Goal: Task Accomplishment & Management: Manage account settings

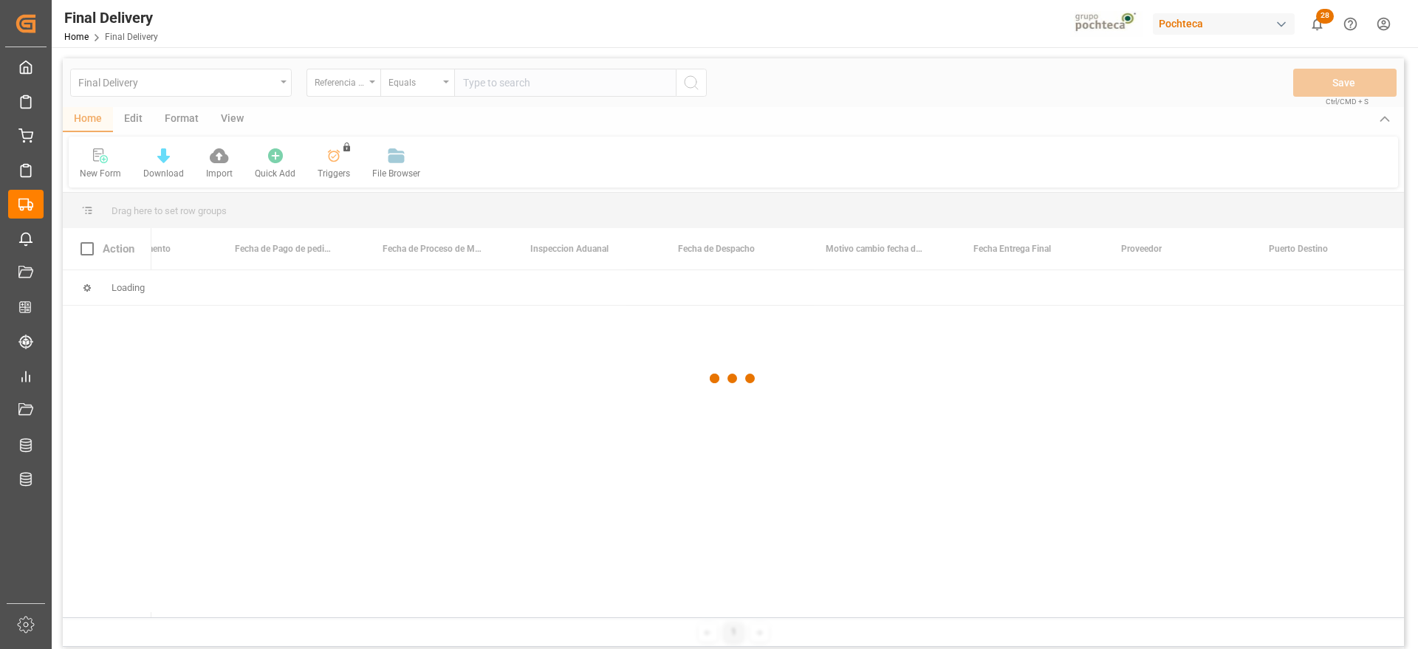
scroll to position [0, 3774]
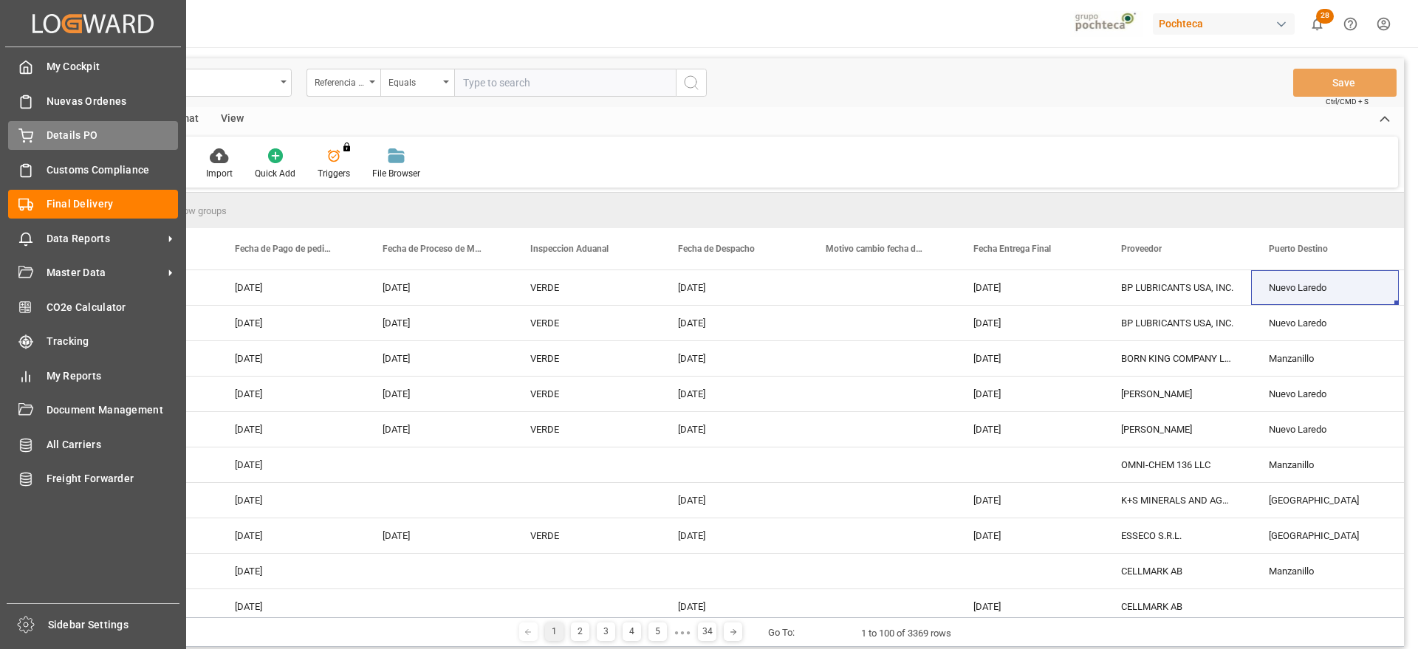
click at [44, 127] on div "Details PO Details PO" at bounding box center [93, 135] width 170 height 29
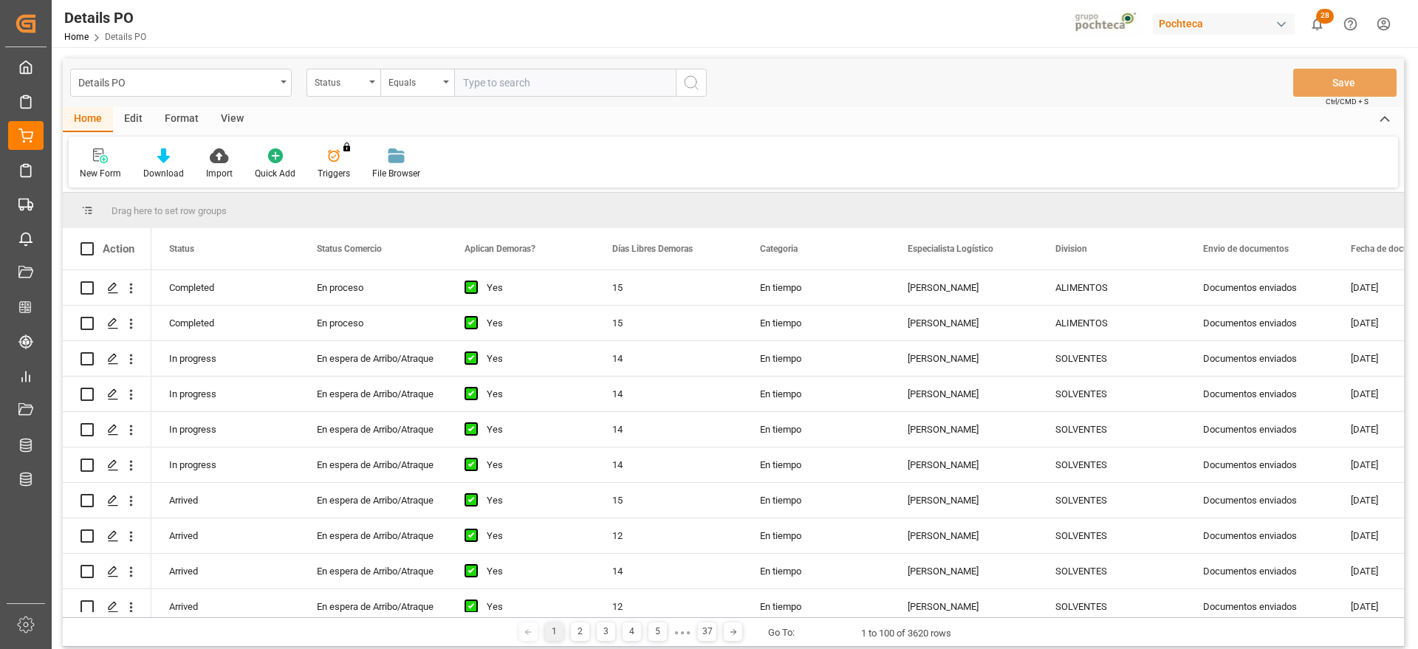
click at [187, 120] on div "Format" at bounding box center [182, 119] width 56 height 25
click at [102, 170] on div "Filter Rows" at bounding box center [102, 173] width 44 height 13
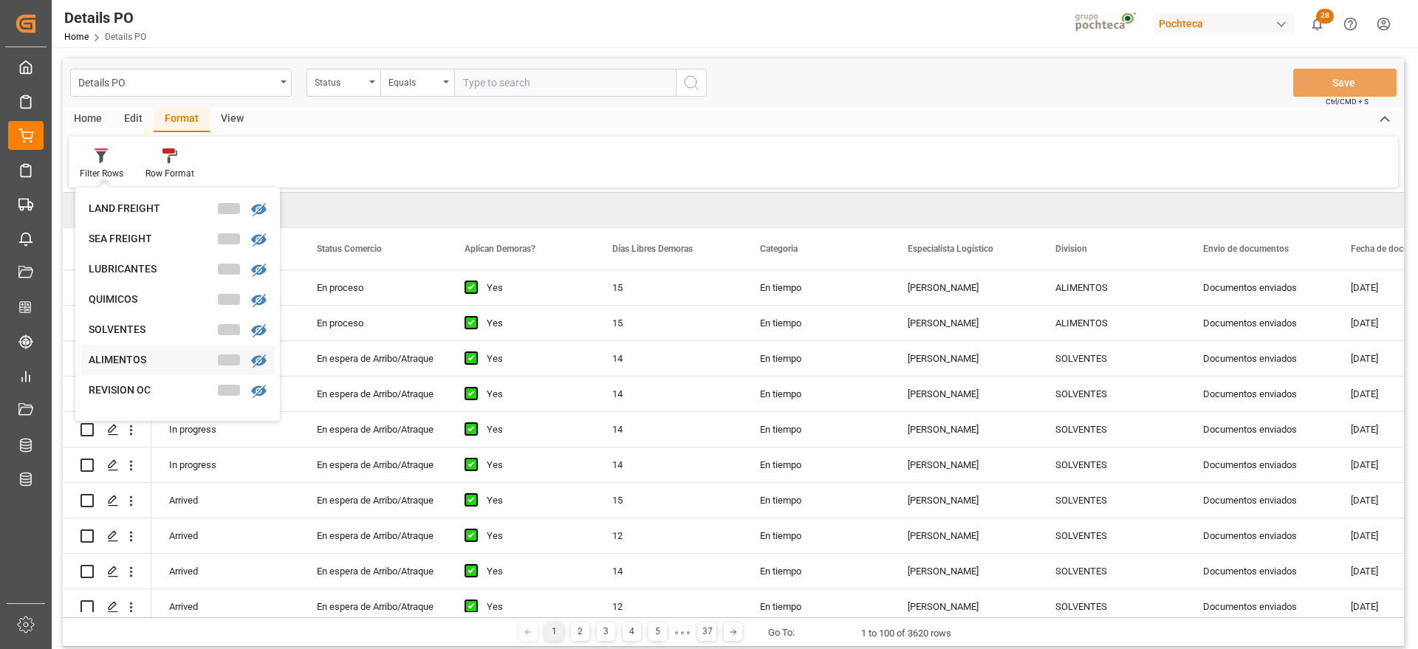
click at [148, 348] on div "ALIMENTOS" at bounding box center [177, 360] width 193 height 30
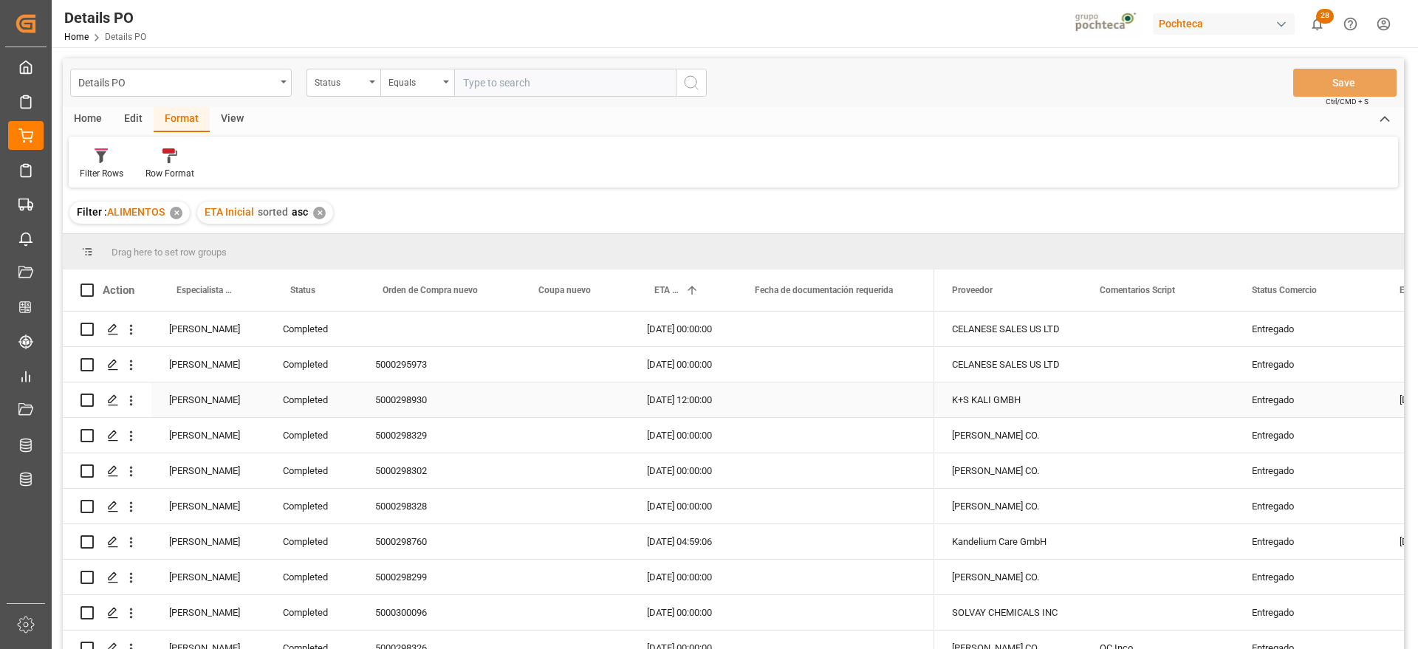
click at [197, 407] on div "Paola Díaz López" at bounding box center [208, 400] width 114 height 35
click at [240, 289] on span at bounding box center [240, 290] width 13 height 13
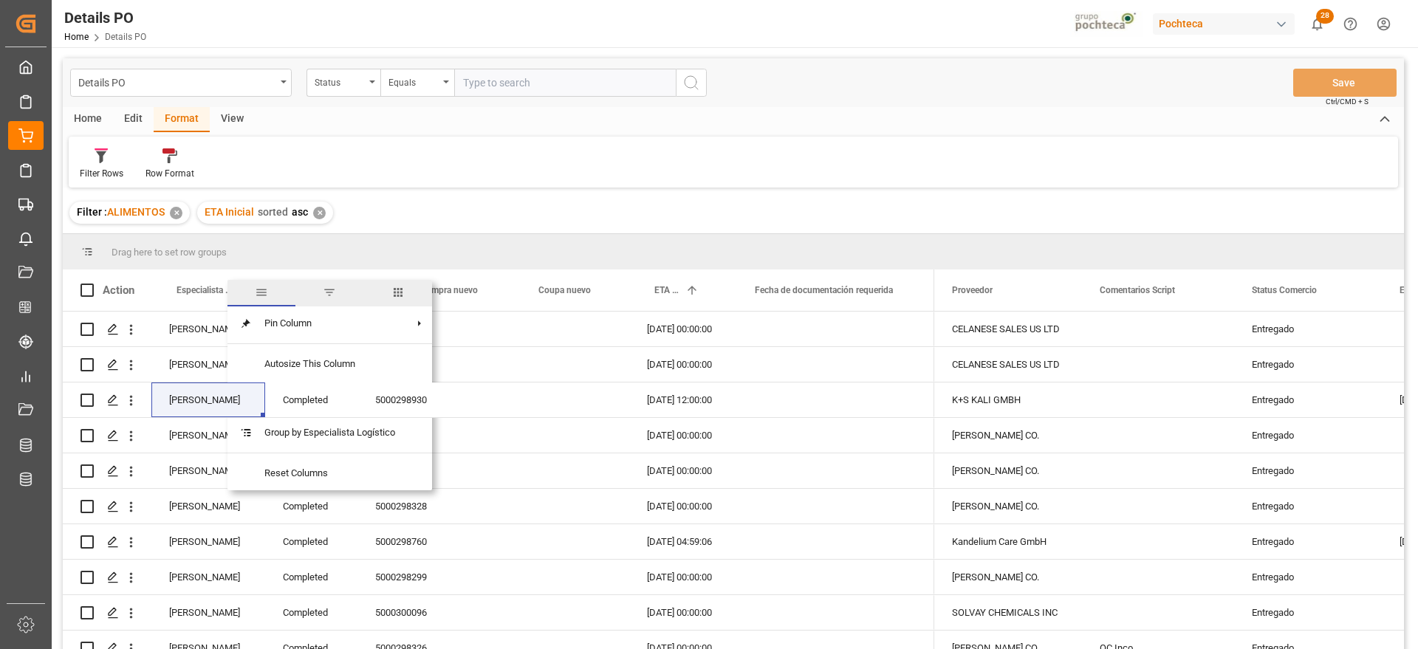
click at [334, 292] on span "filter" at bounding box center [329, 292] width 13 height 13
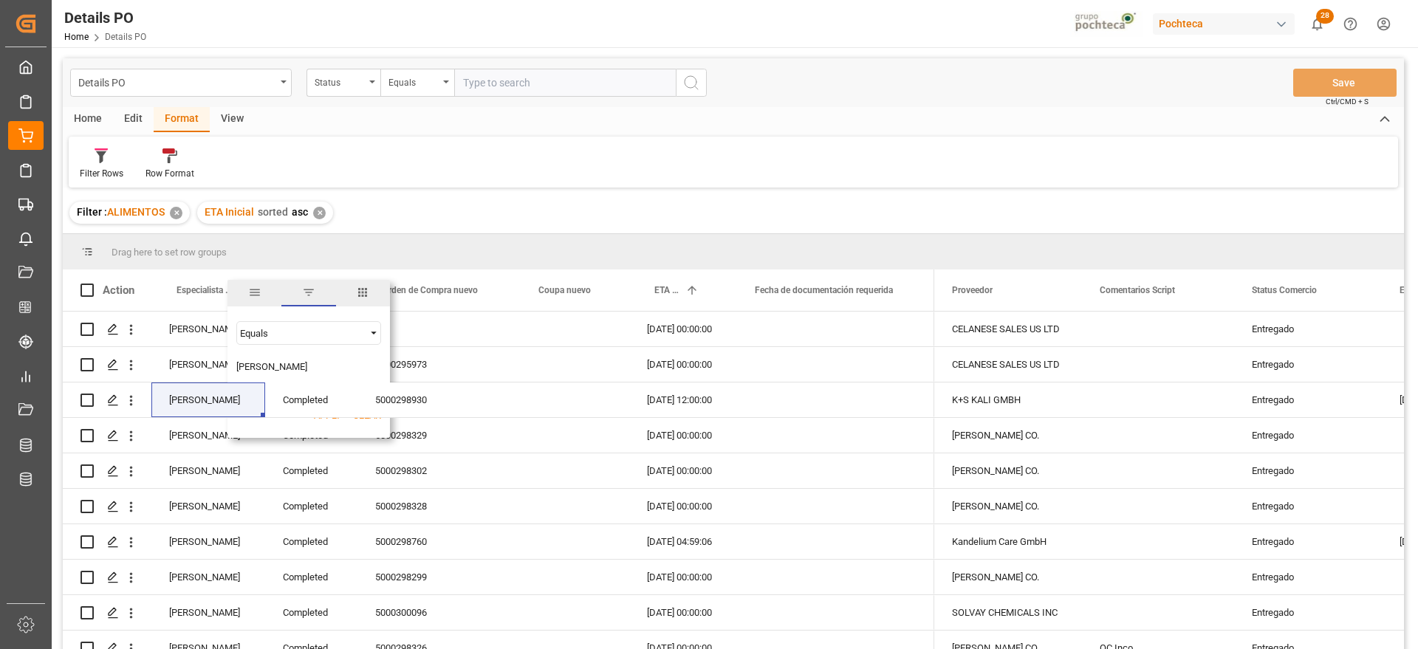
type input "Paola Díaz López"
click at [318, 419] on button "Apply" at bounding box center [327, 415] width 27 height 15
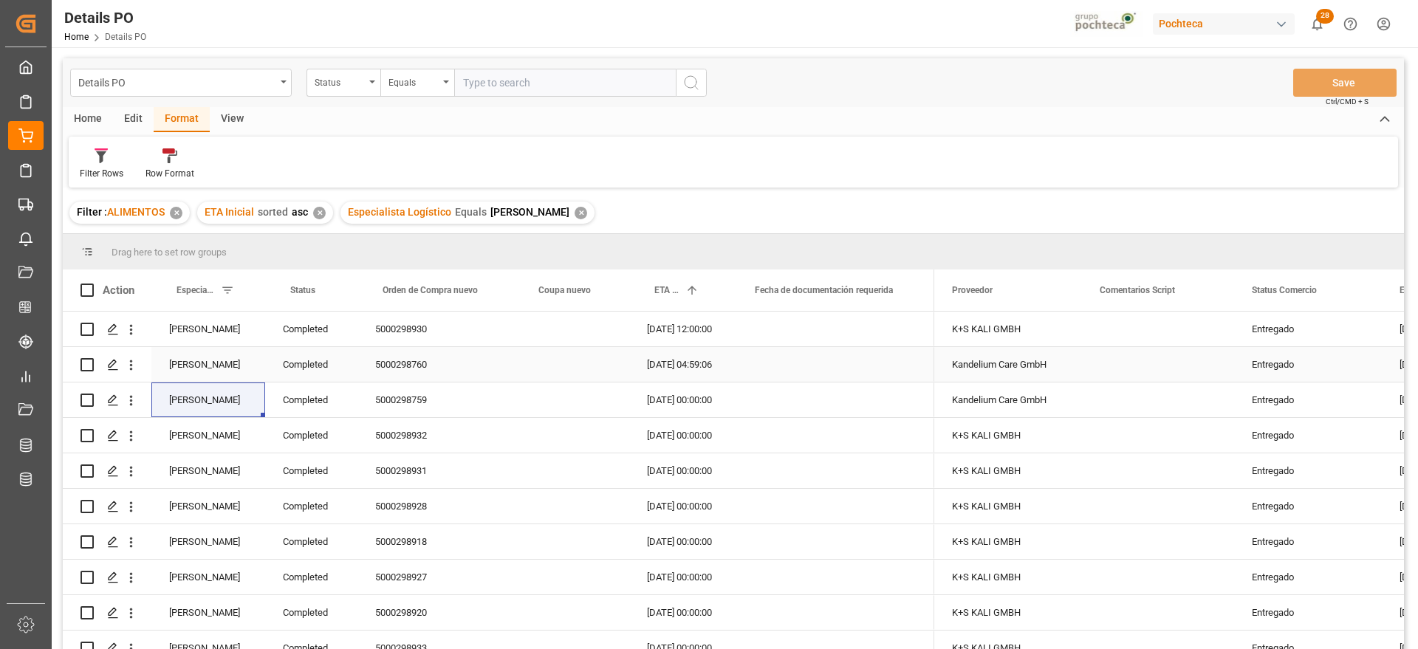
click at [396, 360] on div "5000298760" at bounding box center [435, 364] width 156 height 35
click at [307, 330] on div "Completed" at bounding box center [311, 329] width 92 height 35
click at [332, 289] on span at bounding box center [332, 290] width 13 height 13
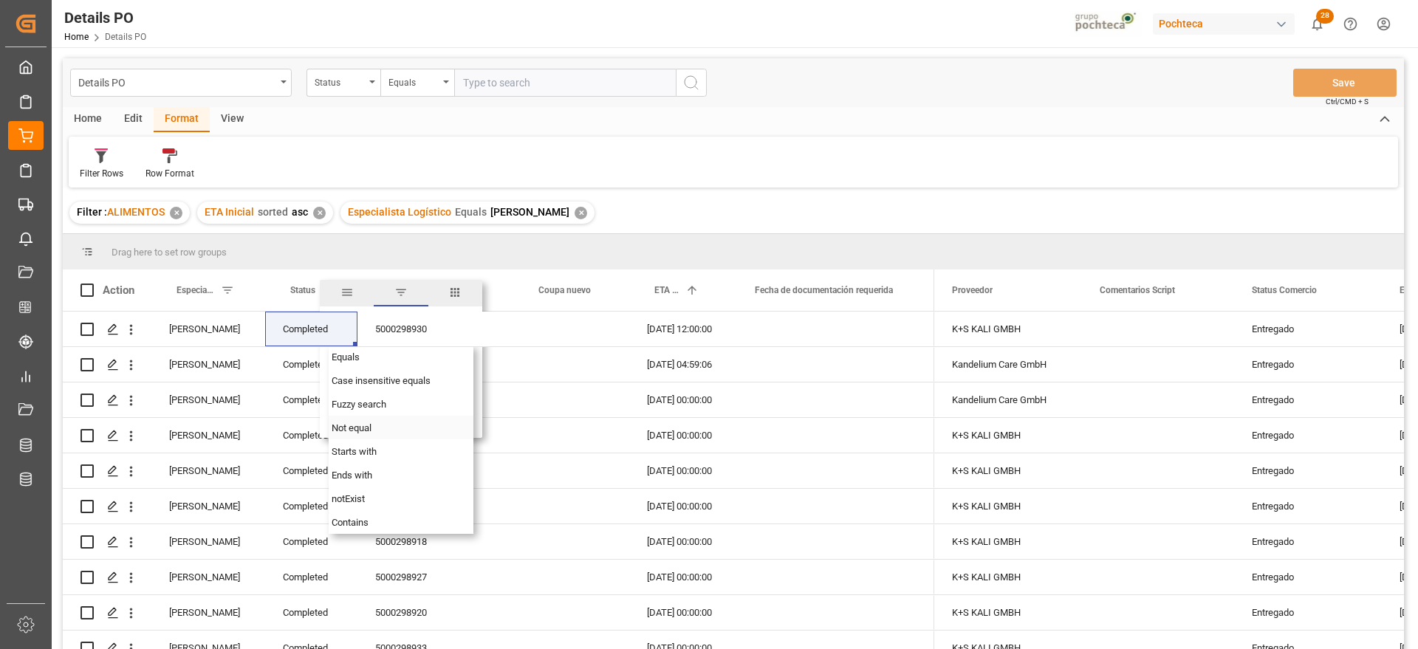
click at [364, 421] on div "Not equal" at bounding box center [401, 428] width 145 height 24
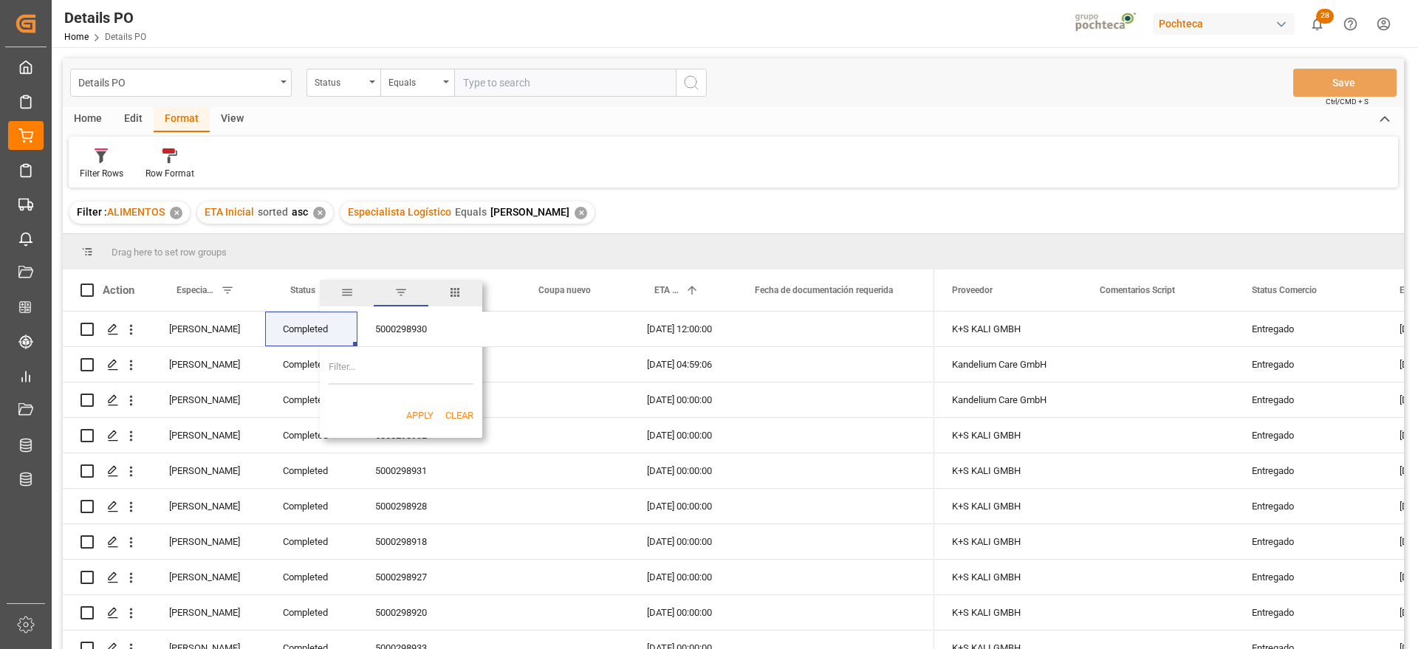
click at [379, 374] on input "Filter Value" at bounding box center [401, 370] width 145 height 30
paste input "Completed"
type input "Completed"
click at [408, 410] on button "Apply" at bounding box center [419, 415] width 27 height 15
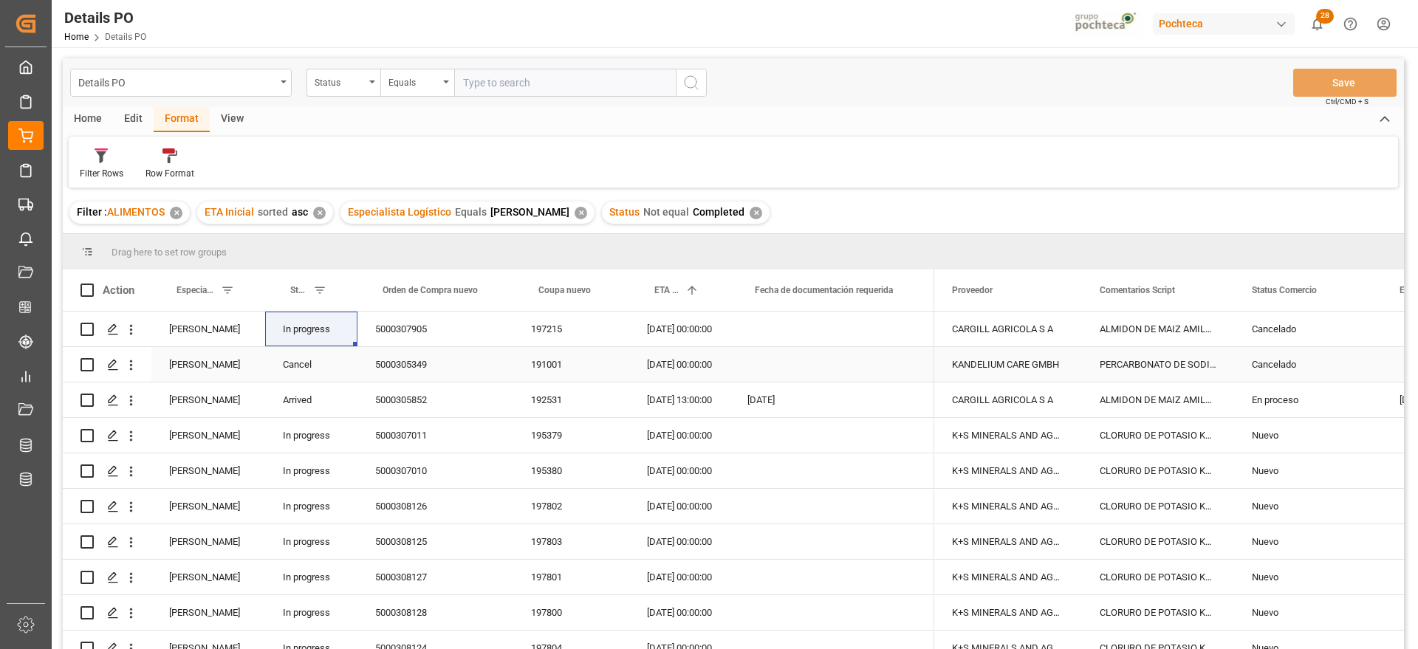
click at [694, 374] on div "30-08-2025 00:00:00" at bounding box center [679, 364] width 100 height 35
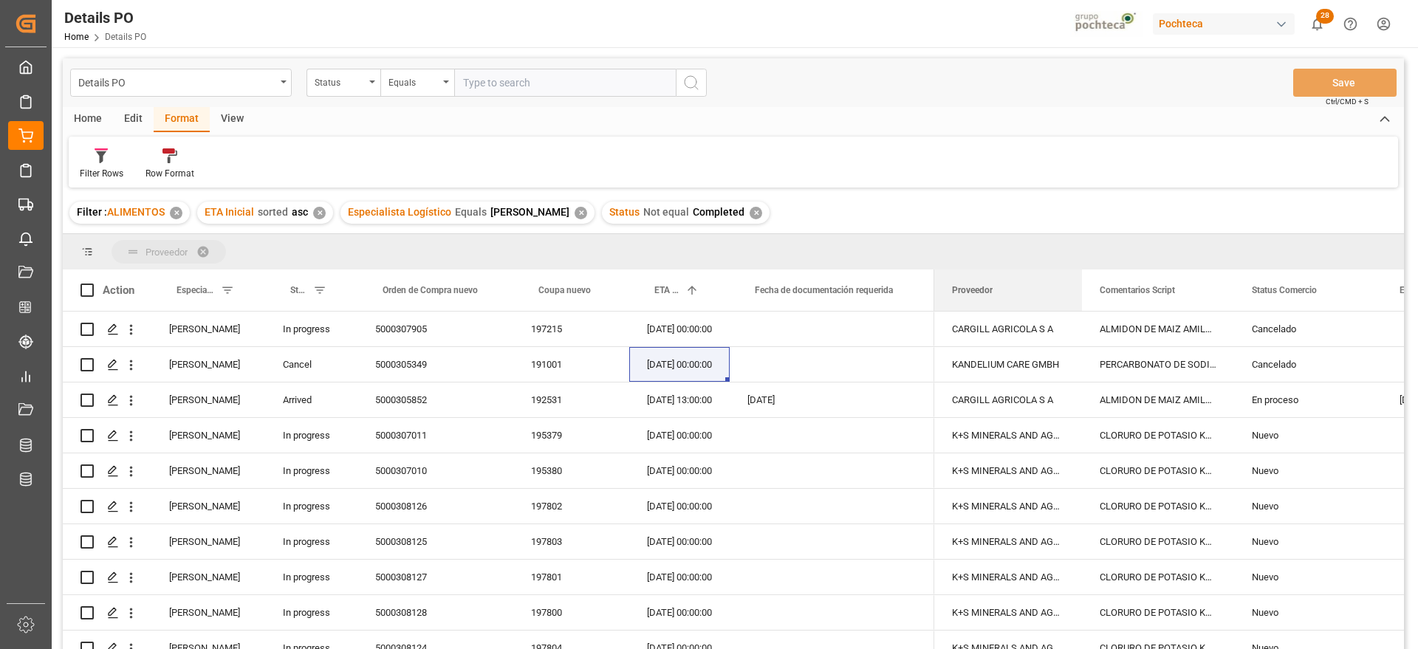
drag, startPoint x: 998, startPoint y: 295, endPoint x: 959, endPoint y: 246, distance: 62.5
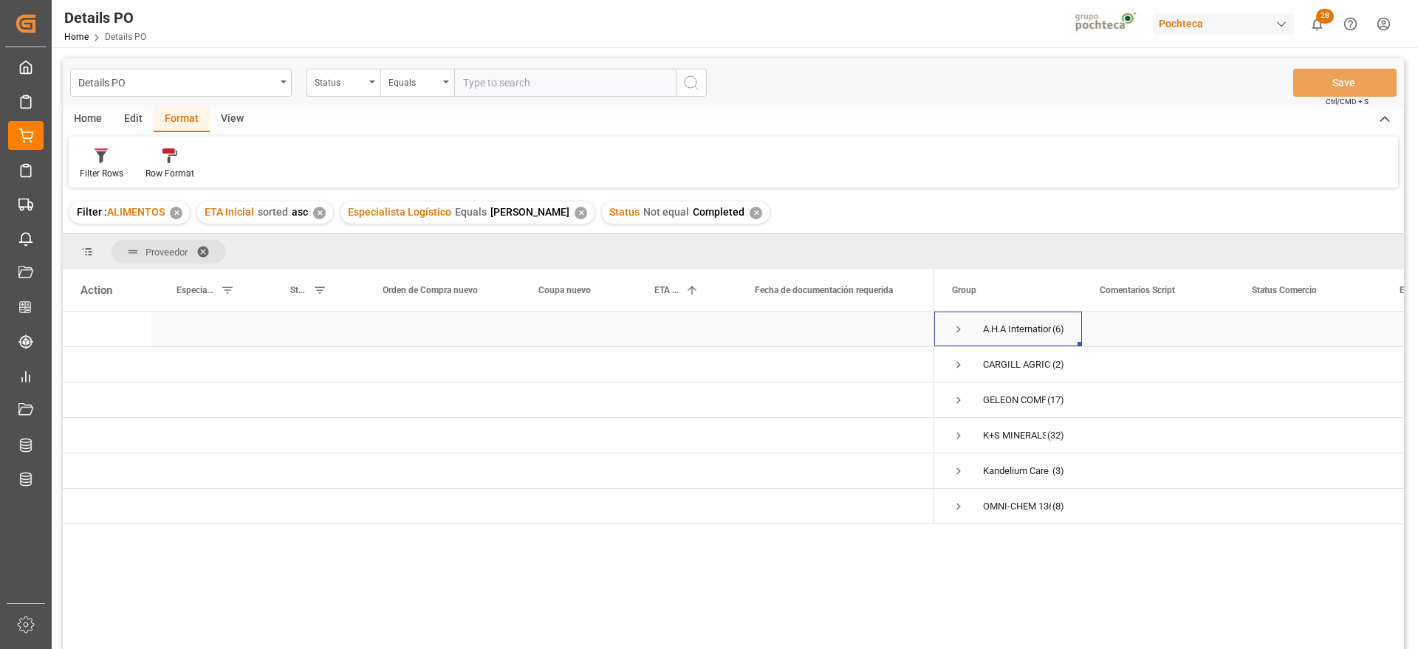
click at [956, 326] on span "Press SPACE to select this row." at bounding box center [958, 329] width 13 height 13
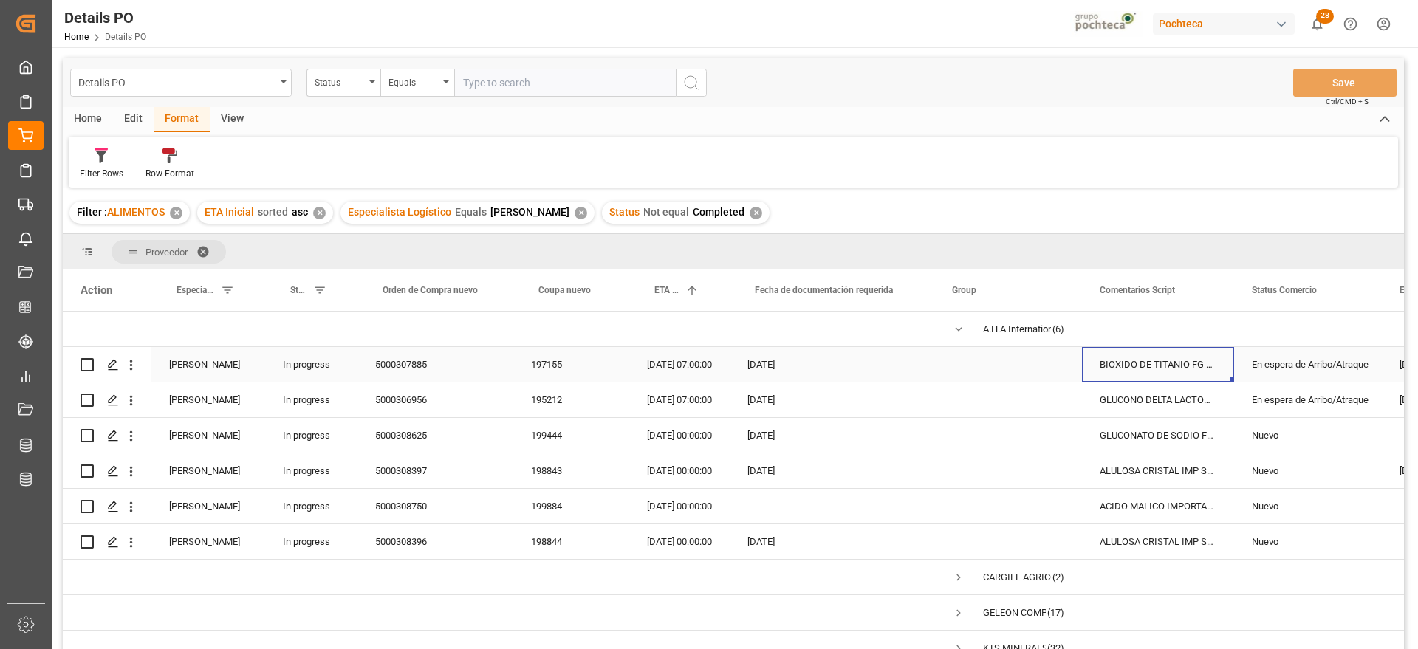
click at [1156, 367] on div "BIOXIDO DE TITANIO FG SACO 25 KG (28924)" at bounding box center [1158, 364] width 152 height 35
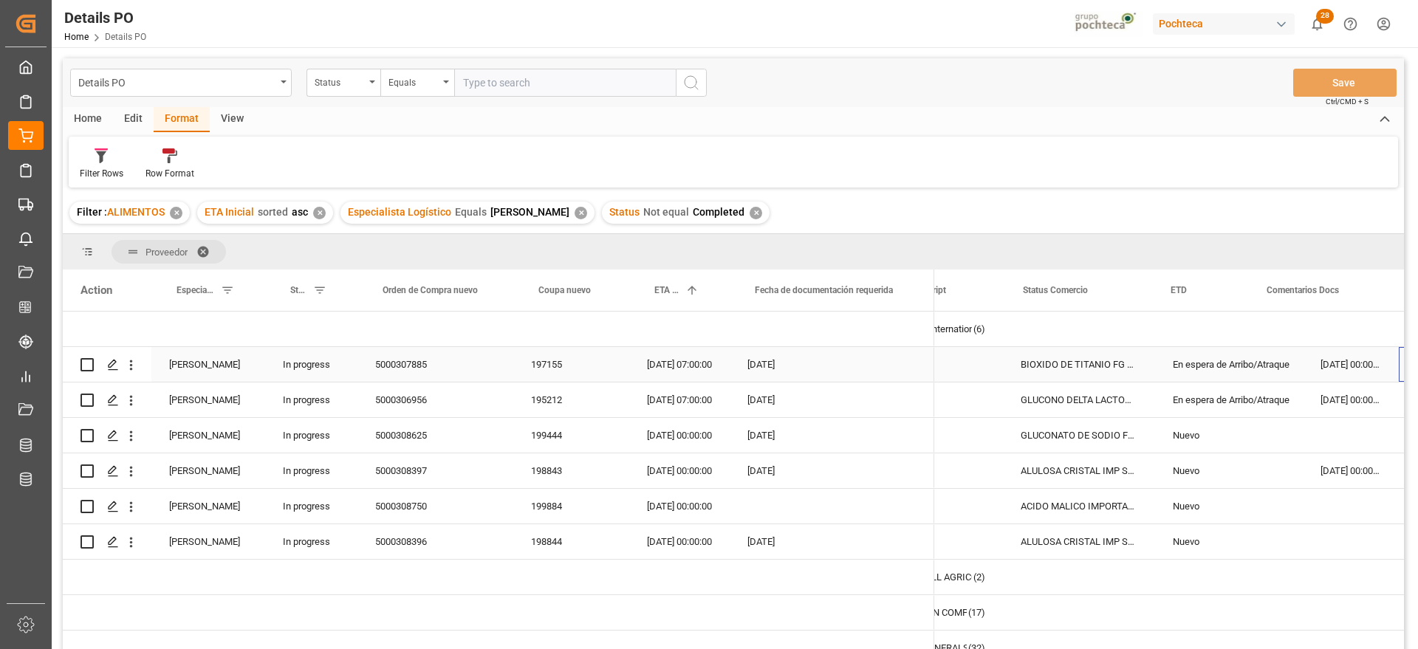
scroll to position [0, 229]
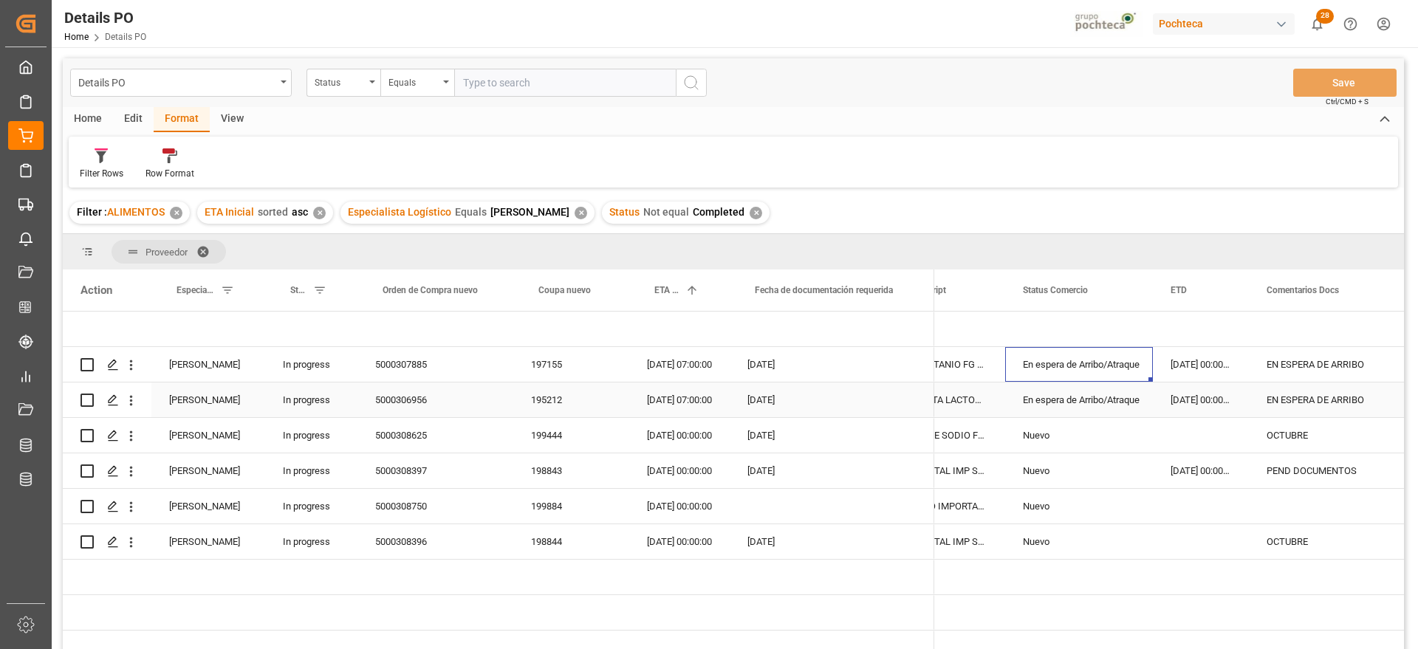
click at [1296, 389] on div "EN ESPERA DE ARRIBO" at bounding box center [1324, 400] width 150 height 35
click at [527, 439] on div "199444" at bounding box center [571, 435] width 116 height 35
click at [693, 439] on div "11-10-2025 00:00:00" at bounding box center [679, 435] width 100 height 35
click at [1304, 438] on div "OCTUBRE" at bounding box center [1324, 435] width 150 height 35
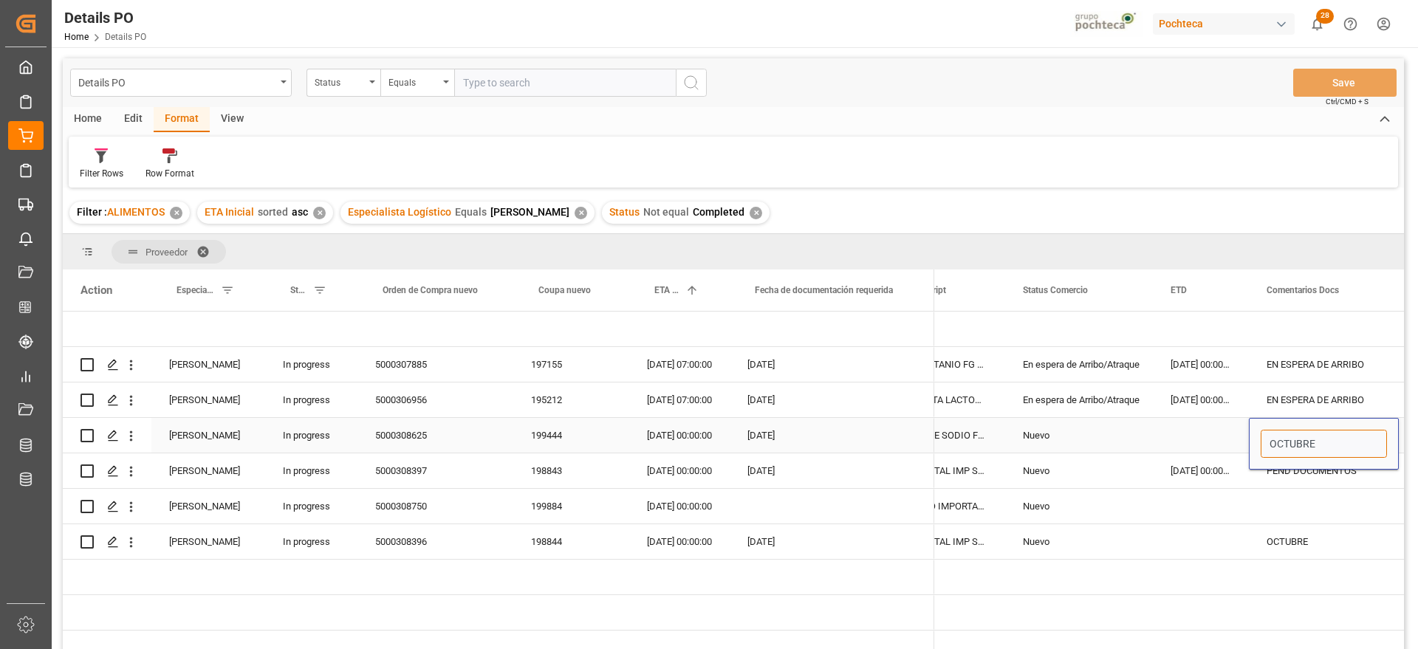
click at [1261, 439] on input "OCTUBRE" at bounding box center [1324, 444] width 126 height 28
type input "? OCTUBRE"
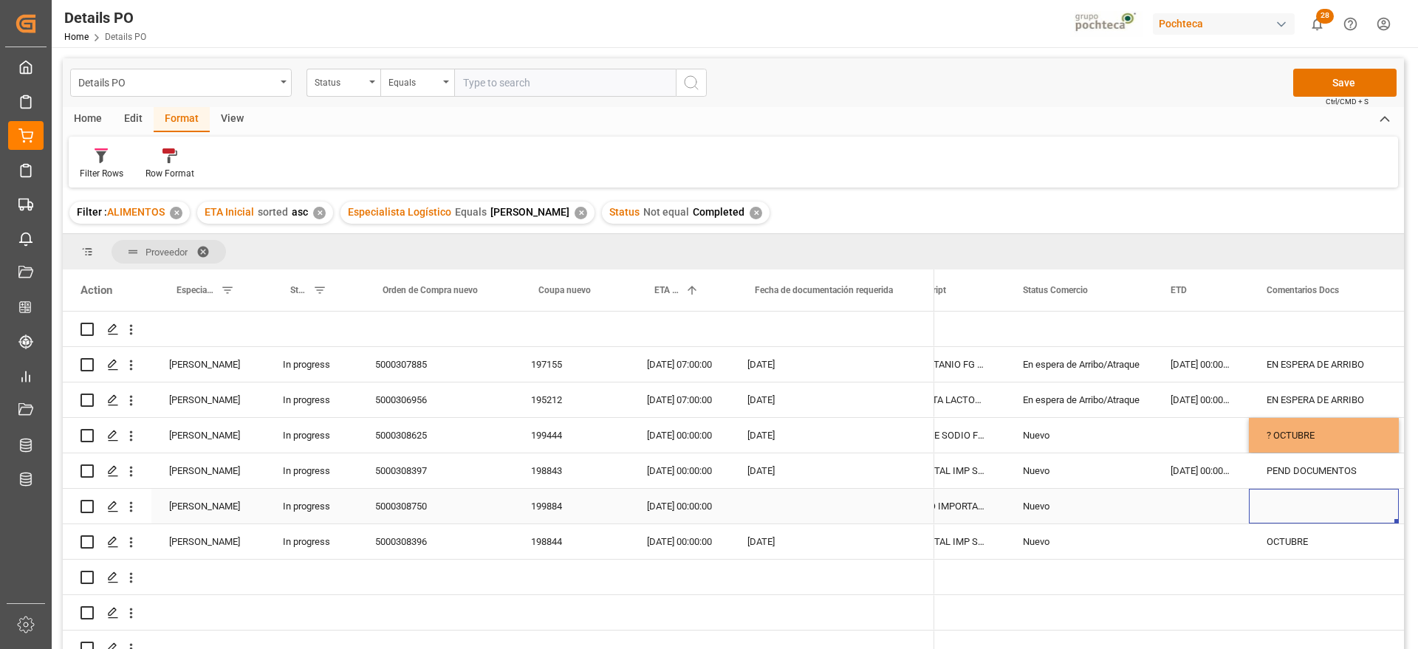
click at [1256, 512] on div "Press SPACE to select this row." at bounding box center [1324, 506] width 150 height 35
click at [1286, 471] on div "PEND DOCUMENTOS" at bounding box center [1324, 470] width 150 height 35
click at [546, 465] on div "198843" at bounding box center [571, 470] width 116 height 35
click at [1301, 436] on div "? OCTUBRE" at bounding box center [1324, 435] width 150 height 35
click at [1286, 498] on div "Press SPACE to select this row." at bounding box center [1324, 506] width 150 height 35
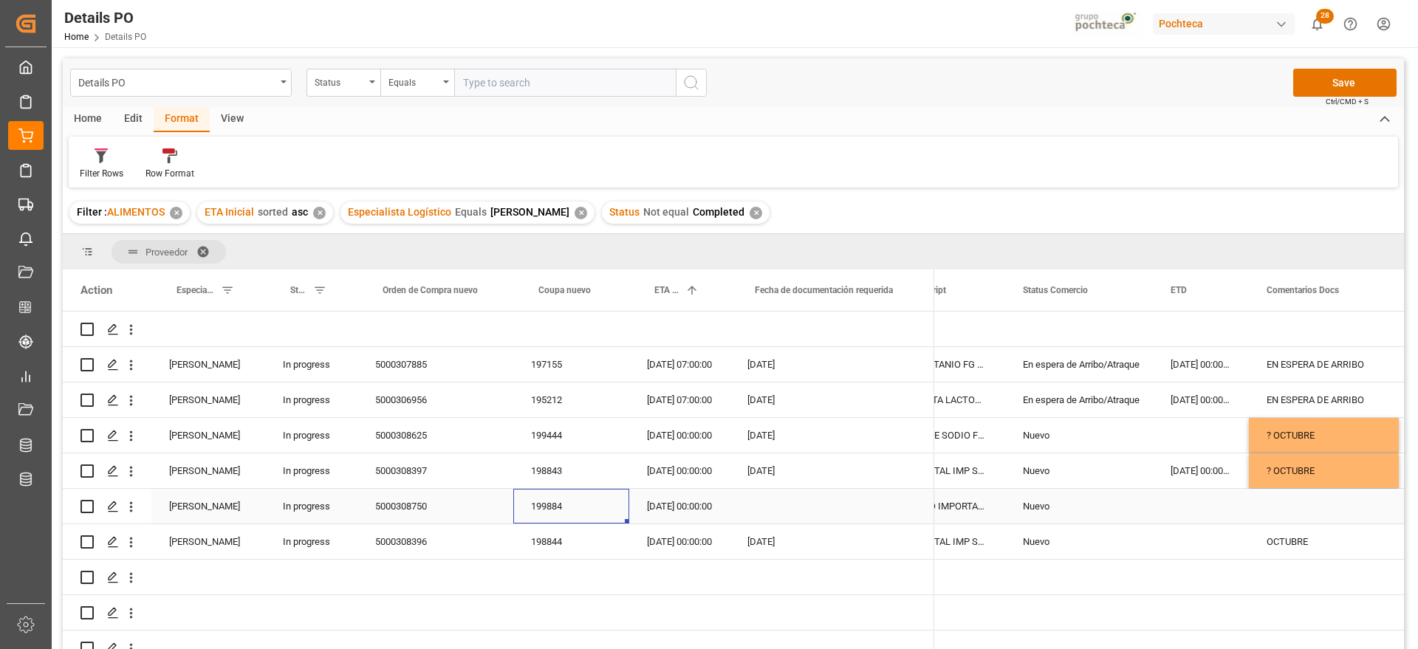
click at [566, 500] on div "199884" at bounding box center [571, 506] width 116 height 35
click at [1310, 512] on div "Press SPACE to select this row." at bounding box center [1324, 506] width 150 height 35
click at [1310, 512] on input "Press SPACE to select this row." at bounding box center [1324, 515] width 126 height 28
click at [1301, 514] on input "Press SPACE to select this row." at bounding box center [1324, 515] width 126 height 28
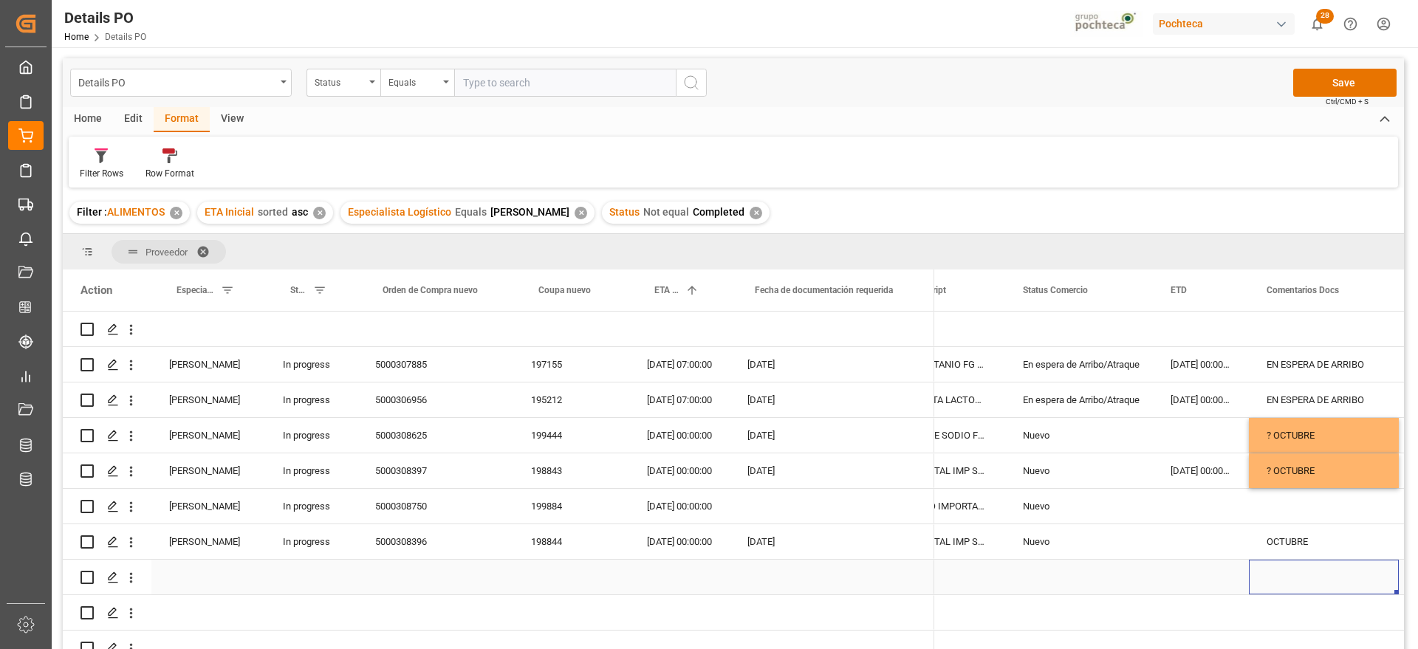
click at [1308, 572] on div "Press SPACE to select this row." at bounding box center [1324, 577] width 150 height 35
click at [1293, 462] on div "? OCTUBRE" at bounding box center [1324, 470] width 150 height 35
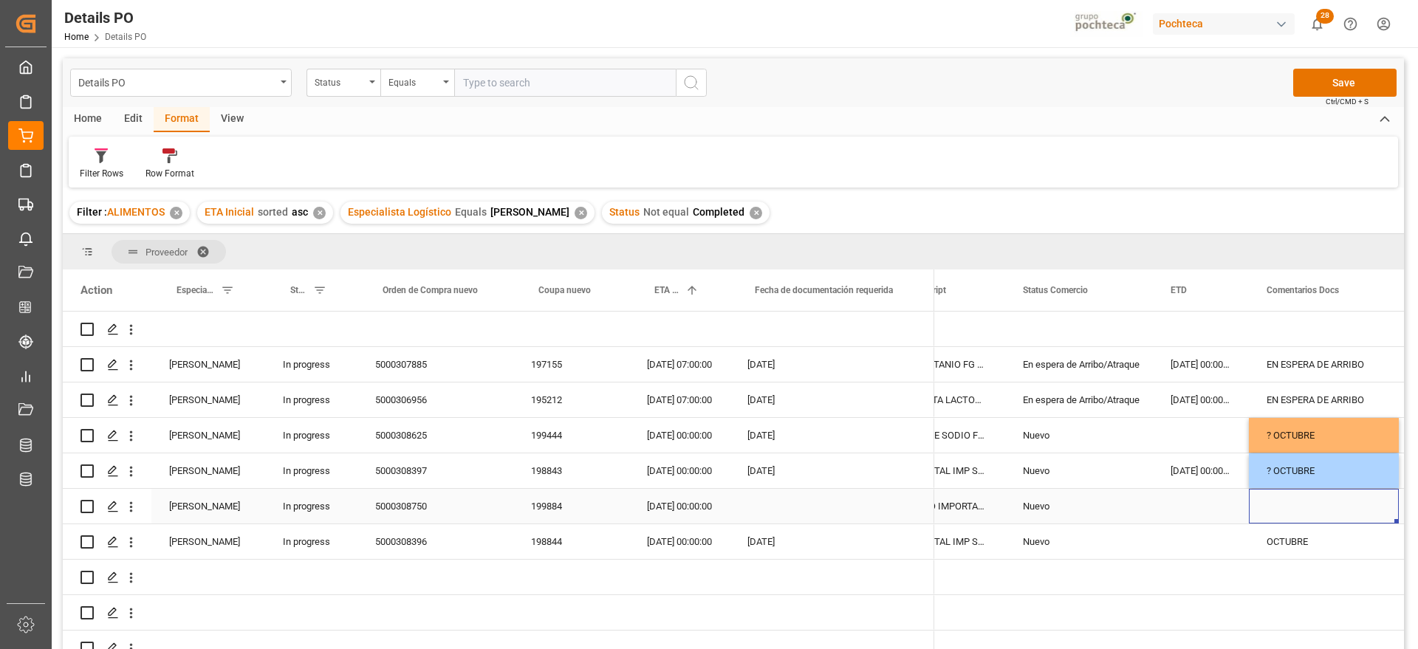
click at [1288, 499] on div "Press SPACE to select this row." at bounding box center [1324, 506] width 150 height 35
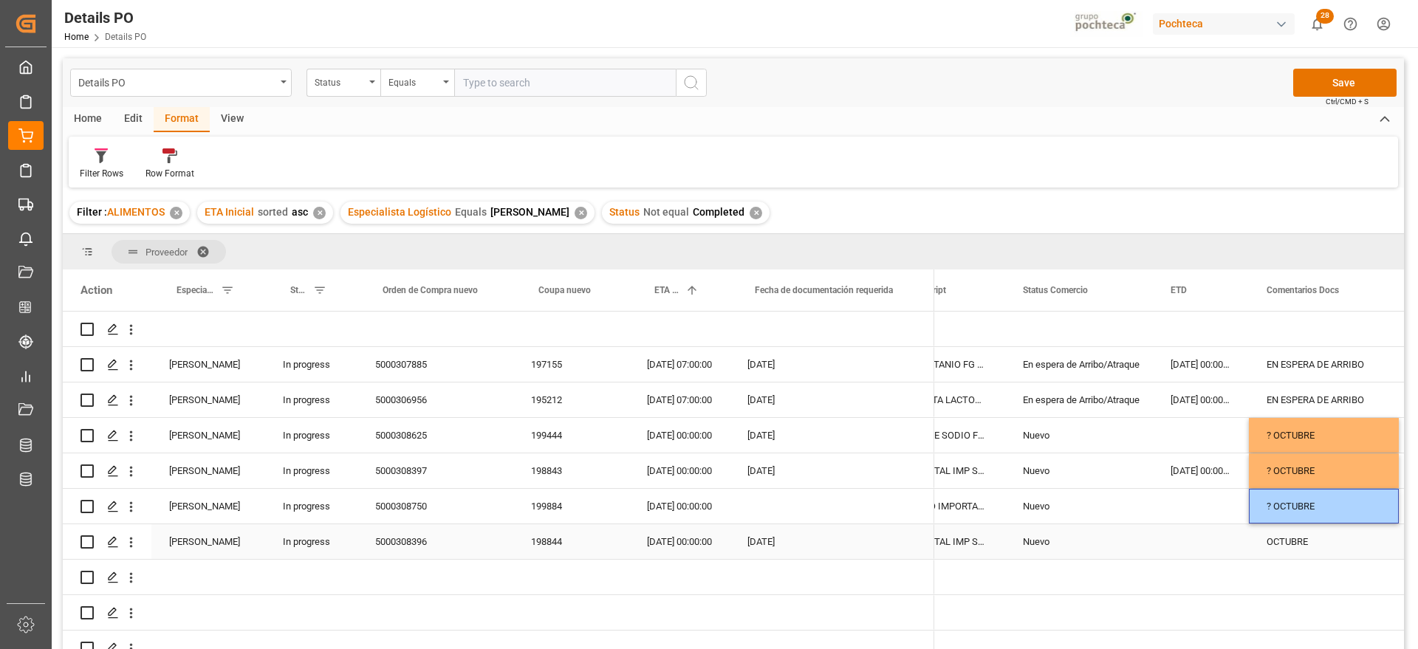
click at [1284, 542] on div "OCTUBRE" at bounding box center [1324, 541] width 150 height 35
click at [541, 552] on div "198844" at bounding box center [571, 541] width 116 height 35
click at [1301, 545] on div "OCTUBRE" at bounding box center [1324, 541] width 150 height 35
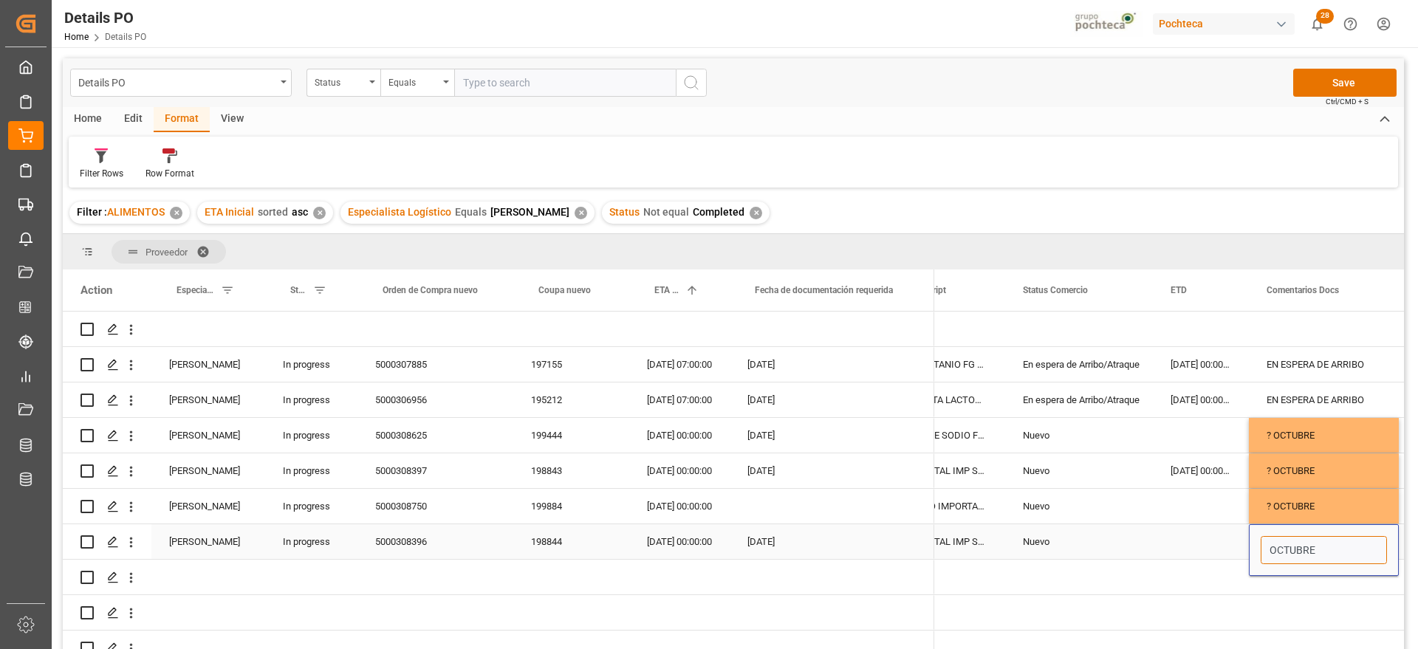
click at [1266, 545] on input "OCTUBRE" at bounding box center [1324, 550] width 126 height 28
click at [1153, 555] on div "Press SPACE to select this row." at bounding box center [1201, 541] width 96 height 35
click at [1108, 445] on div "Nuevo" at bounding box center [1079, 436] width 112 height 34
click at [1203, 454] on div "20-09-2025 00:00:00" at bounding box center [1201, 470] width 96 height 35
click at [543, 472] on div "198843" at bounding box center [571, 470] width 116 height 35
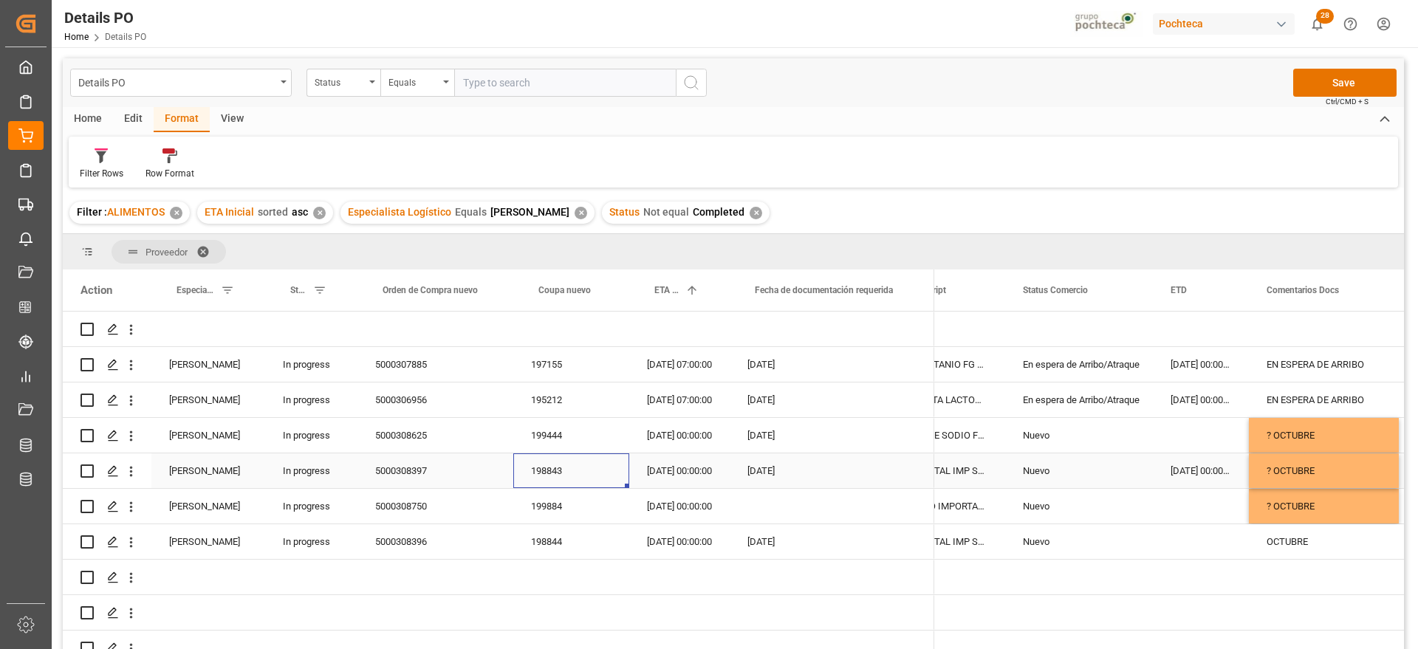
click at [1300, 470] on div "? OCTUBRE" at bounding box center [1324, 470] width 150 height 35
click at [1097, 470] on div "Nuevo" at bounding box center [1079, 471] width 112 height 34
click at [1362, 85] on button "Save" at bounding box center [1344, 83] width 103 height 28
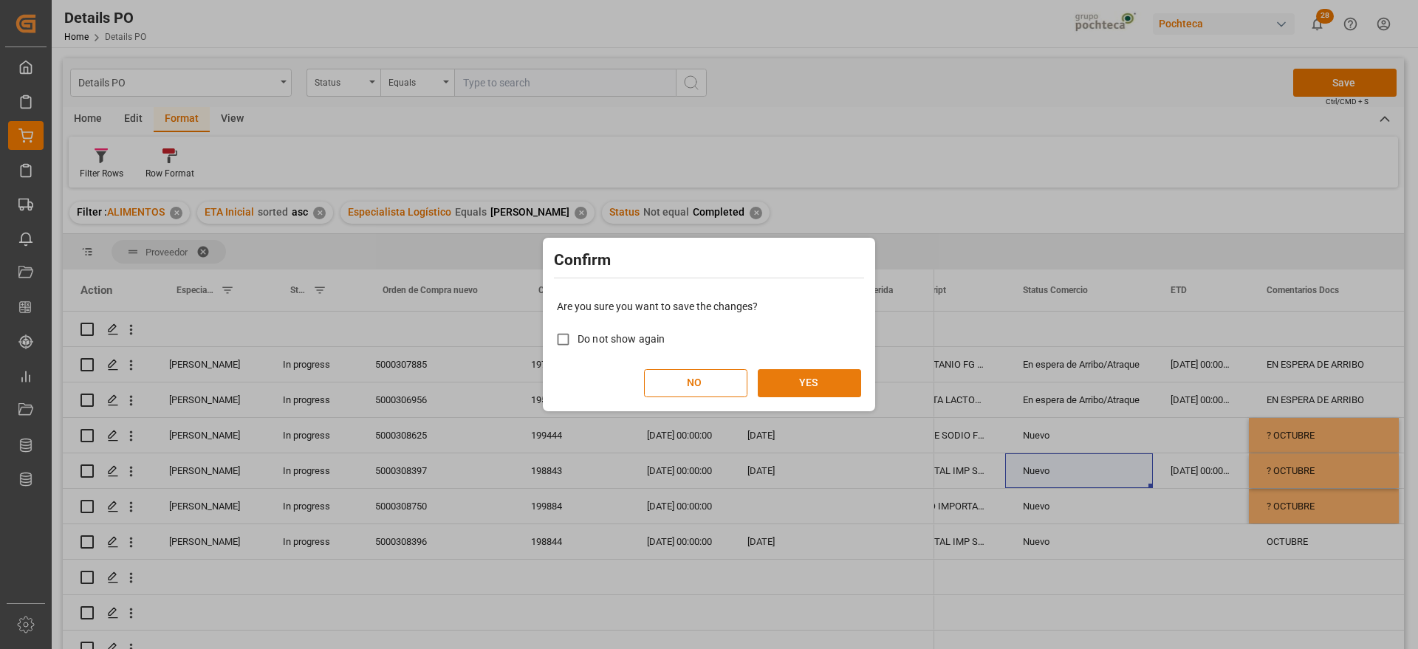
click at [806, 385] on button "YES" at bounding box center [809, 383] width 103 height 28
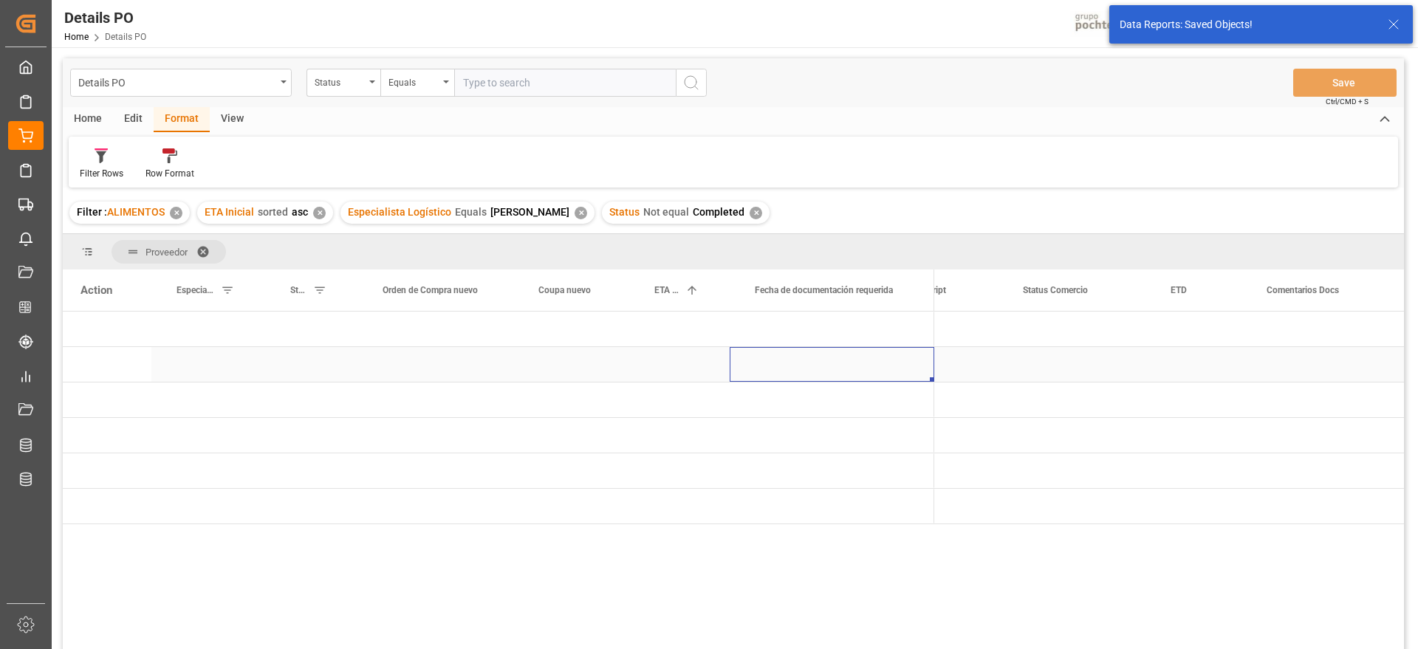
click at [857, 363] on div "Press SPACE to select this row." at bounding box center [832, 364] width 205 height 35
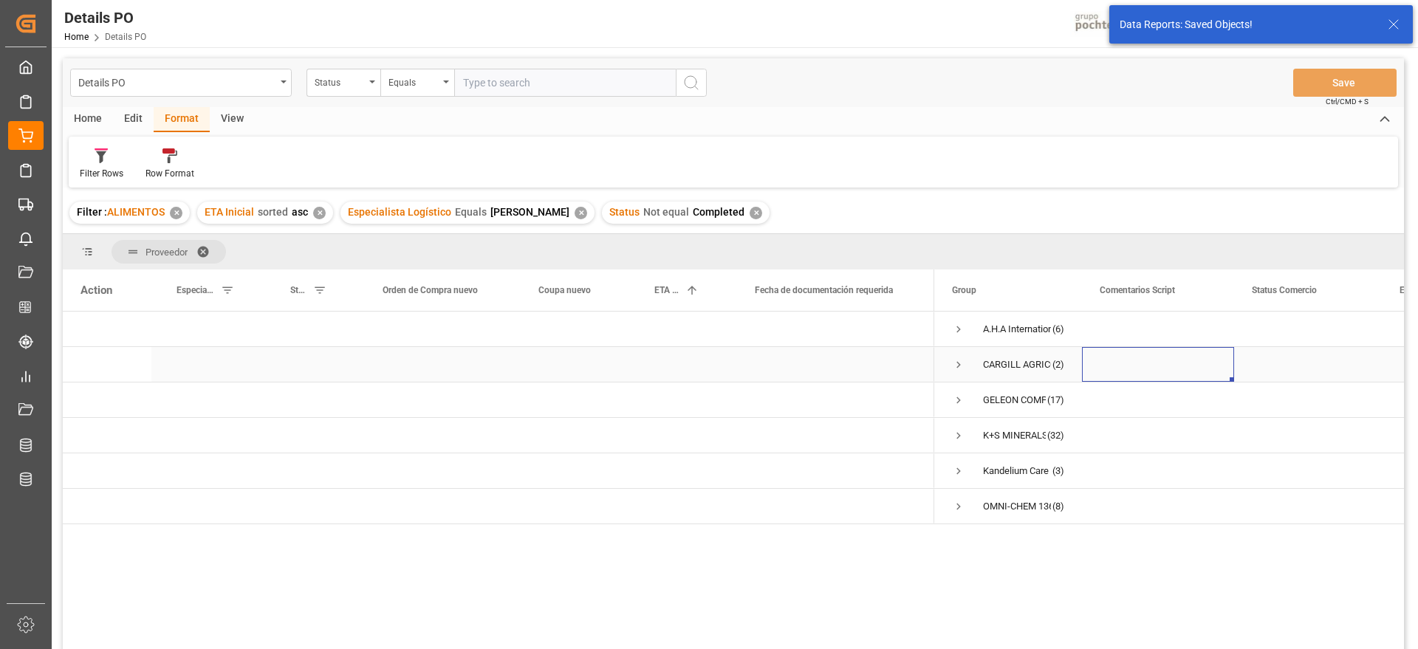
click at [957, 365] on span "Press SPACE to select this row." at bounding box center [958, 364] width 13 height 13
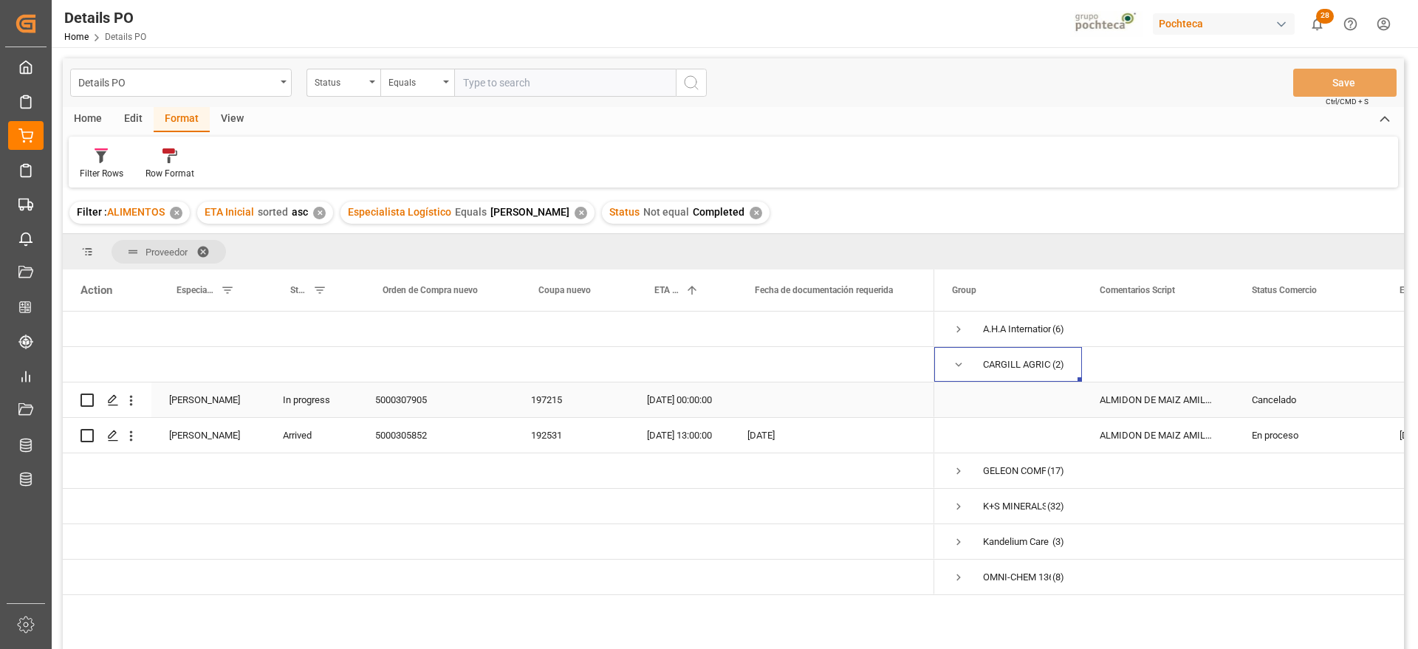
click at [1153, 405] on div "ALMIDON DE MAIZ AMILOGILL 2100 SAC 25 KG" at bounding box center [1158, 400] width 152 height 35
click at [1286, 436] on div "En proceso" at bounding box center [1308, 436] width 112 height 34
click at [1280, 406] on div "Cancelado" at bounding box center [1308, 400] width 112 height 34
click at [1270, 433] on div "En proceso" at bounding box center [1308, 436] width 112 height 34
click at [575, 433] on div "192531" at bounding box center [571, 435] width 116 height 35
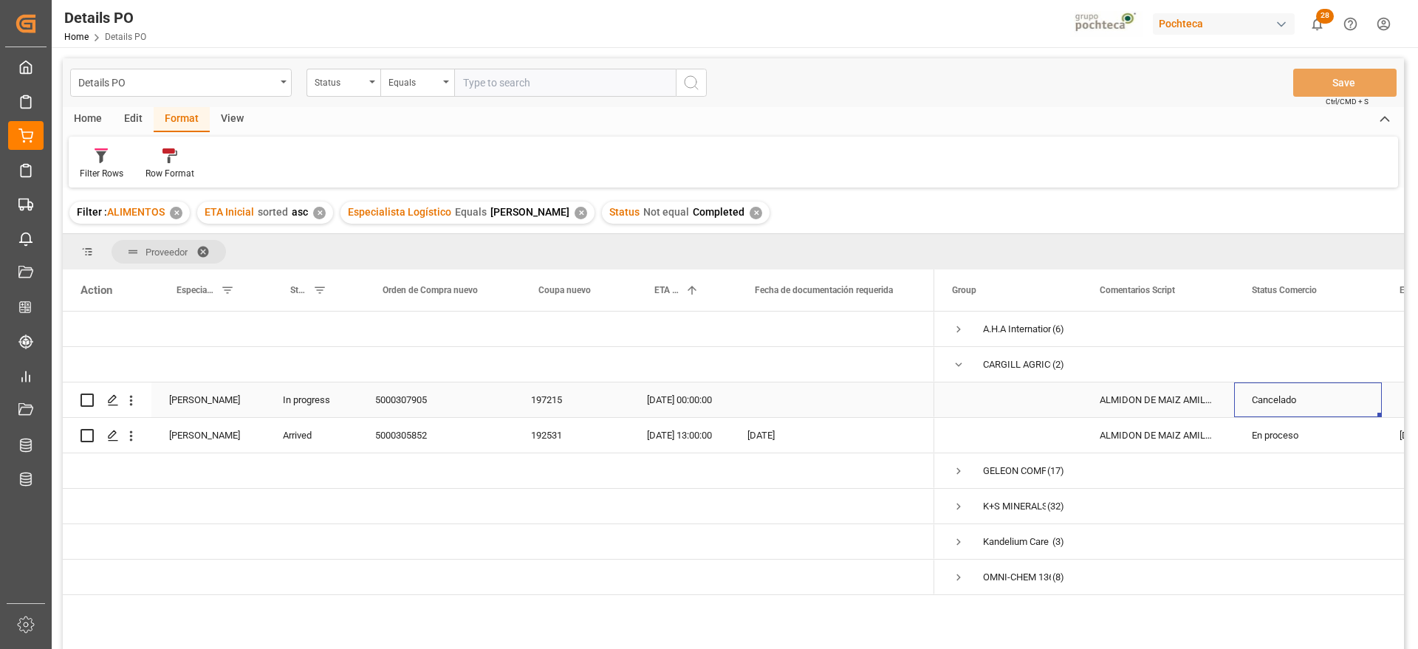
click at [1280, 402] on div "Cancelado" at bounding box center [1308, 400] width 112 height 34
click at [1278, 443] on div "En proceso" at bounding box center [1308, 436] width 112 height 34
click at [1350, 442] on polyline "open menu" at bounding box center [1354, 444] width 9 height 4
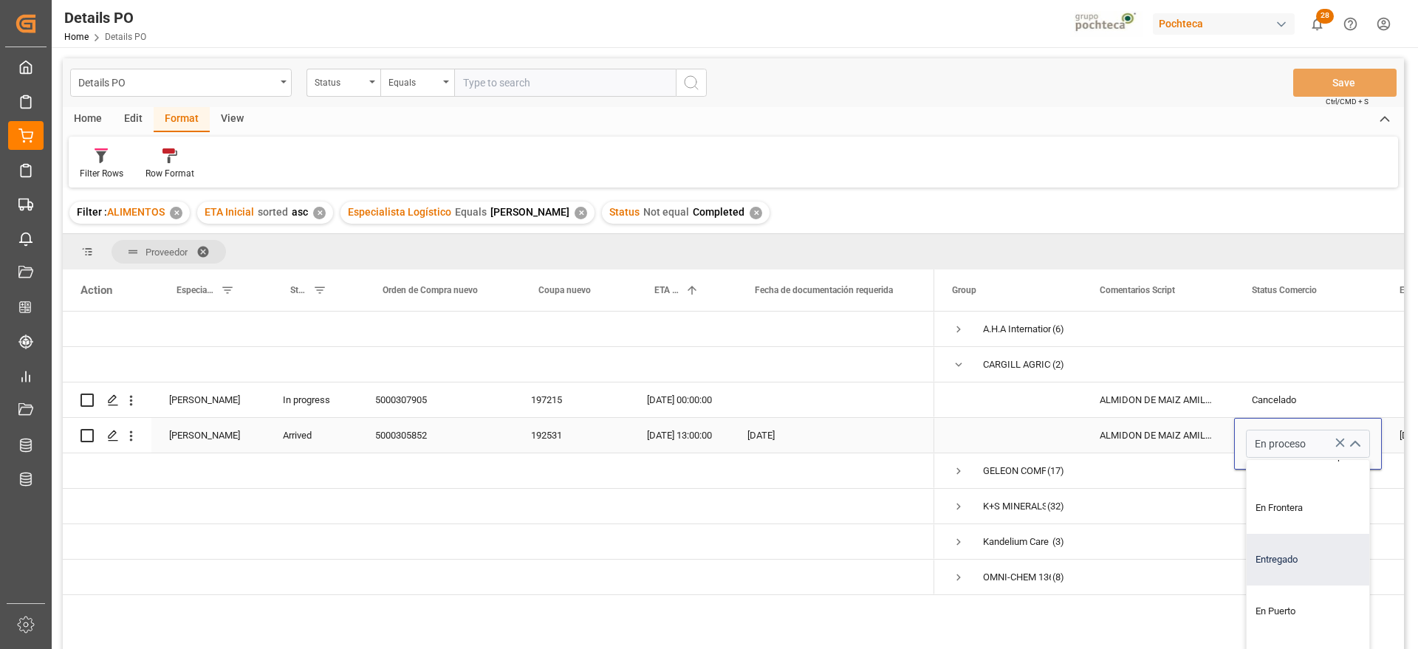
scroll to position [277, 0]
click at [1306, 474] on div "Entregado" at bounding box center [1317, 468] width 140 height 52
type input "Entregado"
click at [1133, 429] on div "ALMIDON DE MAIZ AMILOGILL 2100 SAC 25 KG" at bounding box center [1158, 435] width 152 height 35
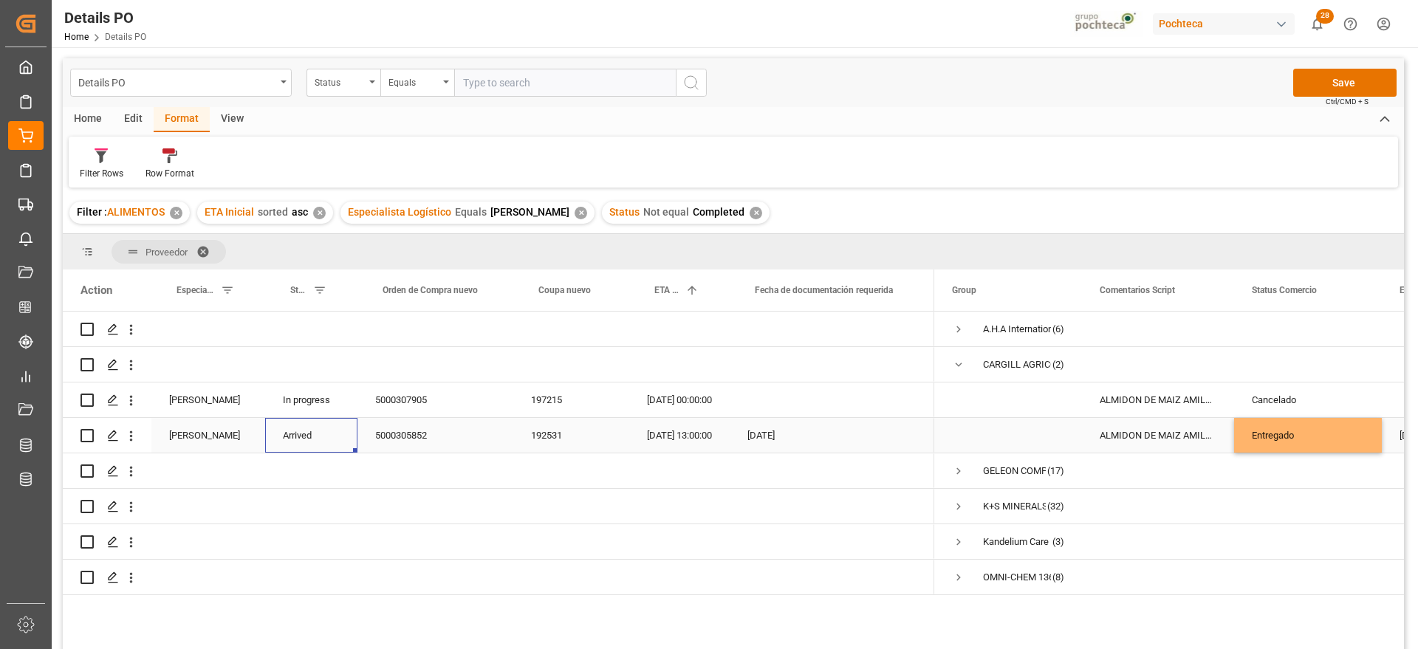
click at [335, 431] on div "Arrived" at bounding box center [311, 435] width 92 height 35
click at [335, 438] on button "Arrived" at bounding box center [311, 444] width 69 height 28
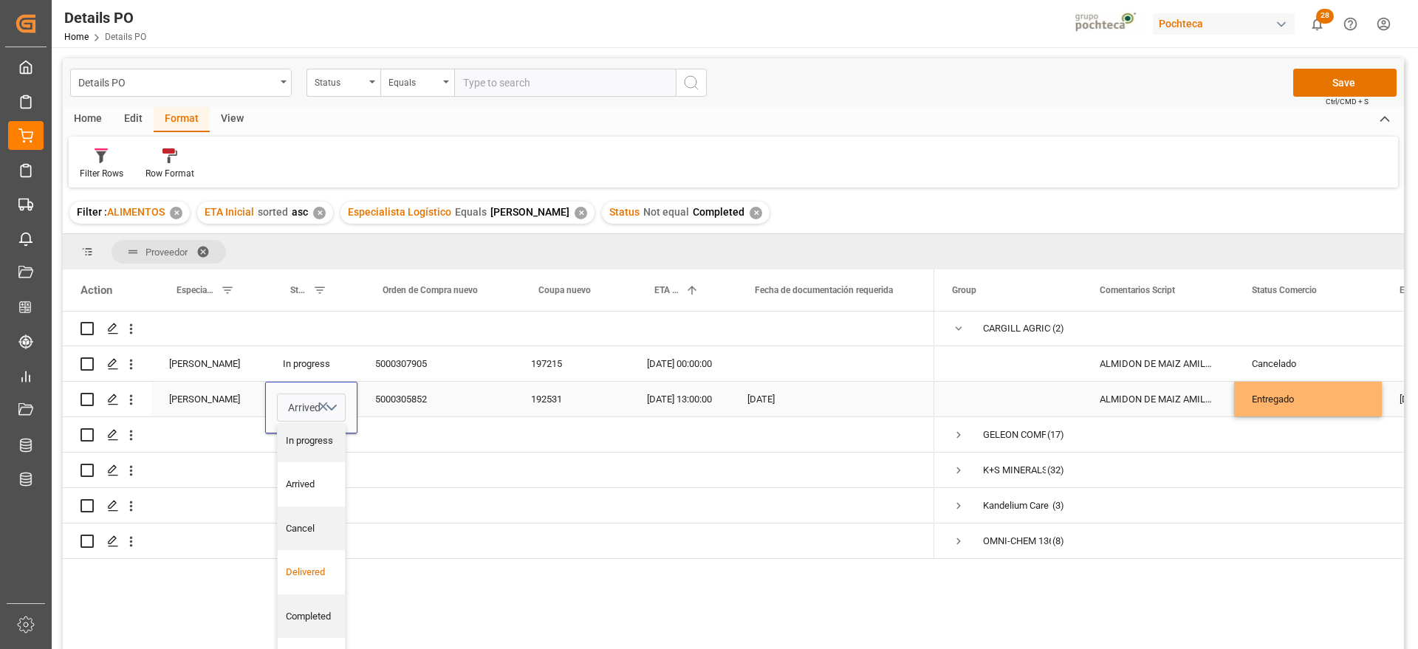
scroll to position [71, 0]
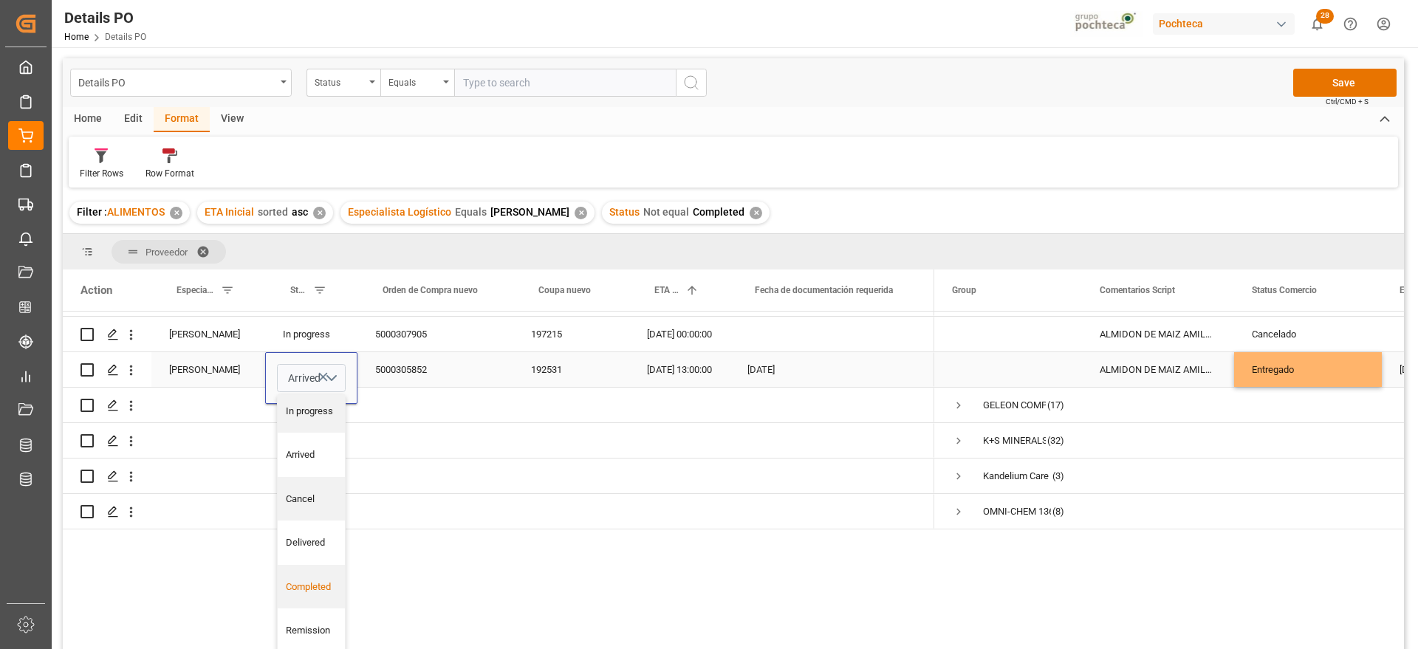
click at [307, 582] on div "Completed" at bounding box center [312, 587] width 52 height 15
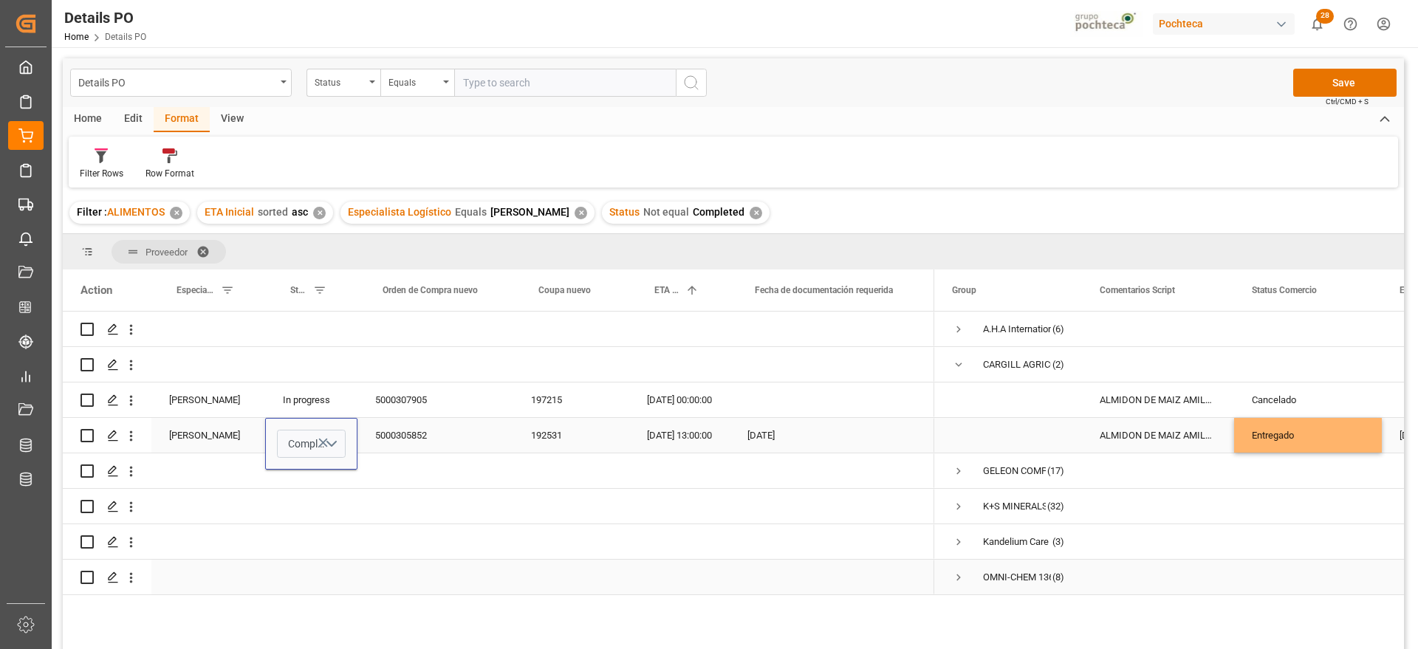
scroll to position [0, 0]
click at [1186, 445] on div "ALMIDON DE MAIZ AMILOGILL 2100 SAC 25 KG" at bounding box center [1158, 435] width 152 height 35
click at [1365, 80] on button "Save" at bounding box center [1344, 83] width 103 height 28
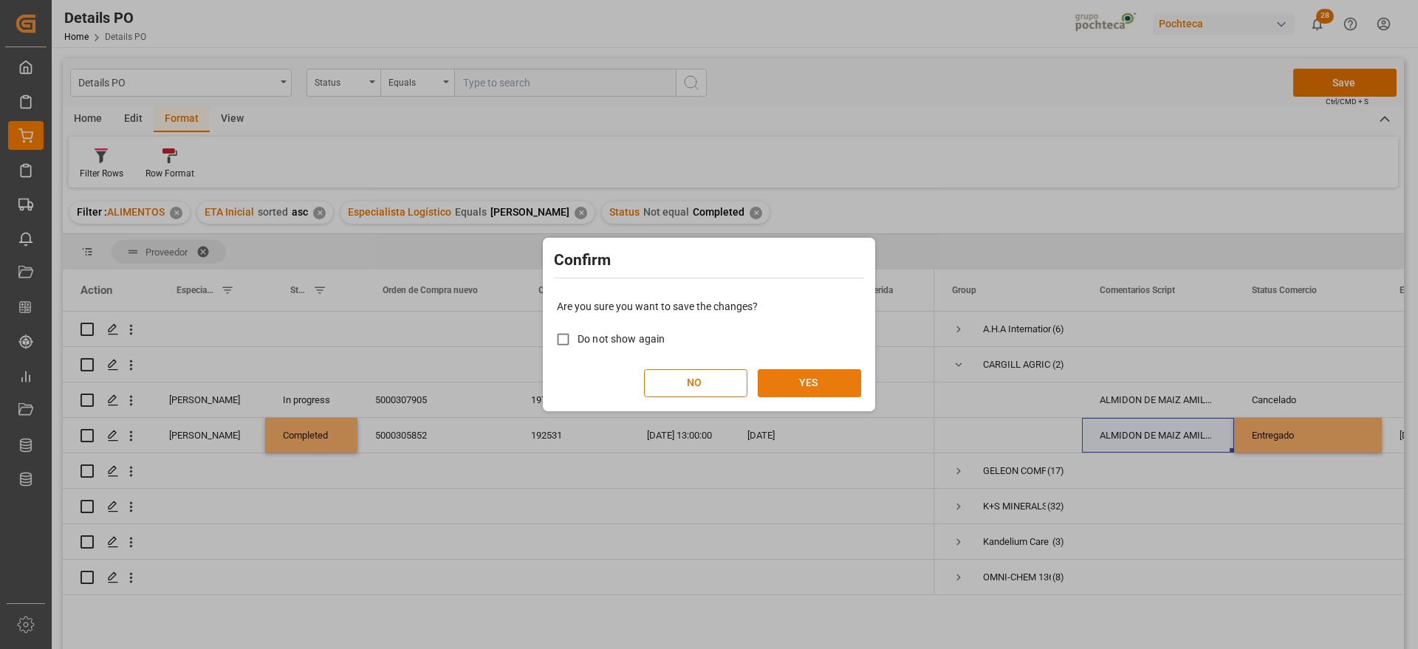
click at [792, 383] on button "YES" at bounding box center [809, 383] width 103 height 28
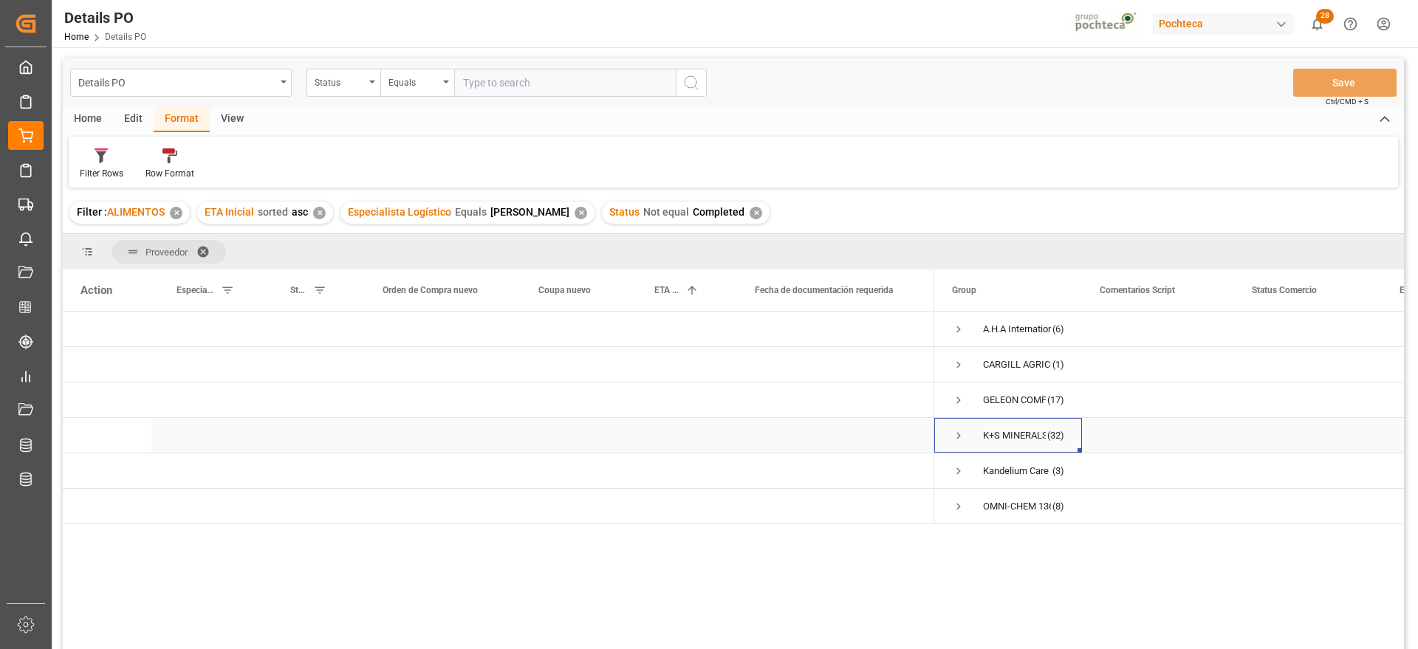
click at [954, 435] on span "Press SPACE to select this row." at bounding box center [958, 435] width 13 height 13
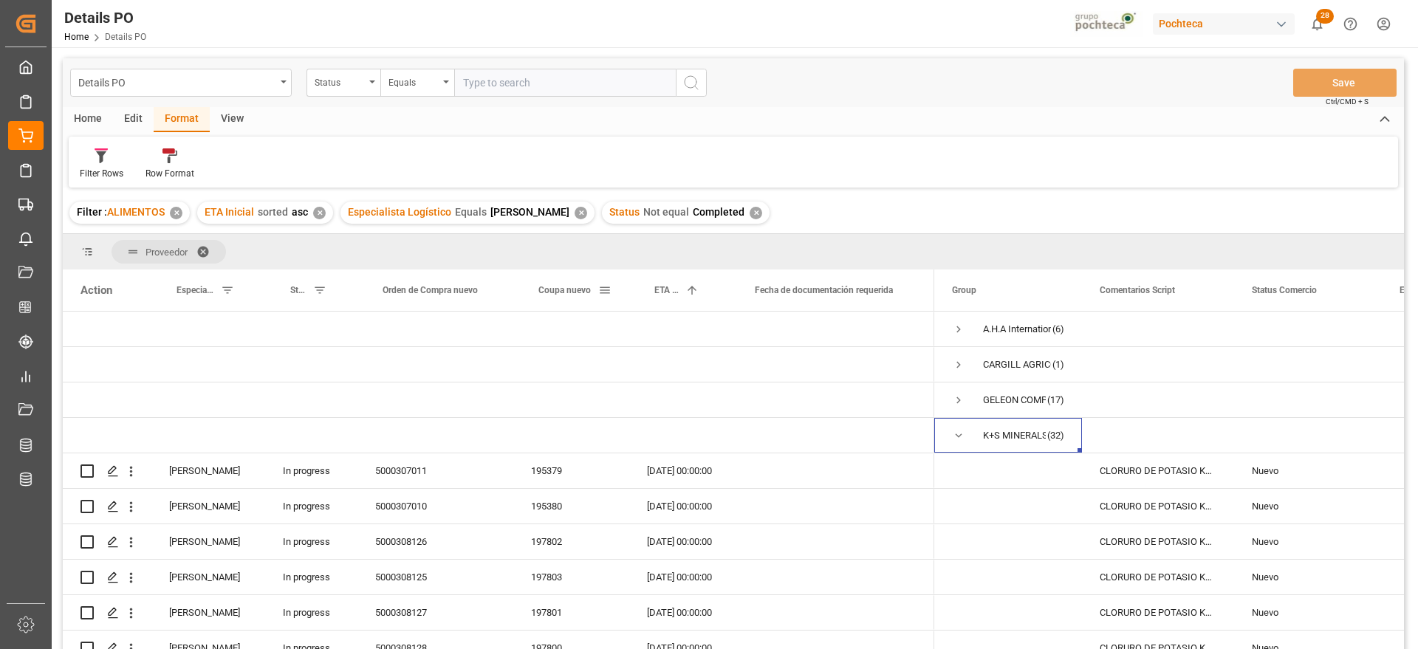
click at [541, 295] on span "Coupa nuevo" at bounding box center [564, 290] width 52 height 10
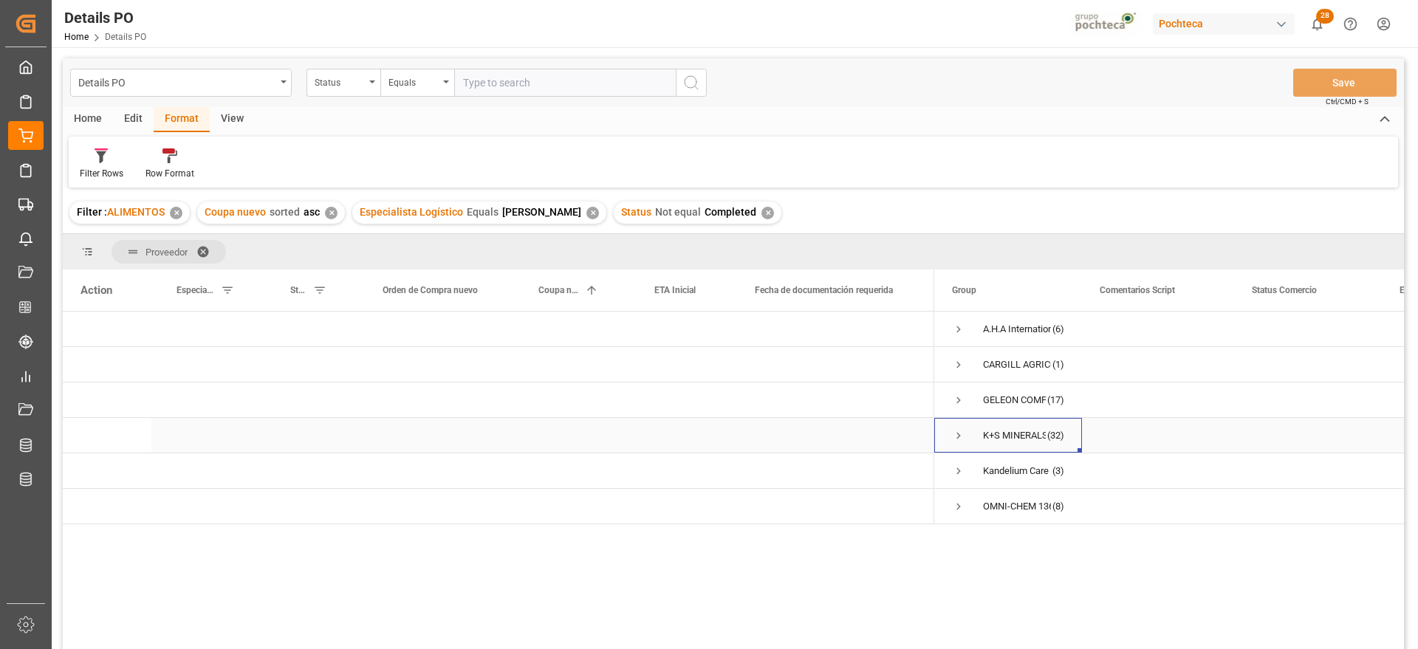
click at [959, 431] on span "Press SPACE to select this row." at bounding box center [958, 435] width 13 height 13
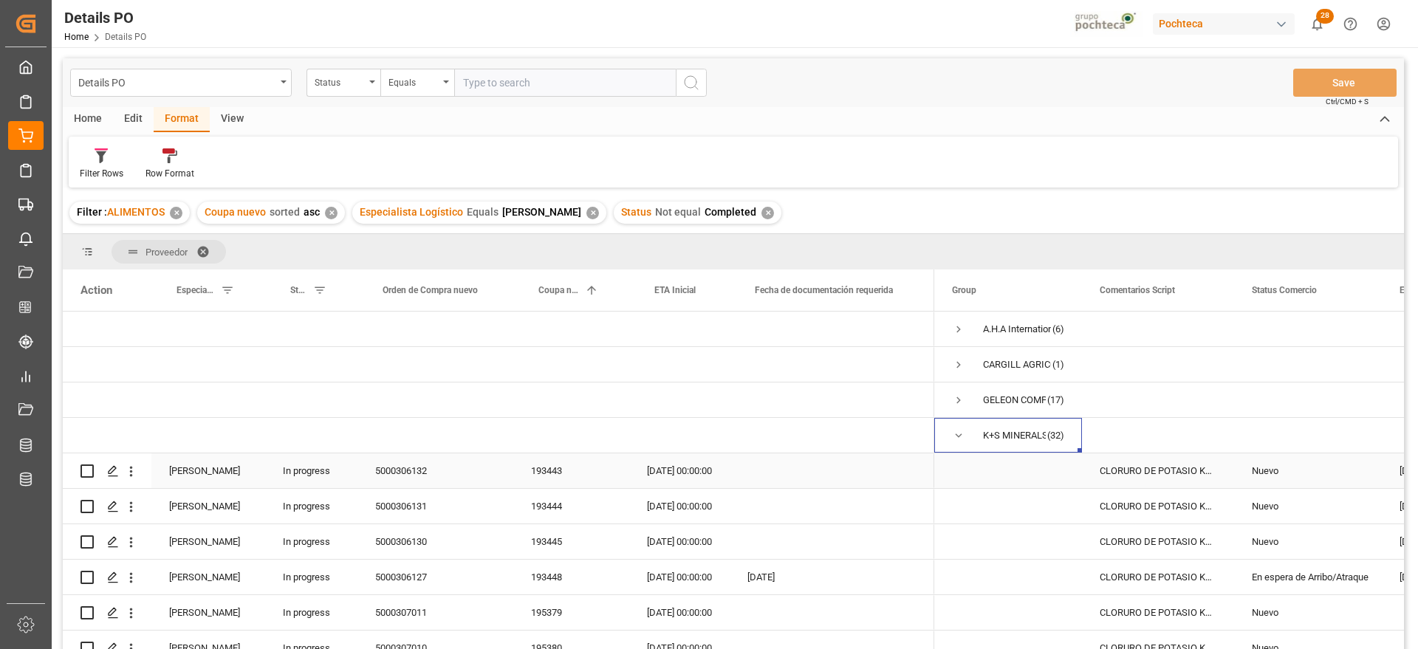
scroll to position [92, 0]
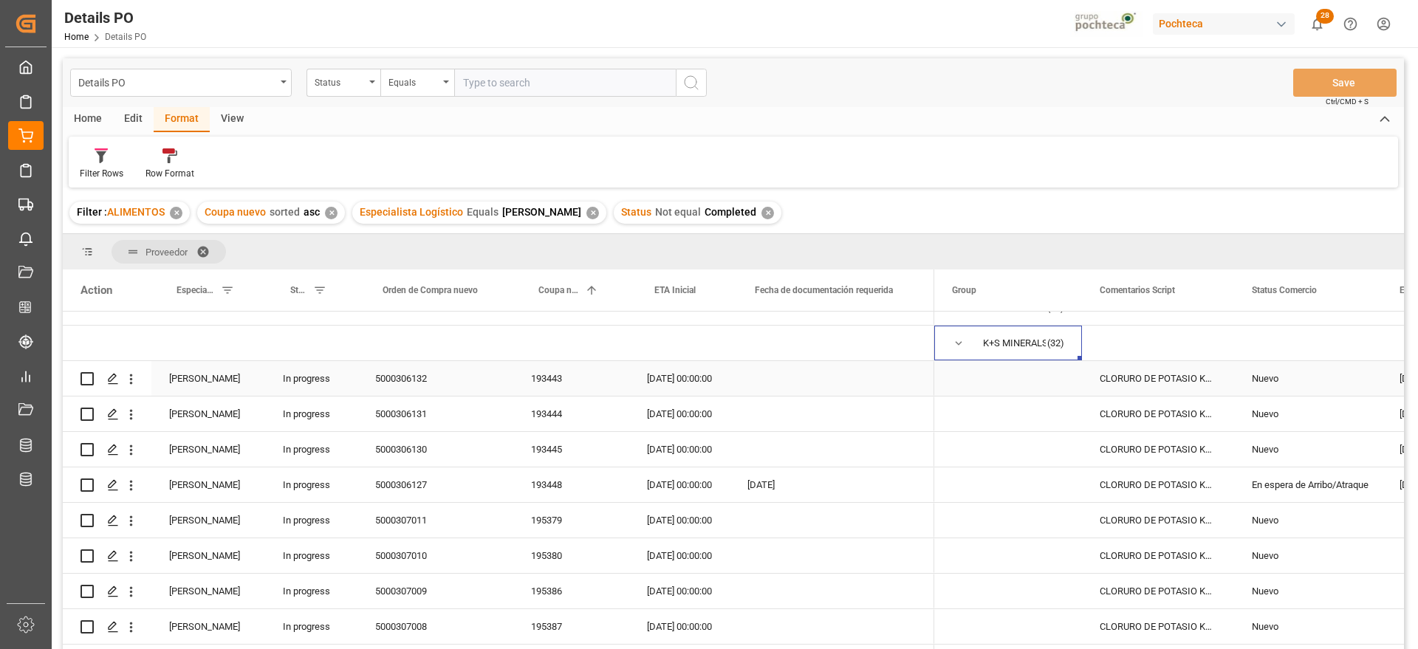
click at [562, 374] on div "193443" at bounding box center [571, 378] width 116 height 35
click at [695, 380] on div "14-10-2025 00:00:00" at bounding box center [679, 378] width 100 height 35
click at [1026, 372] on span "Press SPACE to select this row." at bounding box center [1008, 378] width 112 height 33
click at [1340, 377] on div "Nuevo" at bounding box center [1308, 379] width 112 height 34
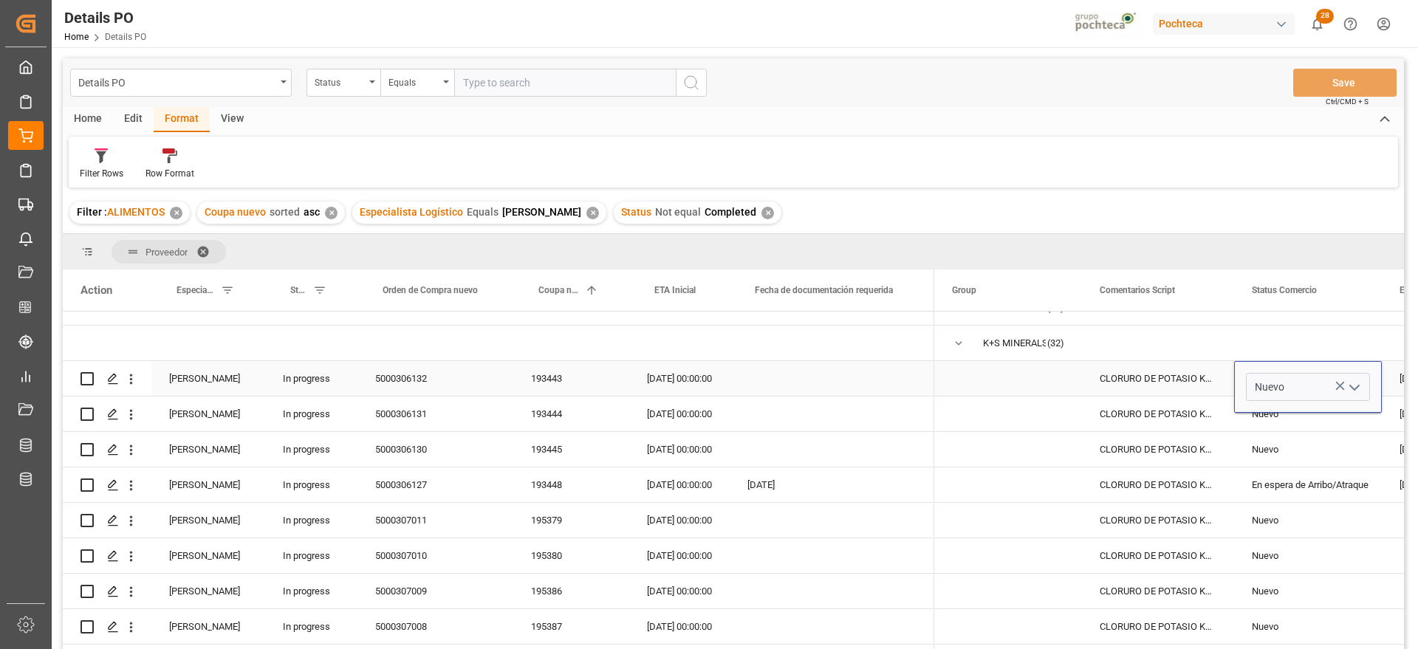
click at [1359, 387] on icon "open menu" at bounding box center [1354, 388] width 18 height 18
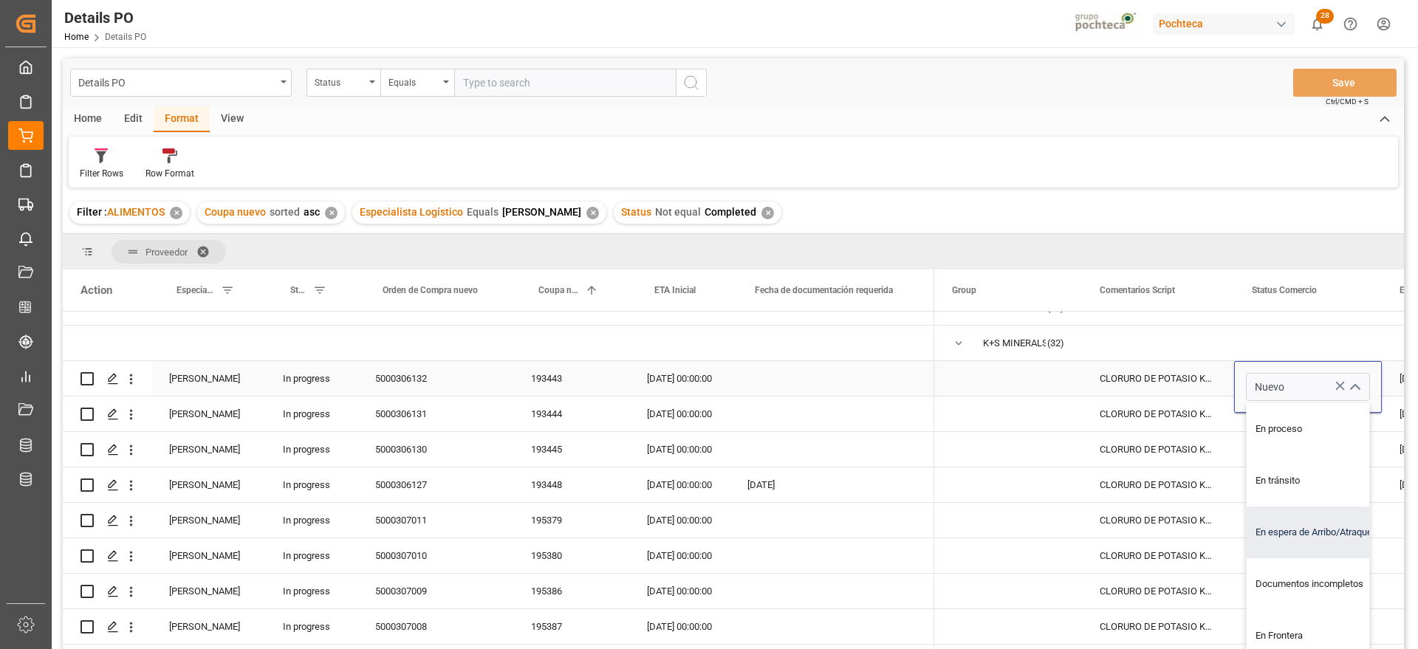
click at [1314, 538] on div "En espera de Arribo/Atraque" at bounding box center [1317, 533] width 140 height 52
type input "En espera de Arribo/Atraque"
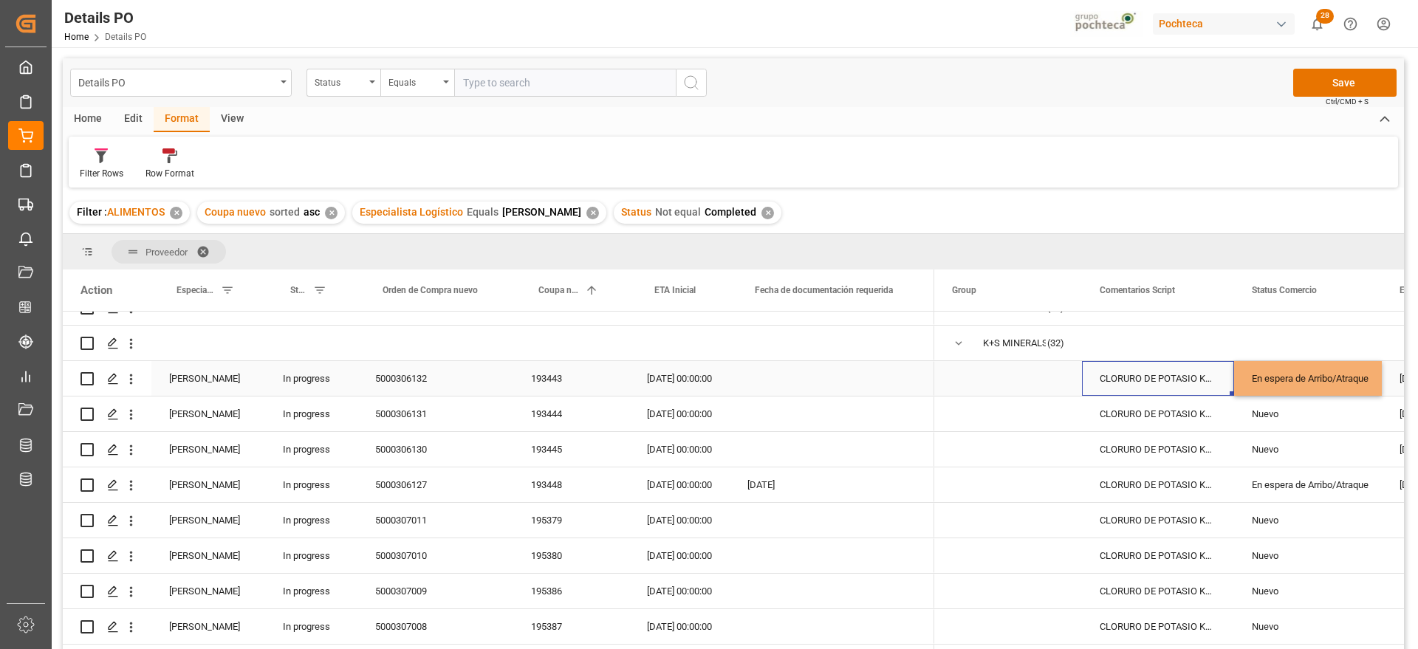
click at [1216, 372] on div "CLORURO DE POTASIO KALISEL U SAC-25 KG (" at bounding box center [1158, 378] width 152 height 35
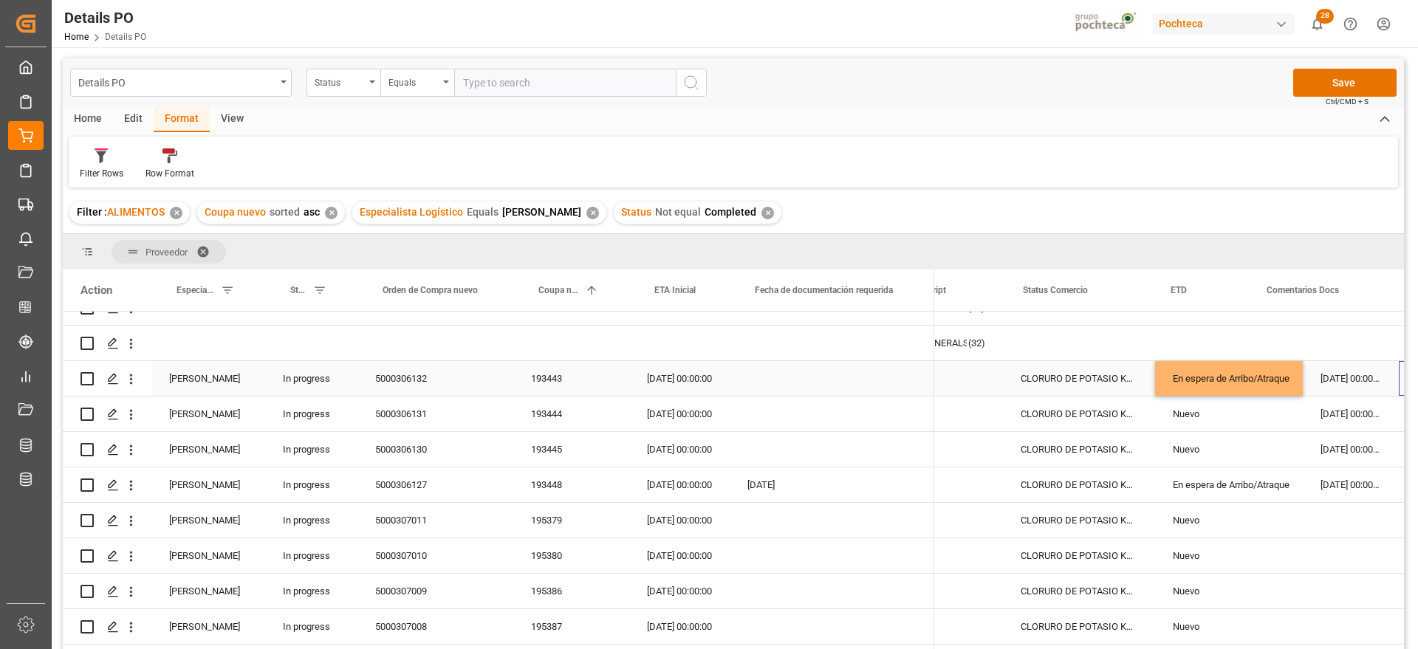
scroll to position [0, 229]
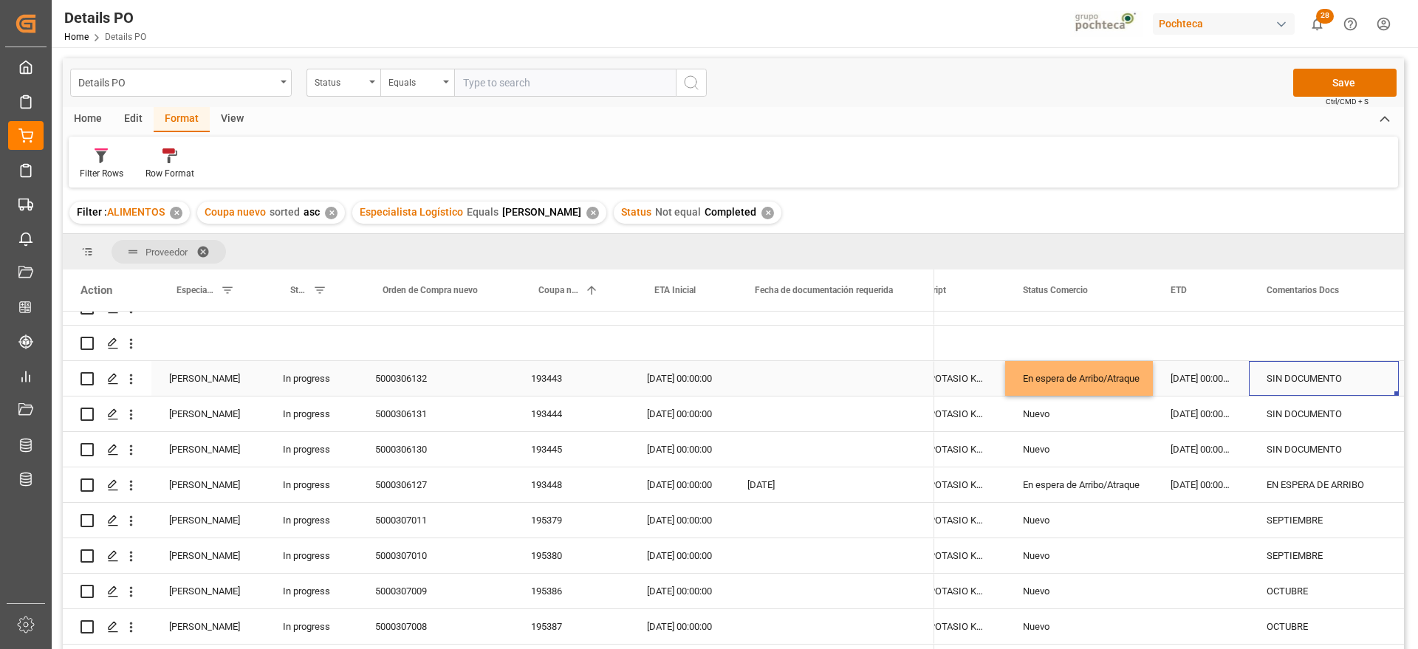
click at [1338, 380] on div "SIN DOCUMENTO" at bounding box center [1324, 378] width 150 height 35
drag, startPoint x: 1360, startPoint y: 381, endPoint x: 1238, endPoint y: 386, distance: 122.7
type input "EN ESPERA DE ARRIBO"
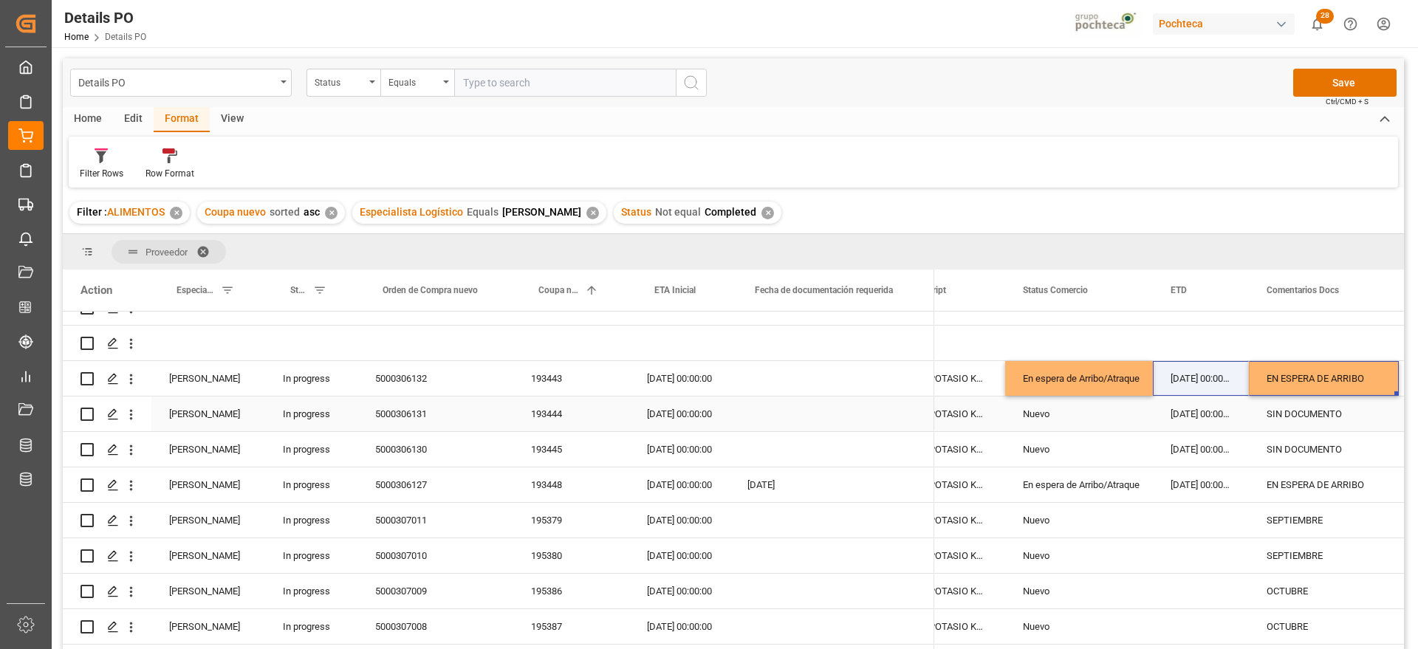
click at [567, 410] on div "193444" at bounding box center [571, 414] width 116 height 35
click at [1087, 374] on div "En espera de Arribo/Atraque" at bounding box center [1079, 379] width 112 height 34
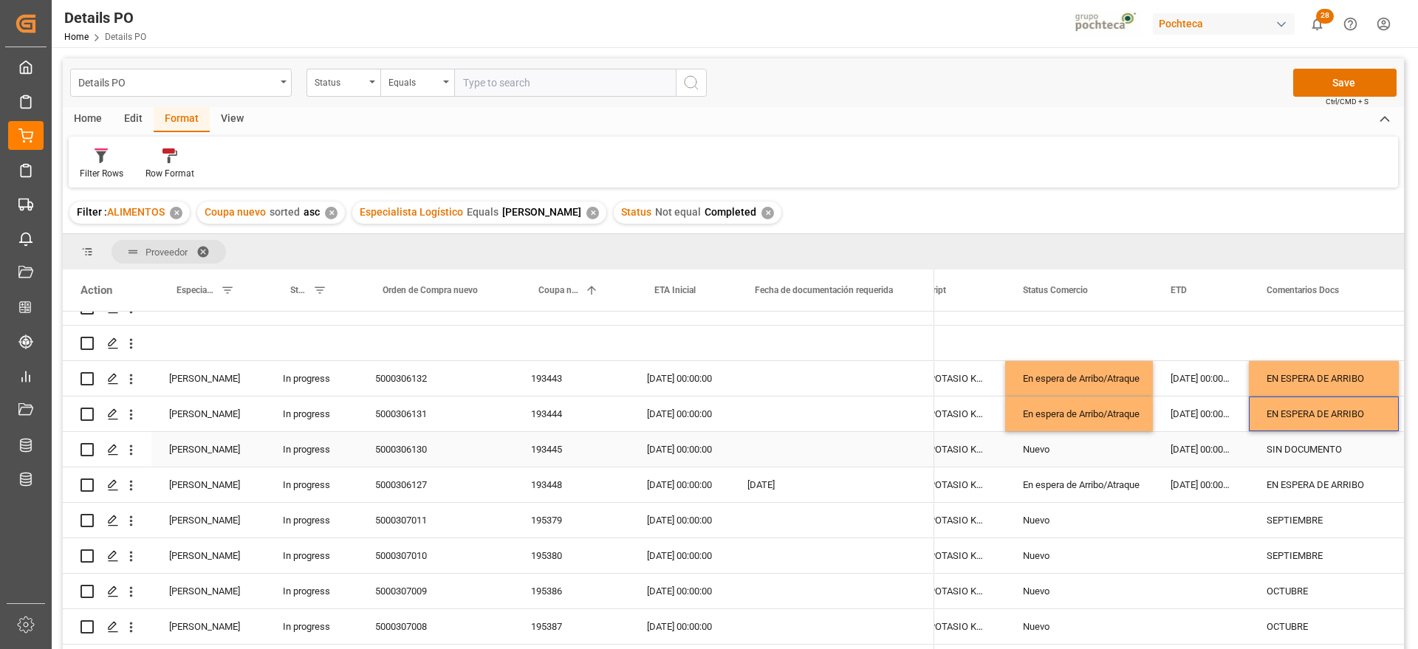
click at [577, 444] on div "193445" at bounding box center [571, 449] width 116 height 35
click at [1098, 410] on div "En espera de Arribo/Atraque" at bounding box center [1079, 414] width 112 height 34
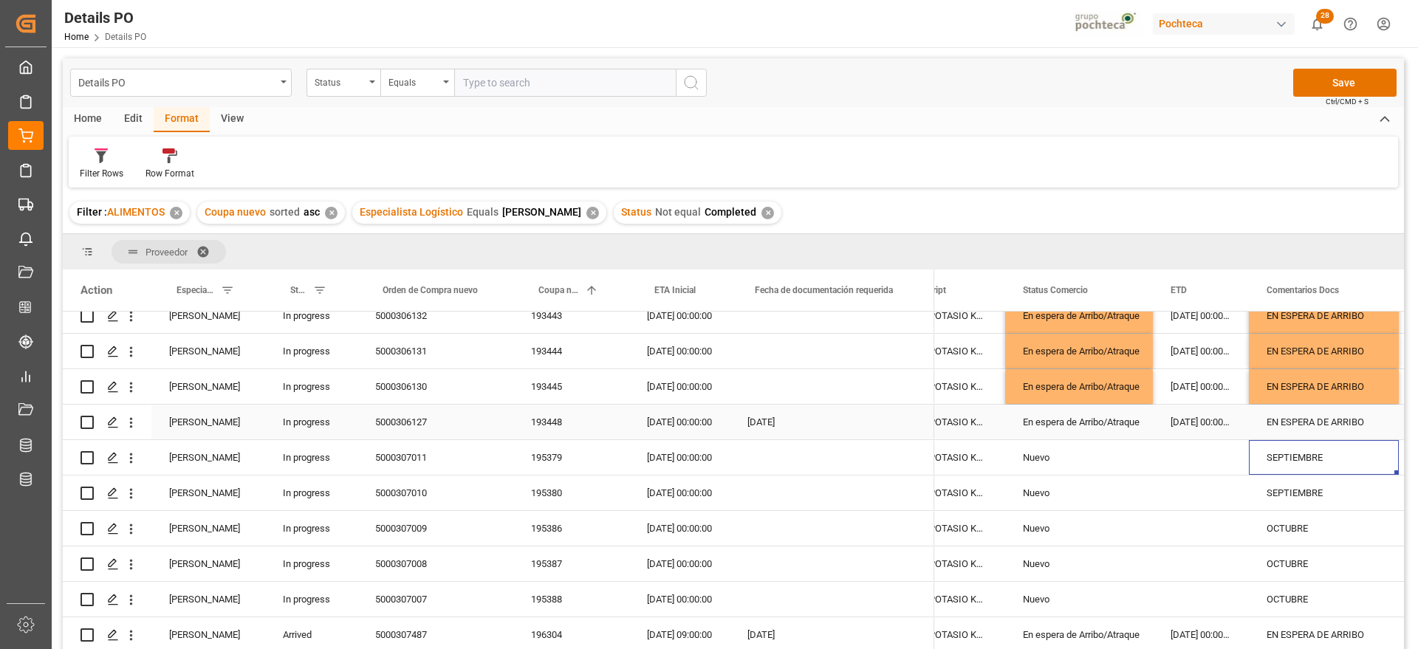
scroll to position [185, 0]
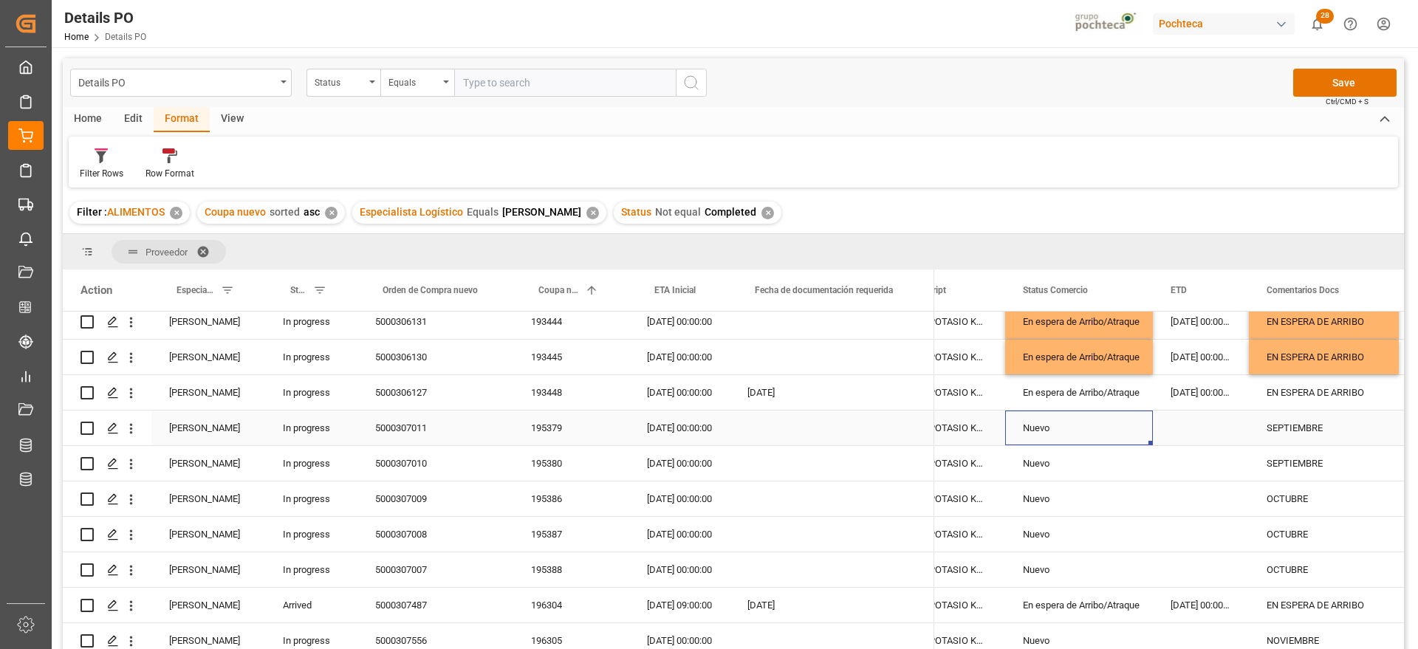
click at [1043, 431] on div "Nuevo" at bounding box center [1079, 428] width 112 height 34
click at [556, 428] on div "195379" at bounding box center [571, 428] width 116 height 35
click at [1295, 417] on div "SEPTIEMBRE" at bounding box center [1324, 428] width 150 height 35
click at [1269, 431] on input "SEPTIEMBRE" at bounding box center [1324, 436] width 126 height 28
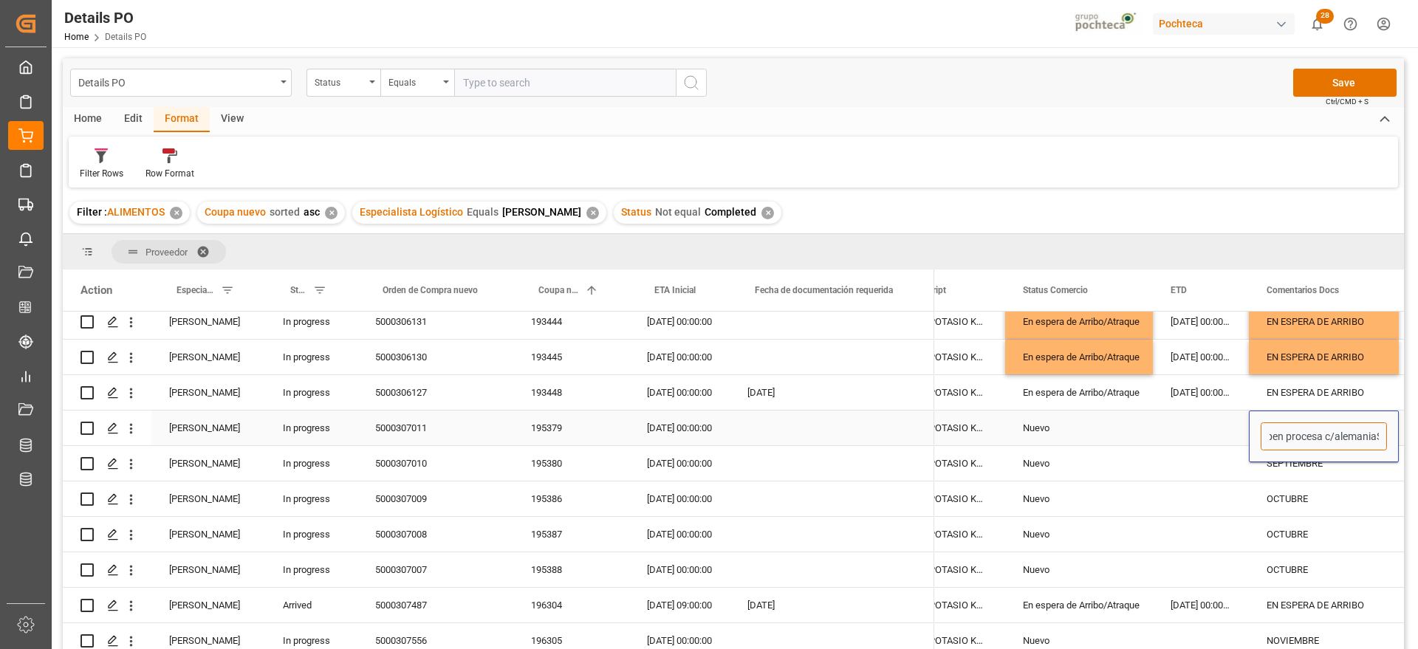
type input "deben procesa c/alemania SEPTIEMBRE"
click at [1303, 459] on div "SEPTIEMBRE" at bounding box center [1324, 463] width 150 height 35
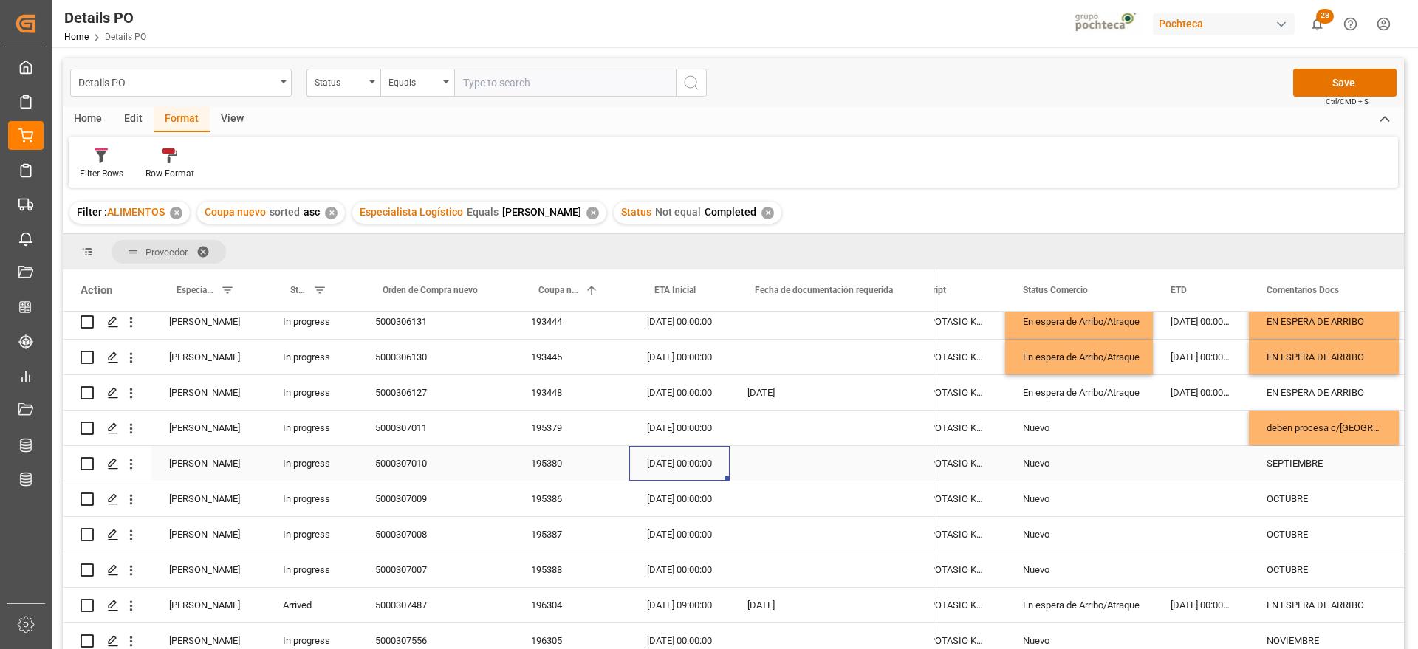
click at [634, 453] on div "14-09-2025 00:00:00" at bounding box center [679, 463] width 100 height 35
click at [1309, 427] on div "deben procesa c/alemania SEPTIEMBRE" at bounding box center [1324, 428] width 150 height 35
click at [1300, 433] on div "deben procesa c/alemania SEPTIEMBRE" at bounding box center [1324, 428] width 150 height 35
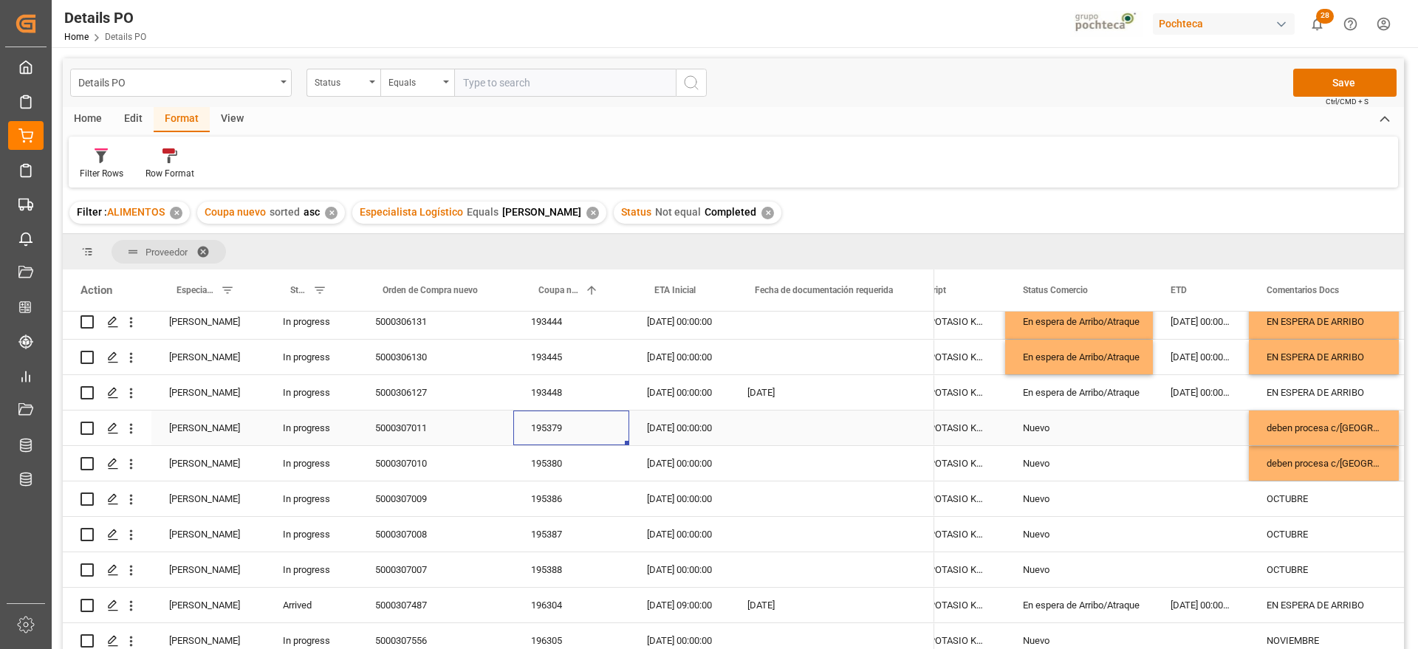
click at [544, 425] on div "195379" at bounding box center [571, 428] width 116 height 35
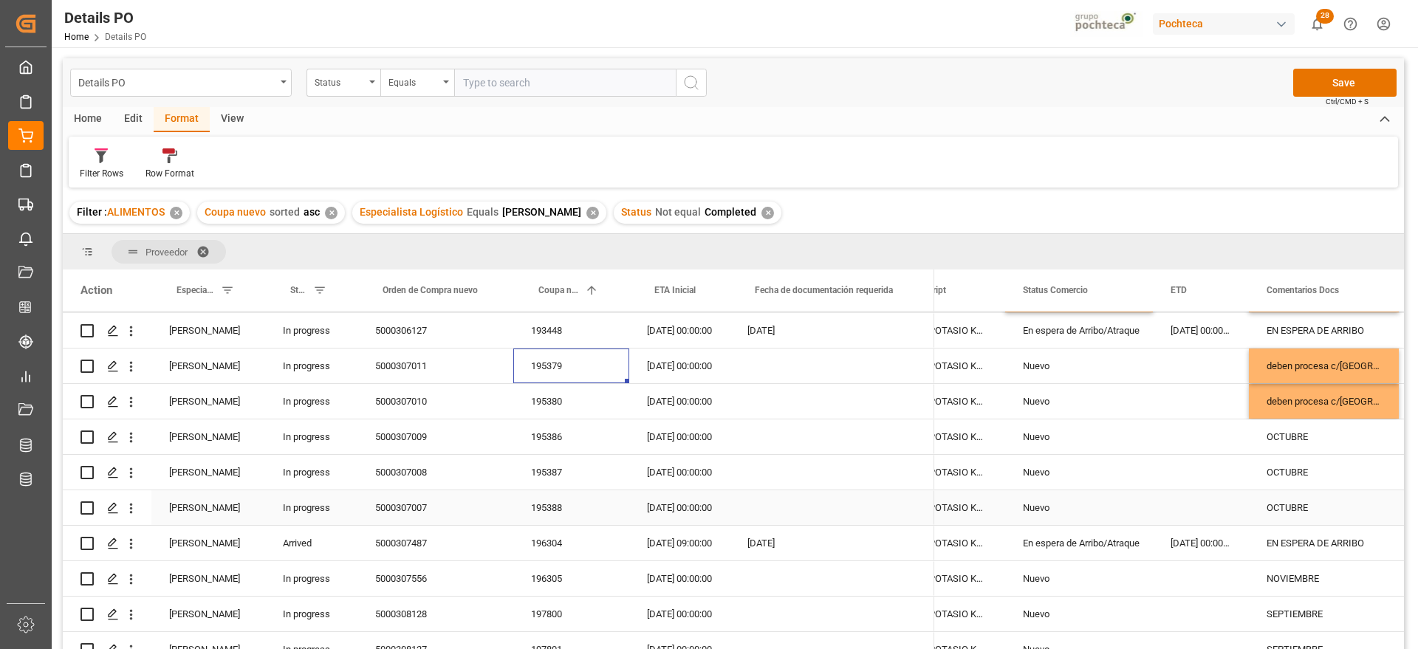
scroll to position [277, 0]
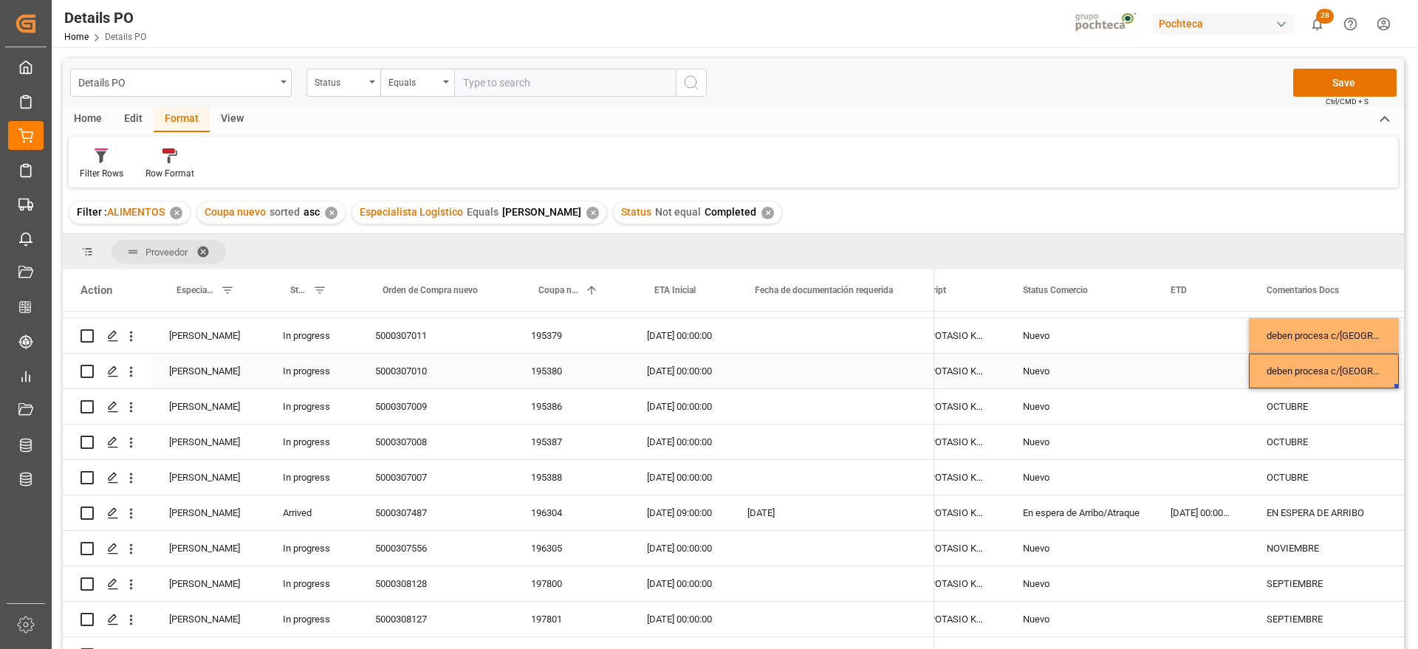
click at [1300, 369] on div "deben procesa c/alemania SEPTIEMBRE" at bounding box center [1324, 371] width 150 height 35
click at [1303, 502] on div "EN ESPERA DE ARRIBO" at bounding box center [1324, 513] width 150 height 35
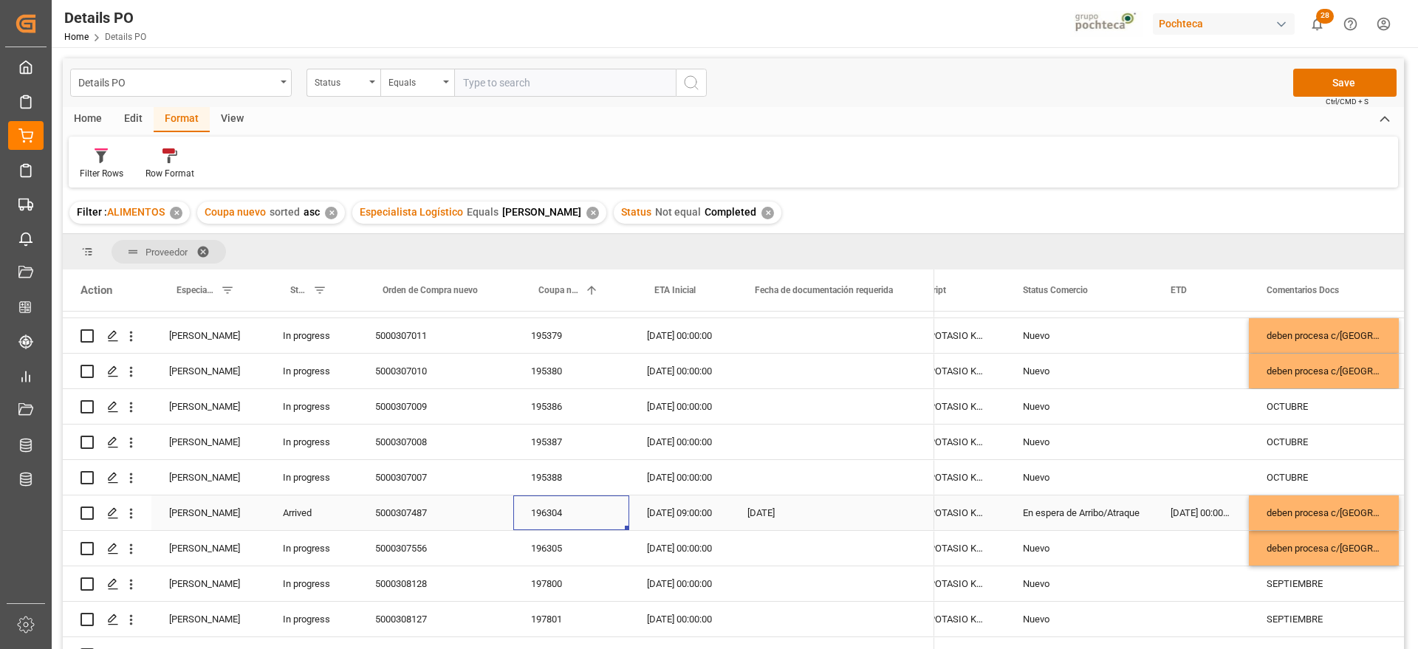
click at [548, 515] on div "196304" at bounding box center [571, 513] width 116 height 35
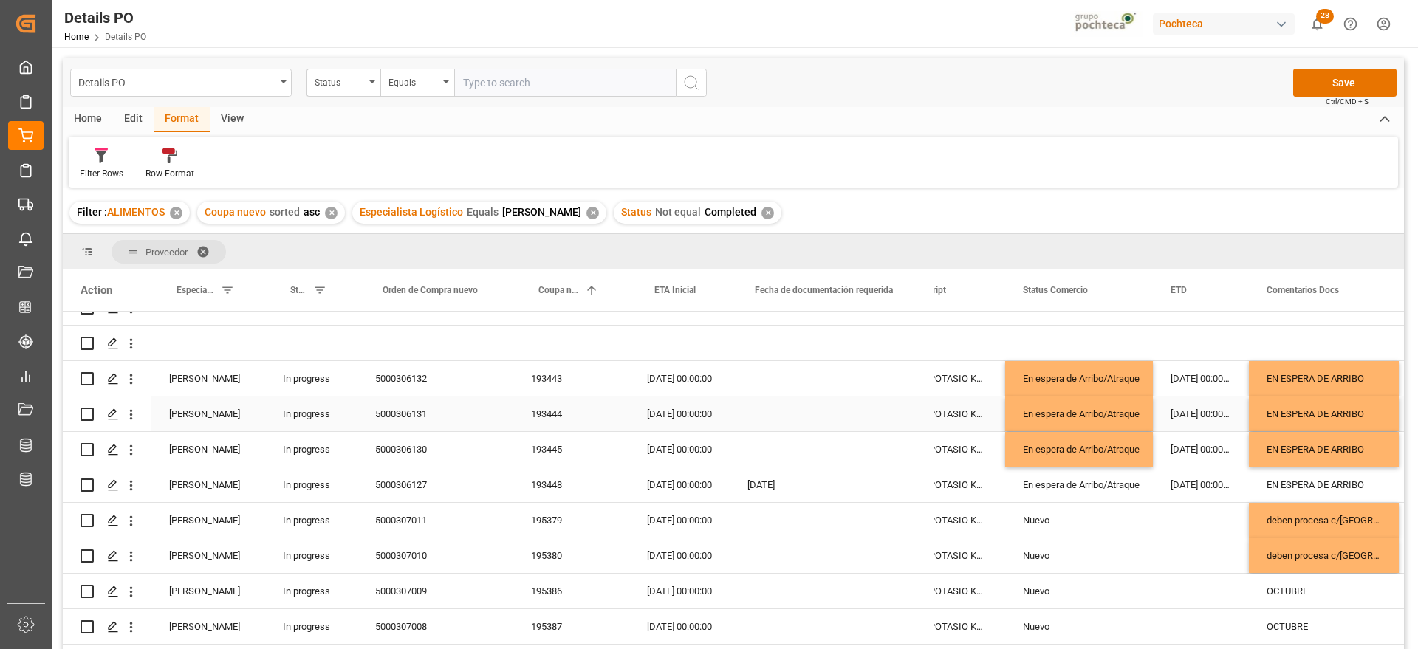
scroll to position [185, 0]
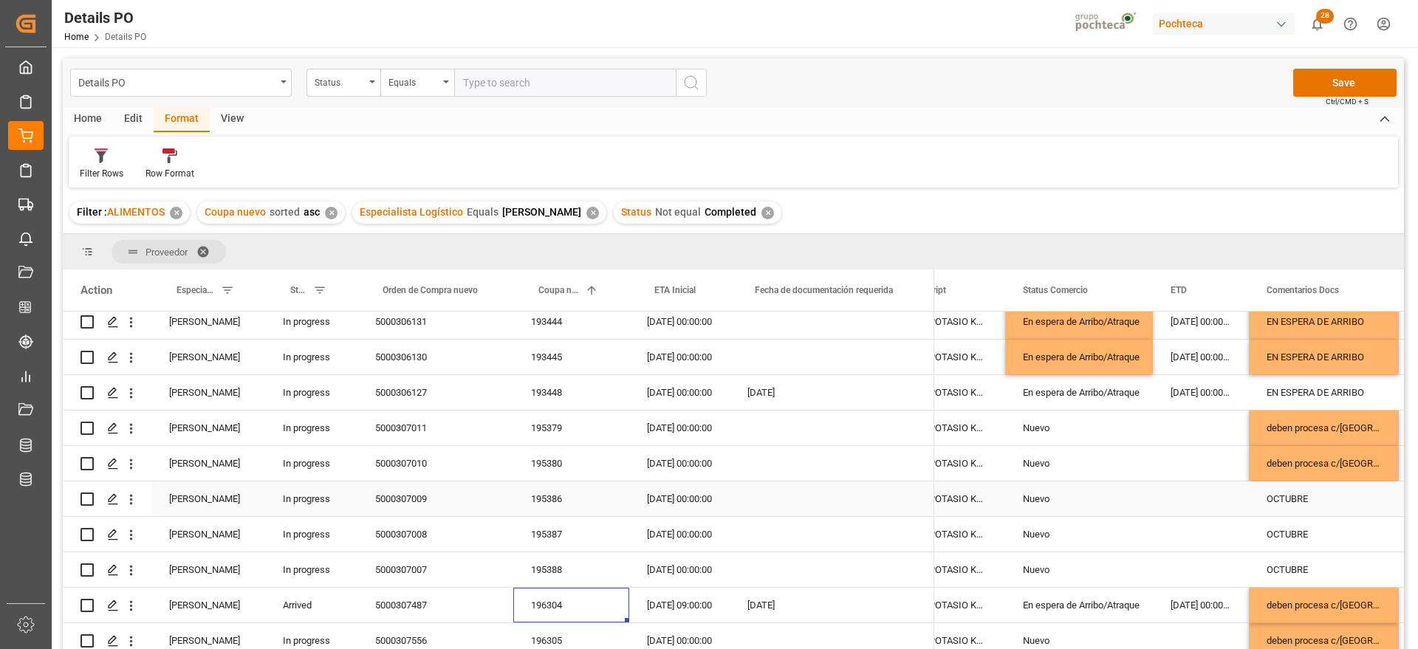
click at [536, 493] on div "195386" at bounding box center [571, 498] width 116 height 35
click at [1200, 493] on div "Press SPACE to select this row." at bounding box center [1201, 498] width 96 height 35
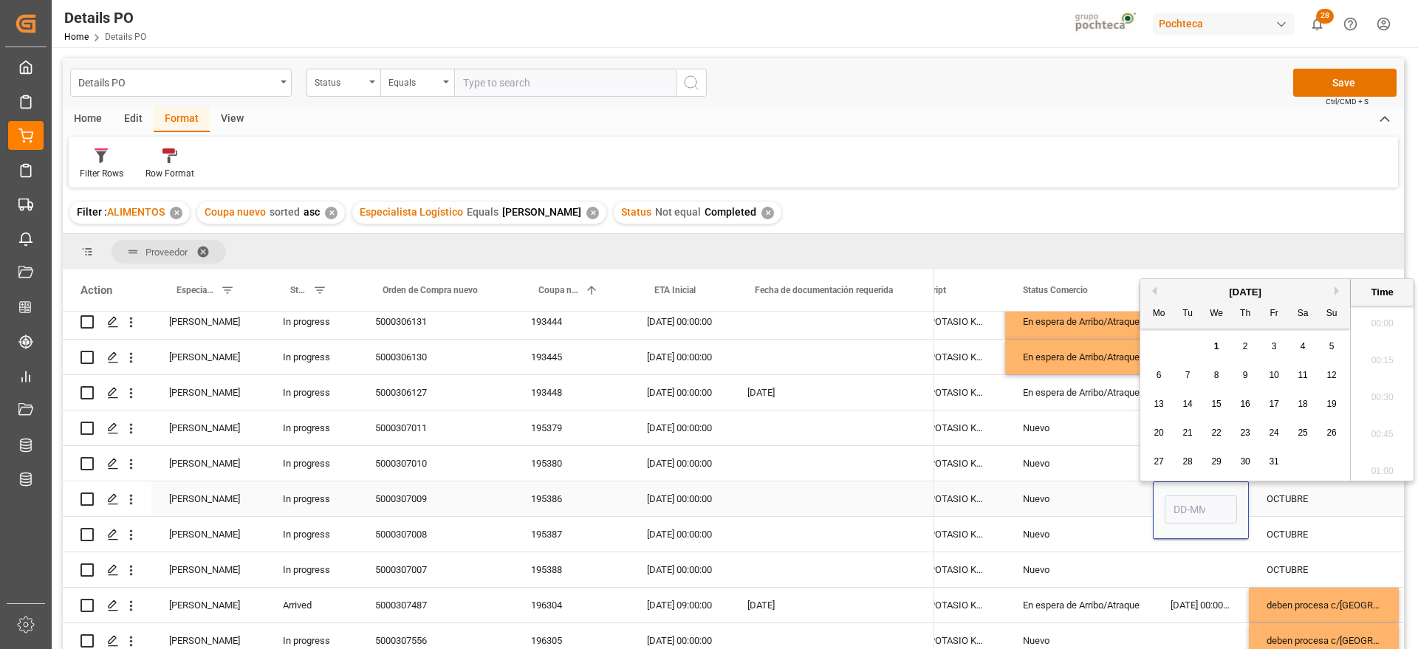
scroll to position [1224, 0]
click at [1217, 377] on span "8" at bounding box center [1216, 375] width 5 height 10
type input "08-10-2025 00:00"
click at [1103, 495] on div "Nuevo" at bounding box center [1079, 499] width 112 height 34
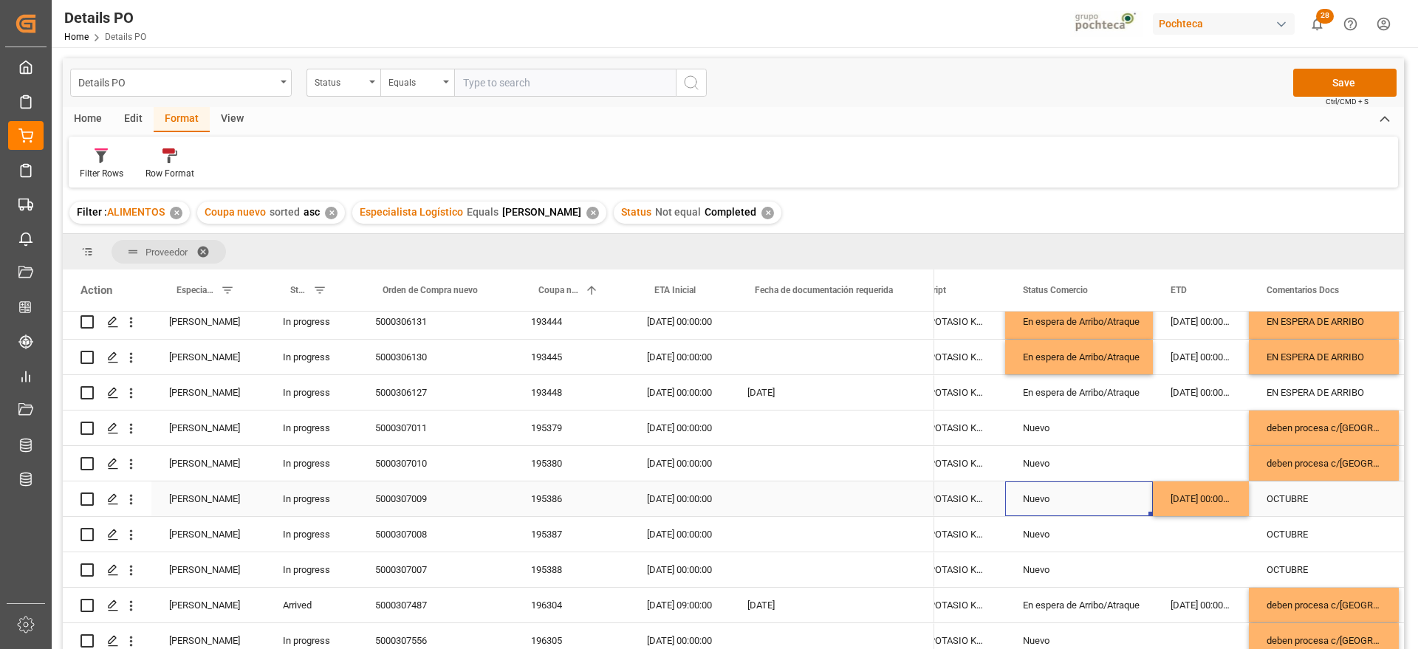
click at [668, 498] on div "01-11-2025 00:00:00" at bounding box center [679, 498] width 100 height 35
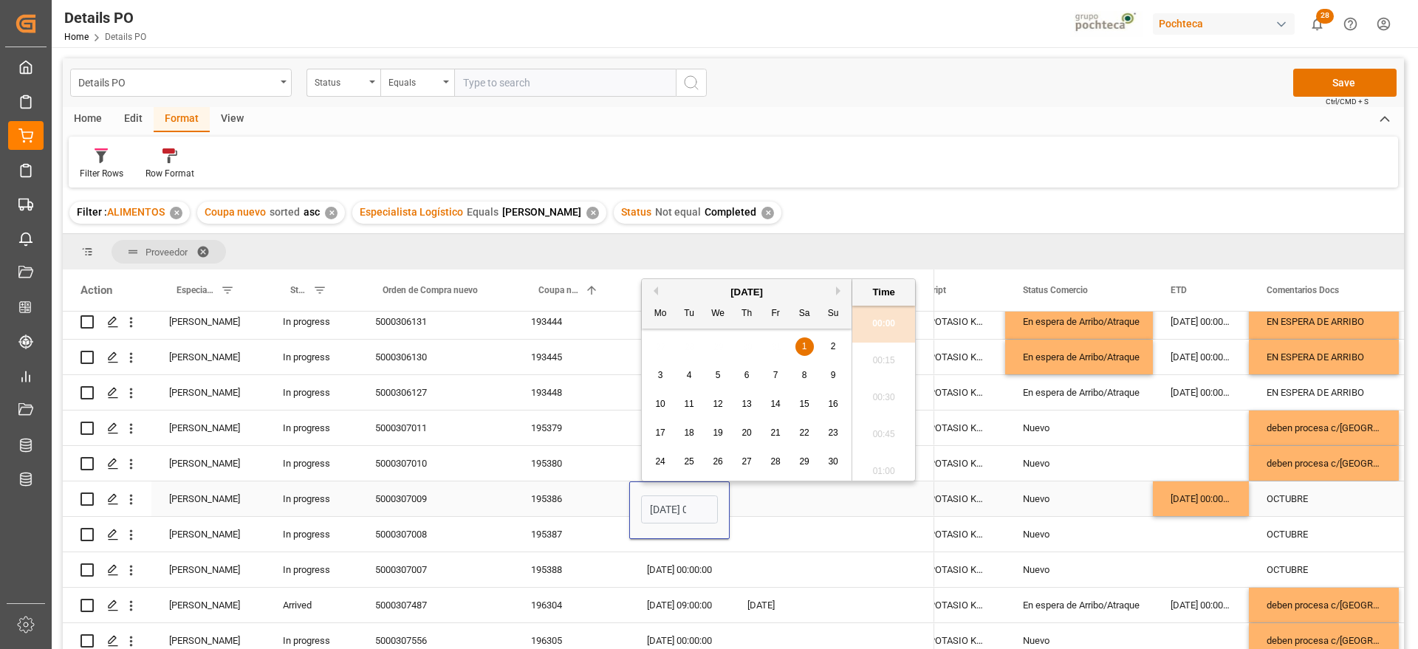
scroll to position [0, 44]
click at [654, 289] on button "Previous Month" at bounding box center [653, 291] width 9 height 9
click at [776, 438] on div "24" at bounding box center [776, 434] width 18 height 18
type input "24-10-2025 00:00"
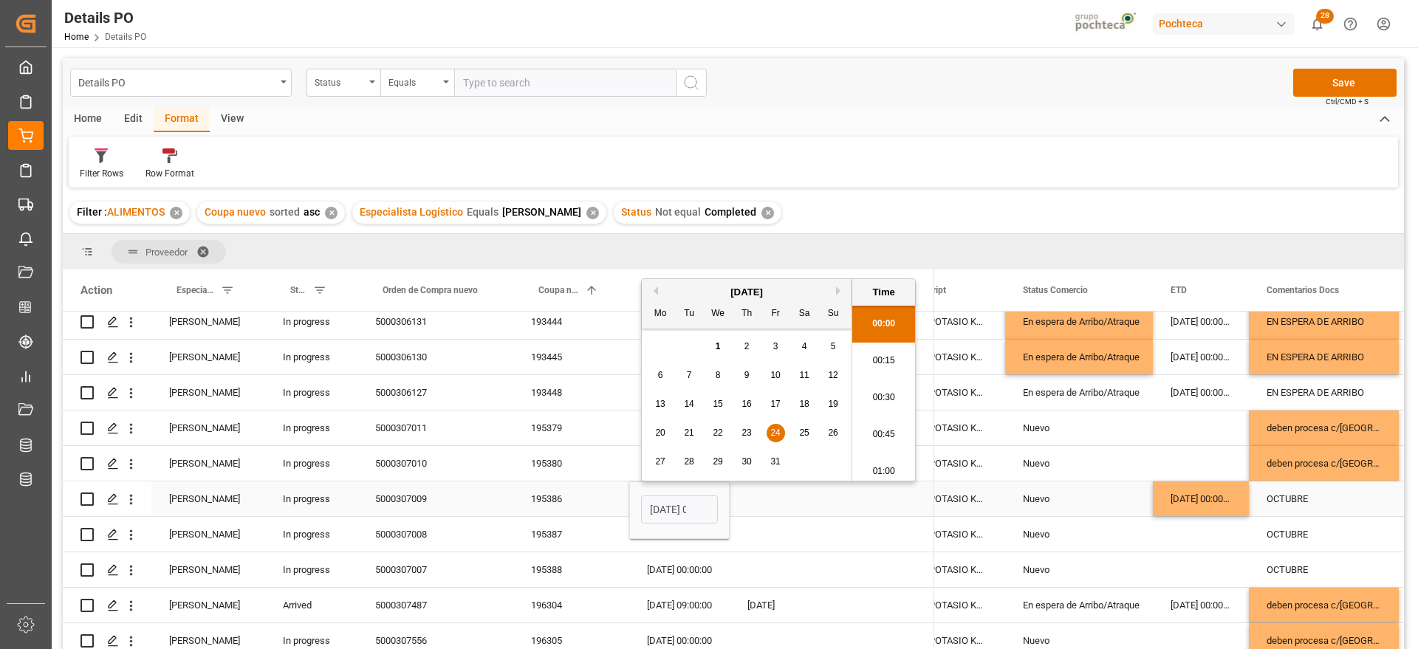
click at [831, 515] on div "Press SPACE to select this row." at bounding box center [832, 498] width 205 height 35
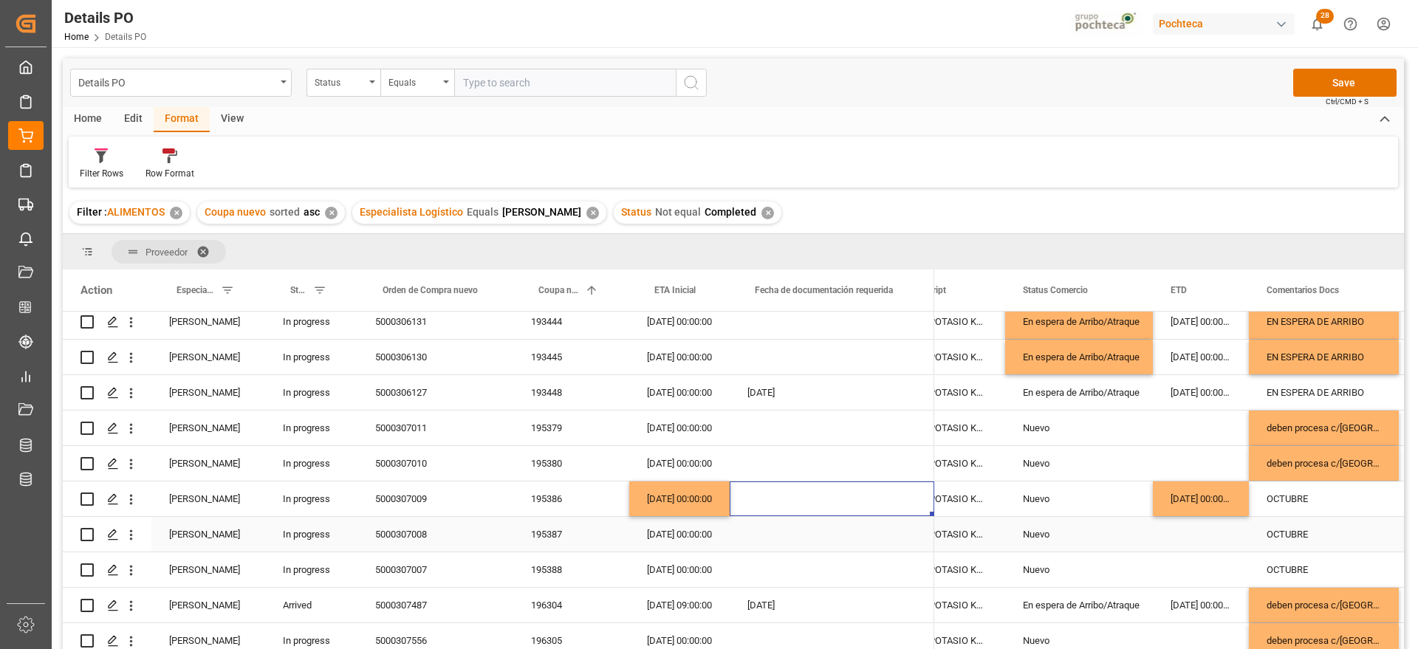
click at [1250, 524] on div "OCTUBRE" at bounding box center [1324, 534] width 150 height 35
click at [541, 534] on div "195387" at bounding box center [571, 534] width 116 height 35
click at [1216, 497] on div "08-10-2025 00:00:00" at bounding box center [1201, 498] width 96 height 35
click at [1205, 544] on div "Press SPACE to select this row." at bounding box center [1201, 534] width 96 height 35
click at [643, 490] on div "24-10-2025 00:00:00" at bounding box center [679, 498] width 100 height 35
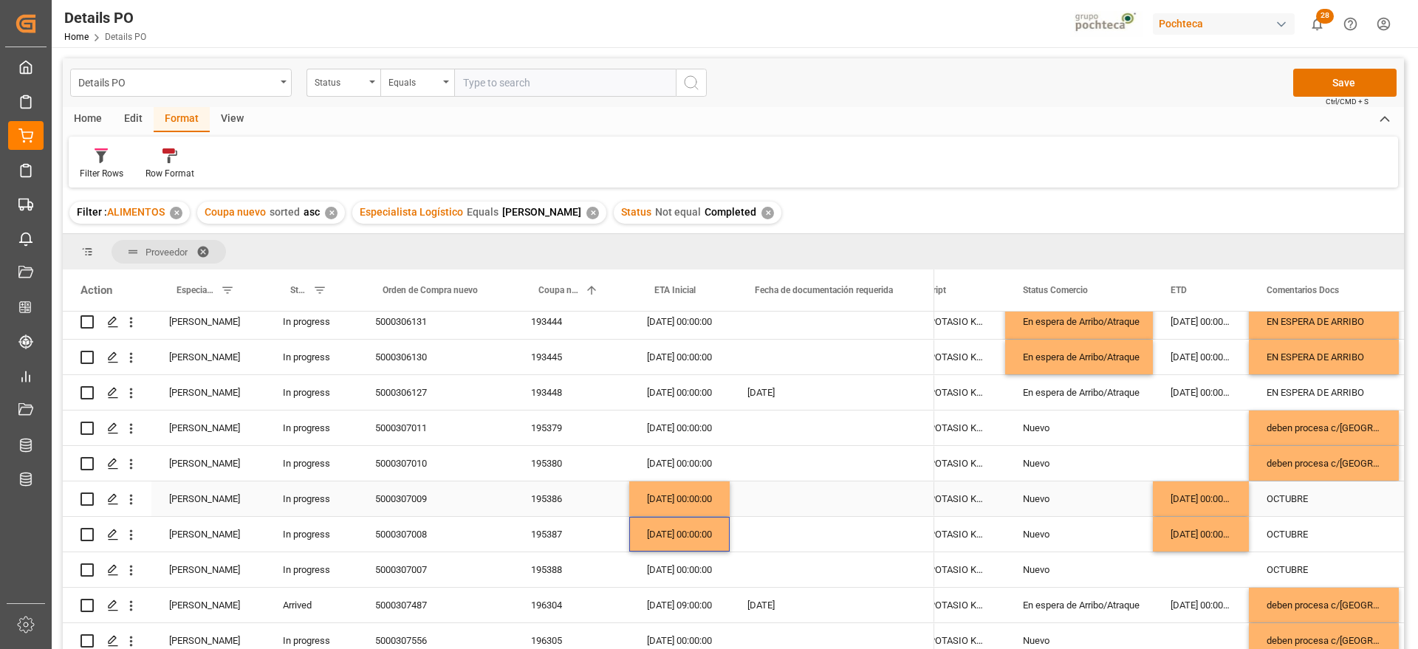
scroll to position [277, 0]
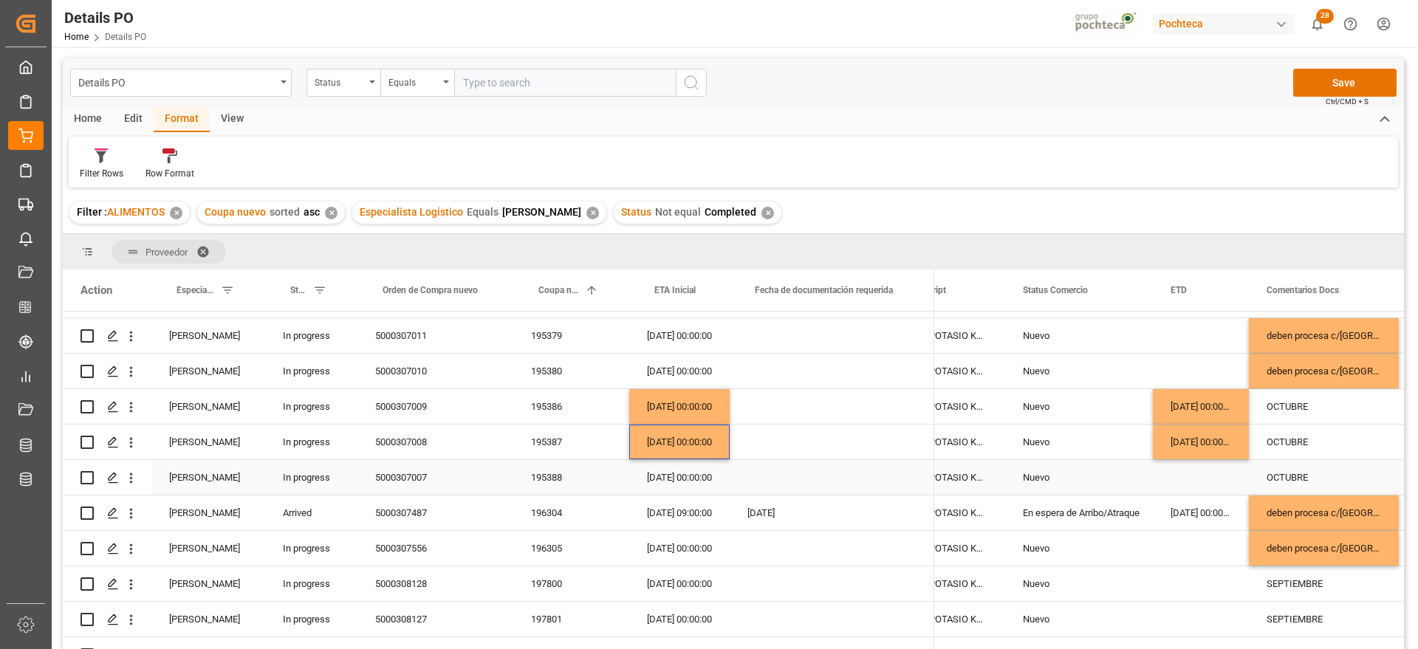
click at [1196, 482] on div "Press SPACE to select this row." at bounding box center [1201, 477] width 96 height 35
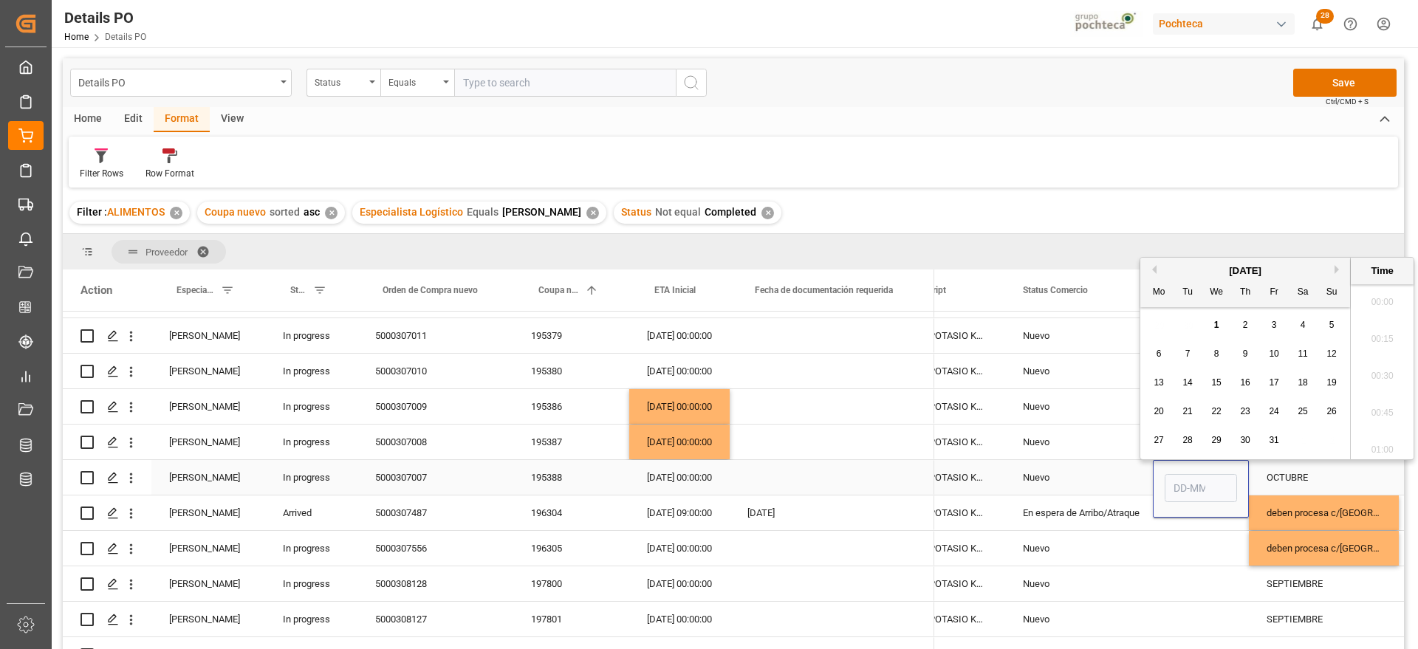
scroll to position [1224, 0]
click at [1300, 323] on span "4" at bounding box center [1302, 325] width 5 height 10
type input "04-10-2025 00:00"
click at [1106, 487] on div "Nuevo" at bounding box center [1079, 478] width 112 height 34
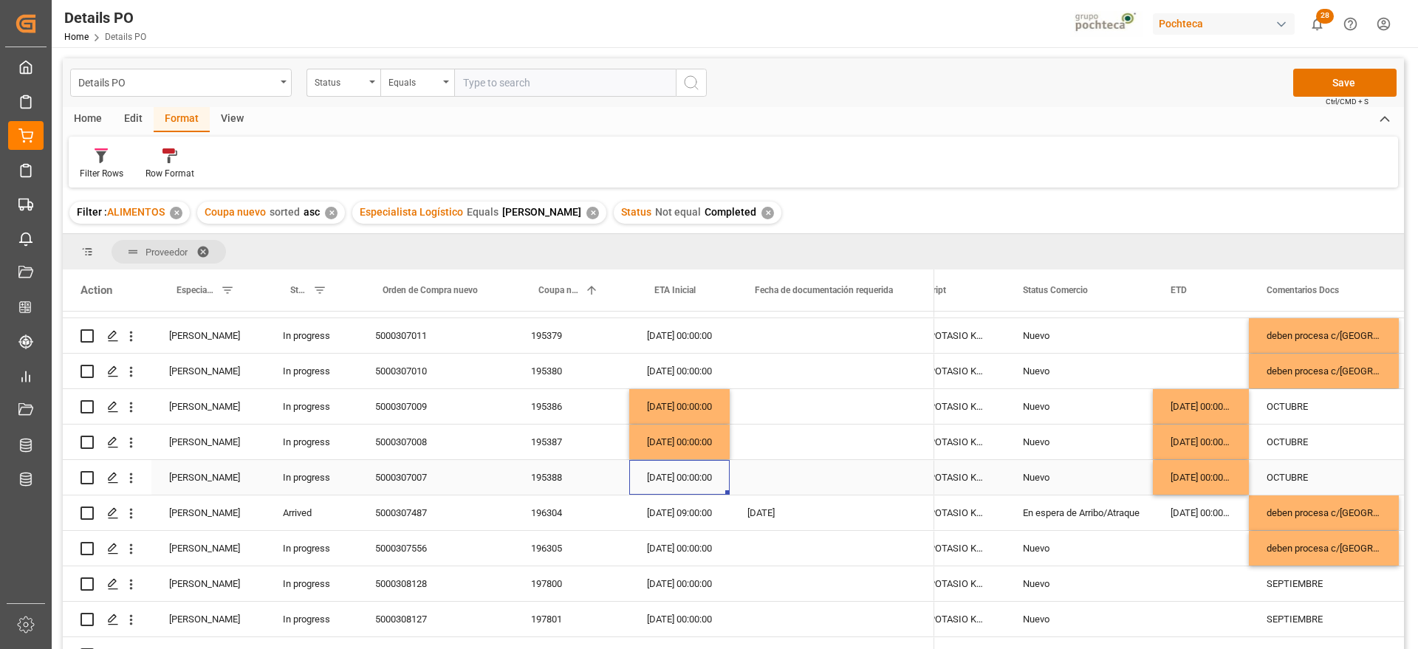
click at [651, 478] on div "01-11-2025 00:00:00" at bounding box center [679, 477] width 100 height 35
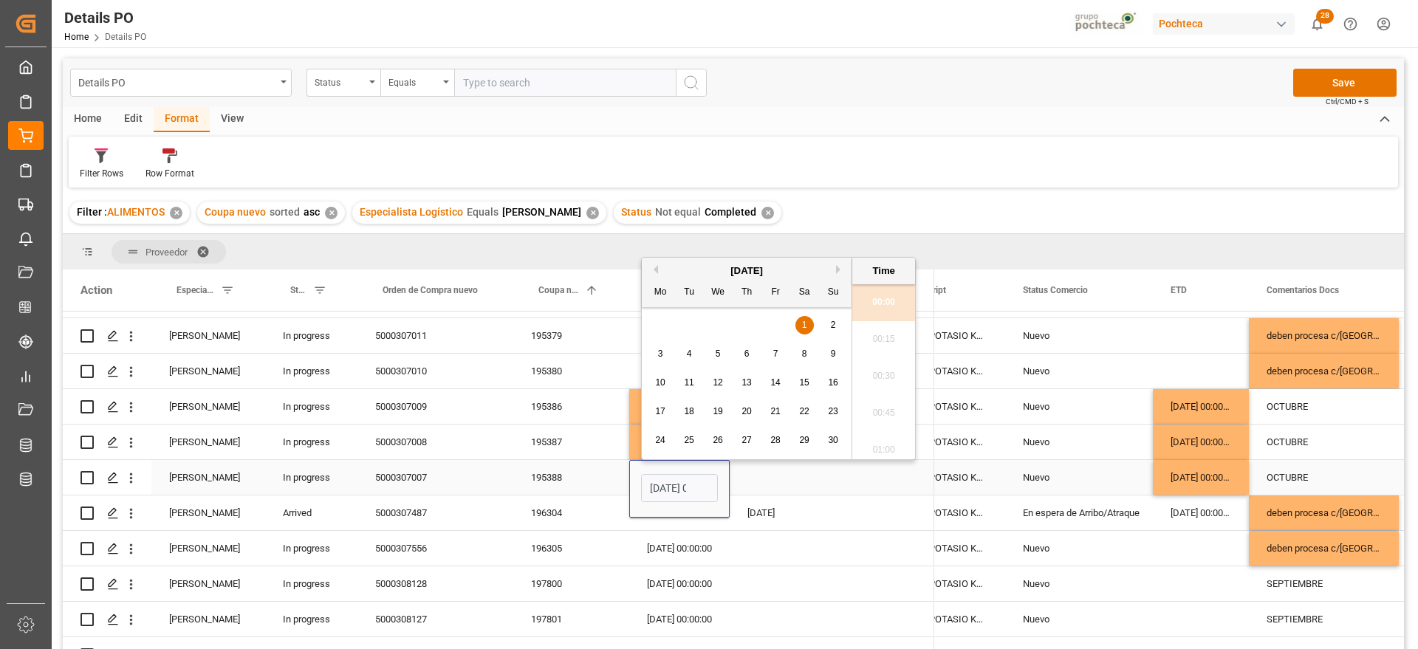
scroll to position [0, 44]
click at [837, 267] on button "Next Month" at bounding box center [840, 269] width 9 height 9
click at [834, 383] on span "21" at bounding box center [833, 382] width 10 height 10
click at [651, 271] on button "Previous Month" at bounding box center [653, 269] width 9 height 9
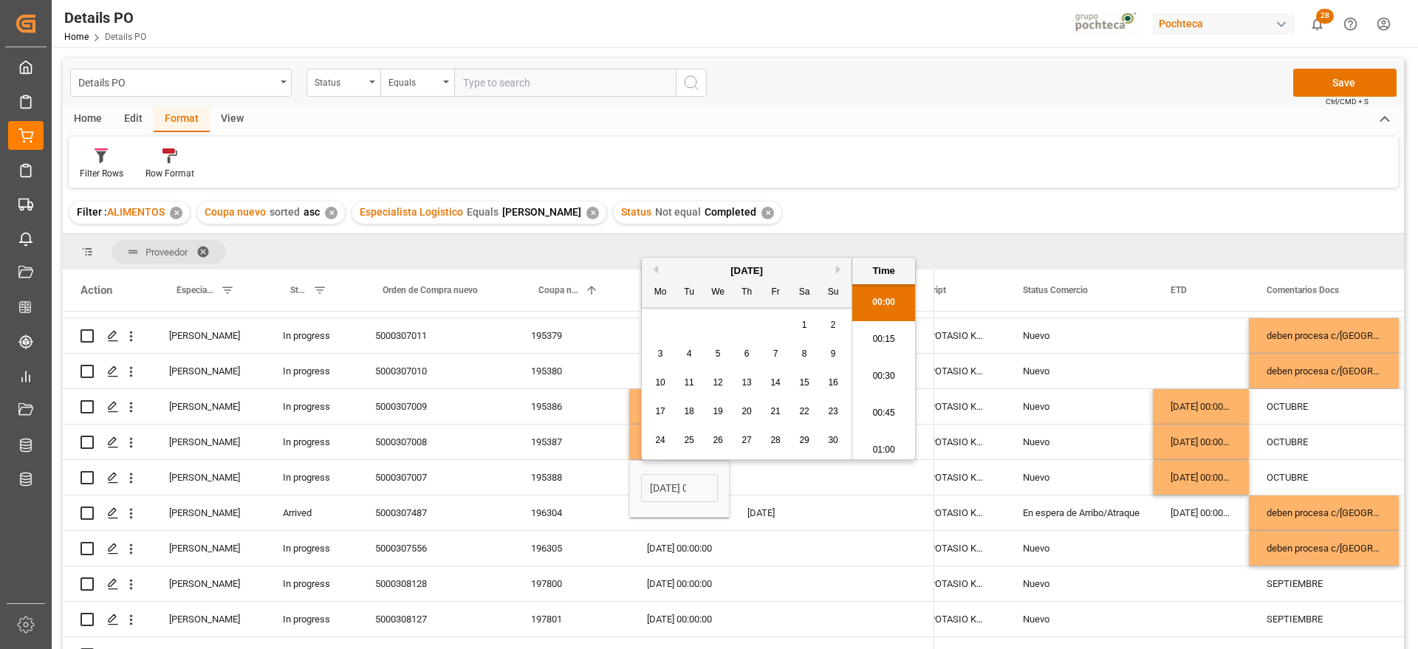
click at [651, 271] on button "Previous Month" at bounding box center [653, 269] width 9 height 9
click at [689, 414] on span "21" at bounding box center [689, 411] width 10 height 10
type input "21-10-2025 00:00"
click at [774, 486] on div "Press SPACE to select this row." at bounding box center [832, 477] width 205 height 35
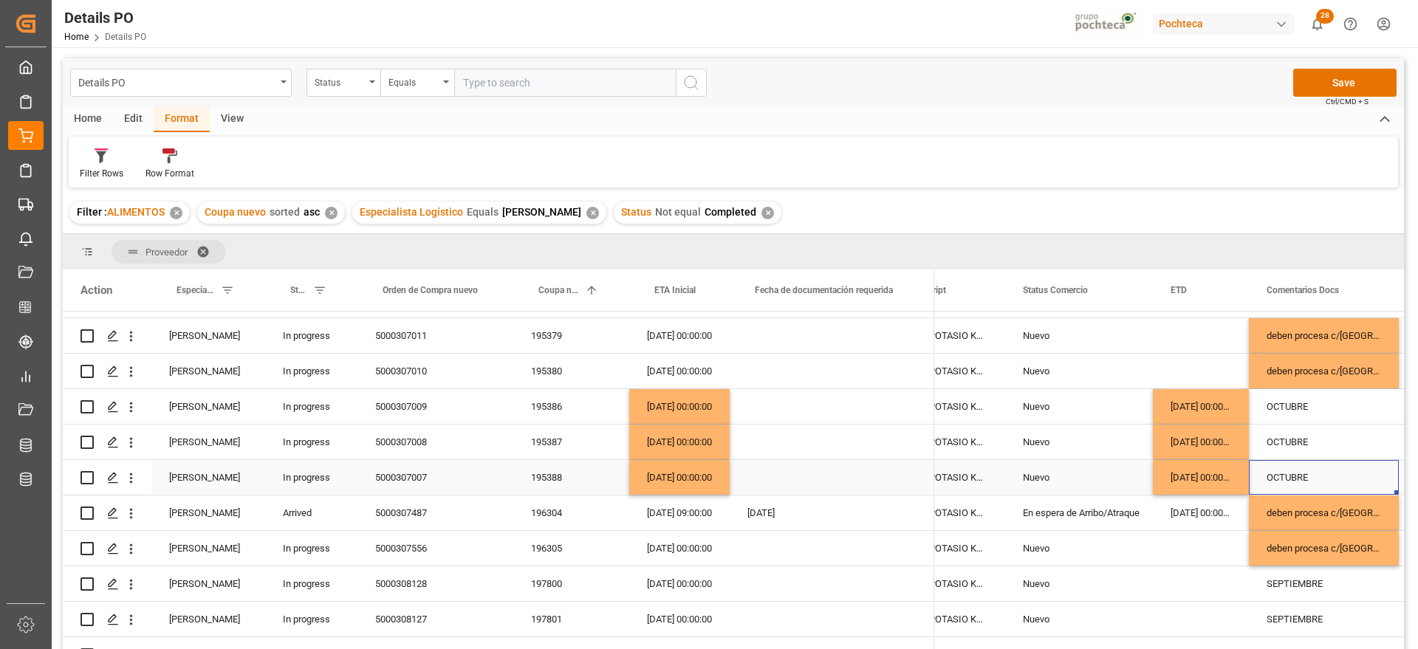
click at [1326, 474] on div "OCTUBRE" at bounding box center [1324, 477] width 150 height 35
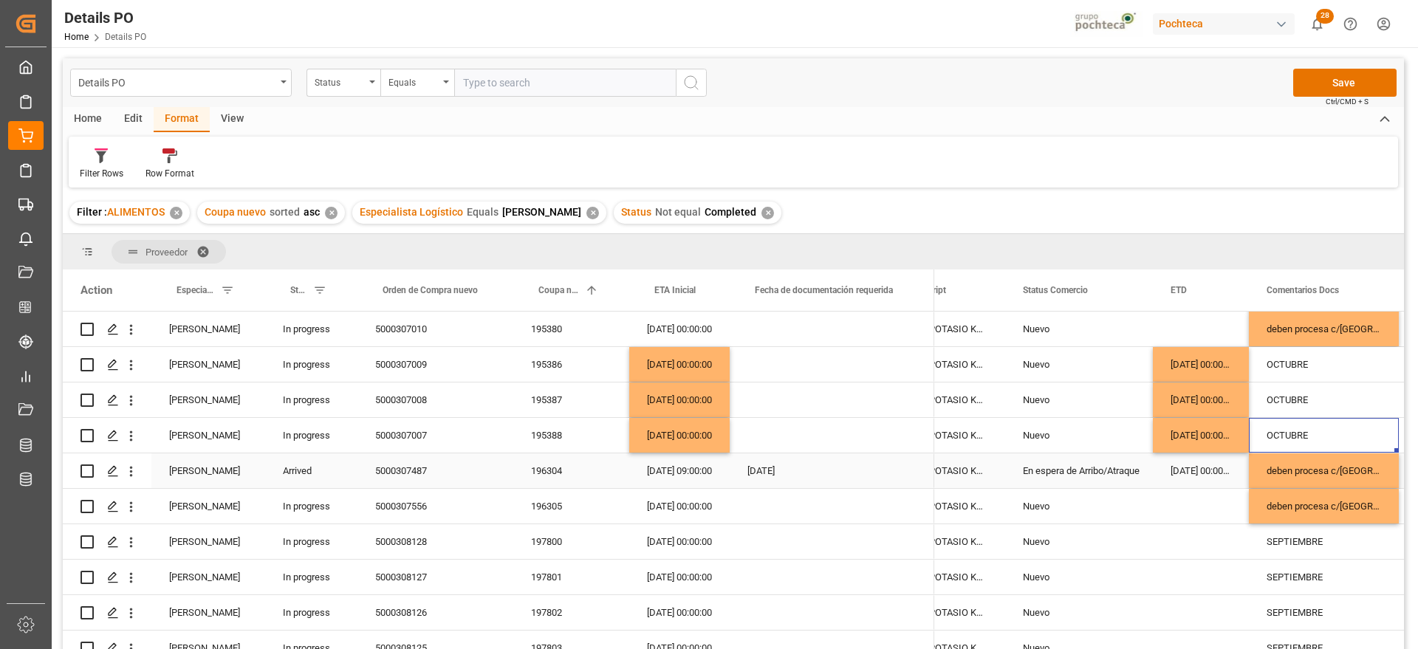
scroll to position [277, 0]
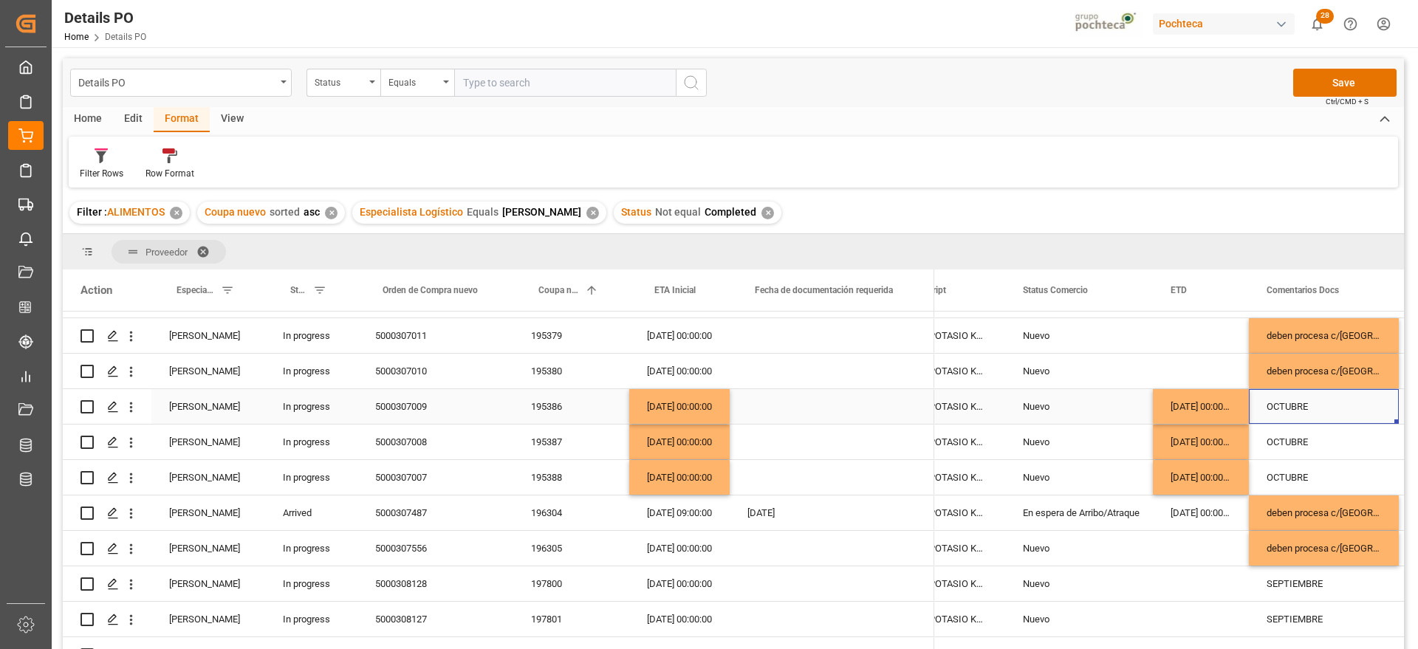
click at [1295, 404] on div "OCTUBRE" at bounding box center [1324, 406] width 150 height 35
click at [1269, 411] on input "OCTUBRE" at bounding box center [1324, 415] width 126 height 28
type input "x zarpar | OCTUBRE"
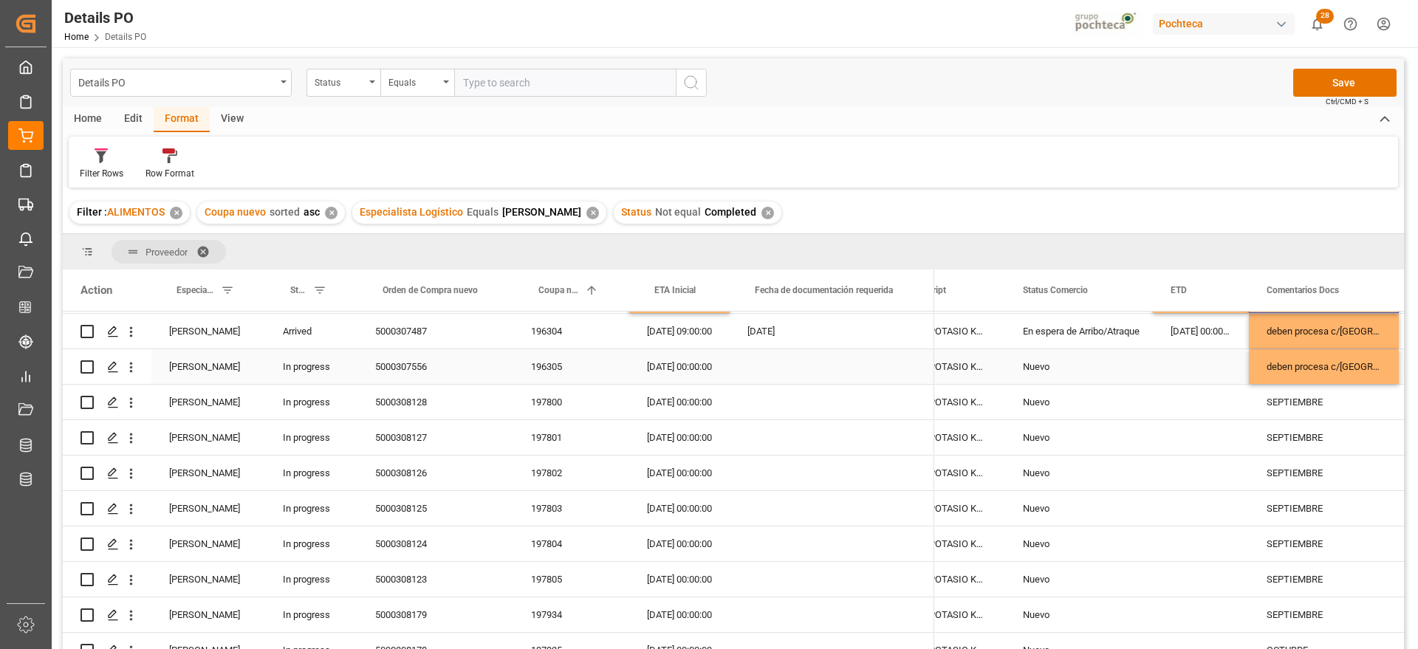
scroll to position [462, 0]
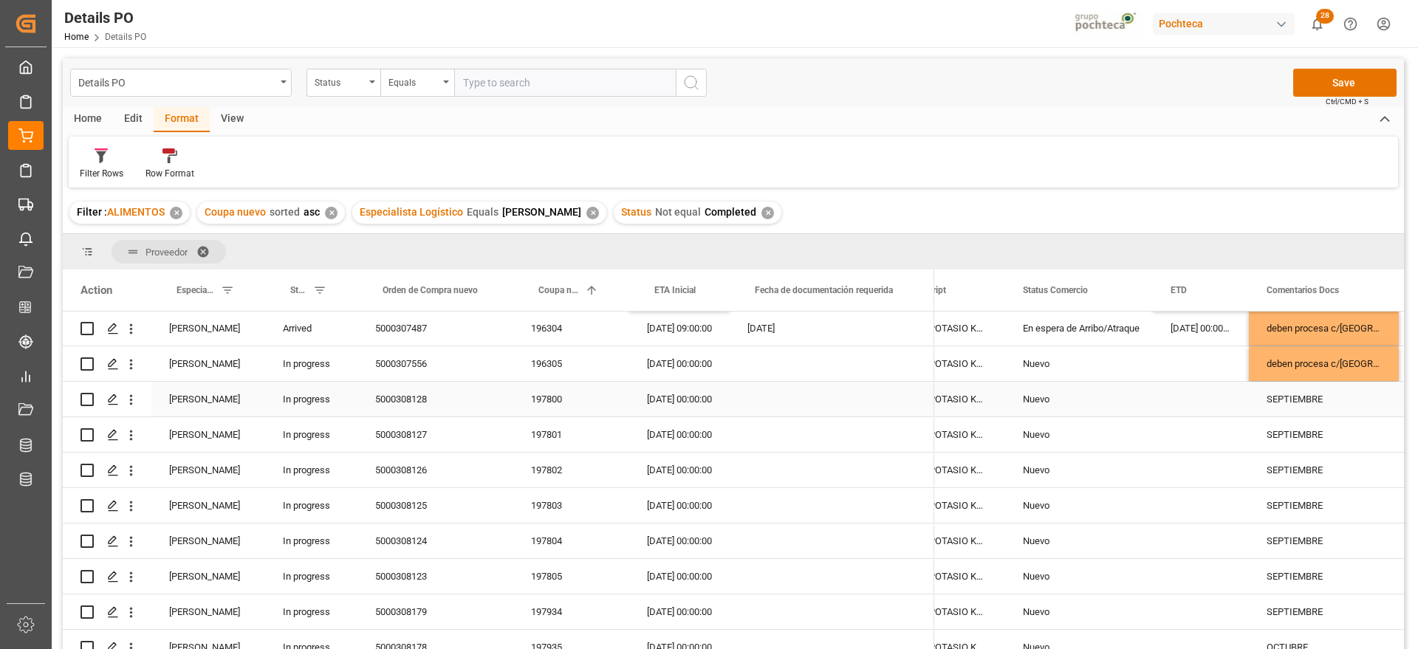
click at [1302, 408] on div "SEPTIEMBRE" at bounding box center [1324, 399] width 150 height 35
click at [572, 394] on div "197800" at bounding box center [571, 399] width 116 height 35
click at [1212, 405] on div "Press SPACE to select this row." at bounding box center [1201, 399] width 96 height 35
click at [1225, 407] on div "Press SPACE to select this row." at bounding box center [1201, 399] width 96 height 35
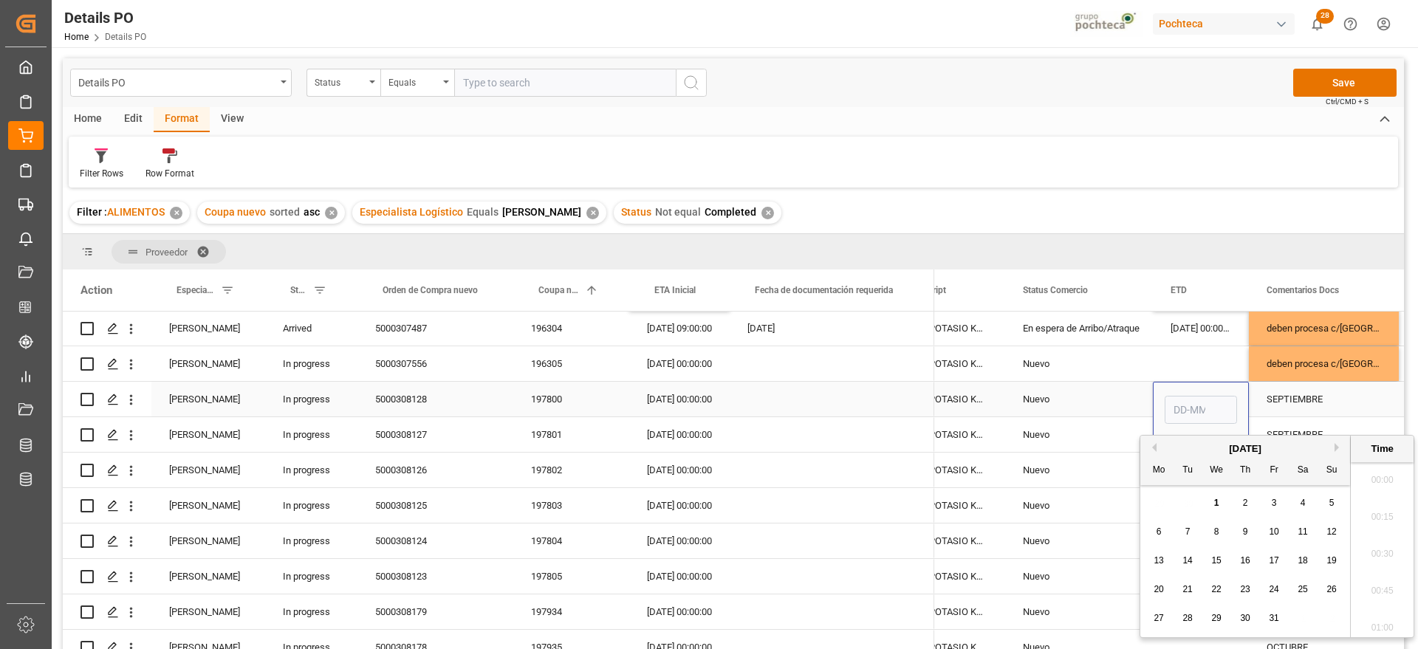
scroll to position [1224, 0]
click at [1156, 445] on button "Previous Month" at bounding box center [1152, 447] width 9 height 9
click at [1160, 617] on span "29" at bounding box center [1158, 618] width 10 height 10
type input "29-09-2025 00:00"
click at [1099, 400] on div "Nuevo" at bounding box center [1079, 400] width 112 height 34
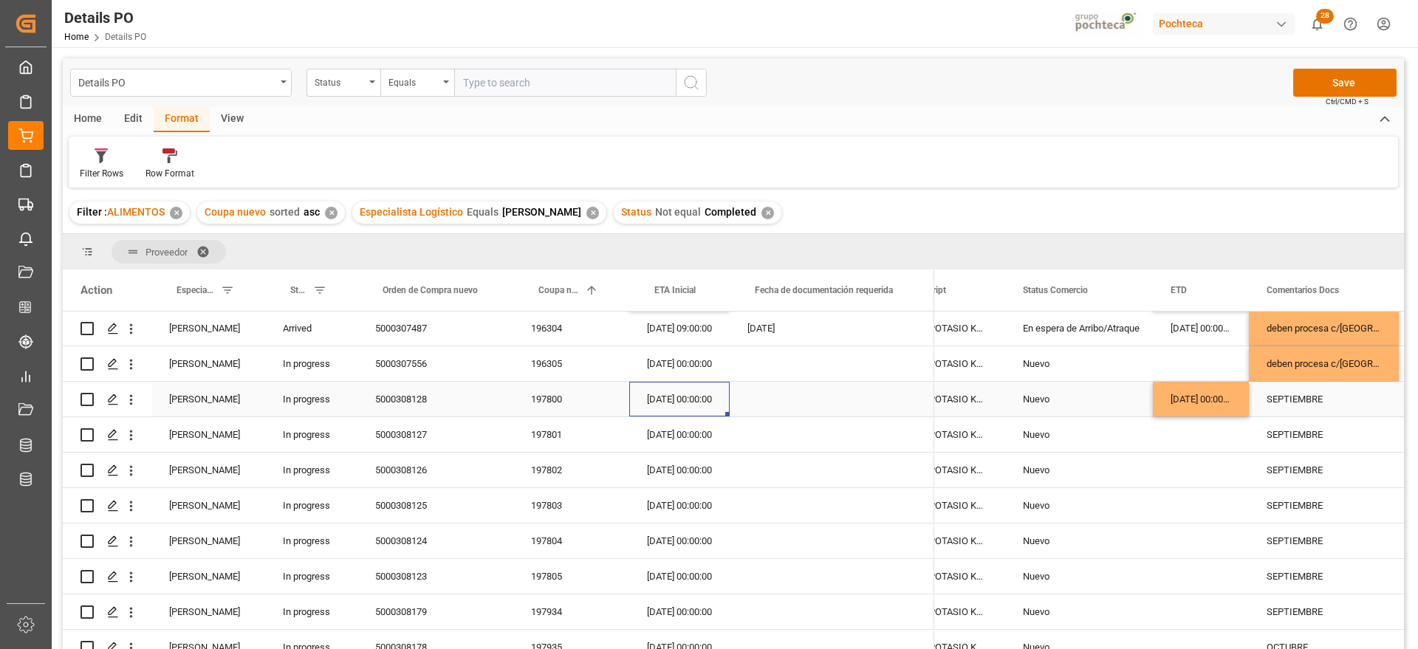
click at [691, 401] on div "20-09-2025 00:00:00" at bounding box center [679, 399] width 100 height 35
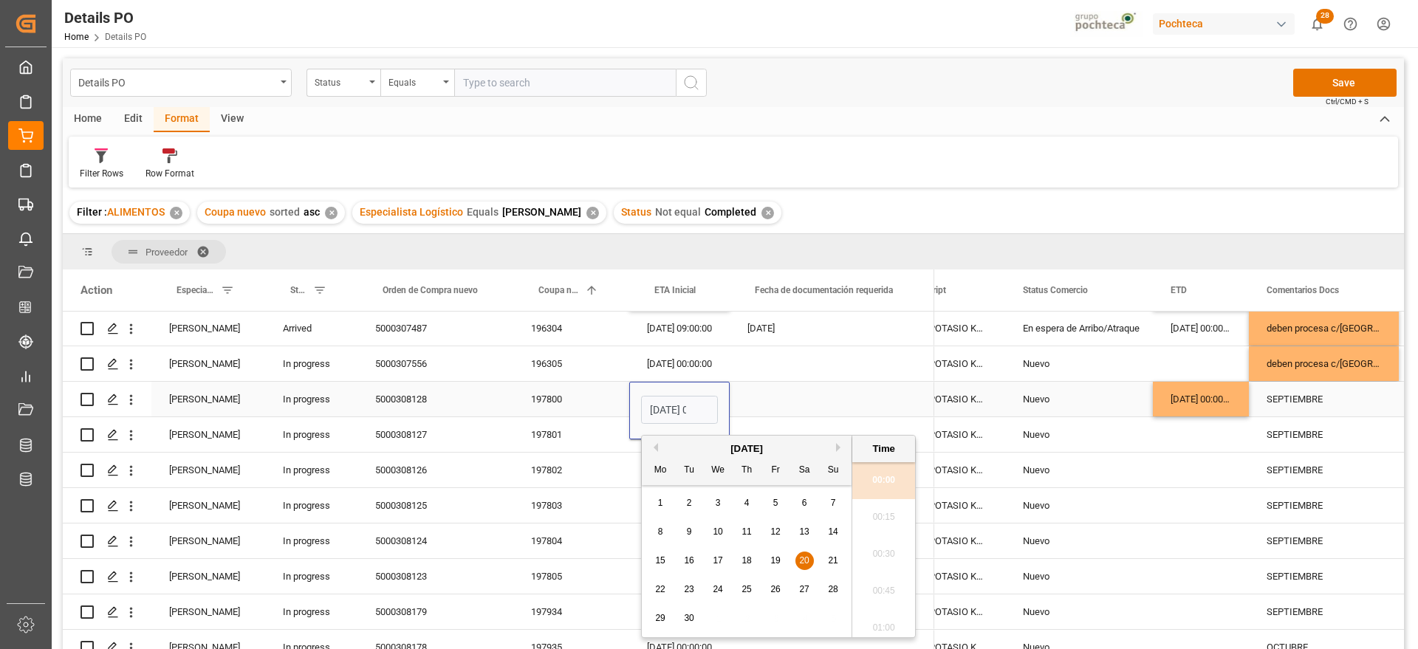
scroll to position [0, 44]
click at [838, 448] on button "Next Month" at bounding box center [840, 447] width 9 height 9
click at [719, 558] on span "15" at bounding box center [718, 560] width 10 height 10
type input "15-10-2025 00:00"
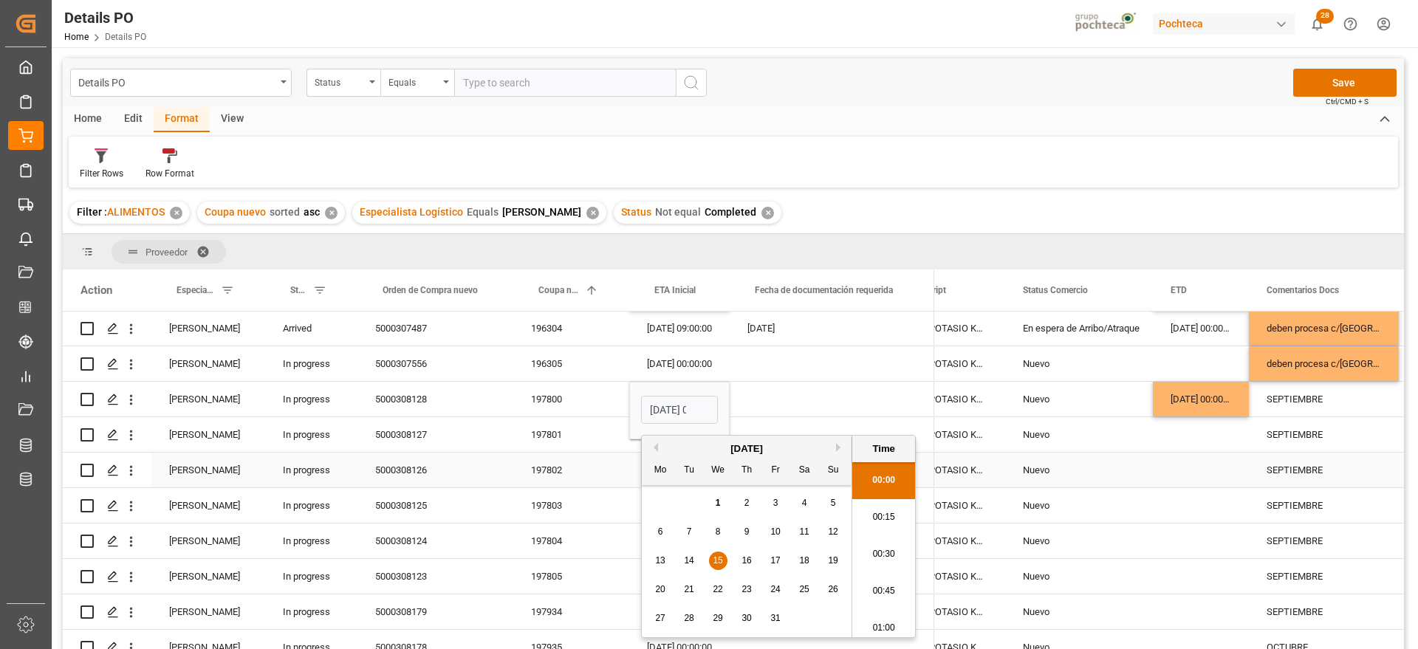
click at [1182, 465] on div "Press SPACE to select this row." at bounding box center [1201, 470] width 96 height 35
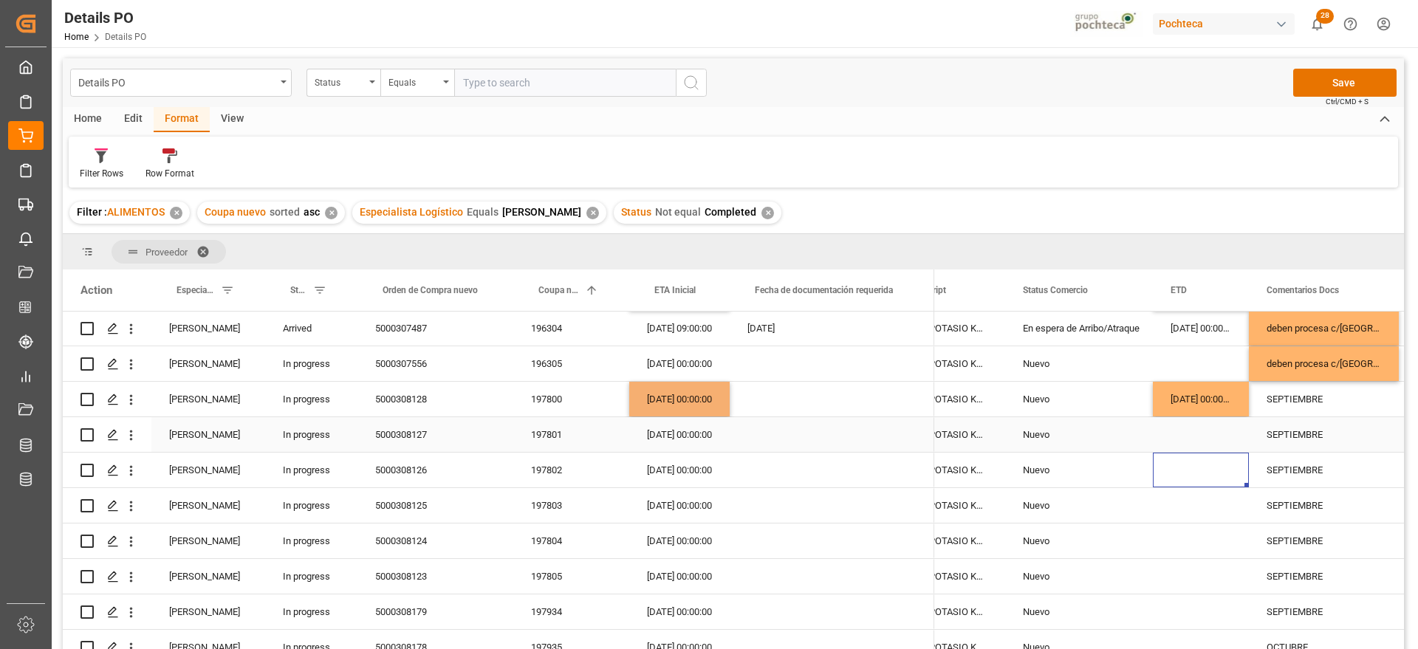
click at [1200, 429] on div "Press SPACE to select this row." at bounding box center [1201, 434] width 96 height 35
click at [541, 443] on div "197801" at bounding box center [571, 434] width 116 height 35
click at [557, 439] on div "197801" at bounding box center [571, 434] width 116 height 35
click at [692, 431] on div "20-09-2025 00:00:00" at bounding box center [679, 434] width 100 height 35
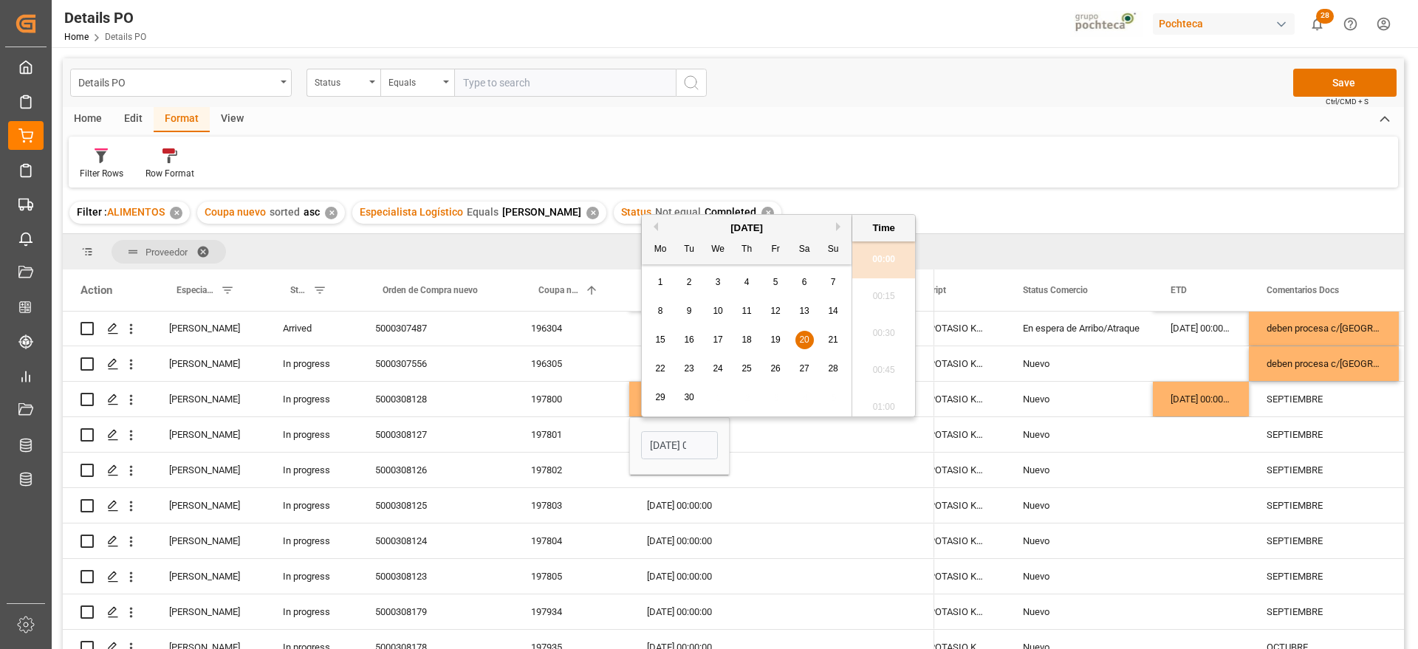
click at [839, 227] on button "Next Month" at bounding box center [840, 226] width 9 height 9
click at [719, 312] on span "8" at bounding box center [718, 311] width 5 height 10
type input "08-10-2025 00:00"
click at [776, 437] on div "Press SPACE to select this row." at bounding box center [832, 434] width 205 height 35
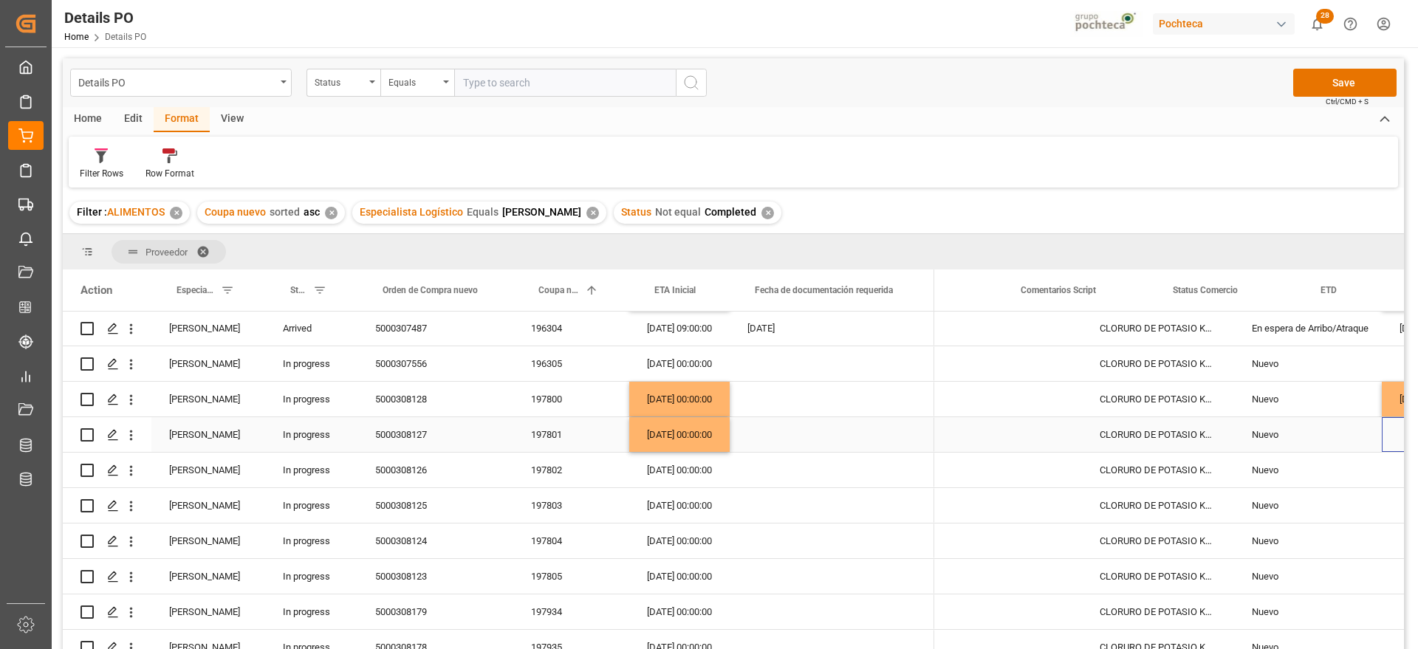
scroll to position [0, 79]
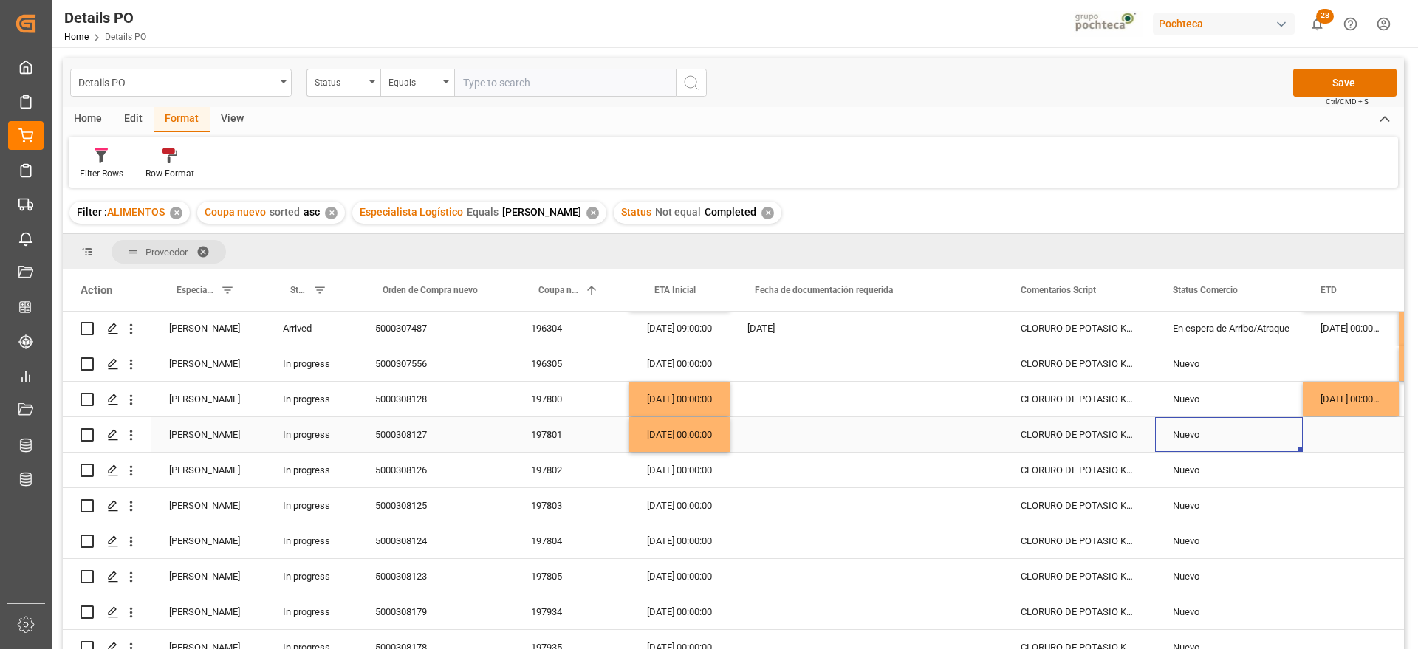
click at [1243, 435] on div "Nuevo" at bounding box center [1229, 435] width 112 height 34
click at [1270, 437] on icon "open menu" at bounding box center [1275, 444] width 18 height 18
click at [1257, 568] on div "En espera de Arribo/Atraque" at bounding box center [1238, 589] width 140 height 52
type input "En espera de Arribo/Atraque"
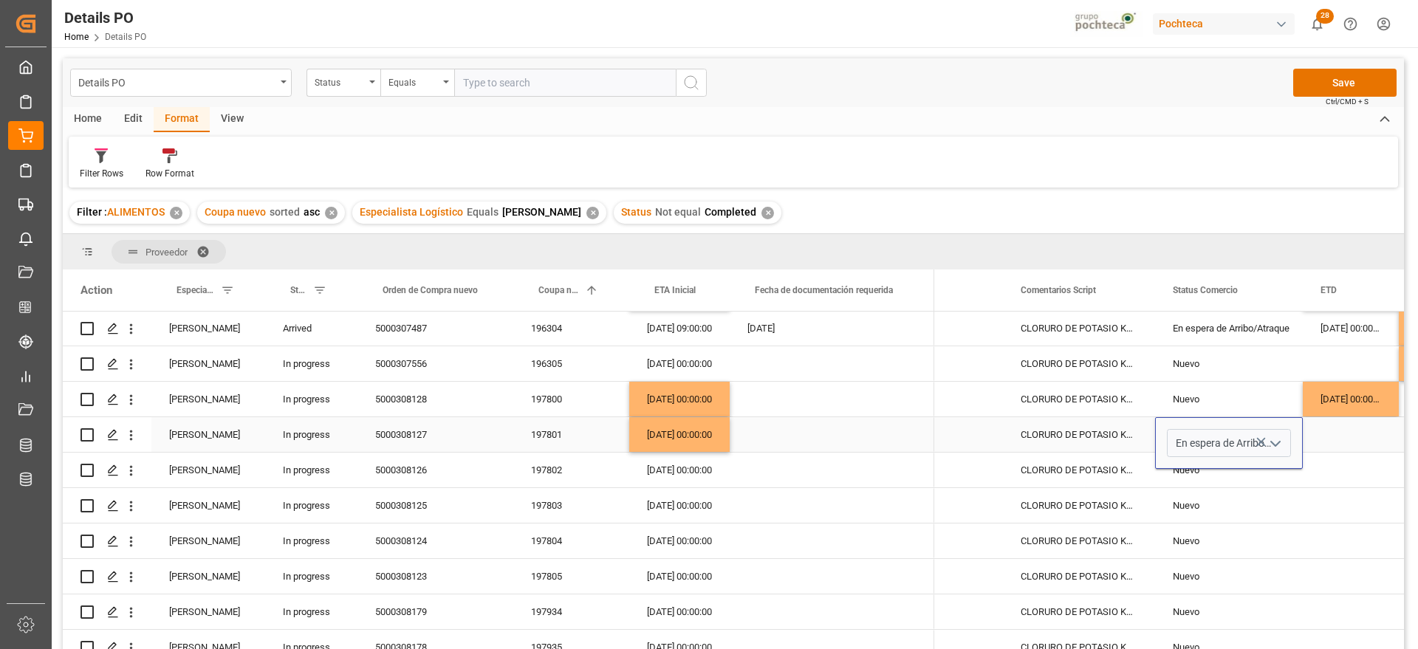
click at [1337, 435] on div "Press SPACE to select this row." at bounding box center [1351, 434] width 96 height 35
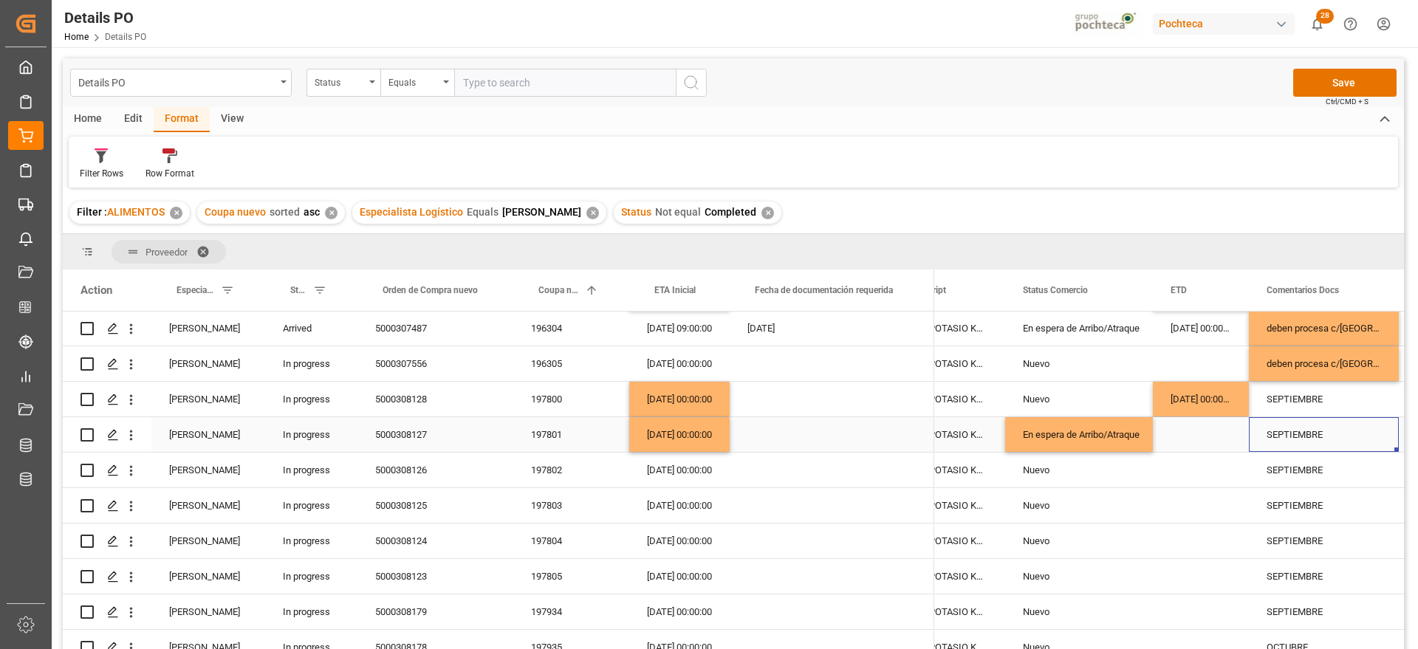
scroll to position [0, 377]
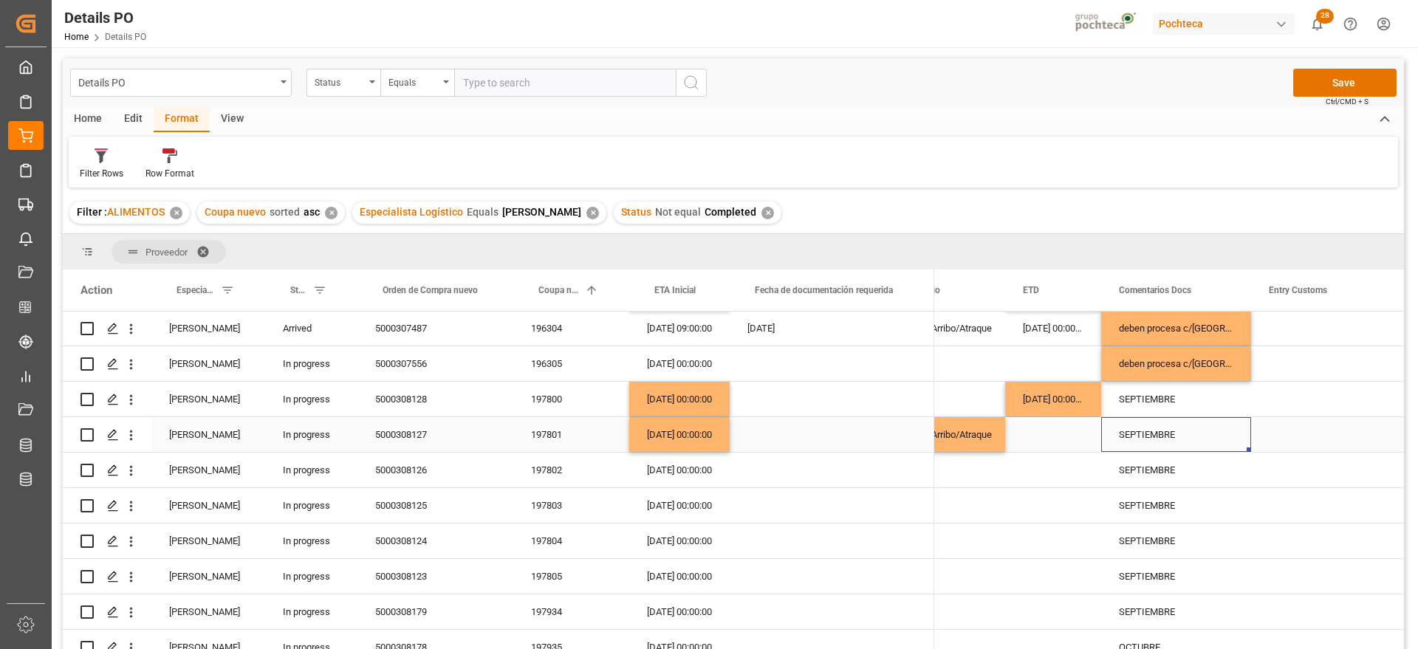
click at [1130, 429] on div "SEPTIEMBRE" at bounding box center [1176, 434] width 150 height 35
click at [1114, 433] on input "SEPTIEMBRE" at bounding box center [1176, 443] width 126 height 28
type input "EN ESPERA DE ARRIBO SEPTIEMBRE"
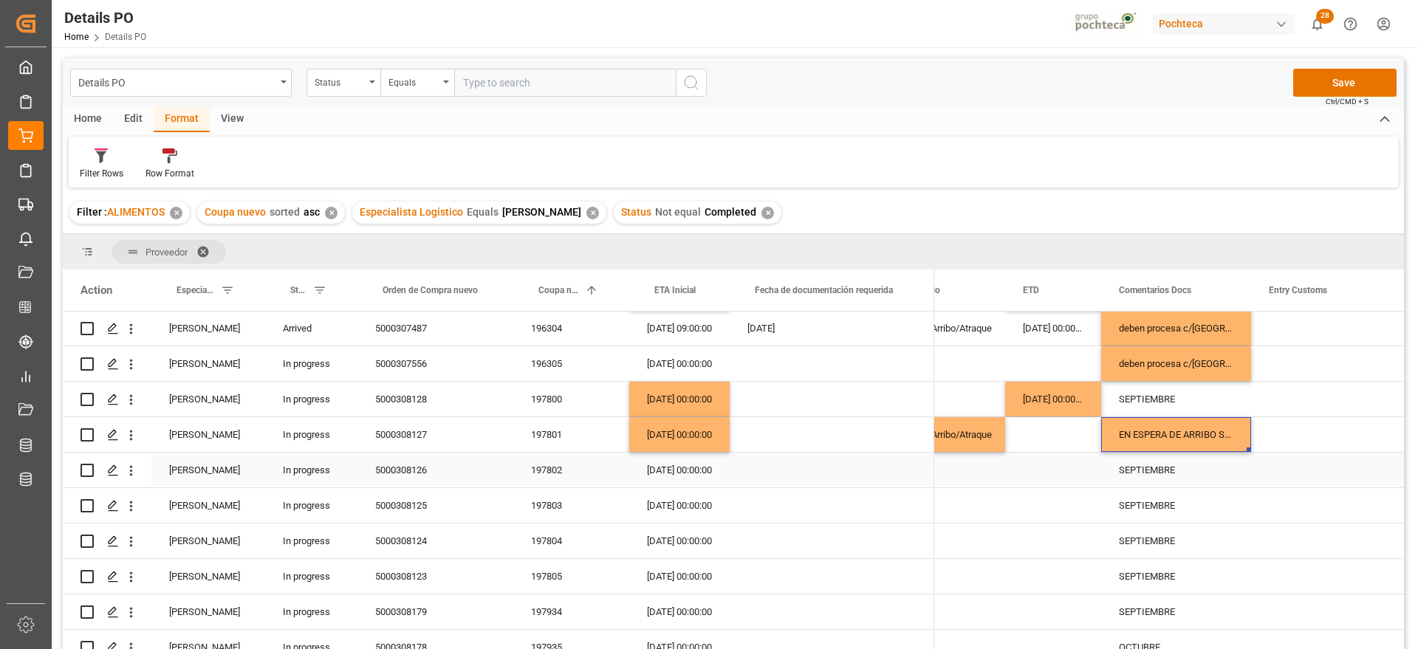
click at [1131, 479] on div "SEPTIEMBRE" at bounding box center [1176, 470] width 150 height 35
click at [527, 481] on div "197802" at bounding box center [571, 470] width 116 height 35
click at [679, 470] on div "18-09-2025 00:00:00" at bounding box center [679, 470] width 100 height 35
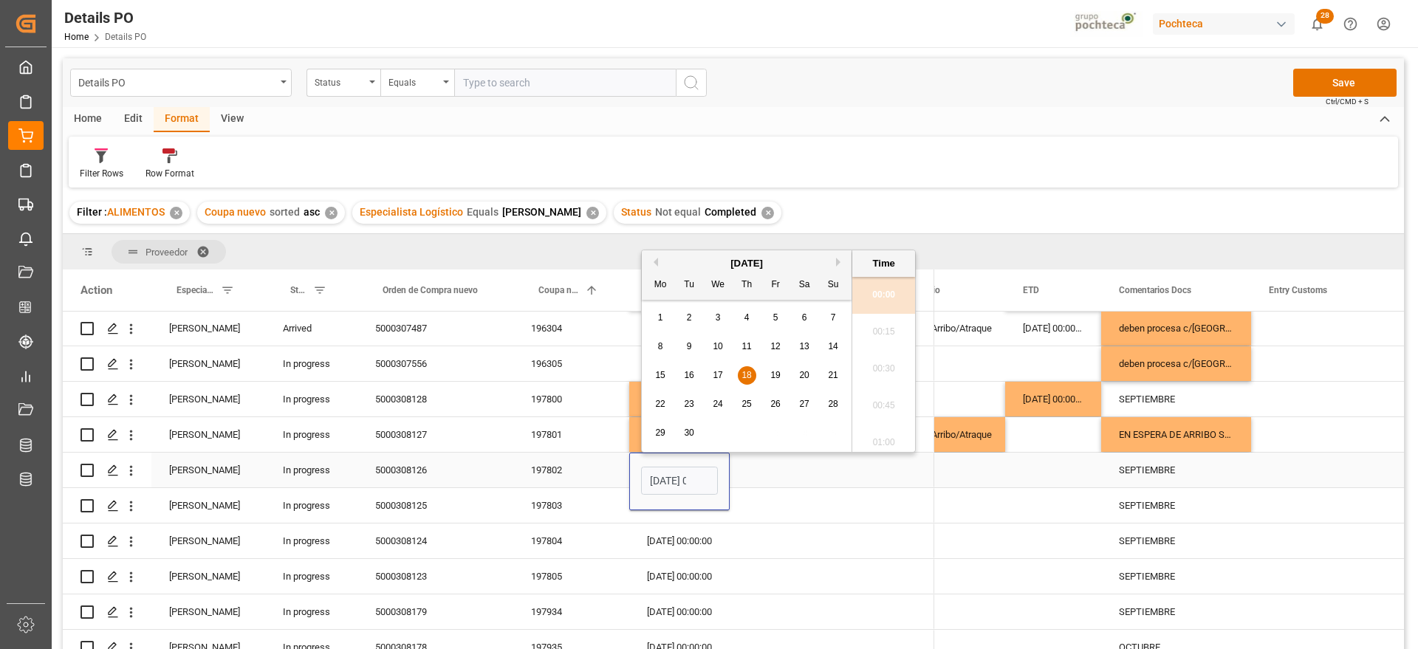
scroll to position [0, 44]
click at [837, 256] on div "September 2025" at bounding box center [747, 263] width 210 height 15
click at [836, 258] on button "Next Month" at bounding box center [840, 262] width 9 height 9
click at [686, 405] on span "21" at bounding box center [689, 404] width 10 height 10
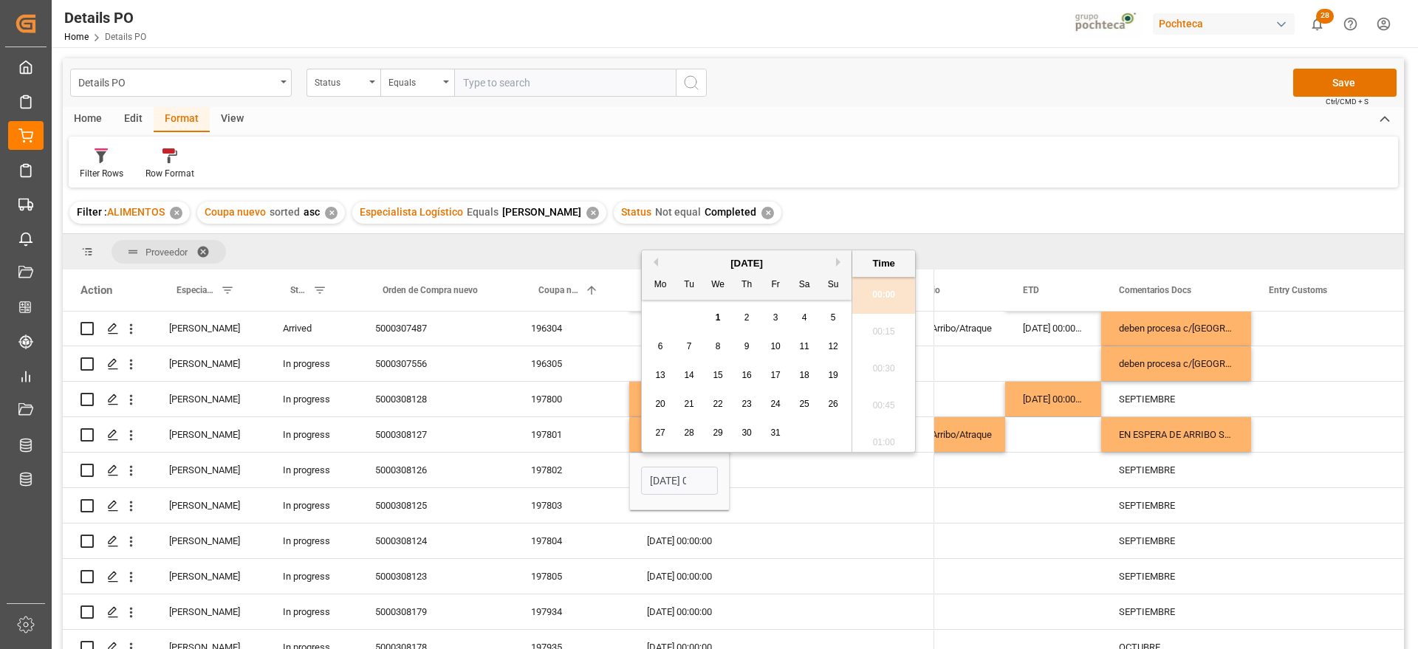
type input "21-10-2025 00:00"
click at [1053, 484] on div "Press SPACE to select this row." at bounding box center [1053, 470] width 96 height 35
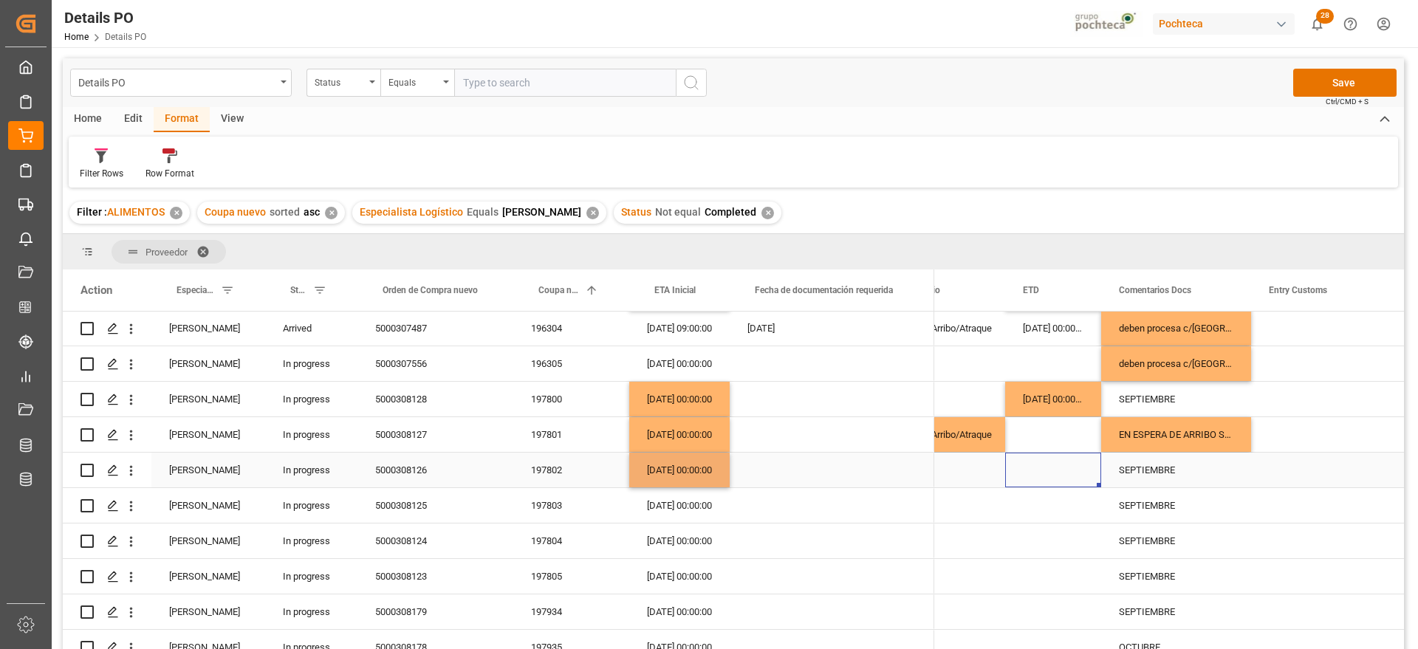
click at [1069, 471] on div "Press SPACE to select this row." at bounding box center [1053, 470] width 96 height 35
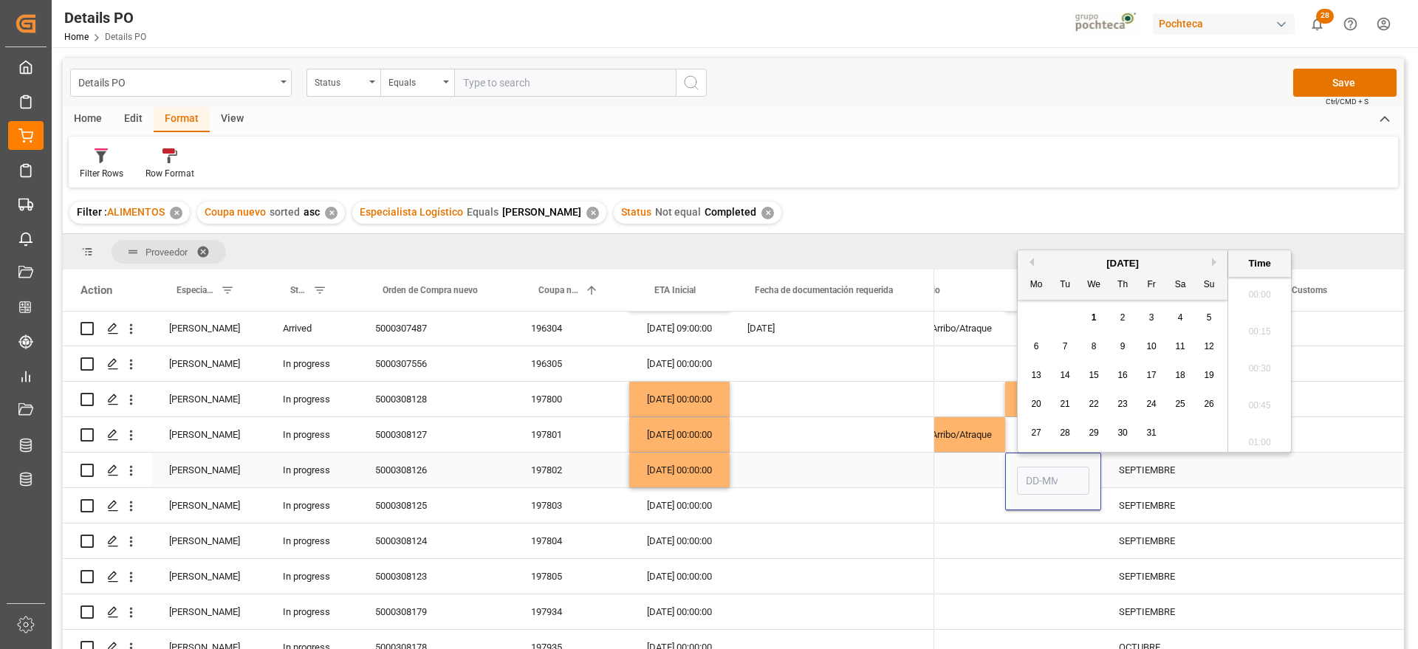
scroll to position [1224, 0]
click at [1190, 317] on div "29 30 1 2 3 4 5" at bounding box center [1123, 318] width 202 height 29
click at [1178, 316] on span "4" at bounding box center [1180, 317] width 5 height 10
type input "04-10-2025 00:00"
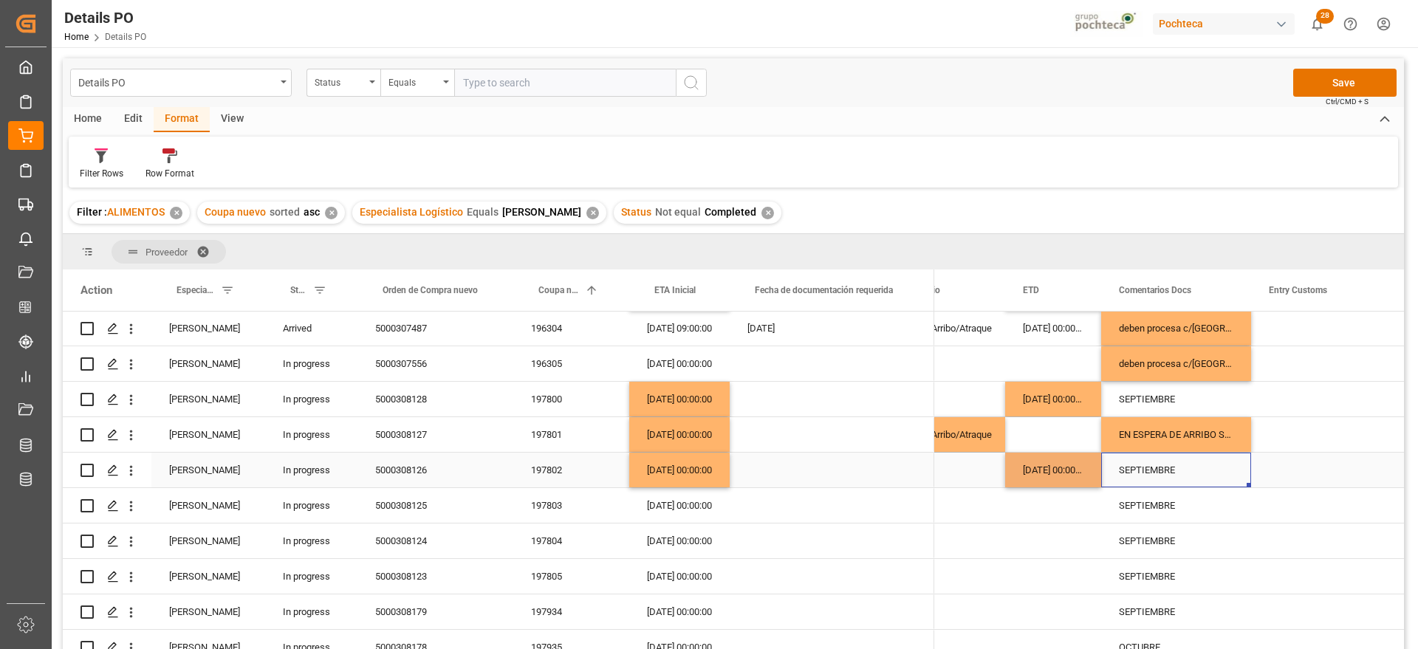
click at [1176, 477] on div "SEPTIEMBRE" at bounding box center [1176, 470] width 150 height 35
click at [1139, 480] on div "SEPTIEMBRE" at bounding box center [1176, 470] width 150 height 35
click at [1121, 479] on input "SEPTIEMBRE" at bounding box center [1176, 478] width 126 height 28
click at [688, 504] on div "19-09-2025 00:00:00" at bounding box center [679, 505] width 100 height 35
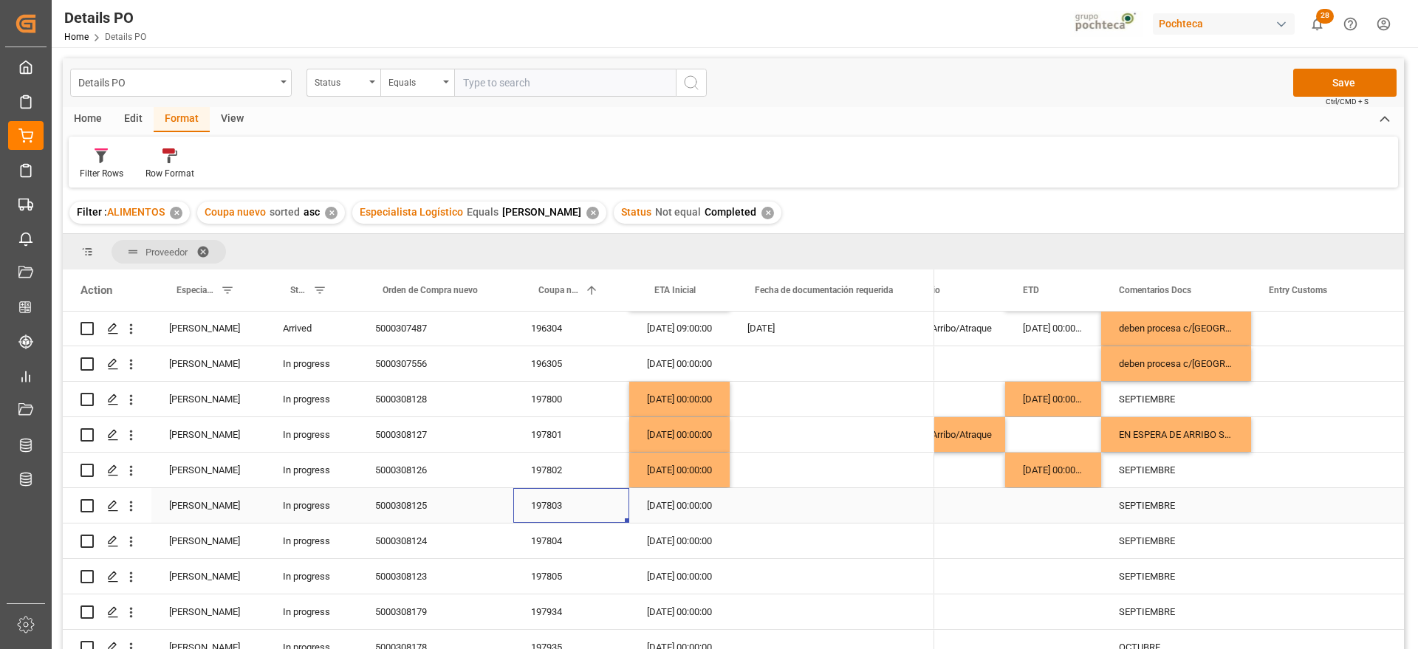
click at [554, 507] on div "197803" at bounding box center [571, 505] width 116 height 35
click at [567, 547] on div "197804" at bounding box center [571, 541] width 116 height 35
click at [670, 472] on div "21-10-2025 00:00:00" at bounding box center [679, 470] width 100 height 35
click at [665, 538] on div "22-09-2025 00:00:00" at bounding box center [679, 541] width 100 height 35
click at [1081, 479] on div "04-10-2025 00:00:00" at bounding box center [1053, 470] width 96 height 35
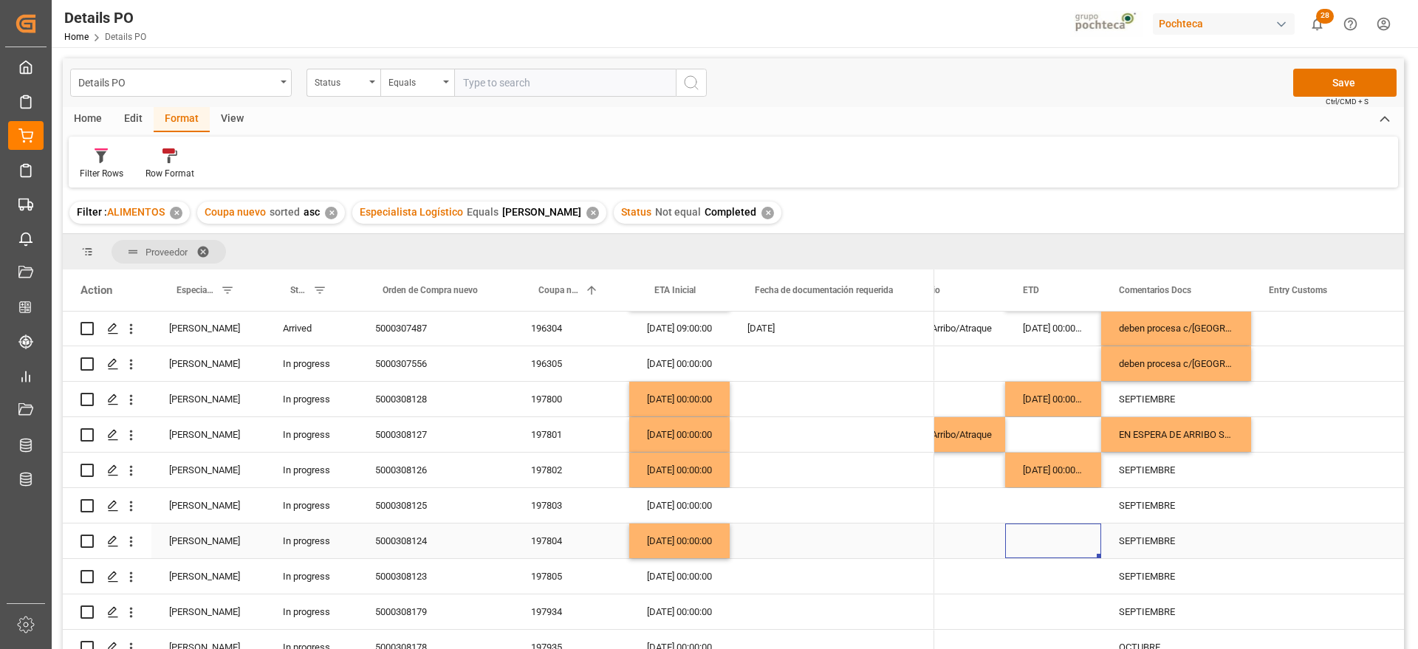
click at [1052, 541] on div "Press SPACE to select this row." at bounding box center [1053, 541] width 96 height 35
click at [1173, 541] on div "SEPTIEMBRE" at bounding box center [1176, 541] width 150 height 35
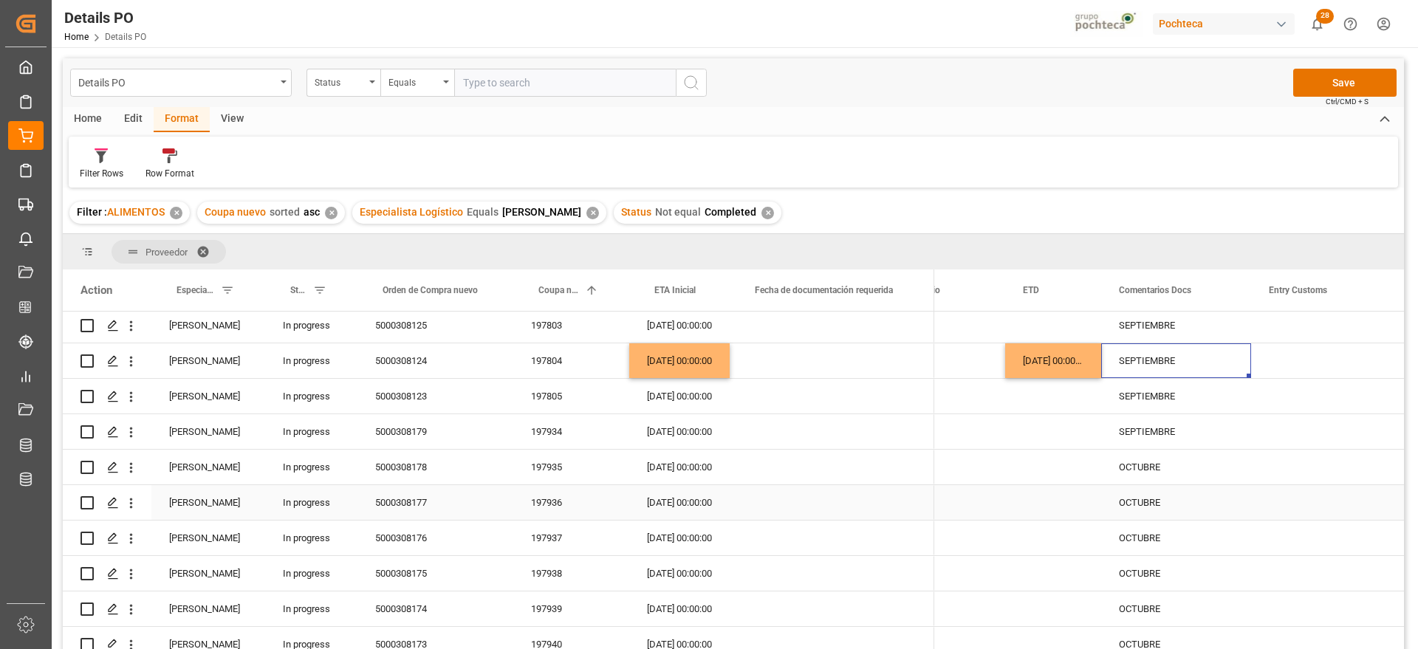
scroll to position [646, 0]
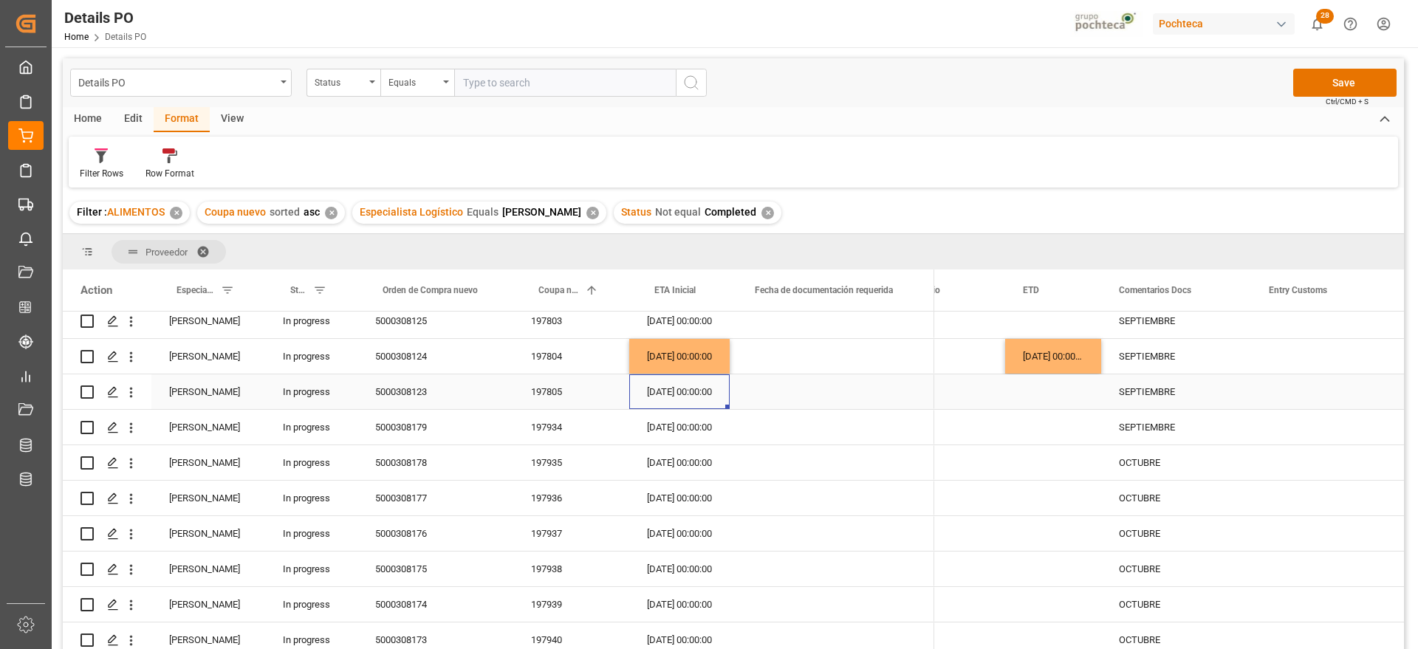
click at [669, 394] on div "23-09-2025 00:00:00" at bounding box center [679, 391] width 100 height 35
click at [556, 388] on div "197805" at bounding box center [571, 391] width 116 height 35
click at [700, 358] on div "21-10-2025 00:00:00" at bounding box center [679, 356] width 100 height 35
click at [1093, 358] on div "04-10-2025 00:00:00" at bounding box center [1053, 356] width 96 height 35
click at [1062, 393] on div "Press SPACE to select this row." at bounding box center [1053, 391] width 96 height 35
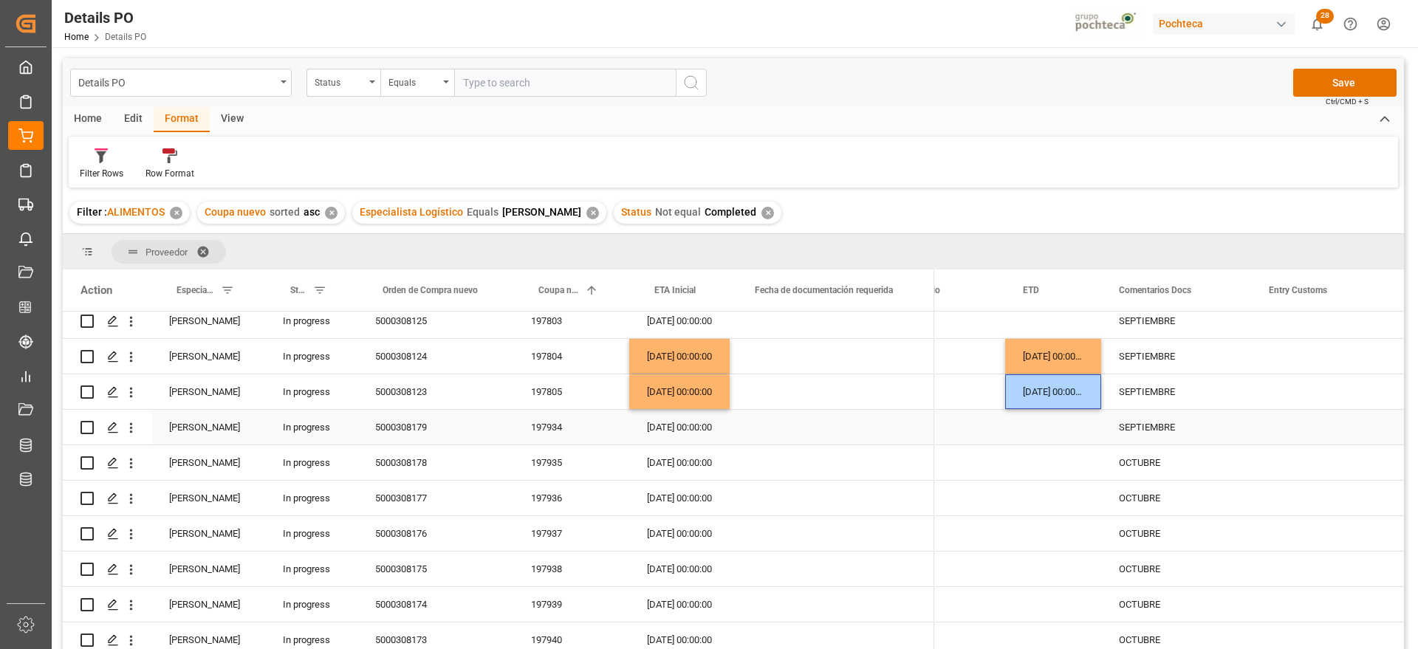
click at [697, 426] on div "30-09-2025 00:00:00" at bounding box center [679, 427] width 100 height 35
click at [1132, 362] on div "SEPTIEMBRE" at bounding box center [1176, 356] width 150 height 35
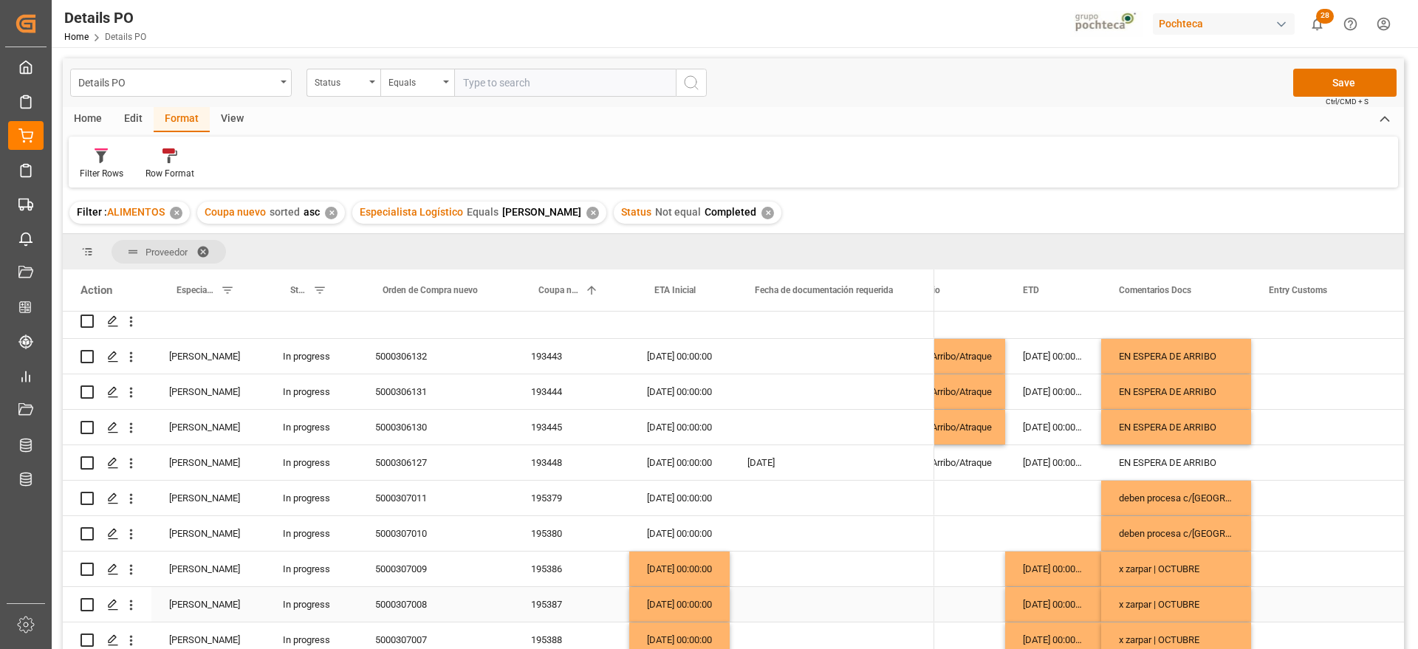
scroll to position [0, 0]
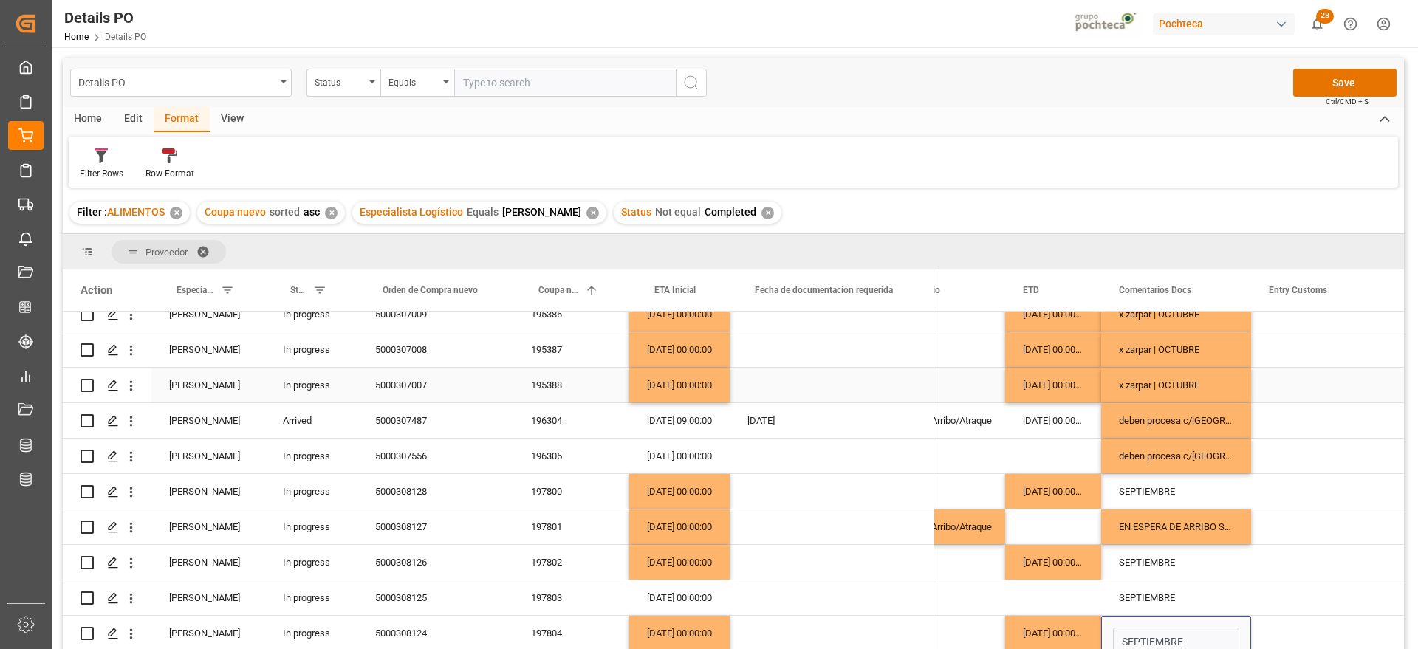
click at [1176, 378] on div "x zarpar | OCTUBRE" at bounding box center [1176, 385] width 150 height 35
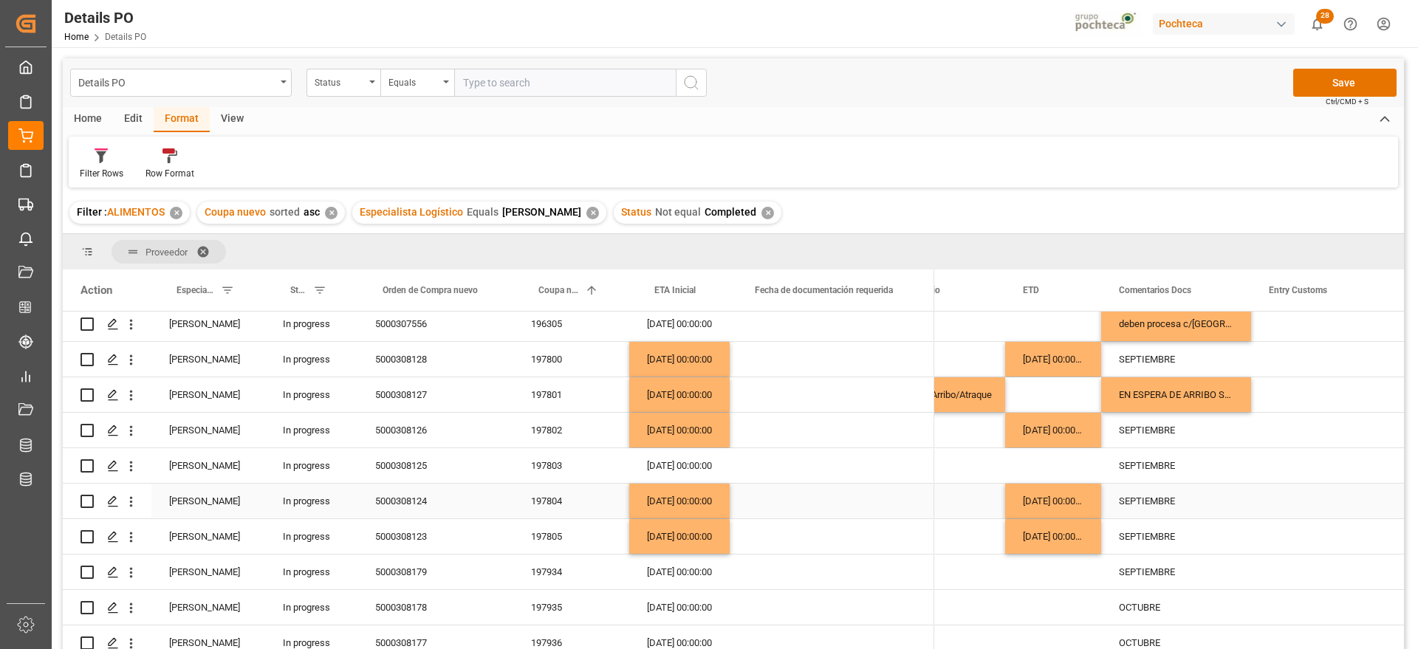
scroll to position [554, 0]
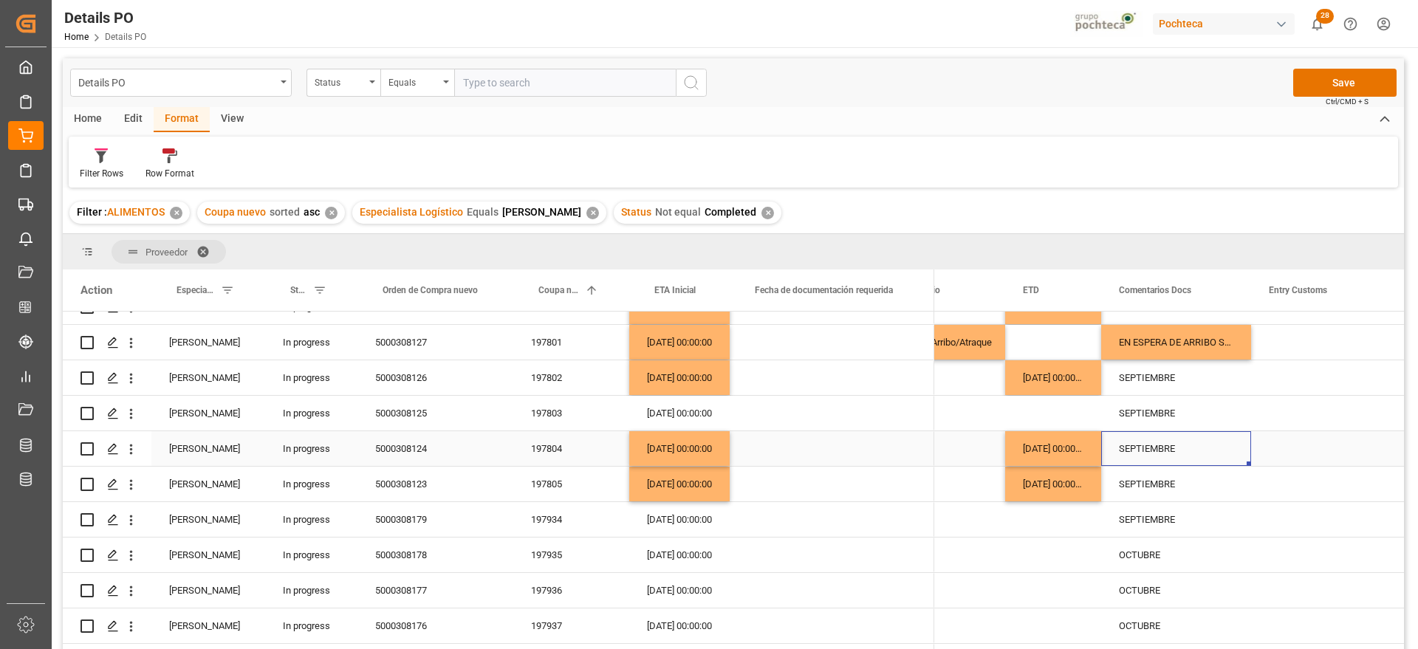
click at [1174, 442] on div "SEPTIEMBRE" at bounding box center [1176, 448] width 150 height 35
click at [1142, 380] on div "SEPTIEMBRE" at bounding box center [1176, 377] width 150 height 35
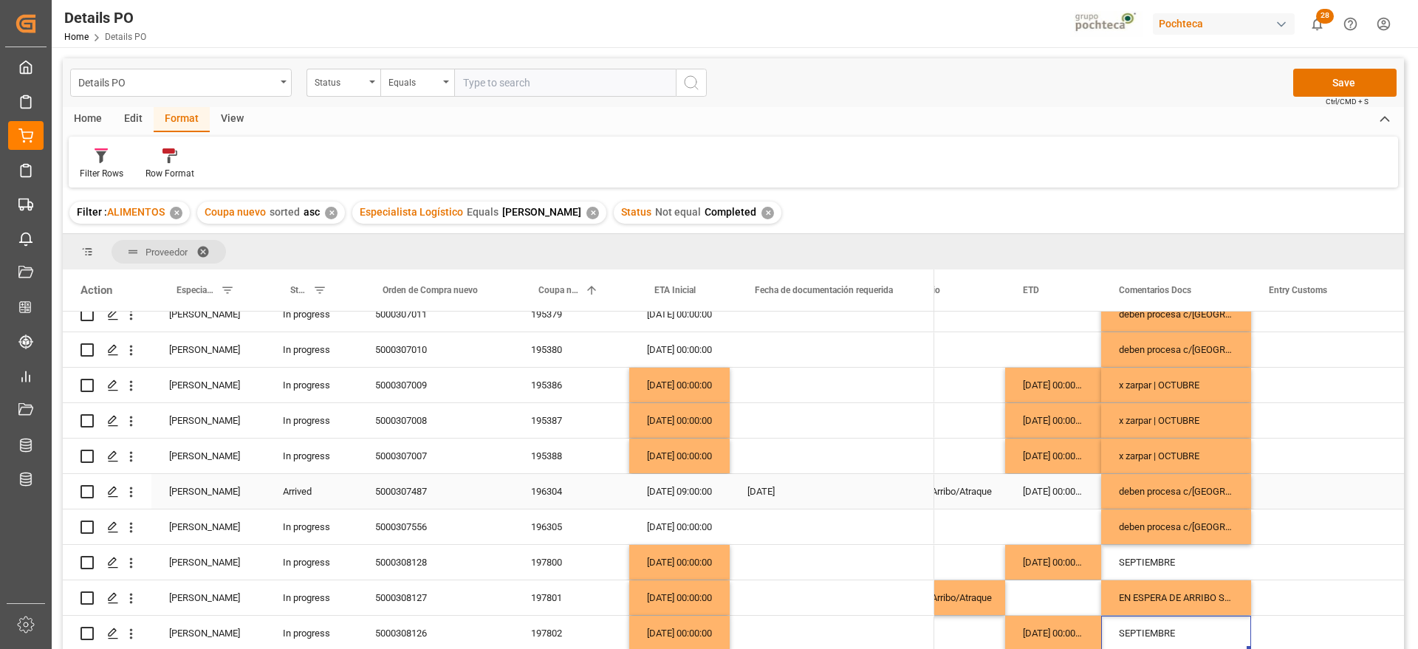
scroll to position [277, 0]
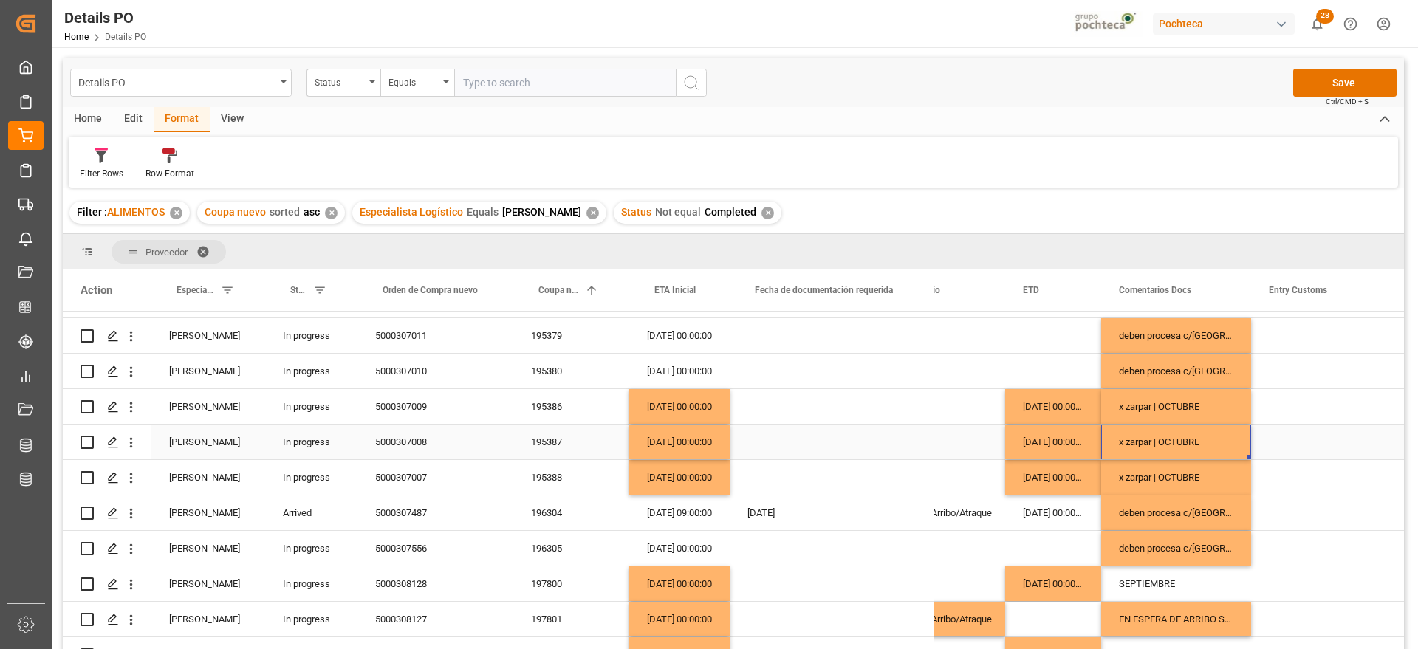
click at [1180, 439] on div "x zarpar | OCTUBRE" at bounding box center [1176, 442] width 150 height 35
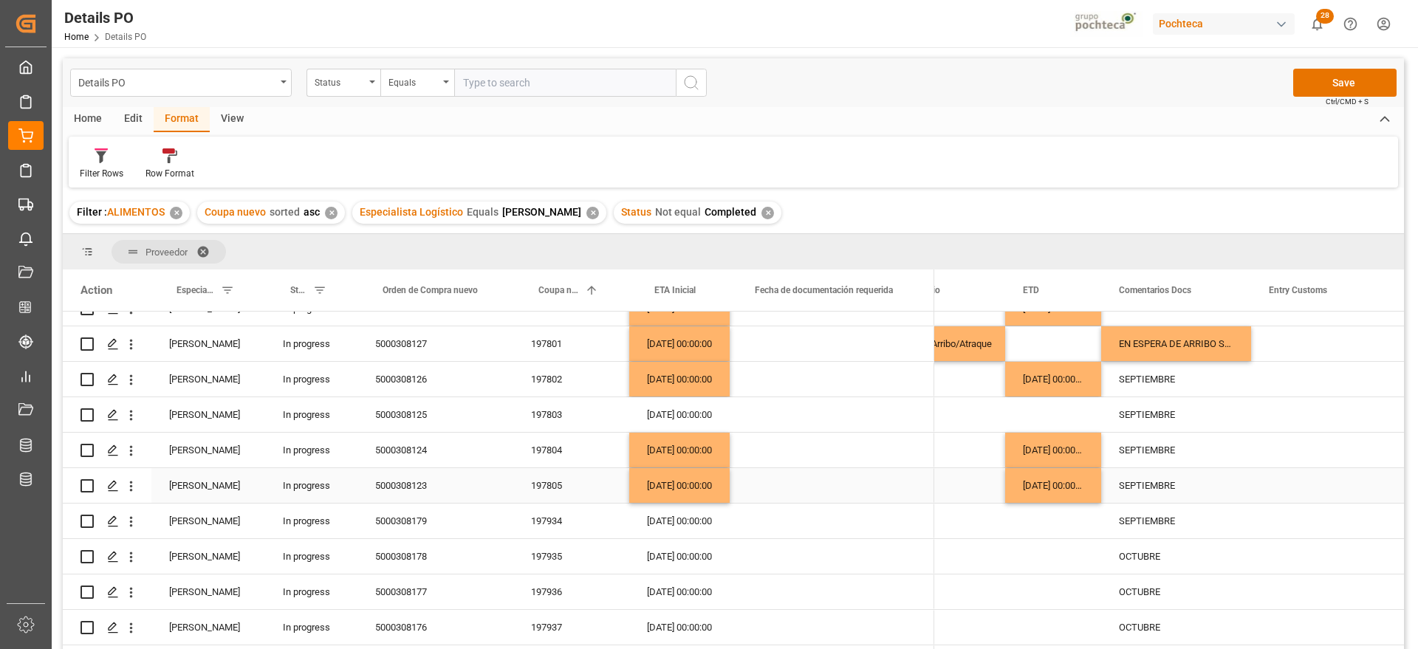
scroll to position [554, 0]
click at [1154, 448] on div "SEPTIEMBRE" at bounding box center [1176, 448] width 150 height 35
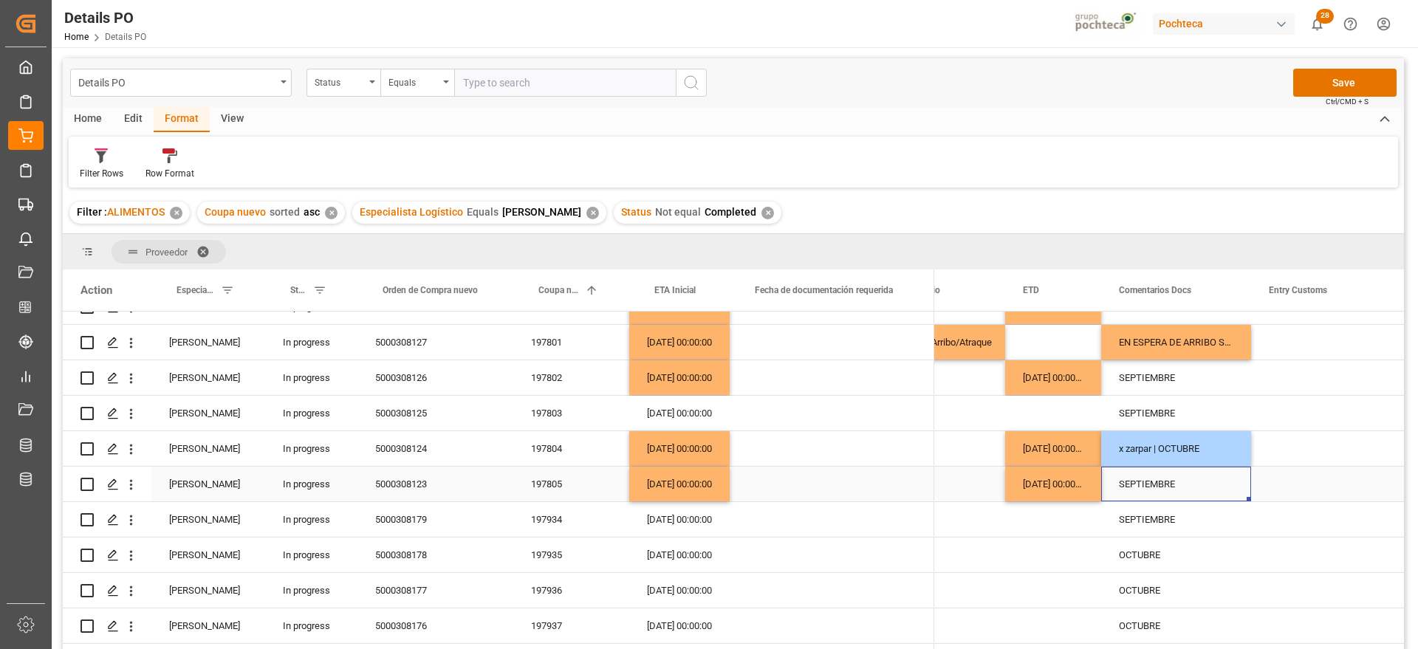
click at [1161, 472] on div "SEPTIEMBRE" at bounding box center [1176, 484] width 150 height 35
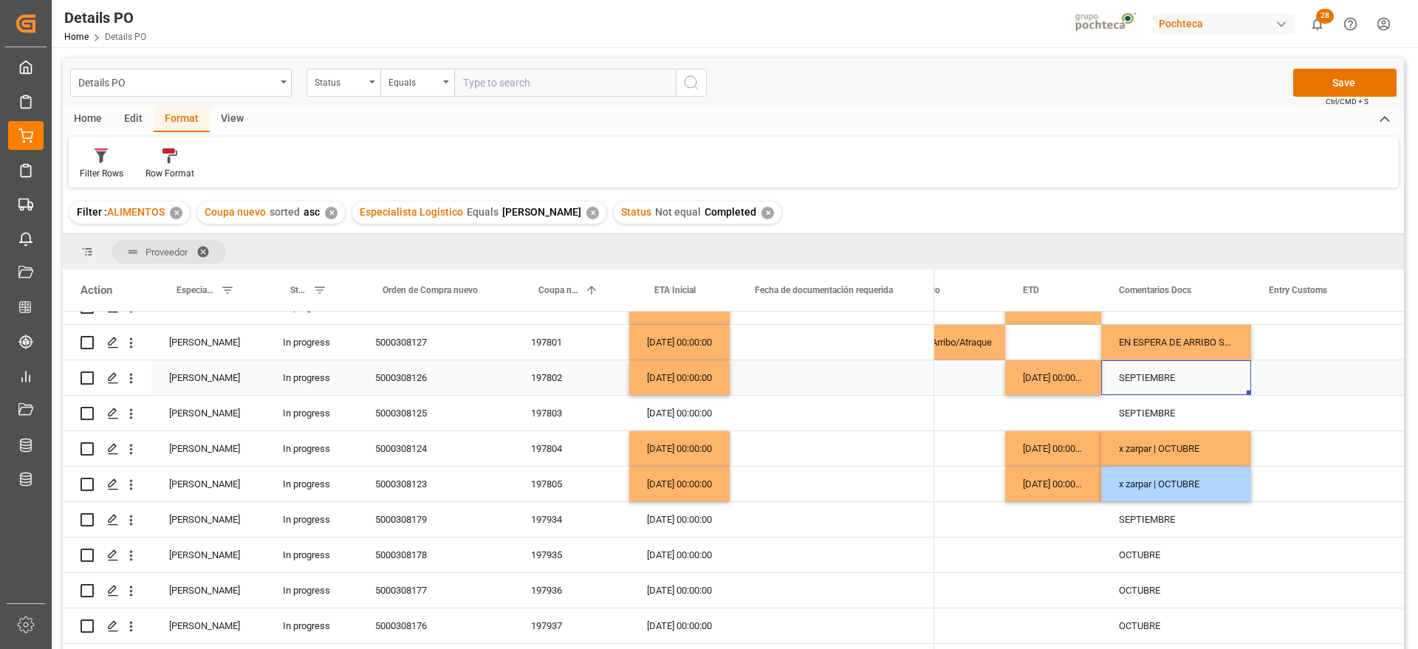
click at [1158, 376] on div "SEPTIEMBRE" at bounding box center [1176, 377] width 150 height 35
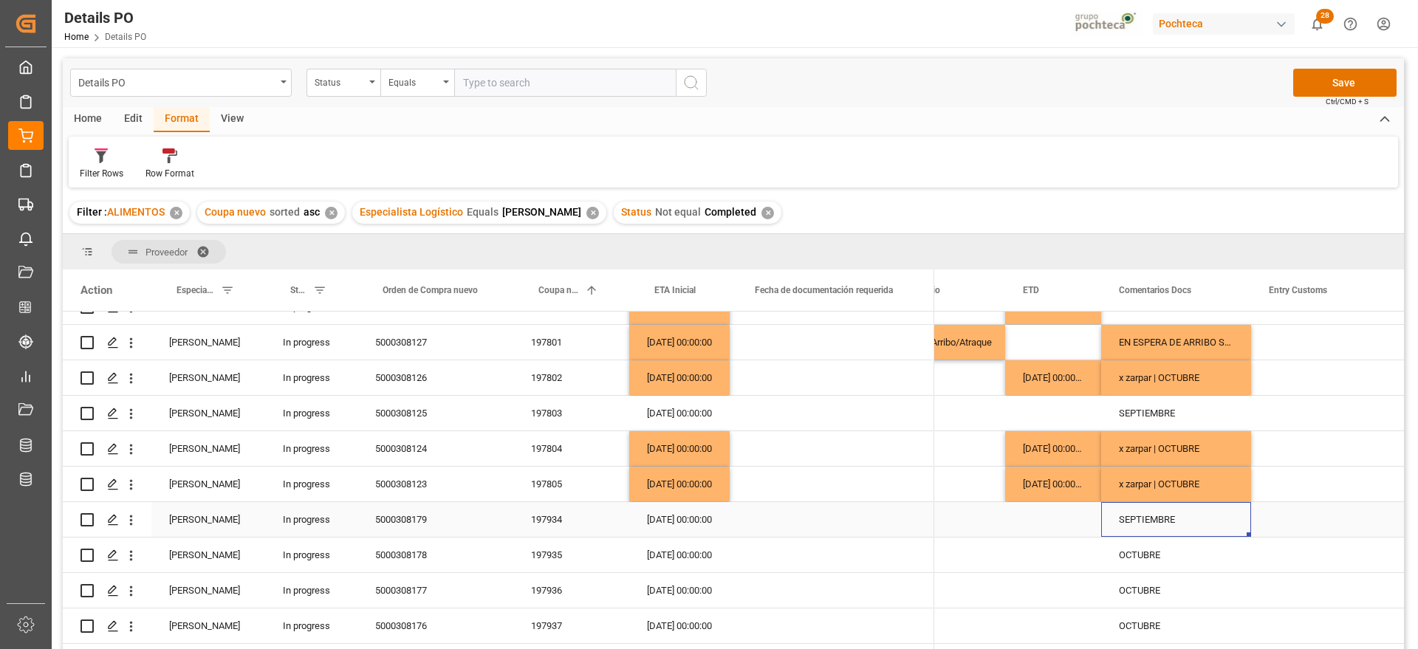
click at [1113, 518] on div "SEPTIEMBRE" at bounding box center [1176, 519] width 150 height 35
click at [560, 512] on div "197934" at bounding box center [571, 519] width 116 height 35
click at [1064, 521] on div "Press SPACE to select this row." at bounding box center [1053, 519] width 96 height 35
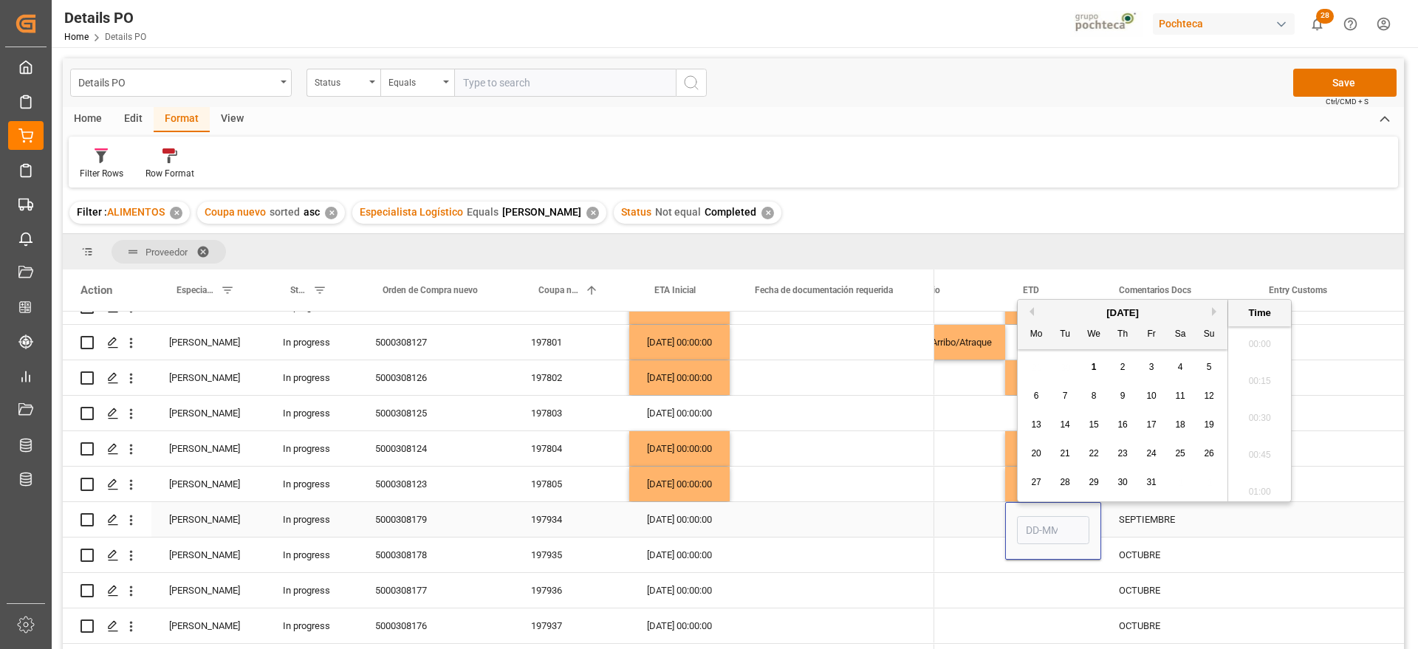
scroll to position [1261, 0]
click at [1205, 397] on span "12" at bounding box center [1209, 396] width 10 height 10
type input "12-10-2025 00:00"
click at [969, 508] on div "Nuevo" at bounding box center [931, 520] width 112 height 34
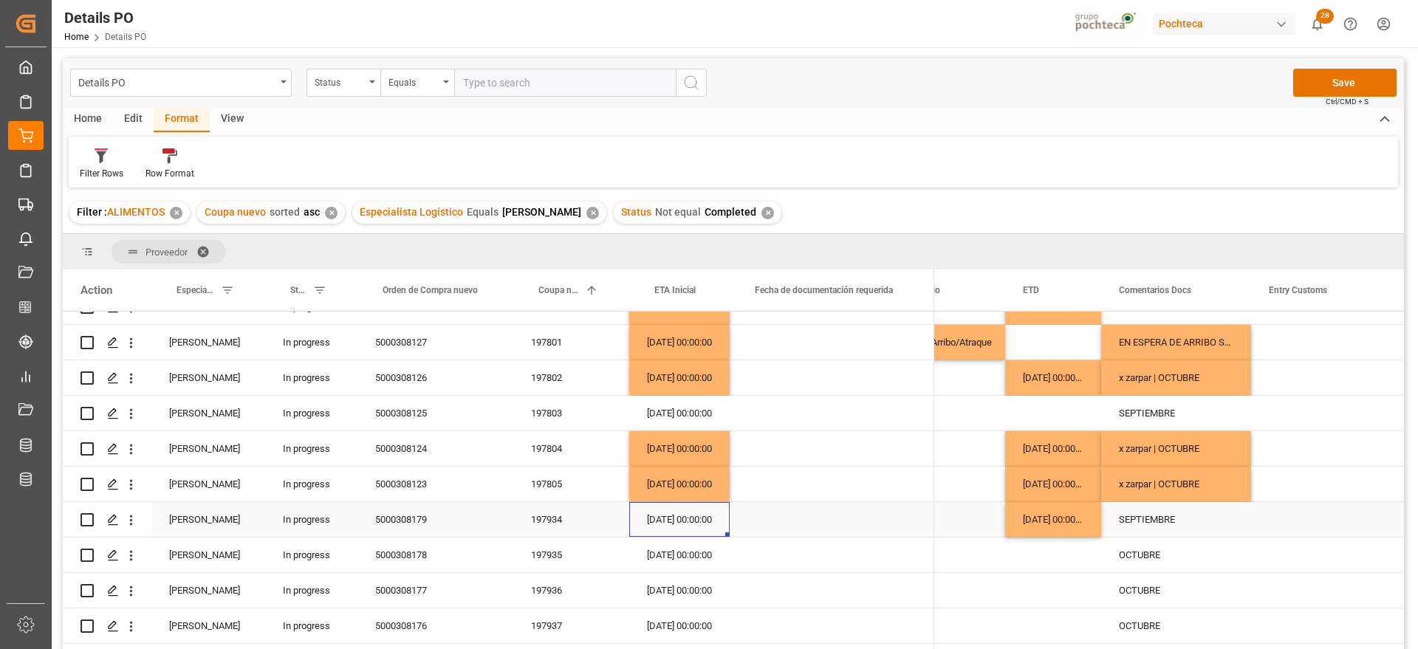
click at [666, 518] on div "30-09-2025 00:00:00" at bounding box center [679, 519] width 100 height 35
click at [668, 518] on div "30-09-2025 00:00:00" at bounding box center [679, 519] width 100 height 35
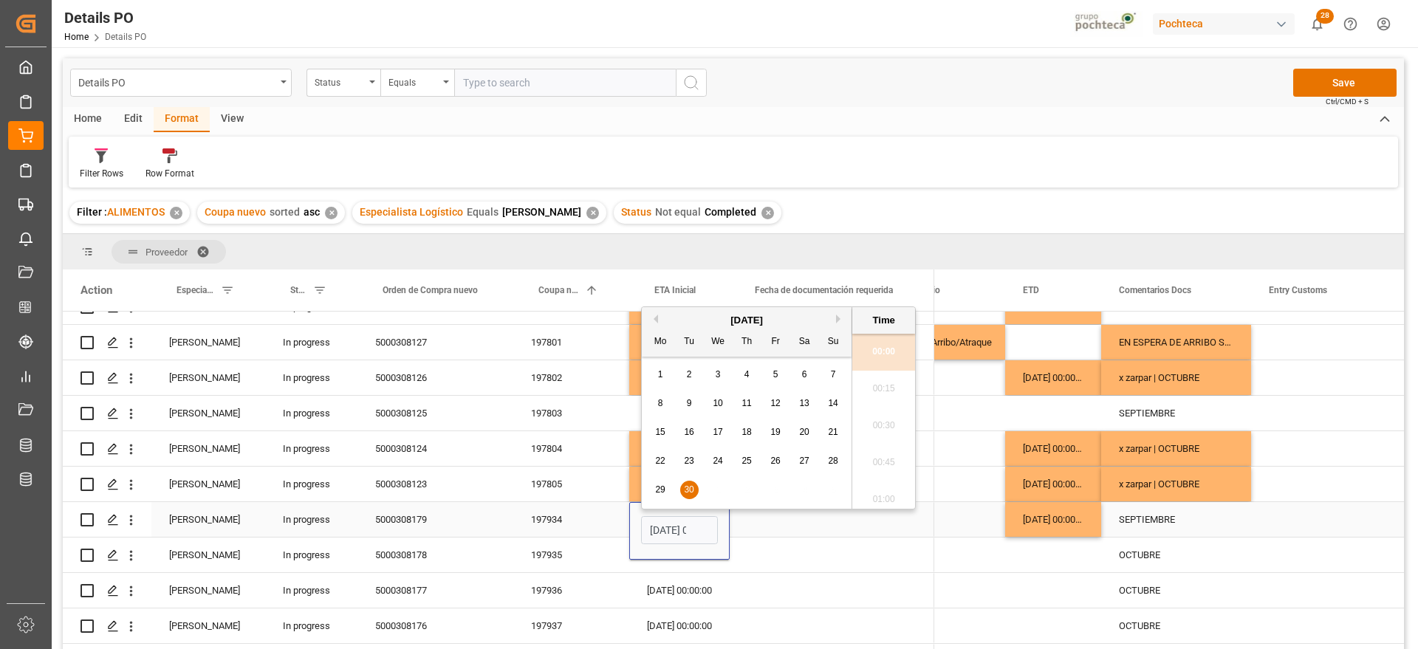
scroll to position [0, 44]
click at [837, 313] on button "Next Month" at bounding box center [840, 311] width 9 height 9
click at [682, 482] on div "28" at bounding box center [689, 483] width 18 height 18
type input "28-10-2025 00:00"
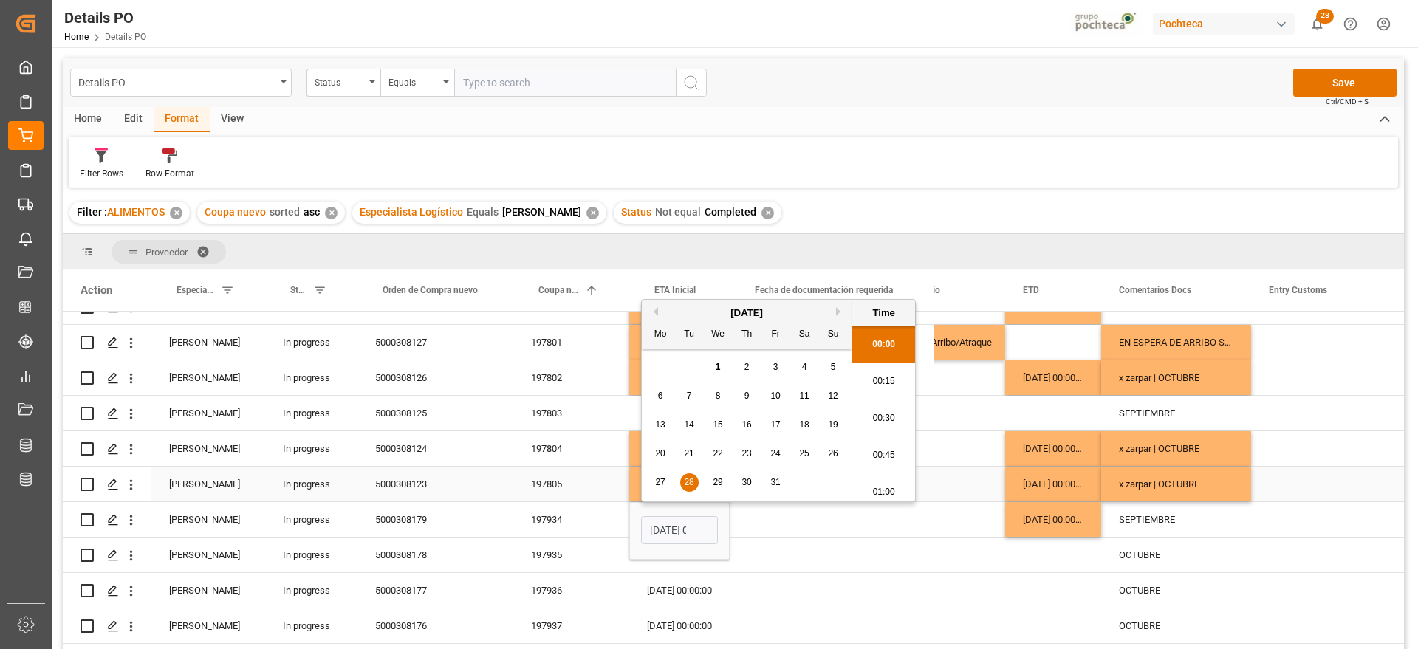
click at [1200, 479] on div "x zarpar | OCTUBRE" at bounding box center [1176, 484] width 150 height 35
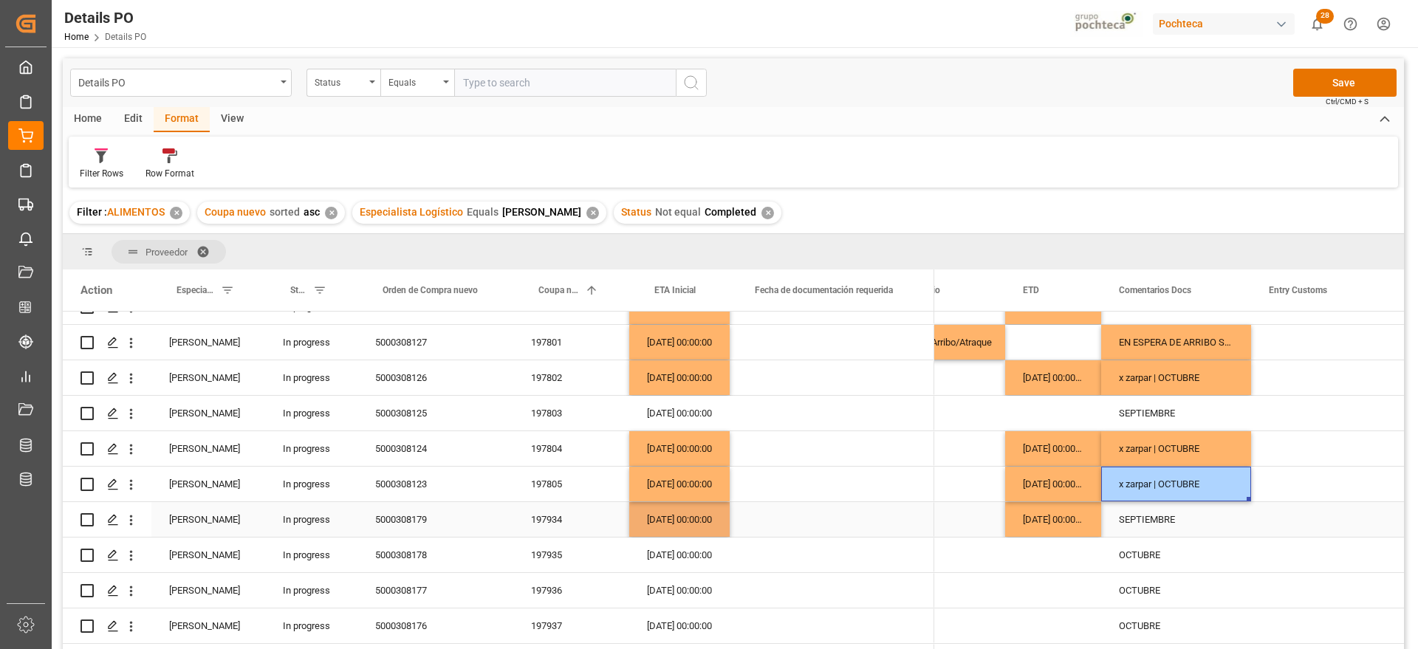
click at [1165, 515] on div "SEPTIEMBRE" at bounding box center [1176, 519] width 150 height 35
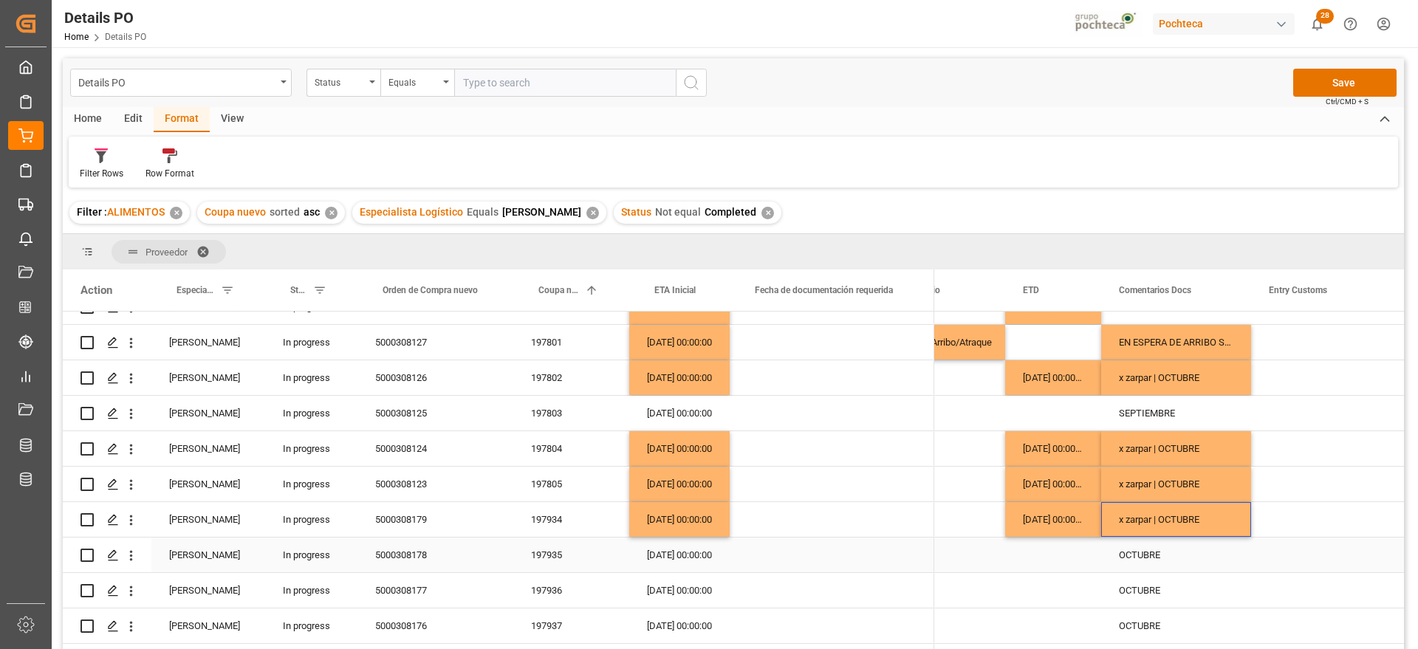
scroll to position [646, 0]
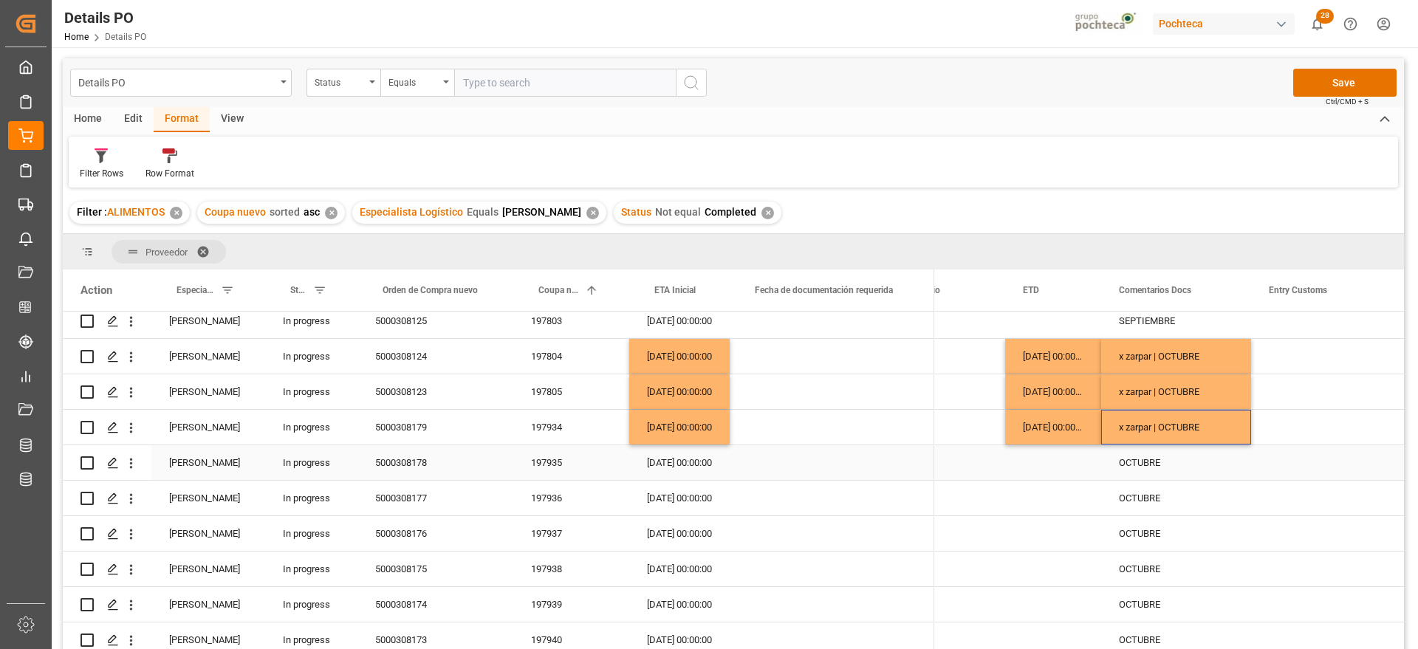
click at [563, 467] on div "197935" at bounding box center [571, 462] width 116 height 35
click at [1074, 435] on div "12-10-2025 00:00:00" at bounding box center [1053, 427] width 96 height 35
click at [1055, 462] on div "Press SPACE to select this row." at bounding box center [1053, 462] width 96 height 35
click at [671, 425] on div "28-10-2025 00:00:00" at bounding box center [679, 427] width 100 height 35
click at [1207, 428] on div "x zarpar | OCTUBRE" at bounding box center [1176, 427] width 150 height 35
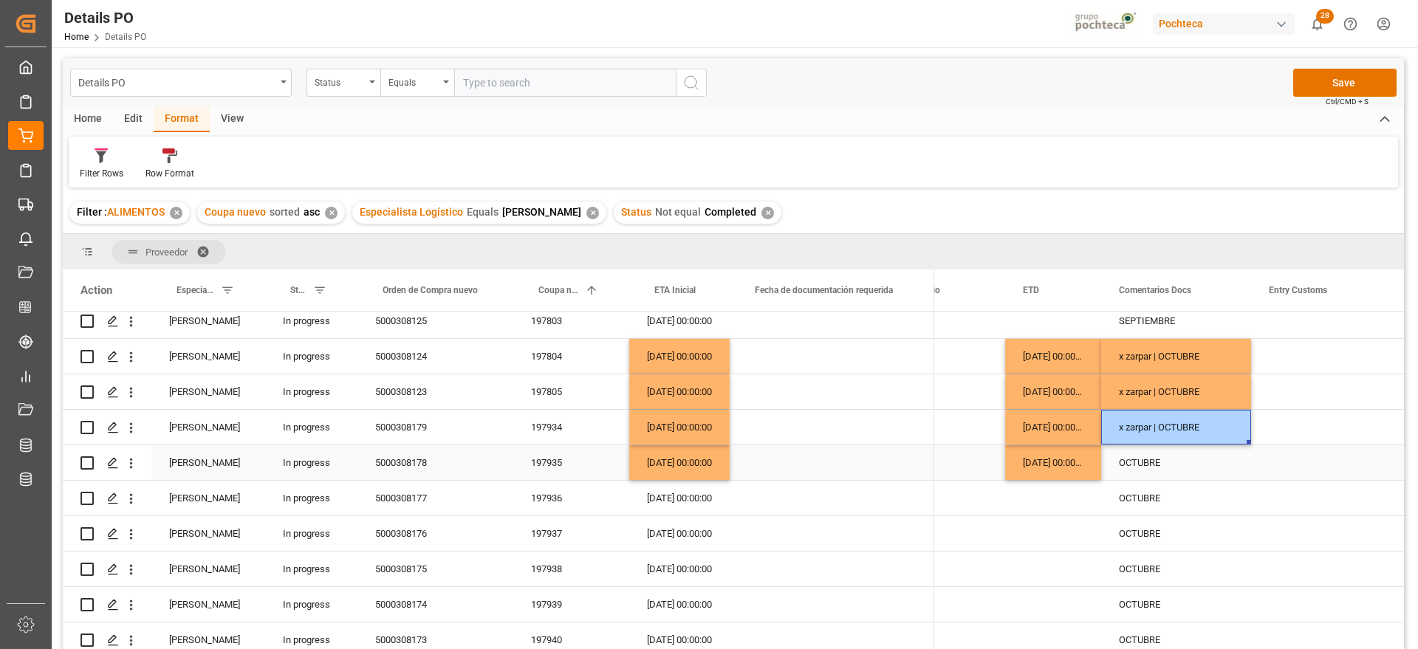
click at [1142, 469] on div "OCTUBRE" at bounding box center [1176, 462] width 150 height 35
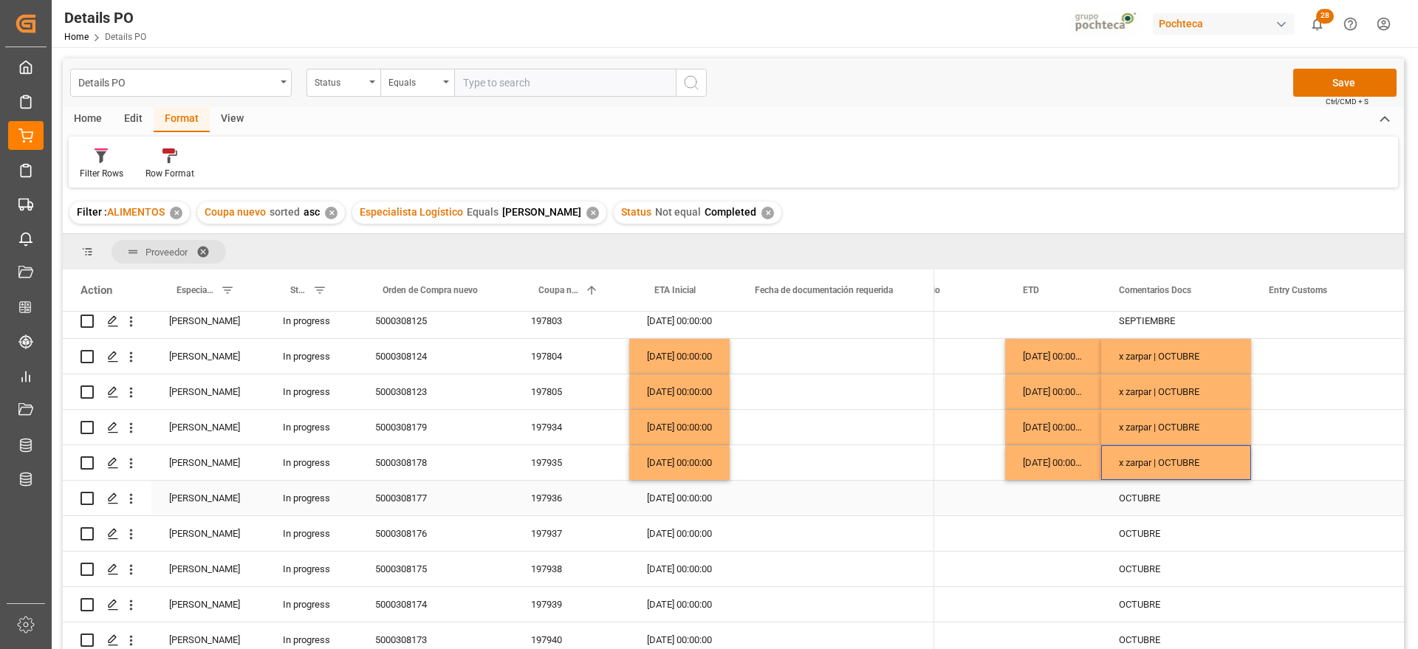
click at [659, 493] on div "07-10-2025 00:00:00" at bounding box center [679, 498] width 100 height 35
click at [549, 490] on div "197936" at bounding box center [571, 498] width 116 height 35
click at [688, 470] on div "28-10-2025 00:00:00" at bounding box center [679, 462] width 100 height 35
click at [1074, 459] on div "12-10-2025 00:00:00" at bounding box center [1053, 462] width 96 height 35
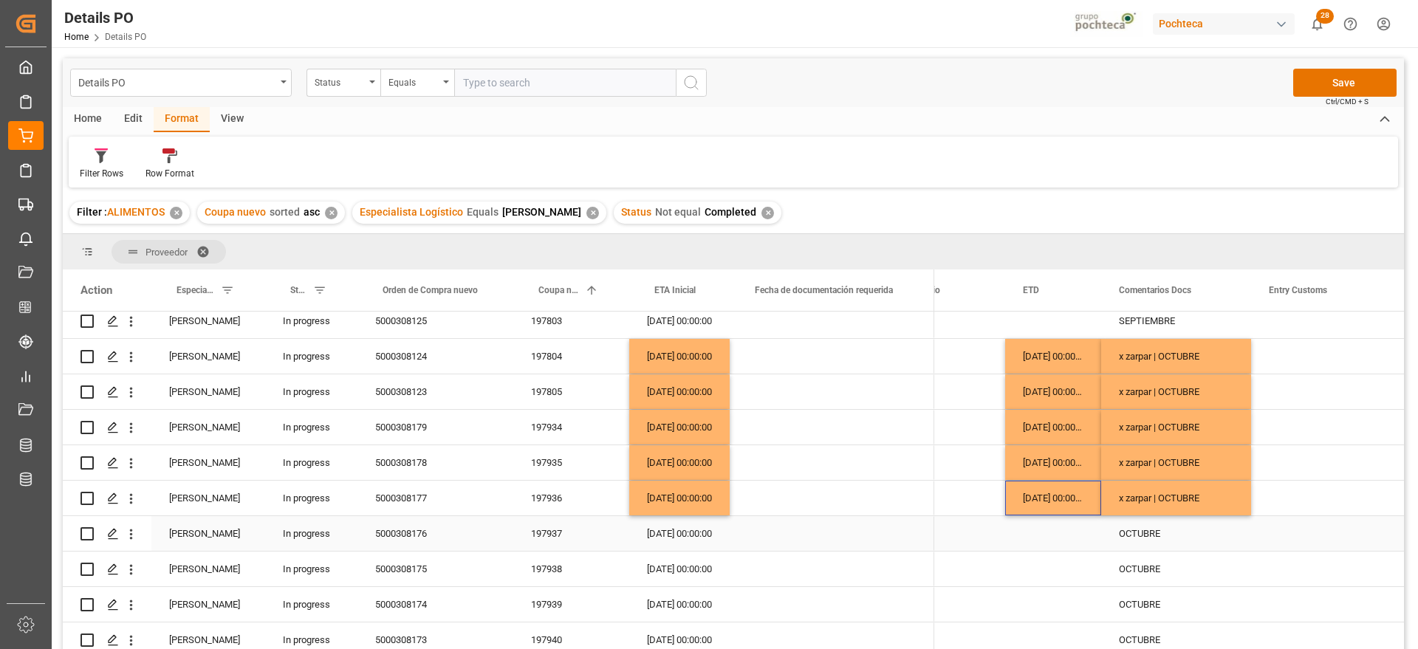
click at [558, 532] on div "197937" at bounding box center [571, 533] width 116 height 35
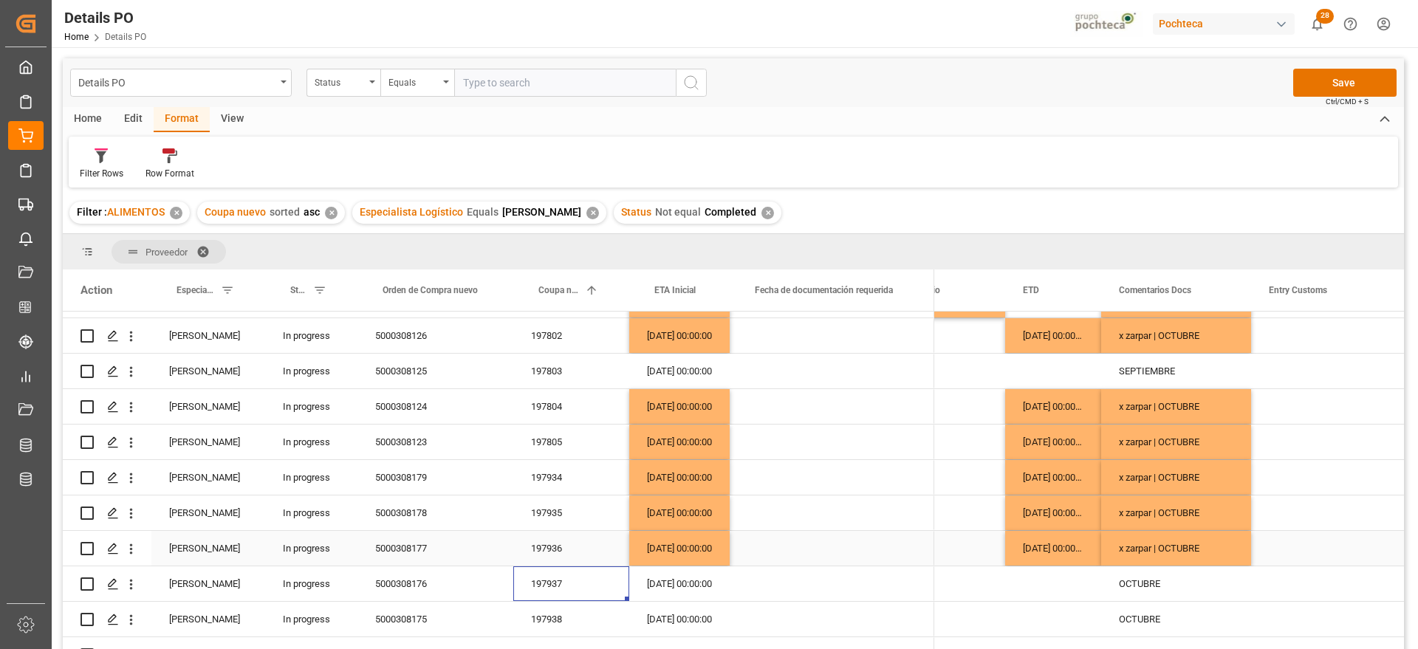
scroll to position [738, 0]
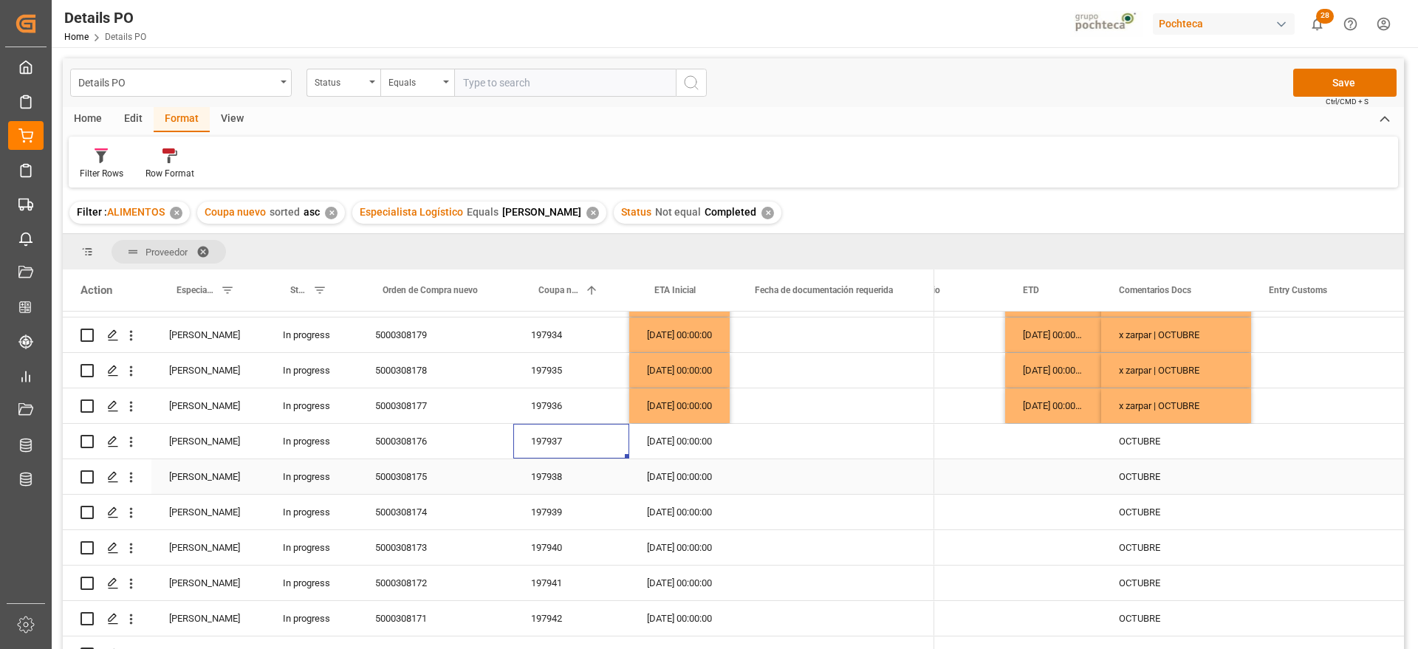
click at [1140, 477] on div "OCTUBRE" at bounding box center [1176, 476] width 150 height 35
click at [559, 484] on div "197938" at bounding box center [571, 476] width 116 height 35
click at [563, 532] on div "197940" at bounding box center [571, 547] width 116 height 35
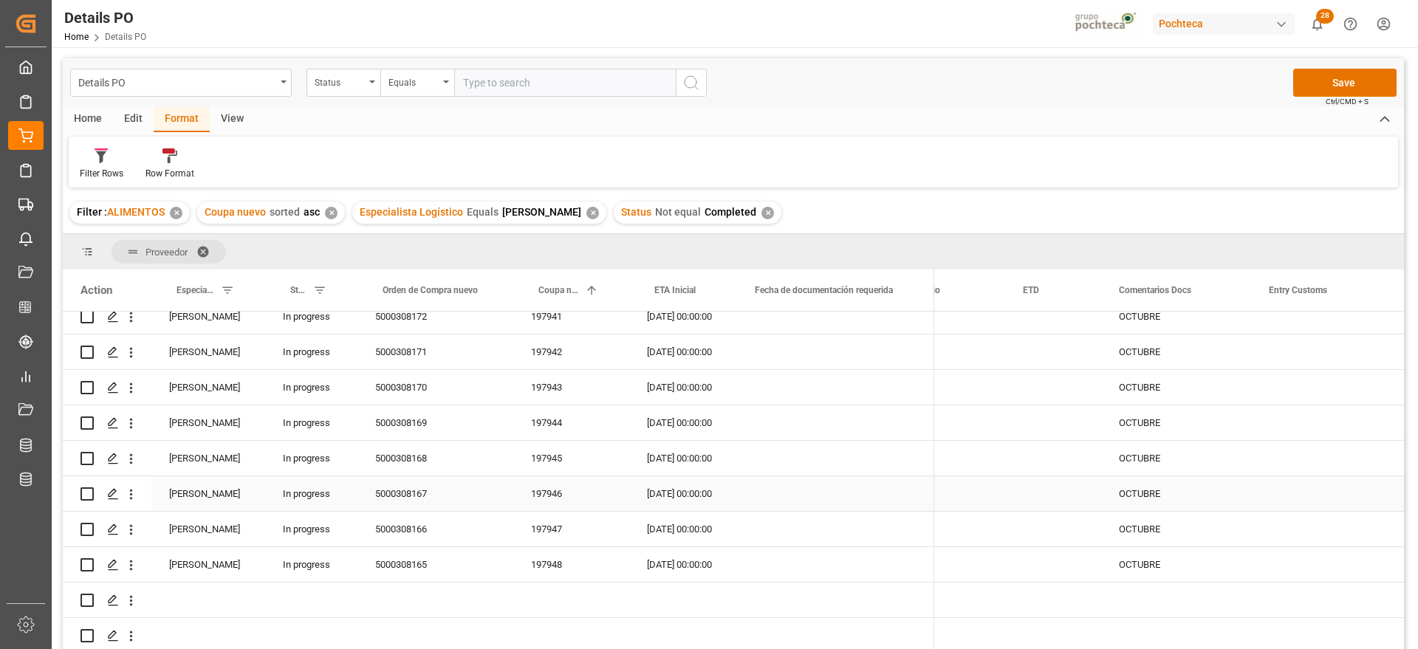
scroll to position [918, 0]
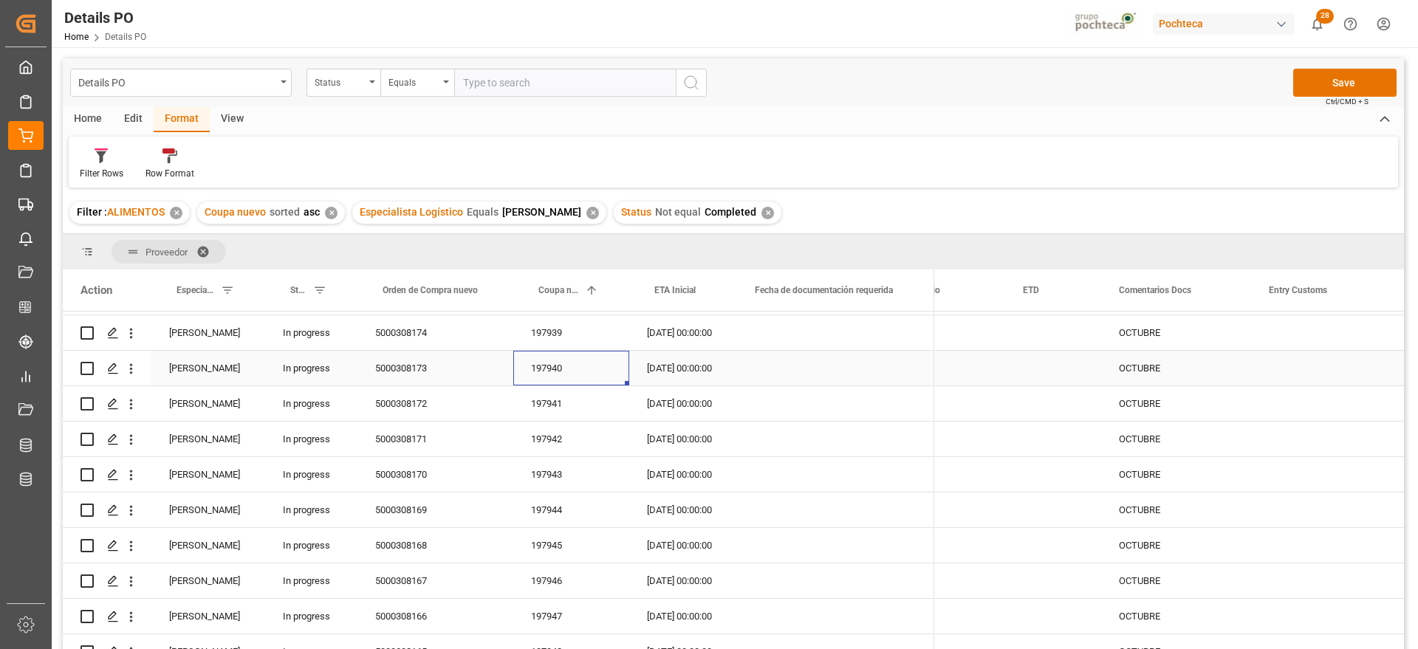
click at [573, 371] on div "197940" at bounding box center [571, 368] width 116 height 35
click at [696, 371] on div "15-10-2025 00:00:00" at bounding box center [679, 368] width 100 height 35
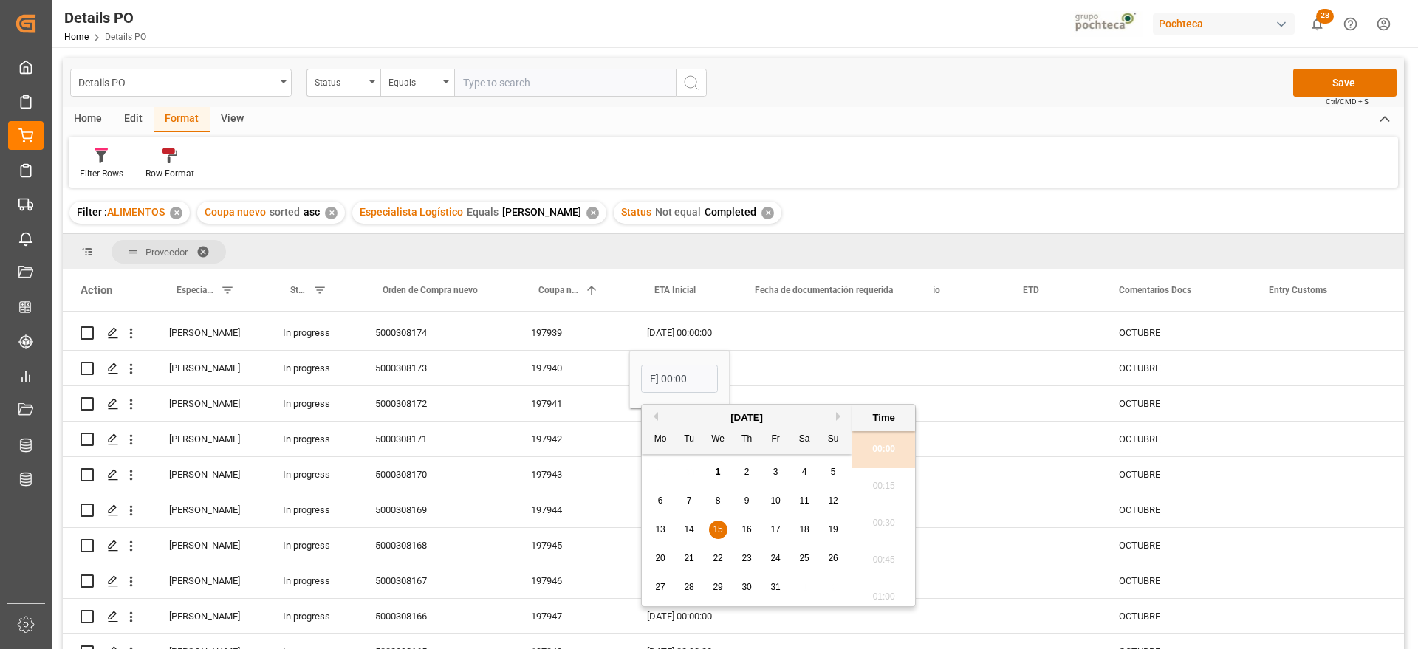
scroll to position [0, 0]
click at [832, 499] on span "12" at bounding box center [833, 501] width 10 height 10
type input "12-10-2025 00:00"
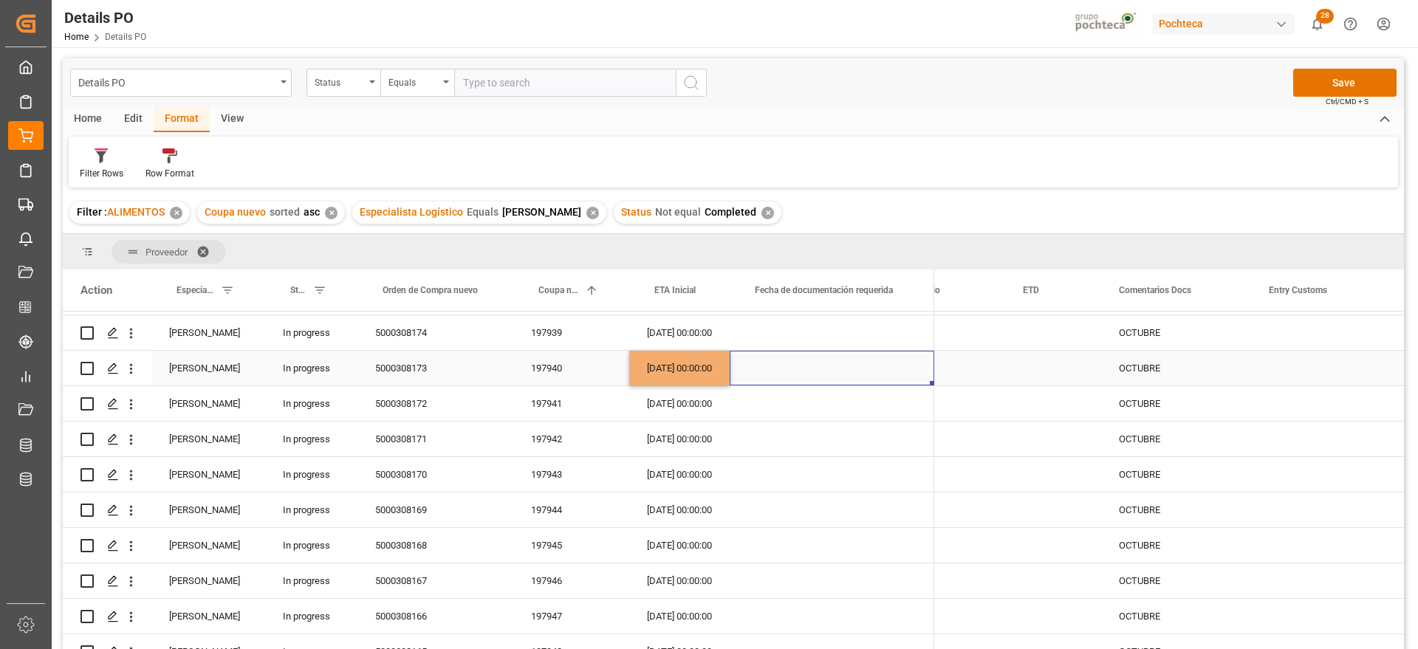
click at [786, 368] on div "Press SPACE to select this row." at bounding box center [832, 368] width 205 height 35
click at [1019, 362] on div "Press SPACE to select this row." at bounding box center [1053, 368] width 96 height 35
click at [1049, 373] on div "Press SPACE to select this row." at bounding box center [1053, 368] width 96 height 35
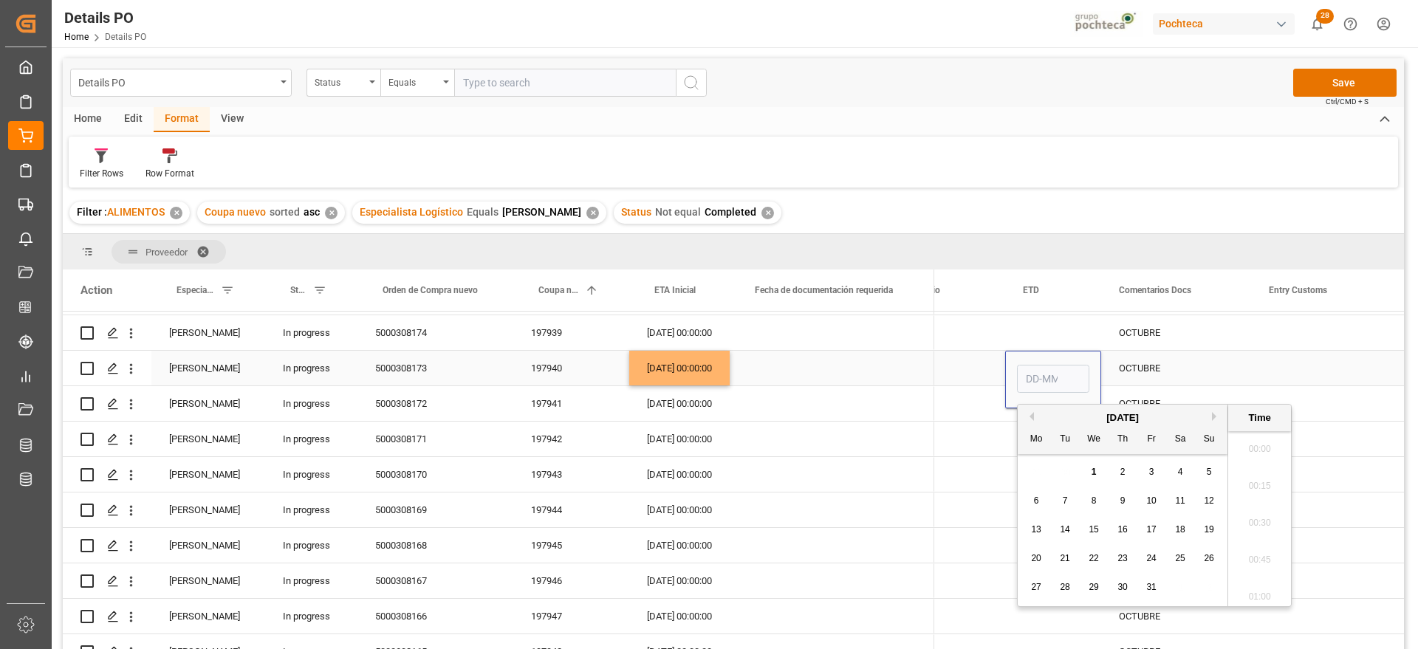
scroll to position [1261, 0]
click at [1060, 590] on span "28" at bounding box center [1065, 587] width 10 height 10
type input "28-10-2025 00:00"
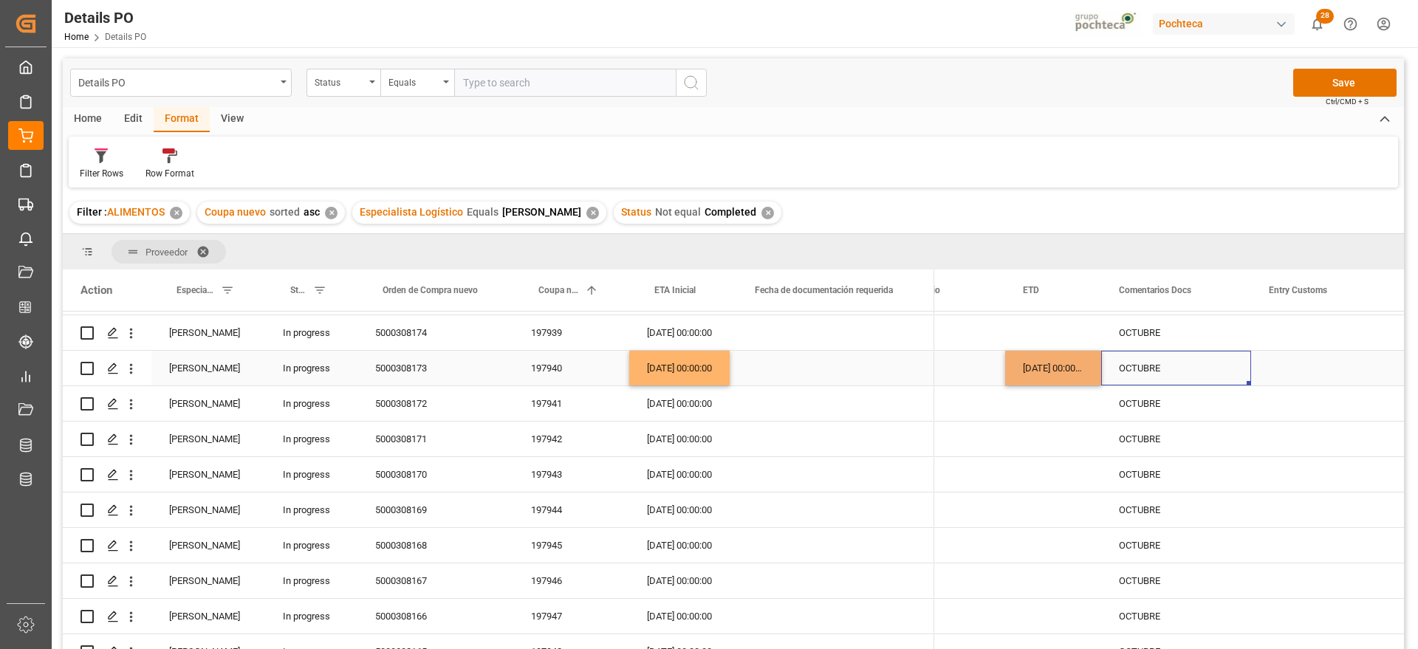
click at [1142, 373] on div "OCTUBRE" at bounding box center [1176, 368] width 150 height 35
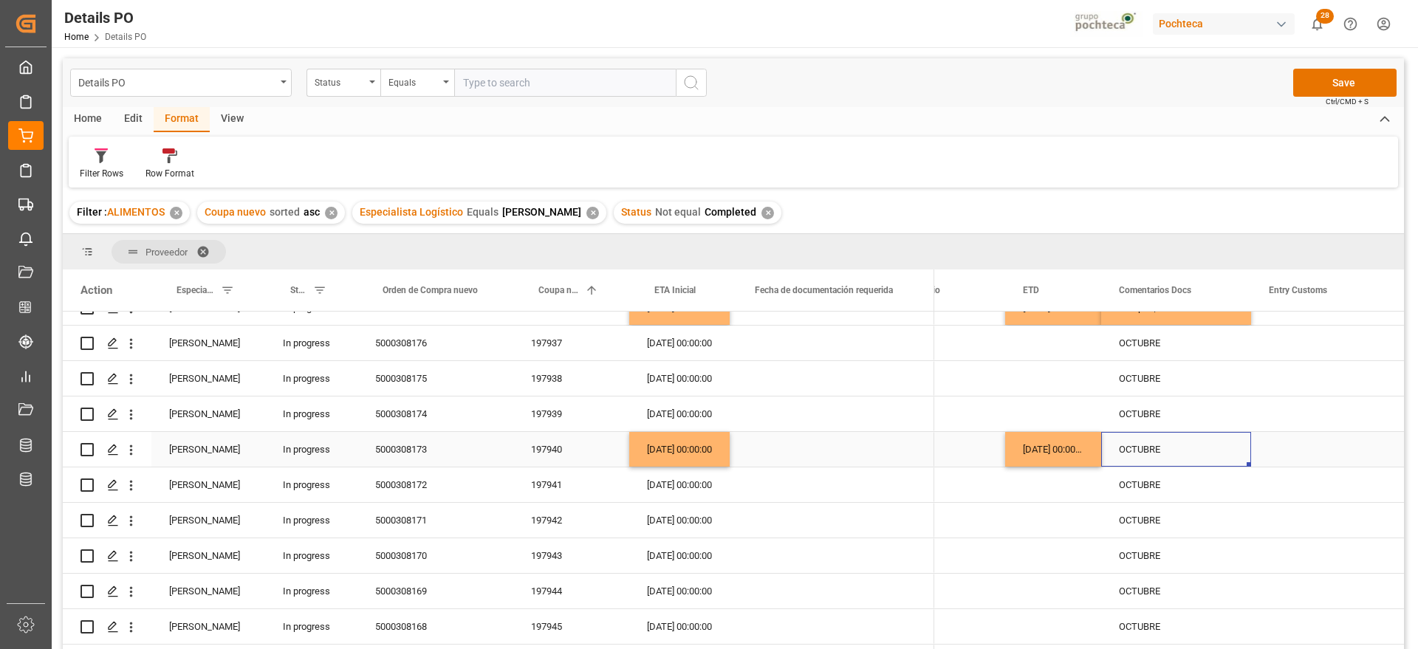
scroll to position [733, 0]
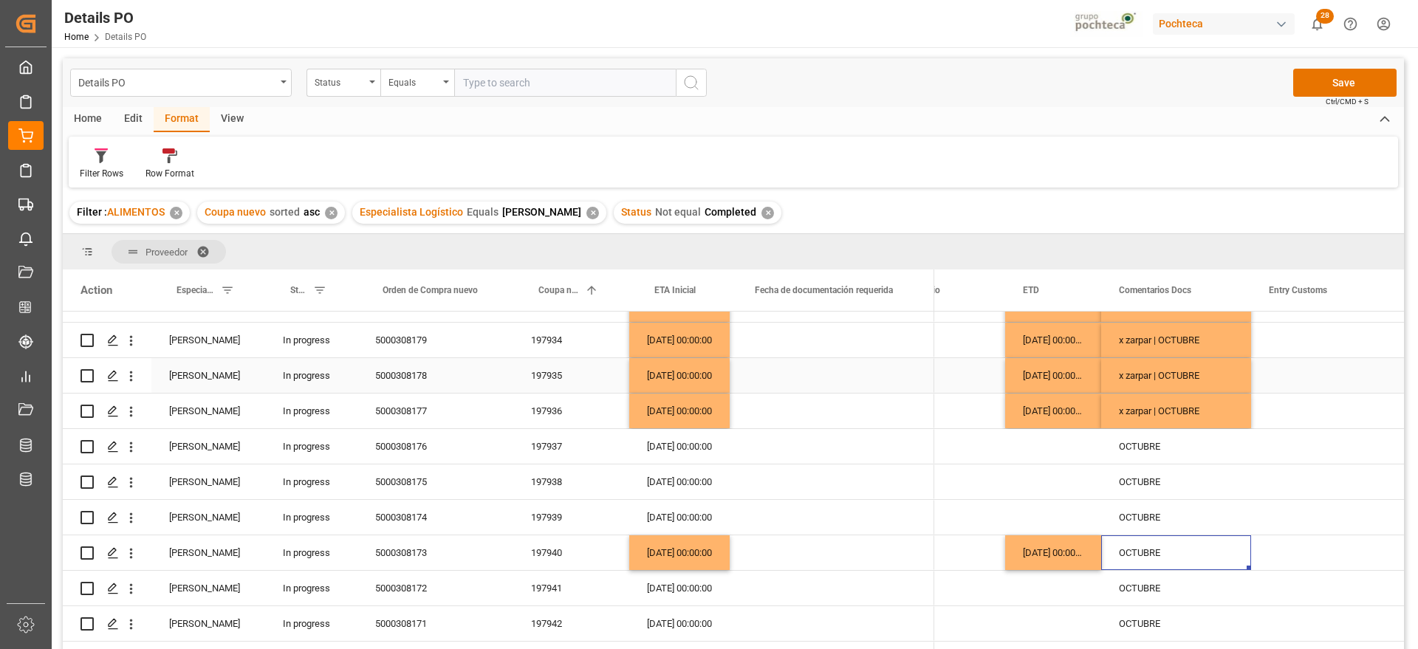
click at [1163, 380] on div "x zarpar | OCTUBRE" at bounding box center [1176, 375] width 150 height 35
click at [1166, 552] on div "OCTUBRE" at bounding box center [1176, 552] width 150 height 35
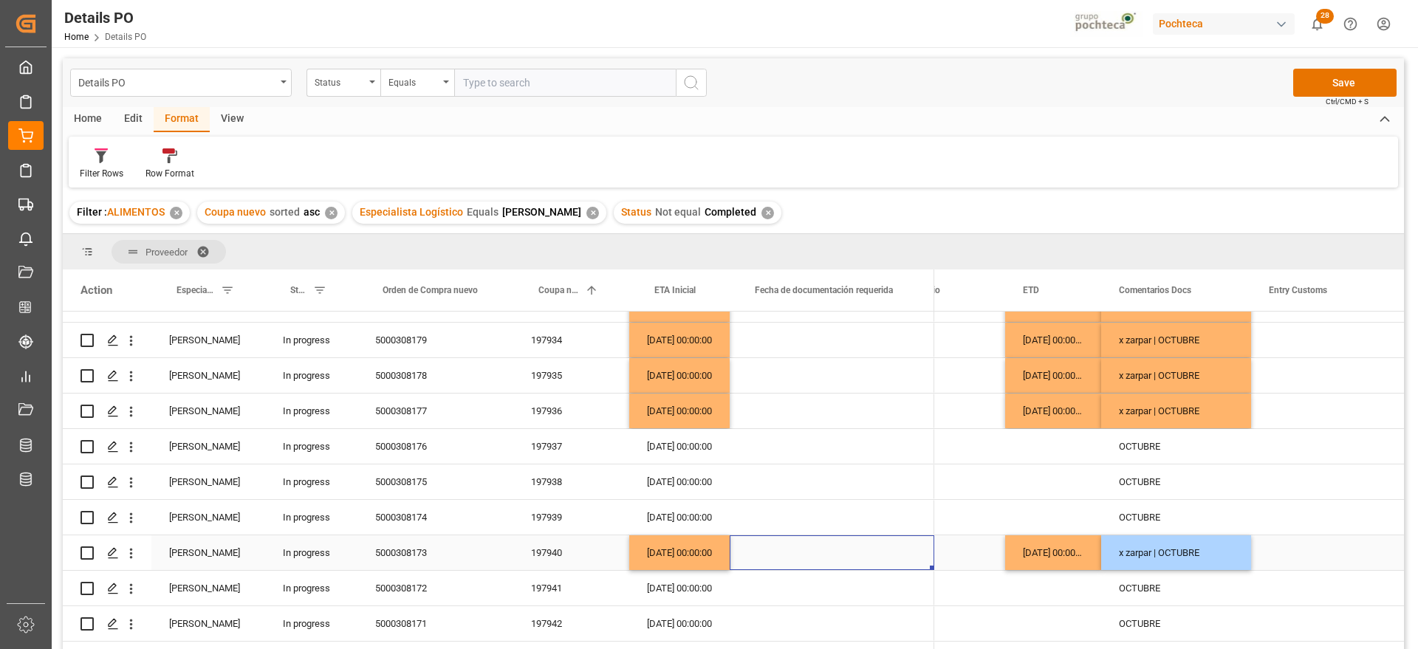
click at [827, 569] on div "Press SPACE to select this row." at bounding box center [832, 552] width 205 height 35
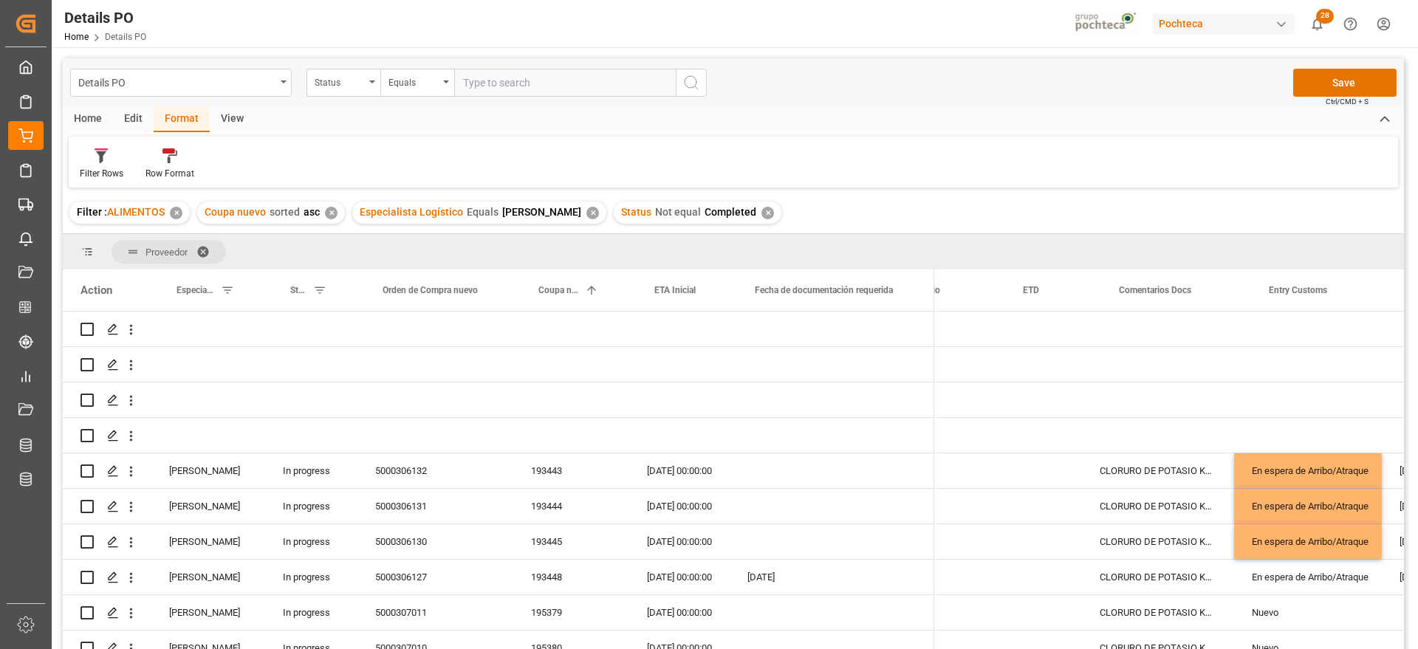
scroll to position [0, 377]
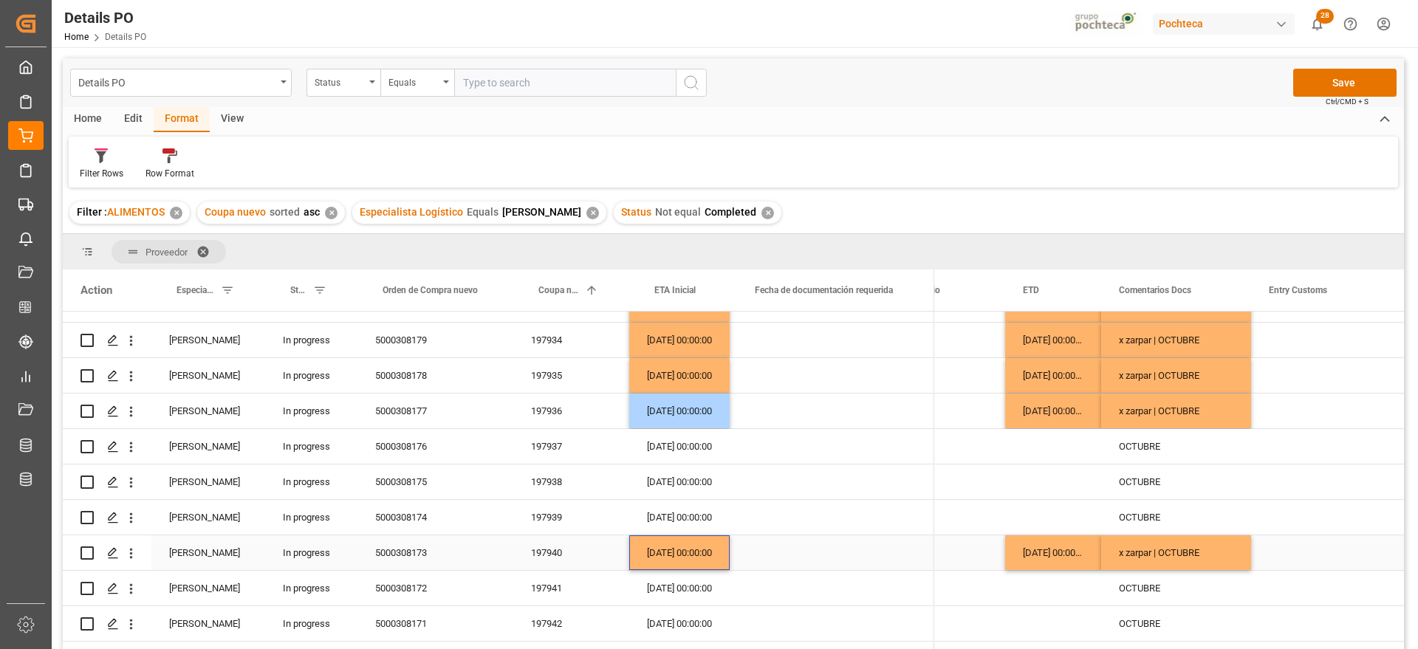
click at [689, 549] on div "12-10-2025 00:00:00" at bounding box center [679, 552] width 100 height 35
click at [1039, 411] on div "12-10-2025 00:00:00" at bounding box center [1053, 411] width 96 height 35
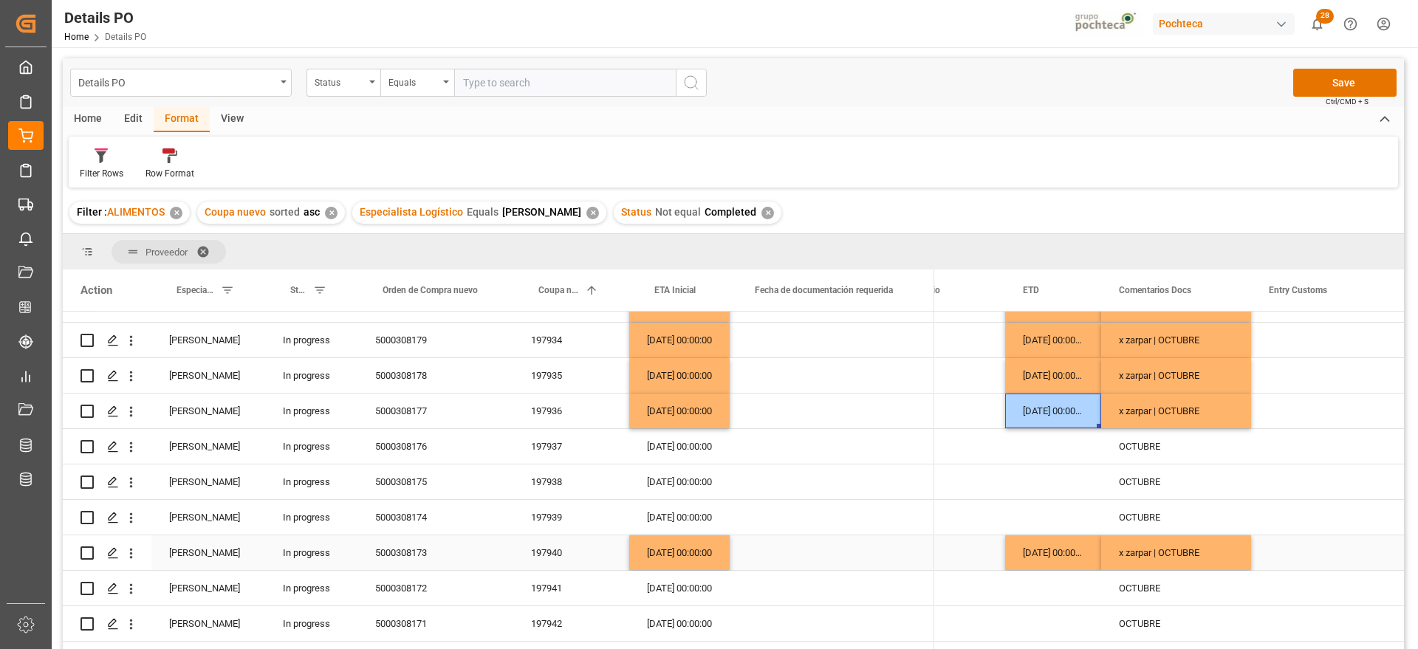
click at [1064, 548] on div "28-10-2025 00:00:00" at bounding box center [1053, 552] width 96 height 35
click at [750, 554] on div "Press SPACE to select this row." at bounding box center [832, 552] width 205 height 35
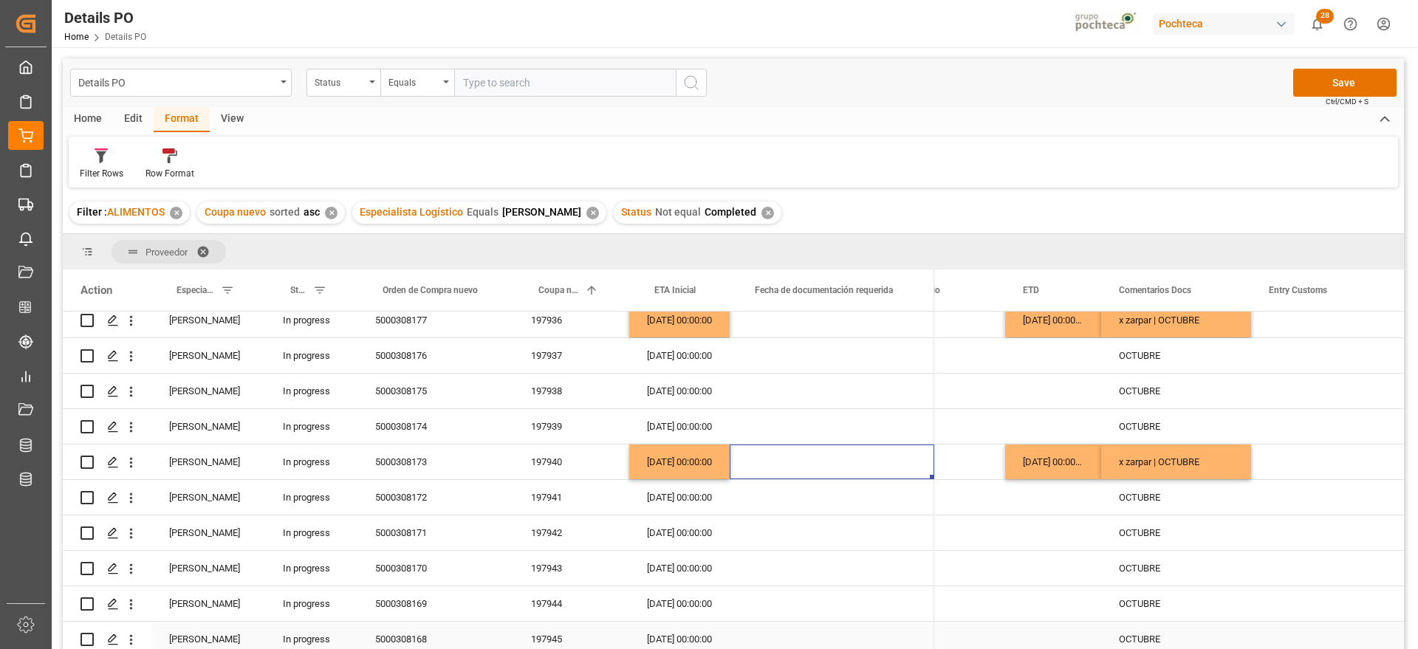
scroll to position [918, 0]
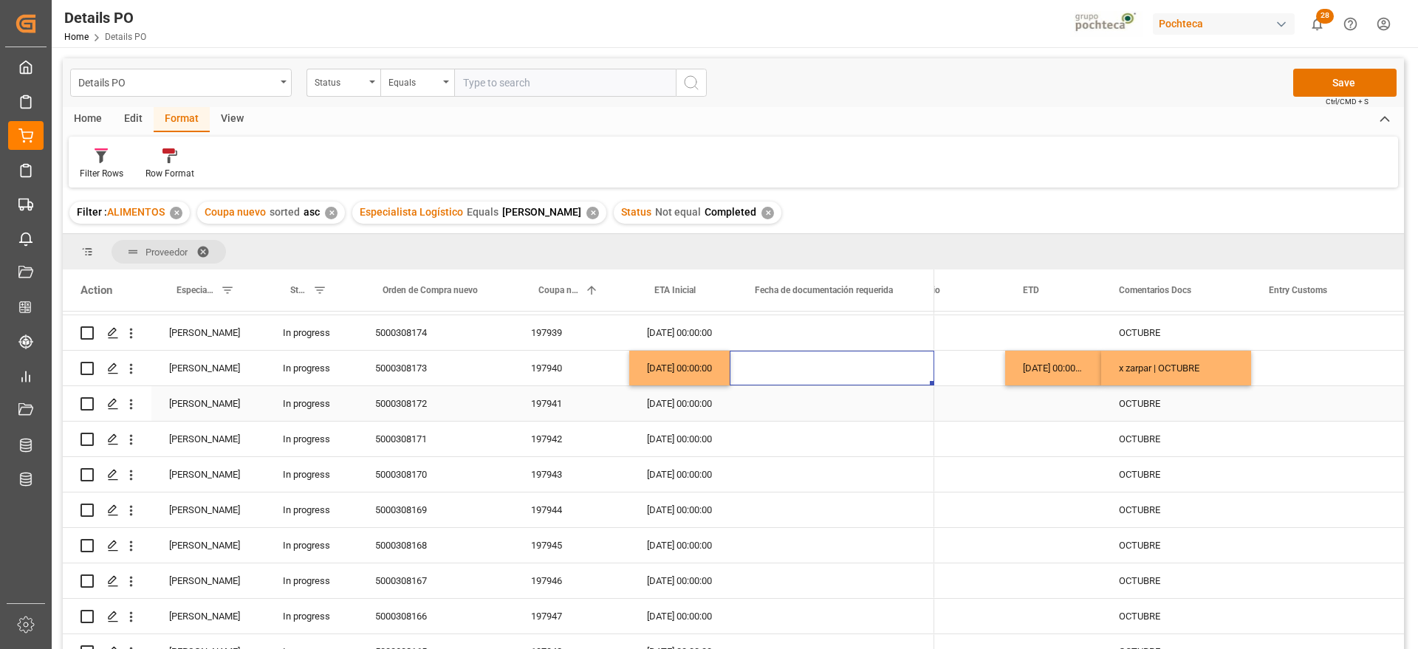
click at [657, 409] on div "15-10-2025 00:00:00" at bounding box center [679, 403] width 100 height 35
click at [631, 515] on div "17-10-2025 00:00:00" at bounding box center [679, 510] width 100 height 35
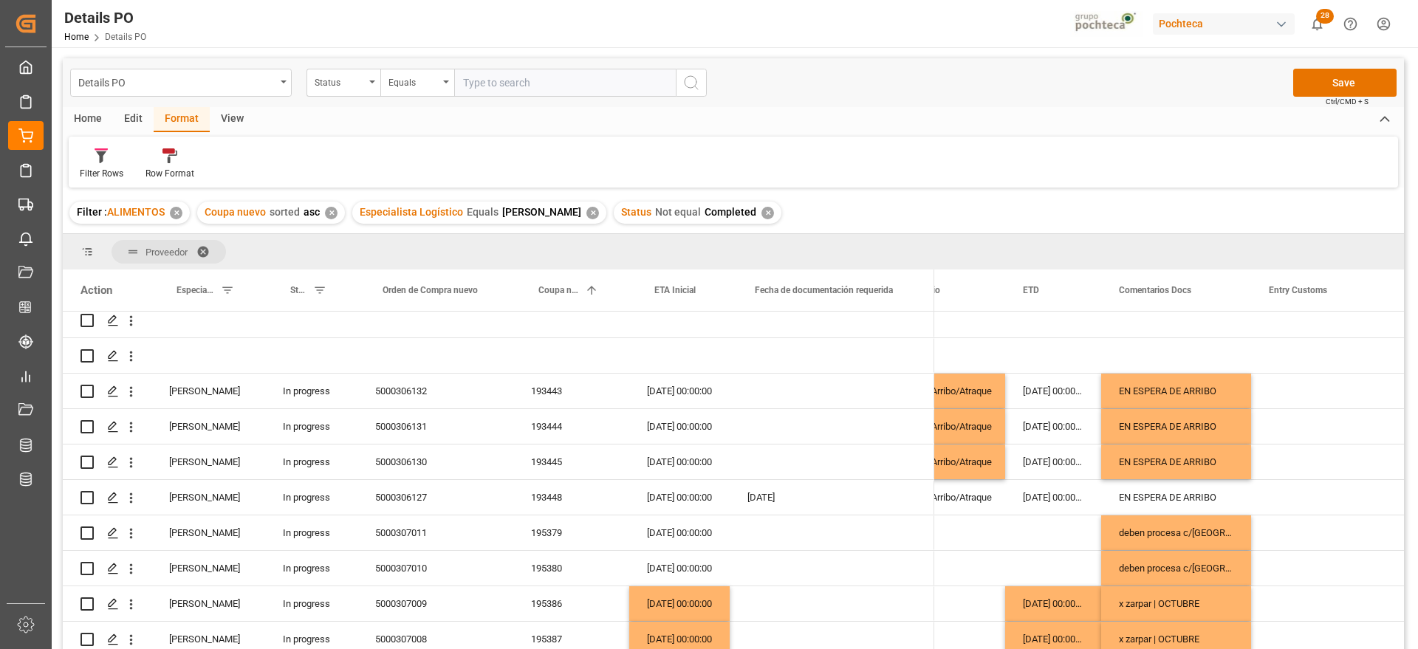
scroll to position [0, 0]
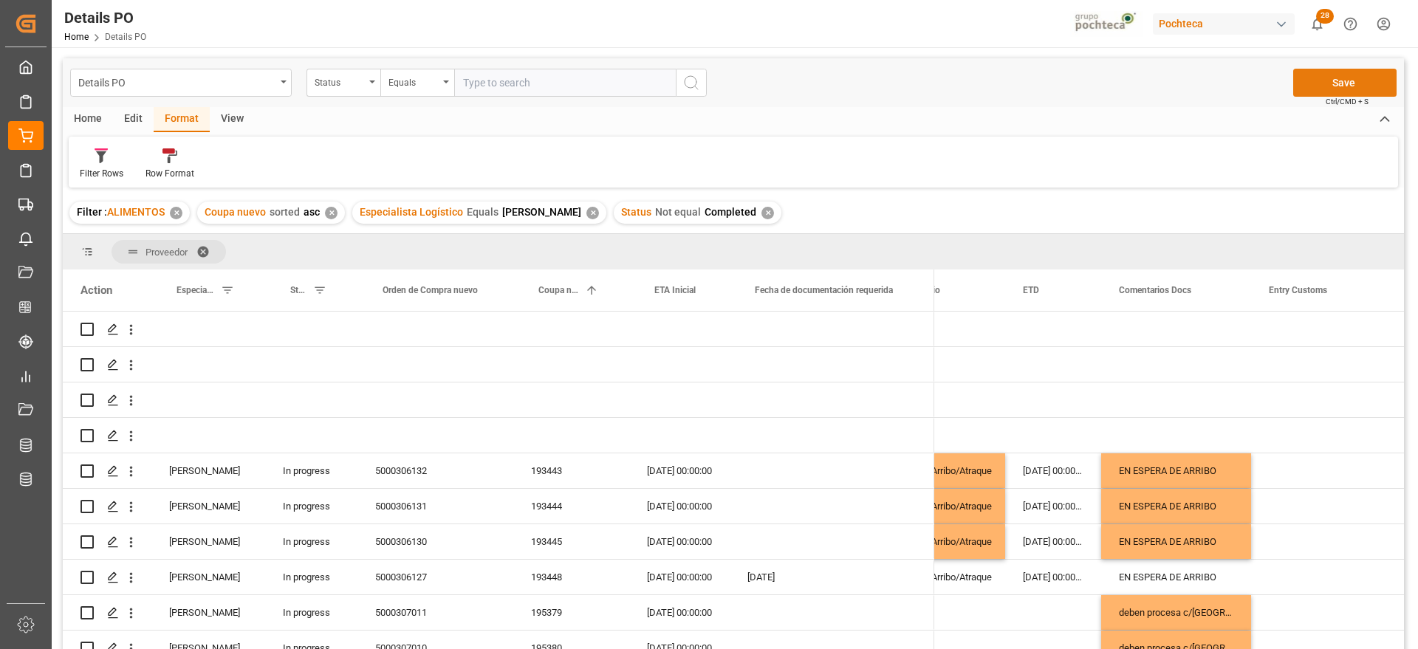
click at [1333, 70] on button "Save" at bounding box center [1344, 83] width 103 height 28
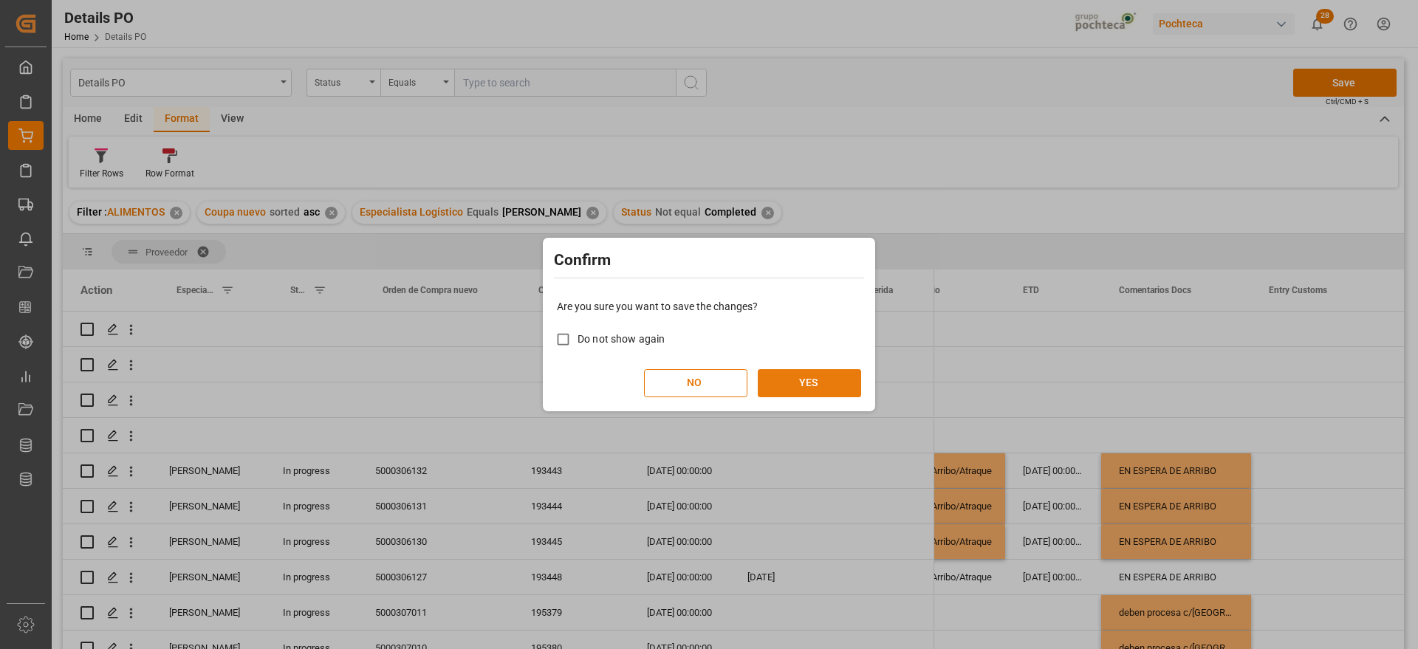
click at [821, 376] on button "YES" at bounding box center [809, 383] width 103 height 28
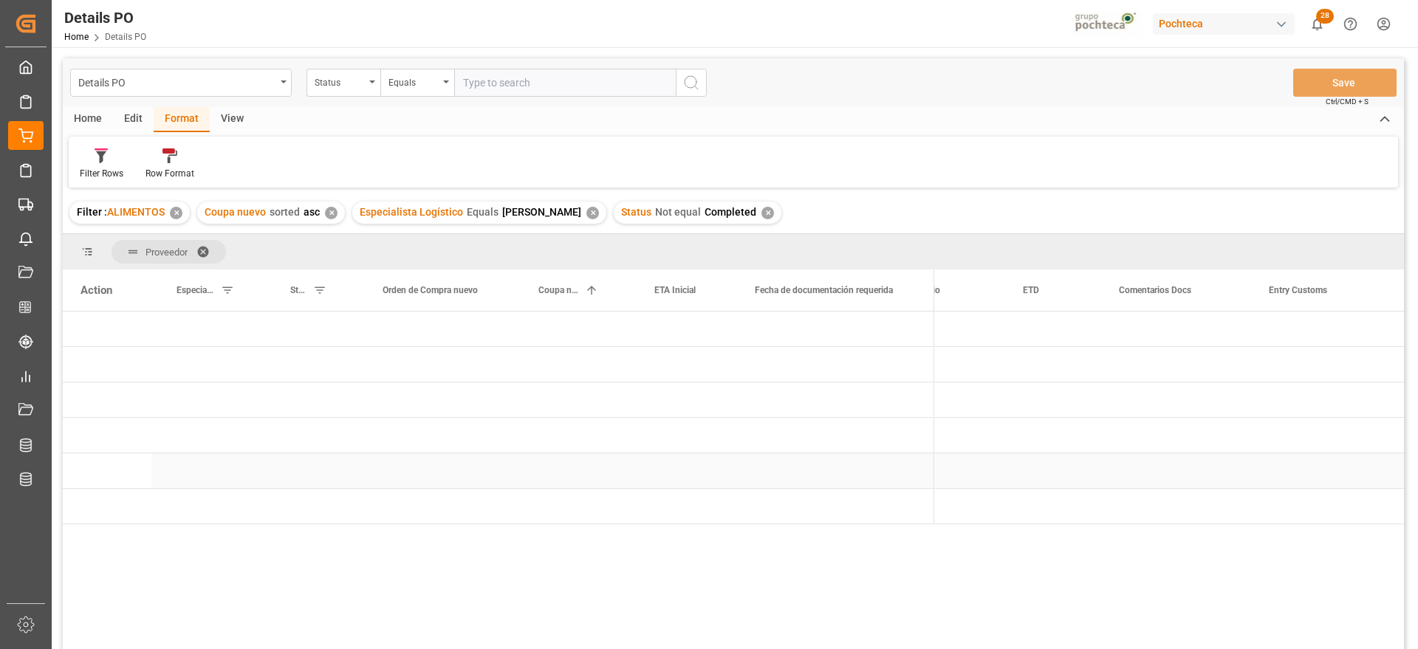
click at [871, 457] on div "Press SPACE to select this row." at bounding box center [832, 470] width 205 height 35
click at [955, 470] on span "Press SPACE to select this row." at bounding box center [958, 470] width 13 height 13
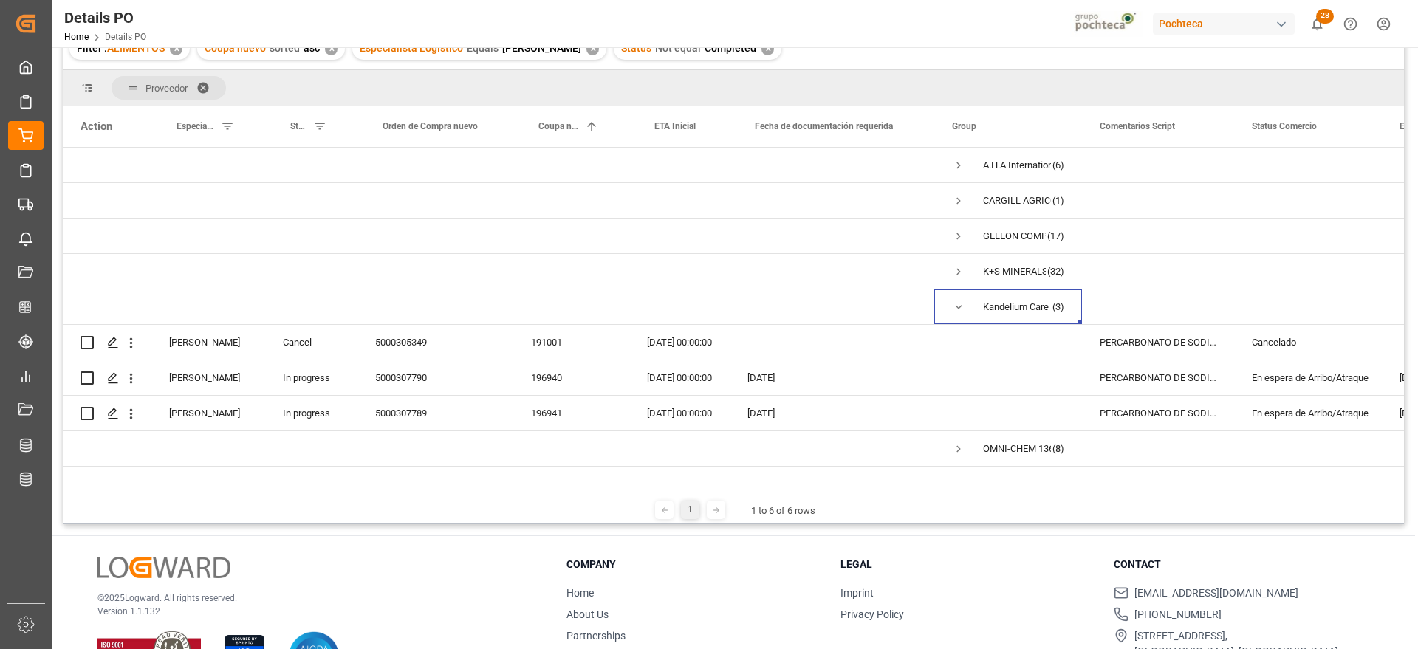
scroll to position [185, 0]
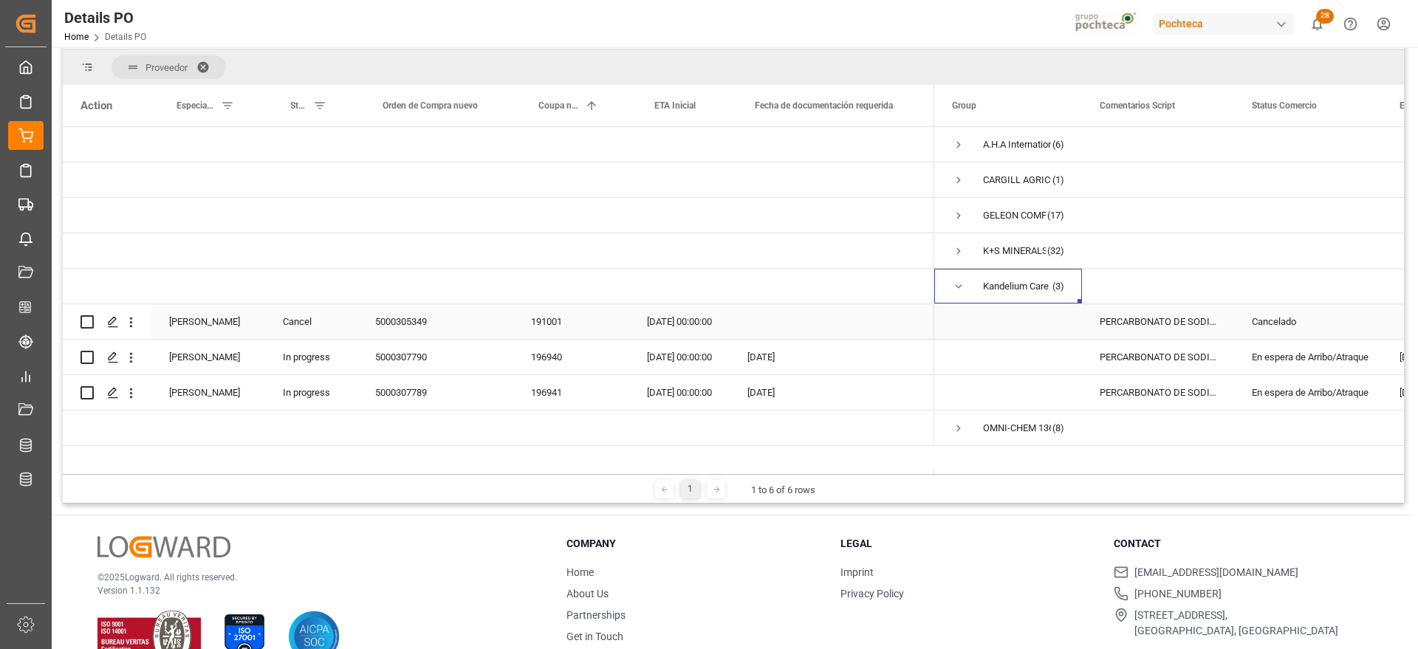
click at [1199, 331] on div "PERCARBONATO DE SODIO S-25 EUR (68420)" at bounding box center [1158, 321] width 152 height 35
click at [1184, 359] on div "PERCARBONATO DE SODIO S-25 EUR (68420)" at bounding box center [1158, 357] width 152 height 35
click at [546, 351] on div "196940" at bounding box center [571, 357] width 116 height 35
click at [1314, 368] on div "En espera de Arribo/Atraque" at bounding box center [1308, 357] width 112 height 34
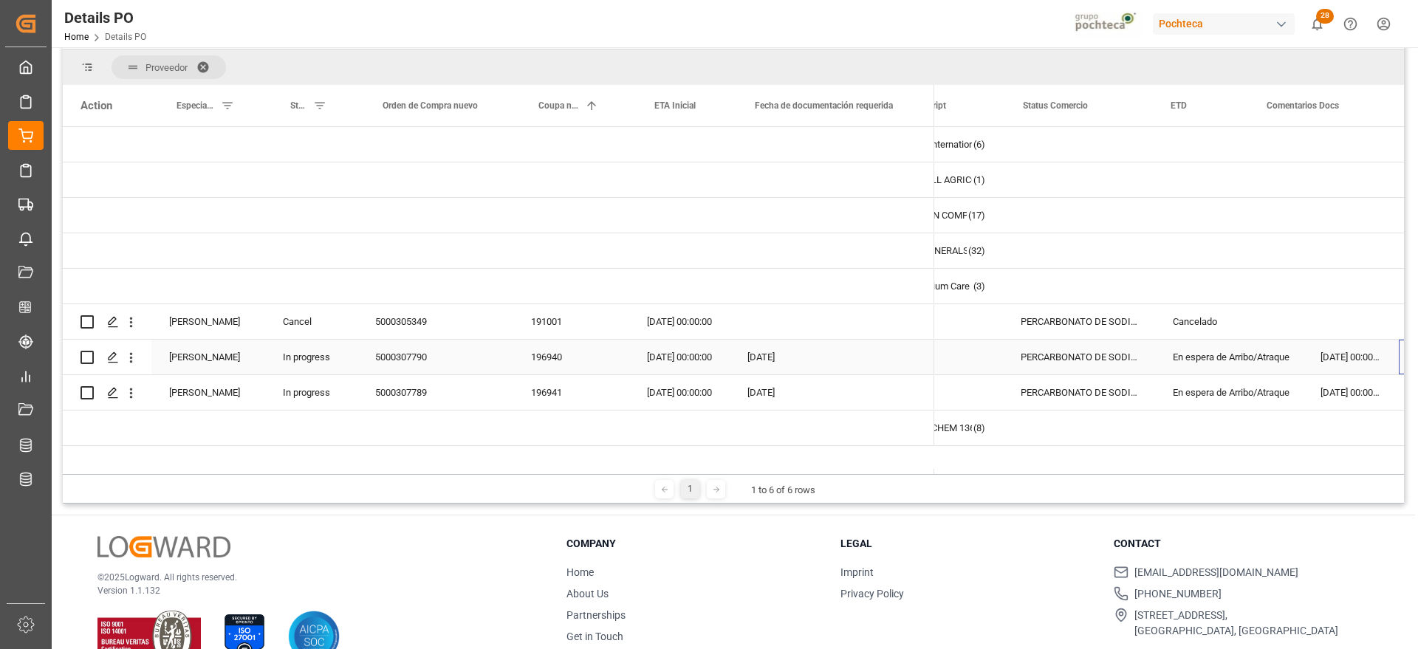
scroll to position [0, 229]
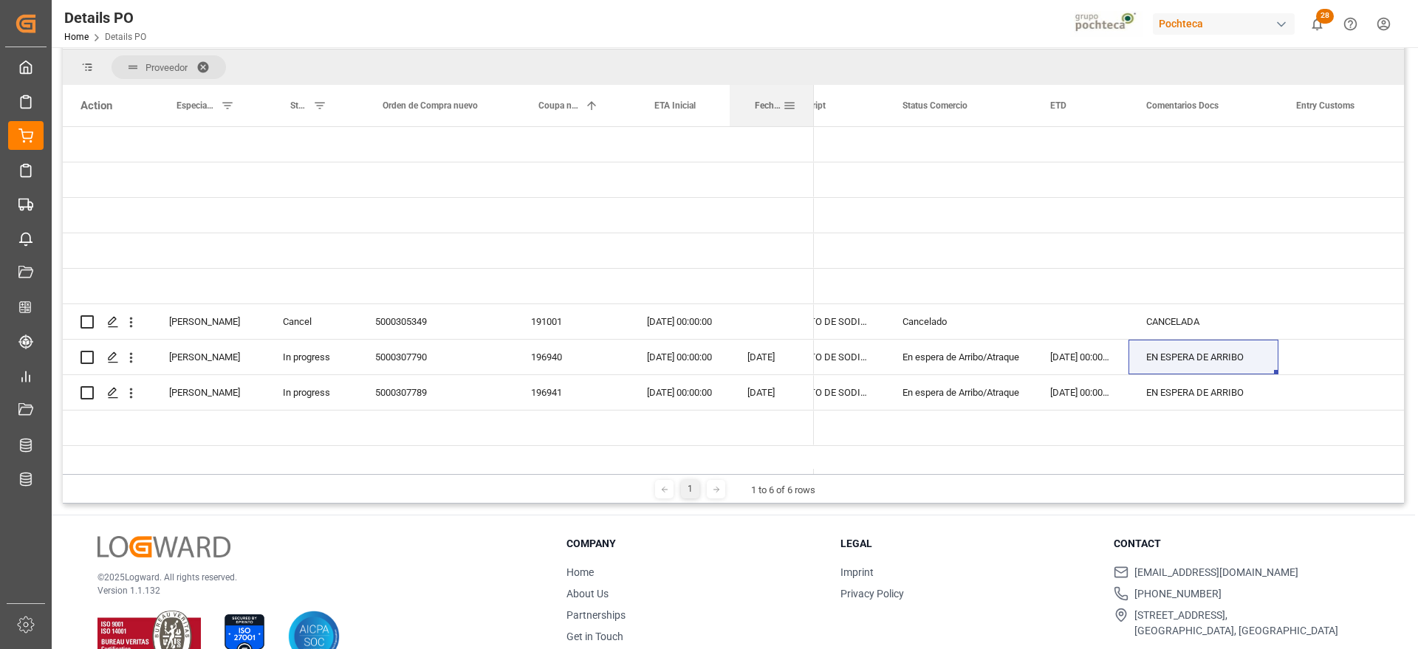
drag, startPoint x: 932, startPoint y: 94, endPoint x: 812, endPoint y: 102, distance: 120.6
click at [812, 102] on div at bounding box center [814, 105] width 6 height 41
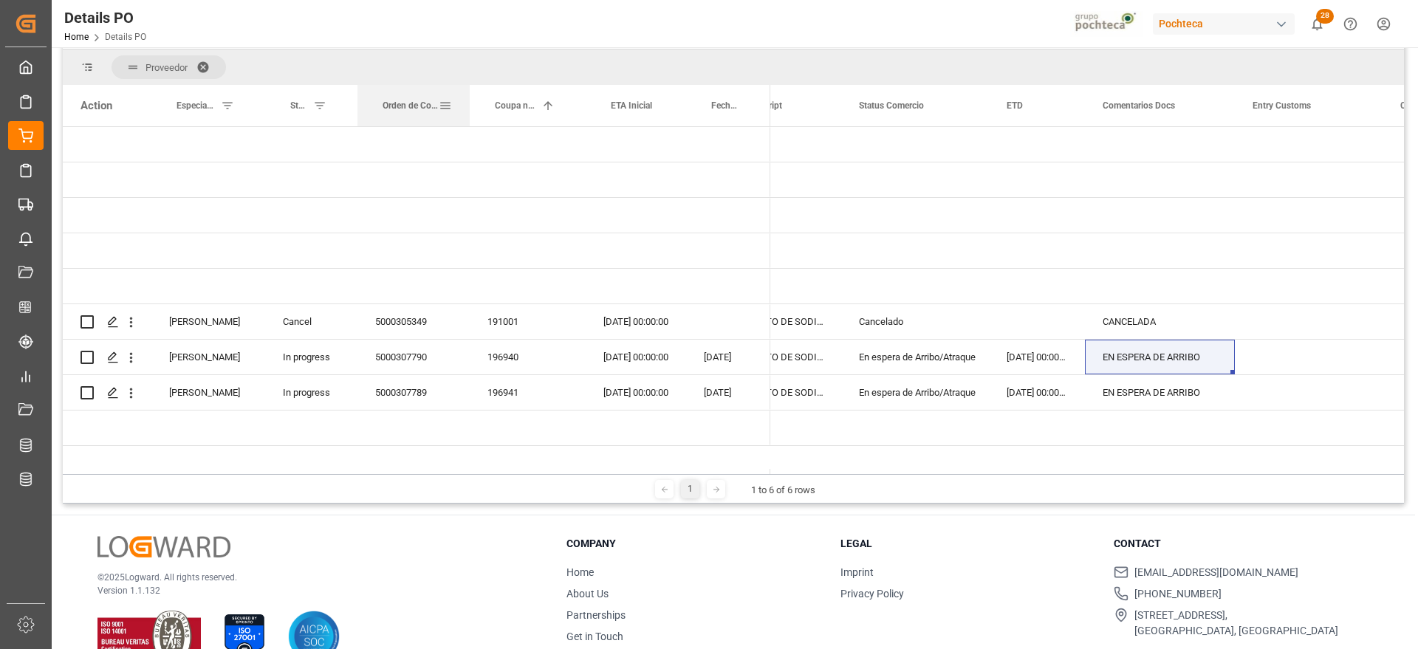
drag, startPoint x: 512, startPoint y: 103, endPoint x: 469, endPoint y: 108, distance: 43.9
click at [469, 108] on div at bounding box center [470, 105] width 6 height 41
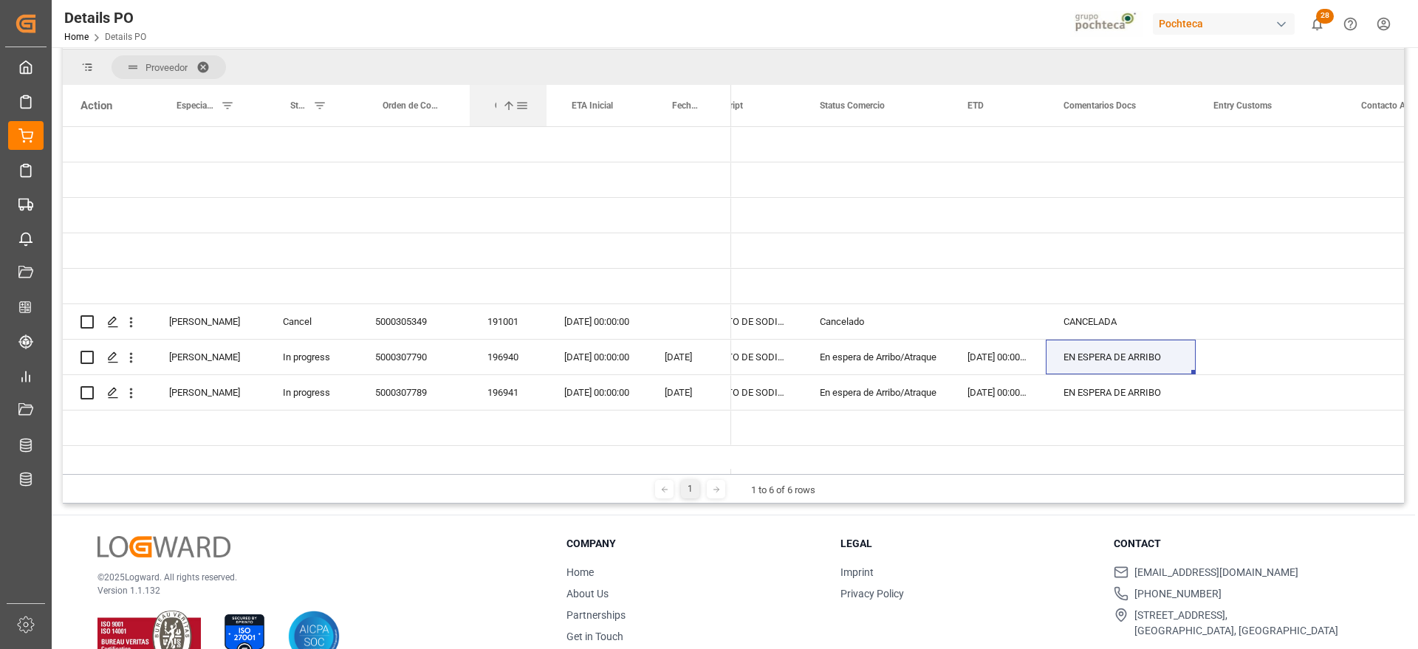
drag, startPoint x: 583, startPoint y: 100, endPoint x: 613, endPoint y: 116, distance: 34.0
click at [544, 106] on div at bounding box center [547, 105] width 6 height 41
click at [1161, 398] on div "EN ESPERA DE ARRIBO" at bounding box center [1121, 392] width 150 height 35
click at [825, 373] on div "En espera de Arribo/Atraque" at bounding box center [876, 357] width 112 height 34
click at [605, 381] on div "10-10-2025 00:00:00" at bounding box center [596, 392] width 100 height 35
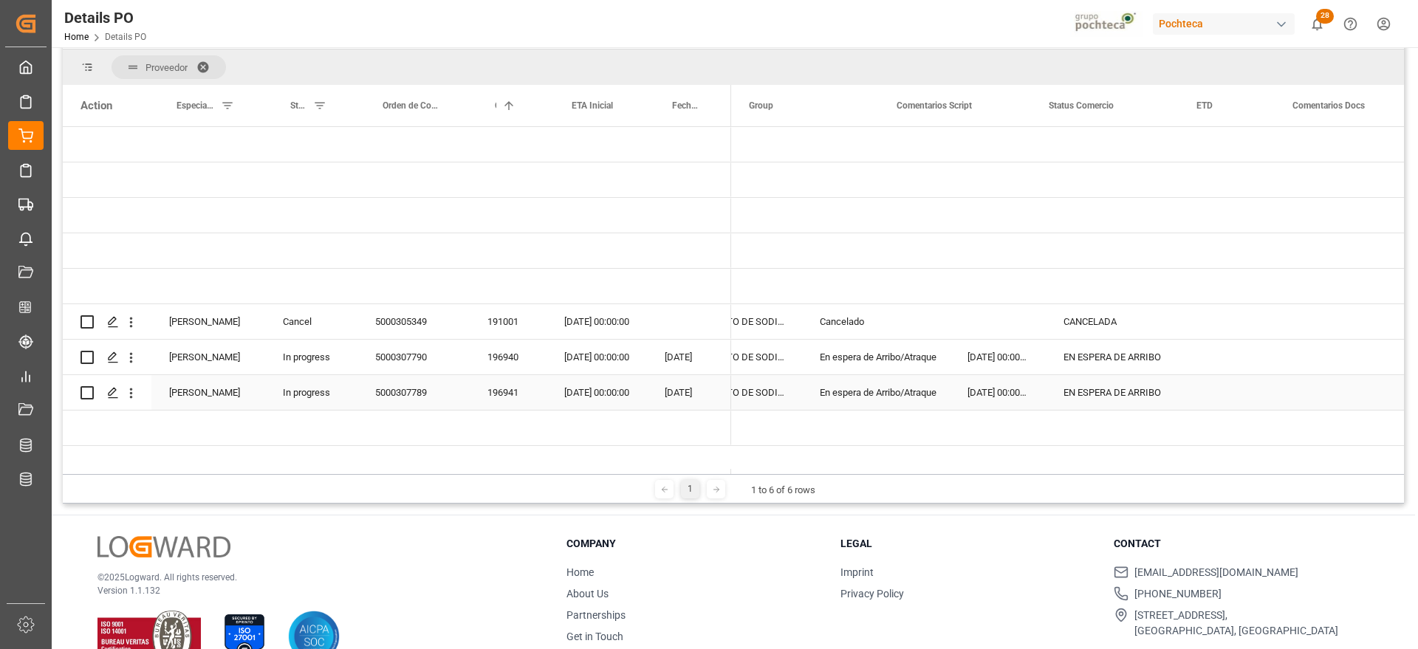
scroll to position [0, 0]
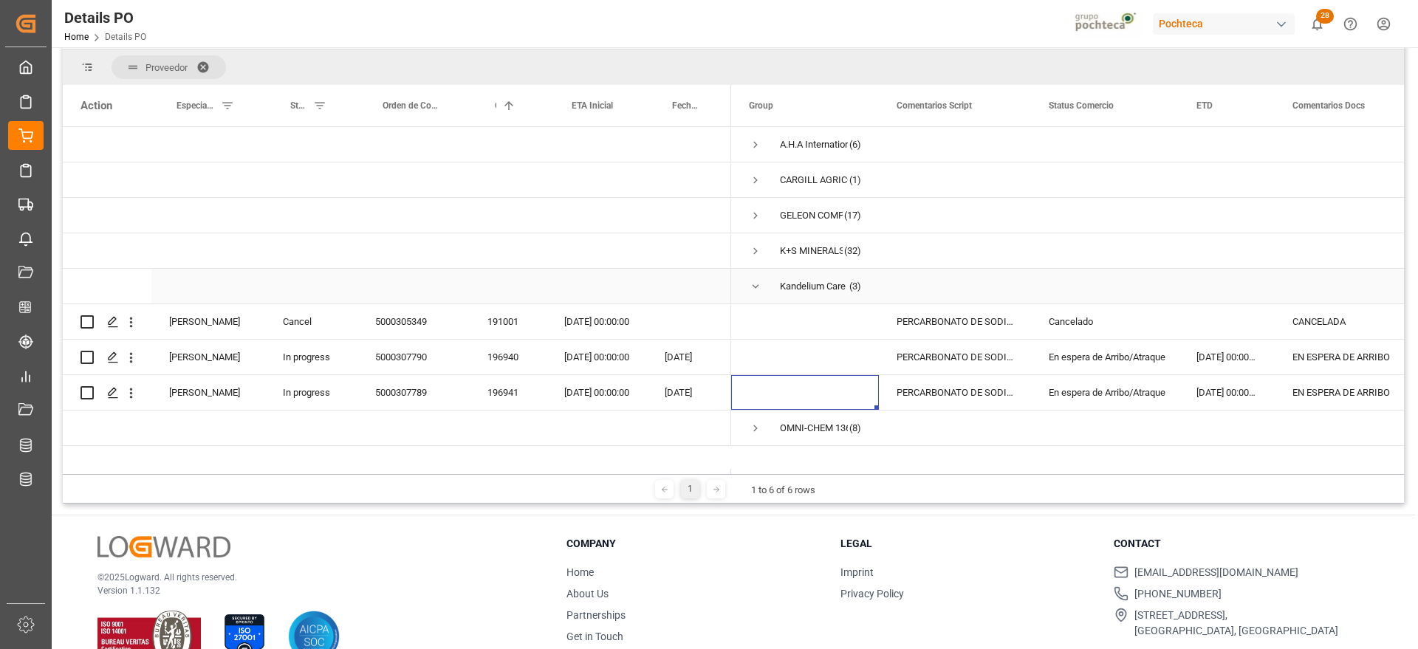
click at [753, 284] on span "Press SPACE to select this row." at bounding box center [755, 286] width 13 height 13
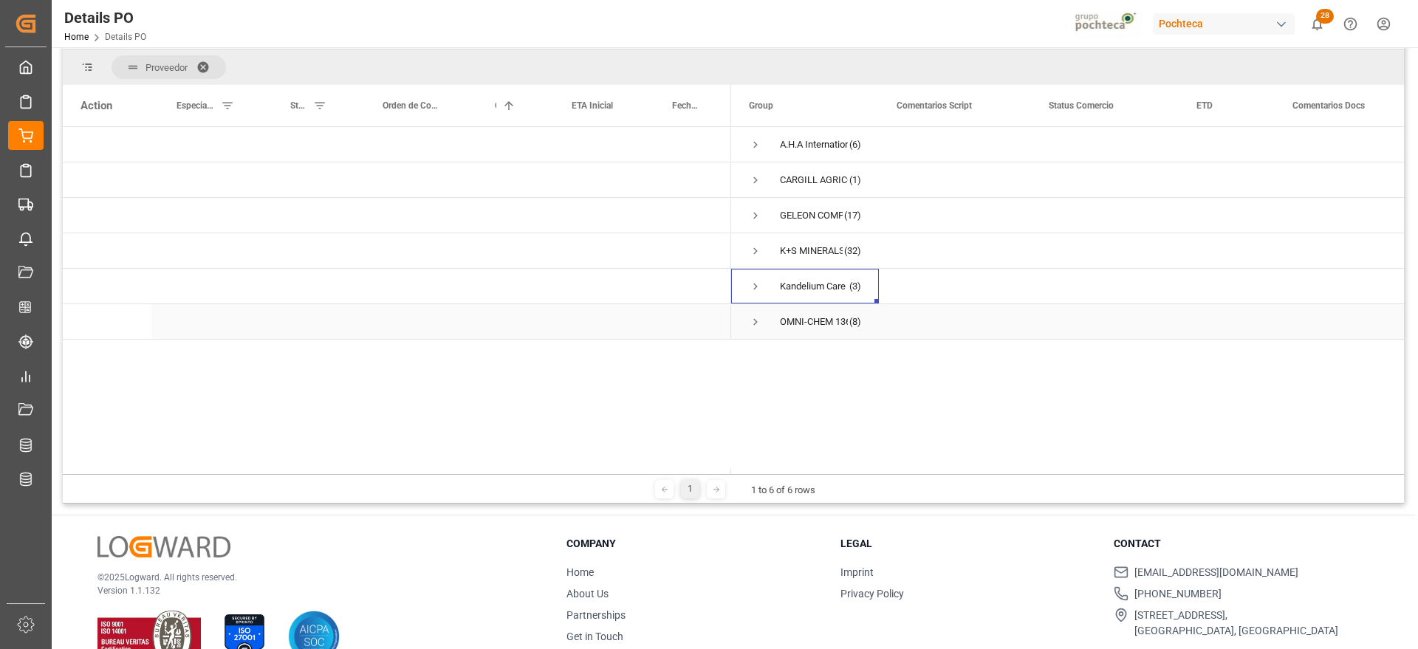
click at [752, 320] on span "Press SPACE to select this row." at bounding box center [755, 321] width 13 height 13
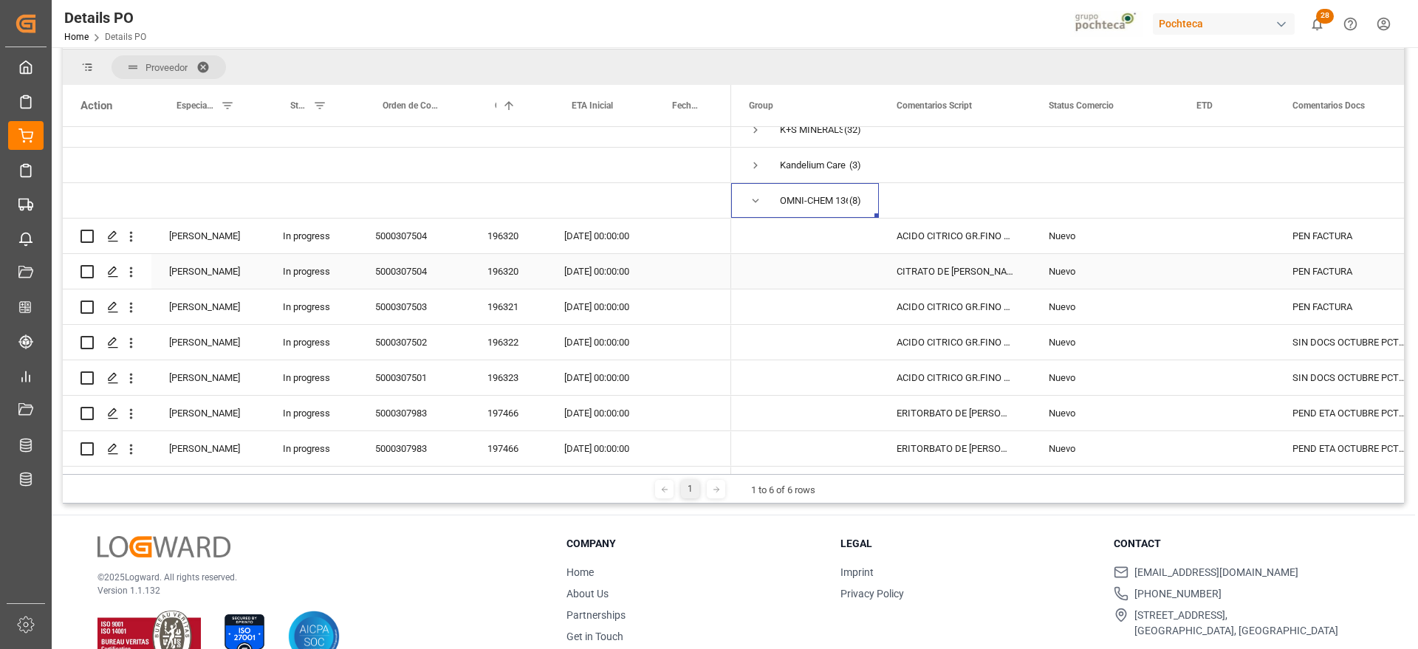
scroll to position [160, 0]
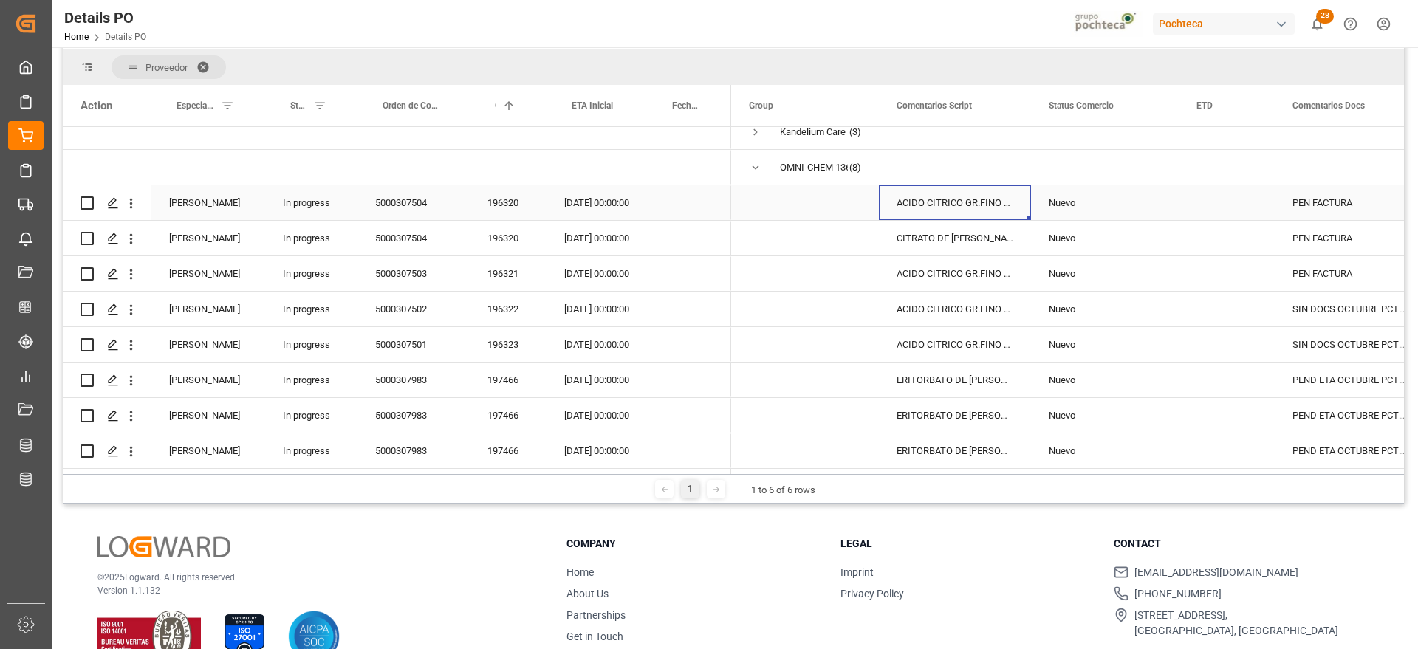
click at [968, 206] on div "ACIDO CITRICO GR.FINO RZBC SACOS 25 KG (" at bounding box center [955, 202] width 152 height 35
click at [496, 196] on div "196320" at bounding box center [508, 202] width 77 height 35
click at [606, 193] on div "08-10-2025 00:00:00" at bounding box center [596, 202] width 100 height 35
click at [1337, 202] on div "PEN FACTURA" at bounding box center [1350, 202] width 150 height 35
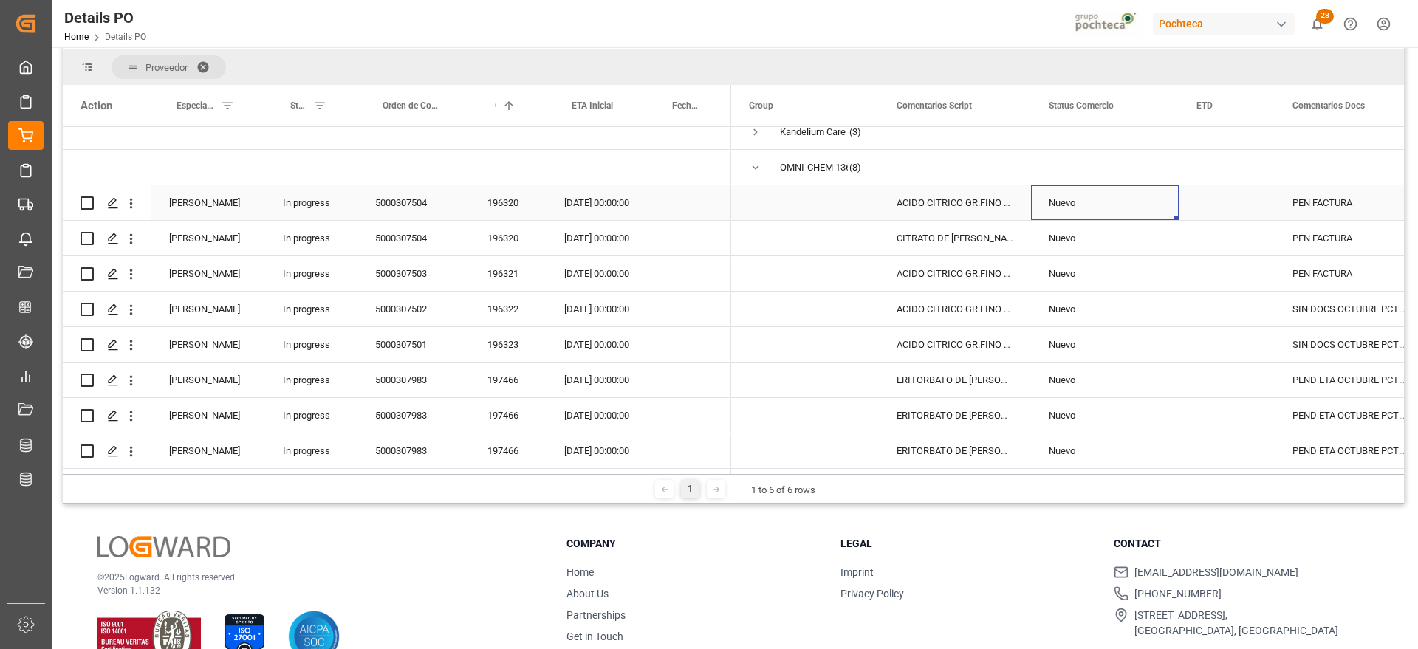
click at [1132, 198] on div "Nuevo" at bounding box center [1105, 203] width 112 height 34
click at [1150, 203] on icon "open menu" at bounding box center [1151, 212] width 18 height 18
click at [1136, 337] on div "En espera de Arribo/Atraque" at bounding box center [1113, 357] width 140 height 52
type input "En espera de Arribo/Atraque"
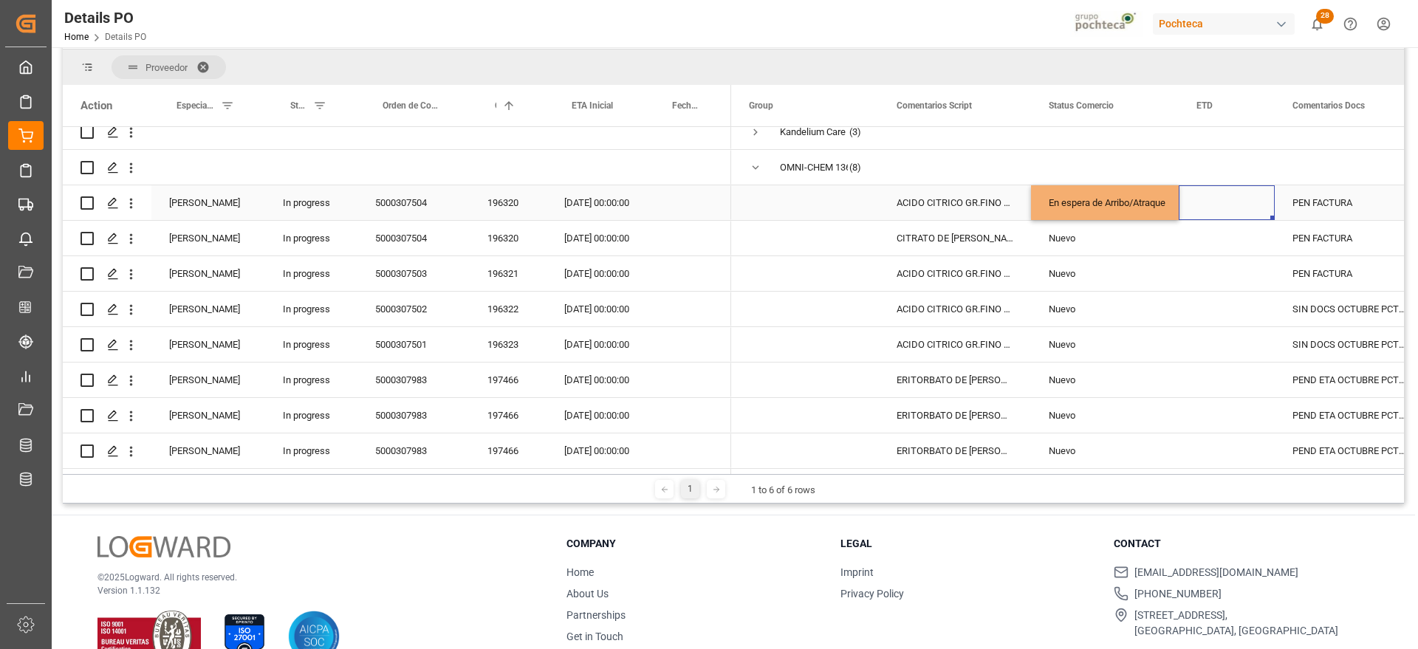
drag, startPoint x: 1215, startPoint y: 197, endPoint x: 1125, endPoint y: 199, distance: 89.4
click at [1205, 196] on div "Press SPACE to select this row." at bounding box center [1227, 202] width 96 height 35
click at [1125, 199] on div "En espera de Arribo/Atraque" at bounding box center [1105, 203] width 112 height 34
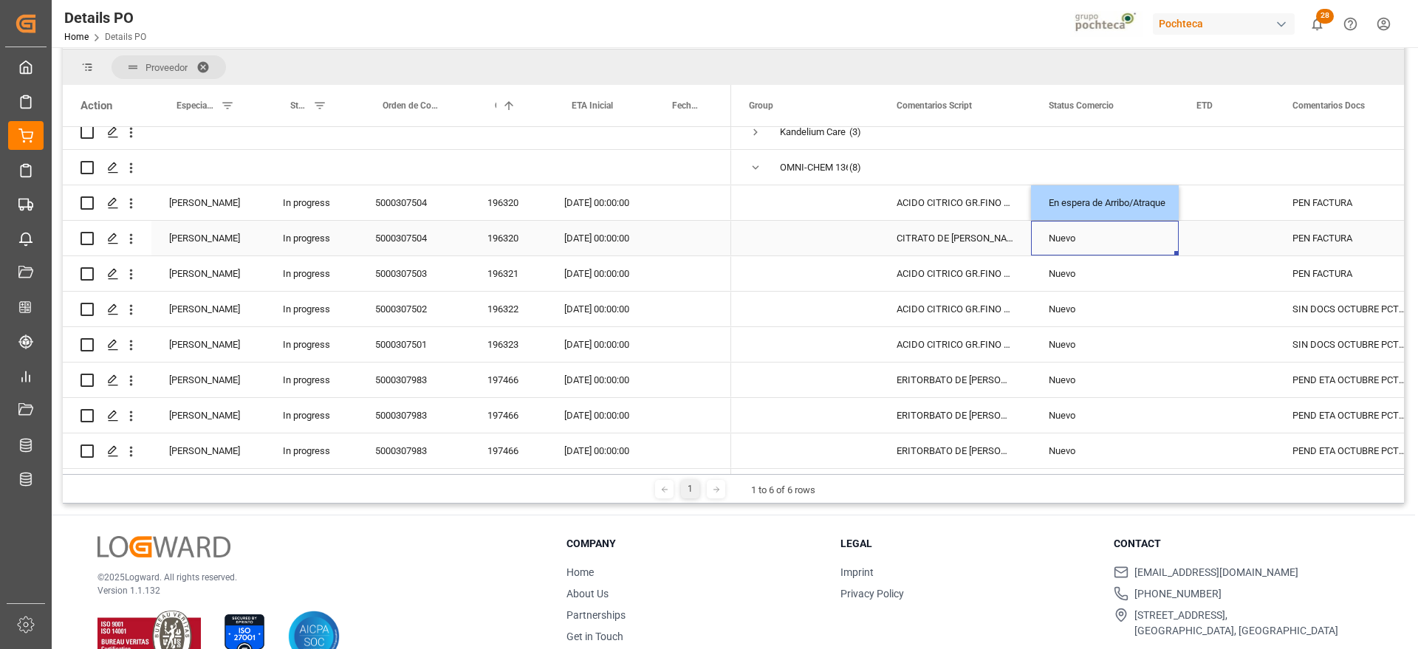
click at [1102, 233] on div "Nuevo" at bounding box center [1105, 239] width 112 height 34
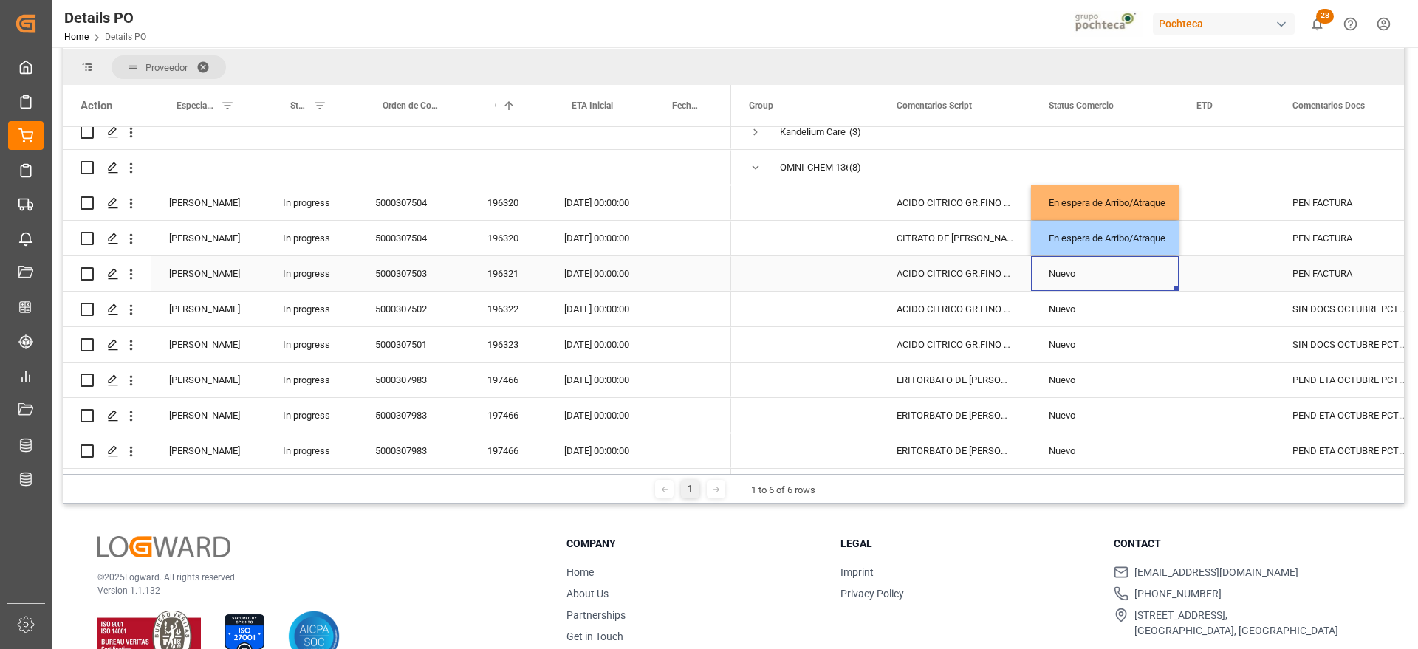
click at [1110, 281] on div "Nuevo" at bounding box center [1105, 274] width 112 height 34
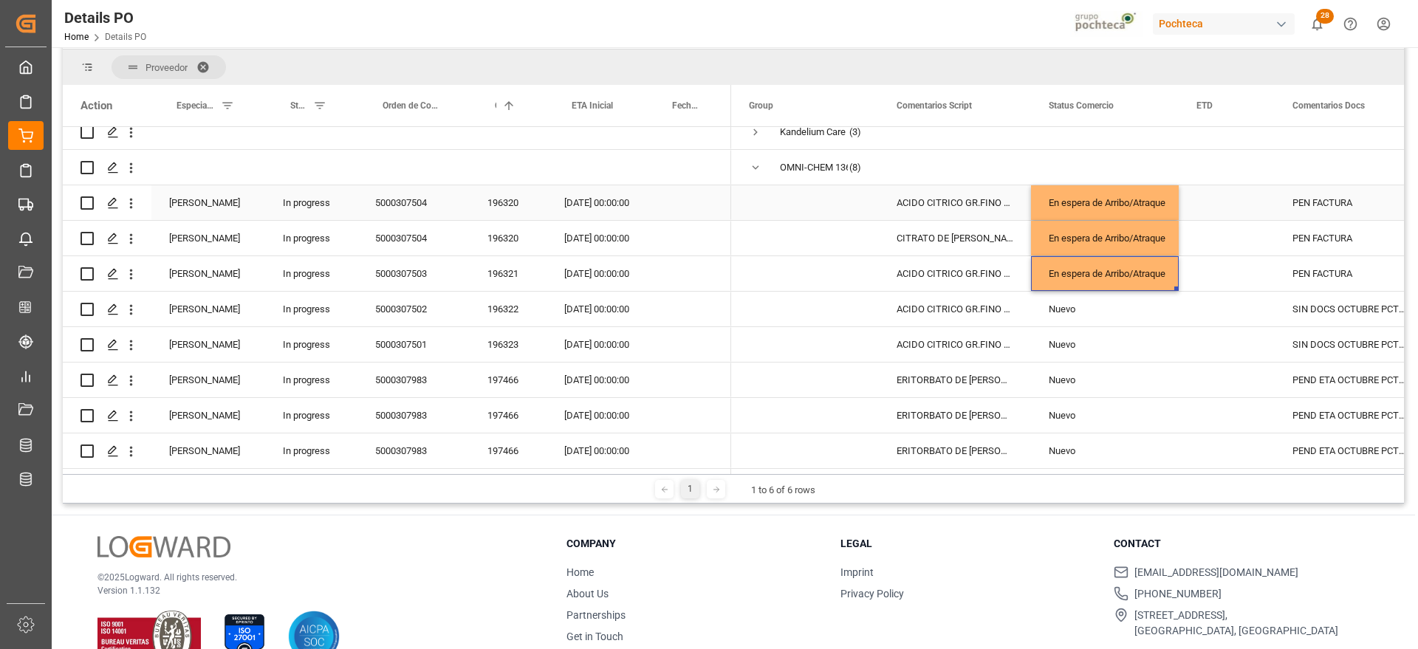
click at [1357, 194] on div "PEN FACTURA" at bounding box center [1350, 202] width 150 height 35
click at [1352, 195] on div "PEN FACTURA" at bounding box center [1350, 202] width 150 height 35
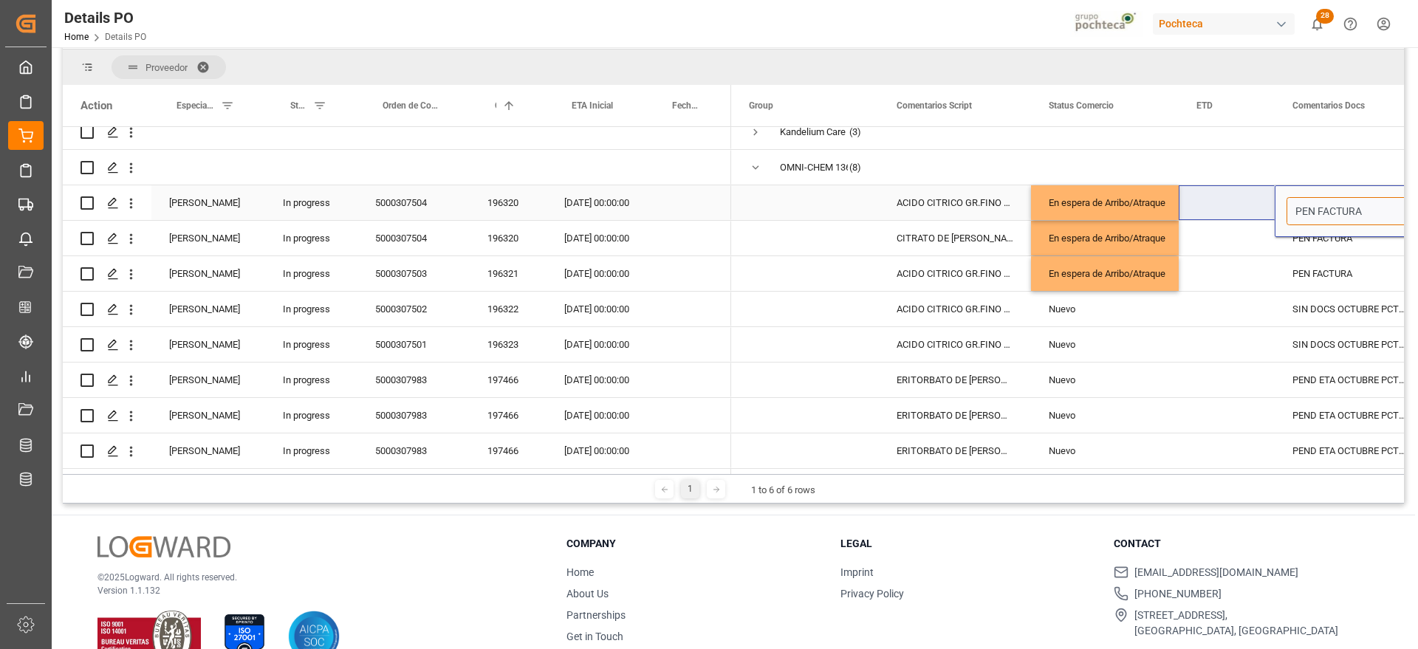
drag, startPoint x: 1360, startPoint y: 206, endPoint x: 1271, endPoint y: 210, distance: 88.7
type input "EN ESPERA DE ARRIBO"
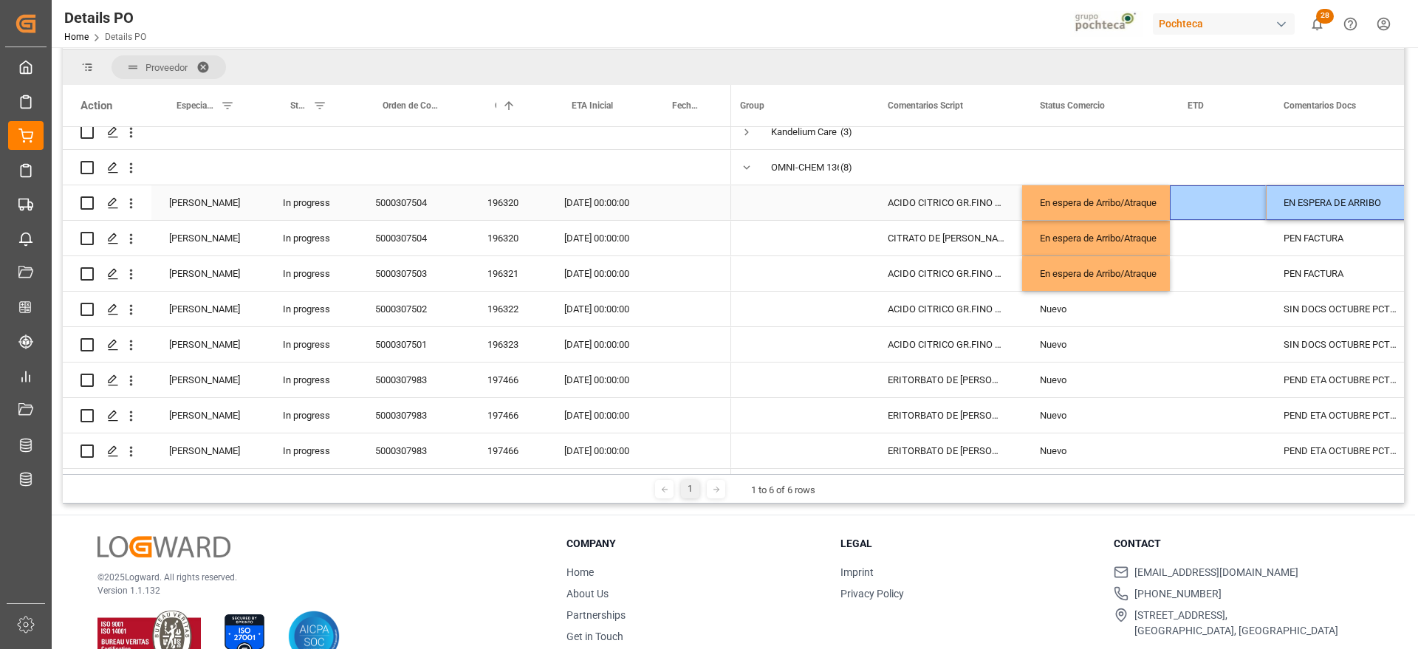
scroll to position [0, 26]
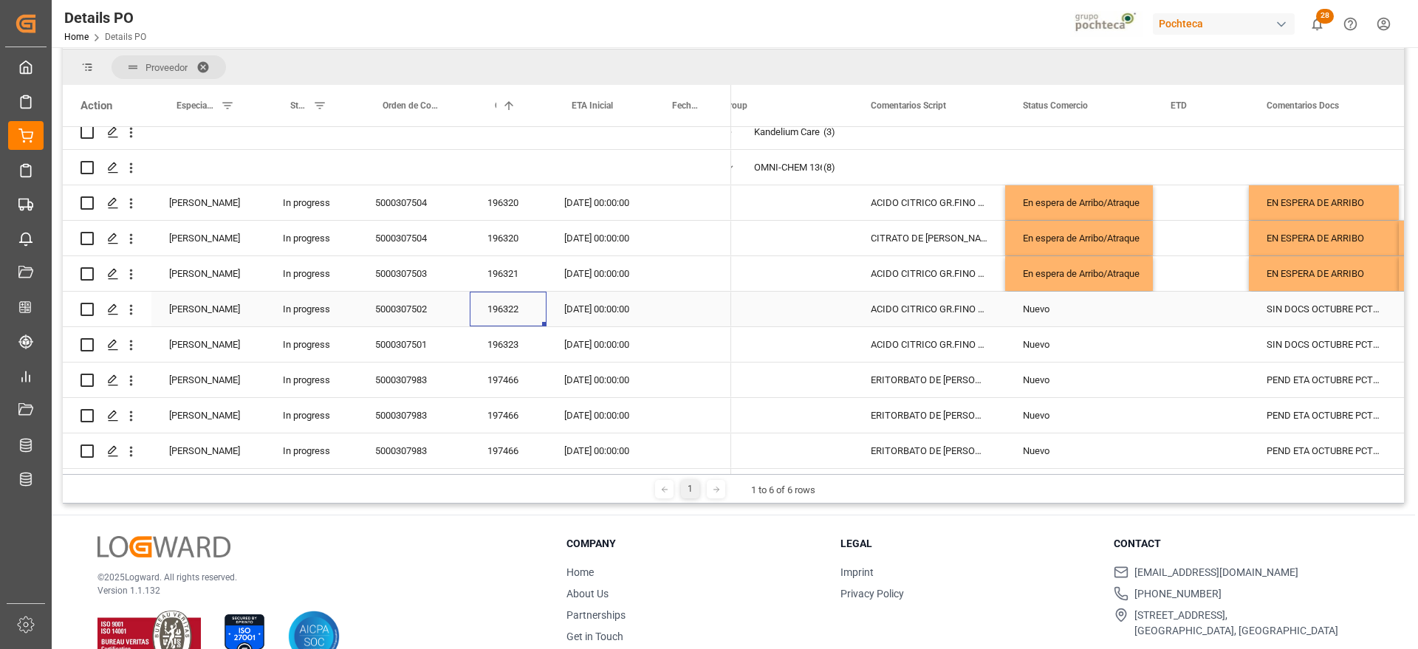
click at [479, 304] on div "196322" at bounding box center [508, 309] width 77 height 35
click at [498, 301] on div "196322" at bounding box center [508, 309] width 77 height 35
click at [507, 379] on div "197466" at bounding box center [508, 380] width 77 height 35
click at [1325, 377] on div "PEND ETA OCTUBRE PCT3217" at bounding box center [1324, 380] width 150 height 35
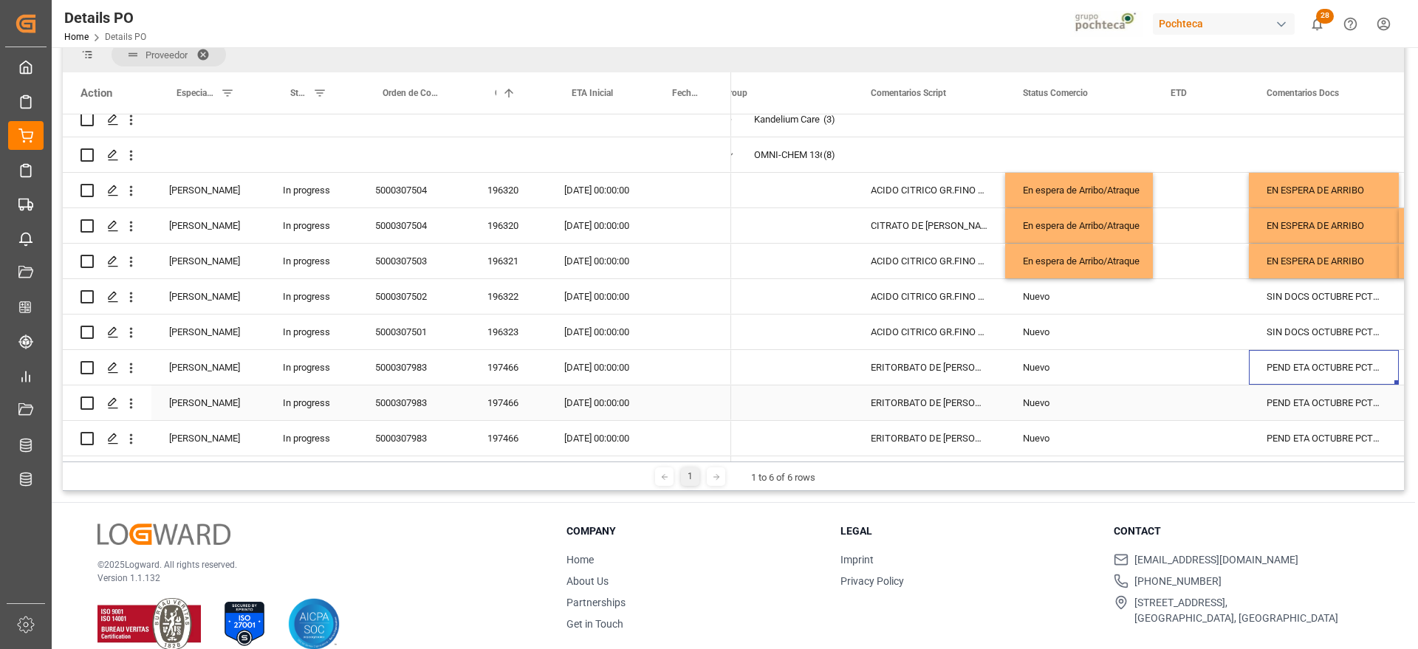
scroll to position [219, 0]
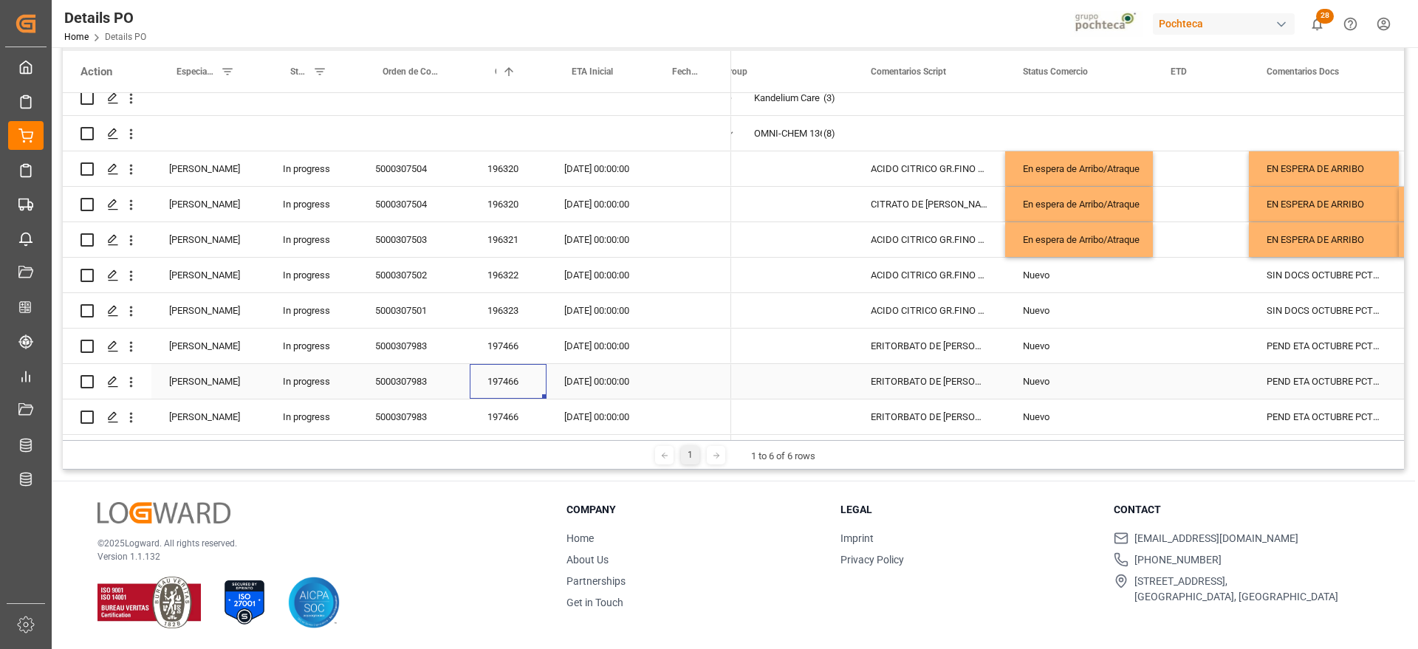
click at [504, 382] on div "197466" at bounding box center [508, 381] width 77 height 35
click at [1043, 380] on div "Nuevo" at bounding box center [1079, 382] width 112 height 34
click at [893, 385] on div "ERITORBATO DE SODIO TUOYANG CAJA 25KG (5" at bounding box center [929, 381] width 152 height 35
click at [949, 345] on div "ERITORBATO DE SODIO TUOYANG CAJA 25KG (5" at bounding box center [929, 346] width 152 height 35
click at [1030, 336] on div "Nuevo" at bounding box center [1079, 346] width 112 height 34
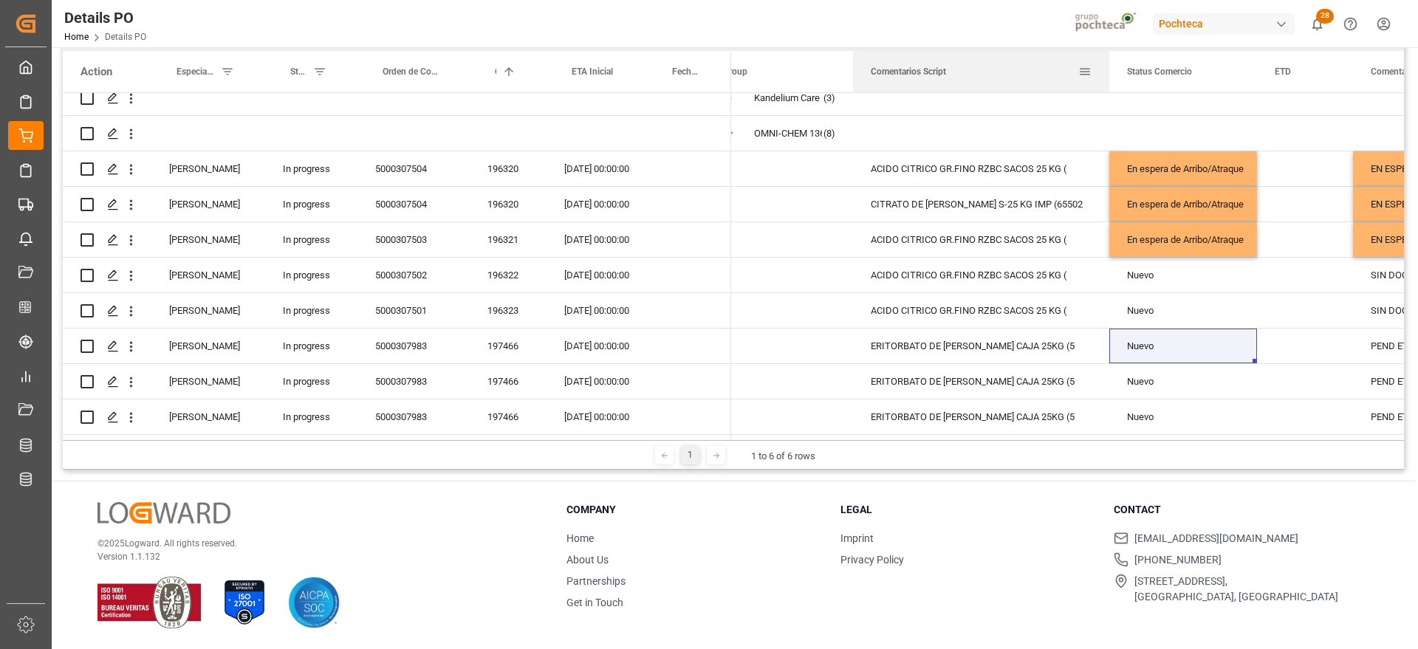
drag, startPoint x: 1003, startPoint y: 69, endPoint x: 1107, endPoint y: 86, distance: 105.4
click at [1107, 86] on div at bounding box center [1109, 71] width 6 height 41
click at [512, 340] on div "197466" at bounding box center [508, 346] width 77 height 35
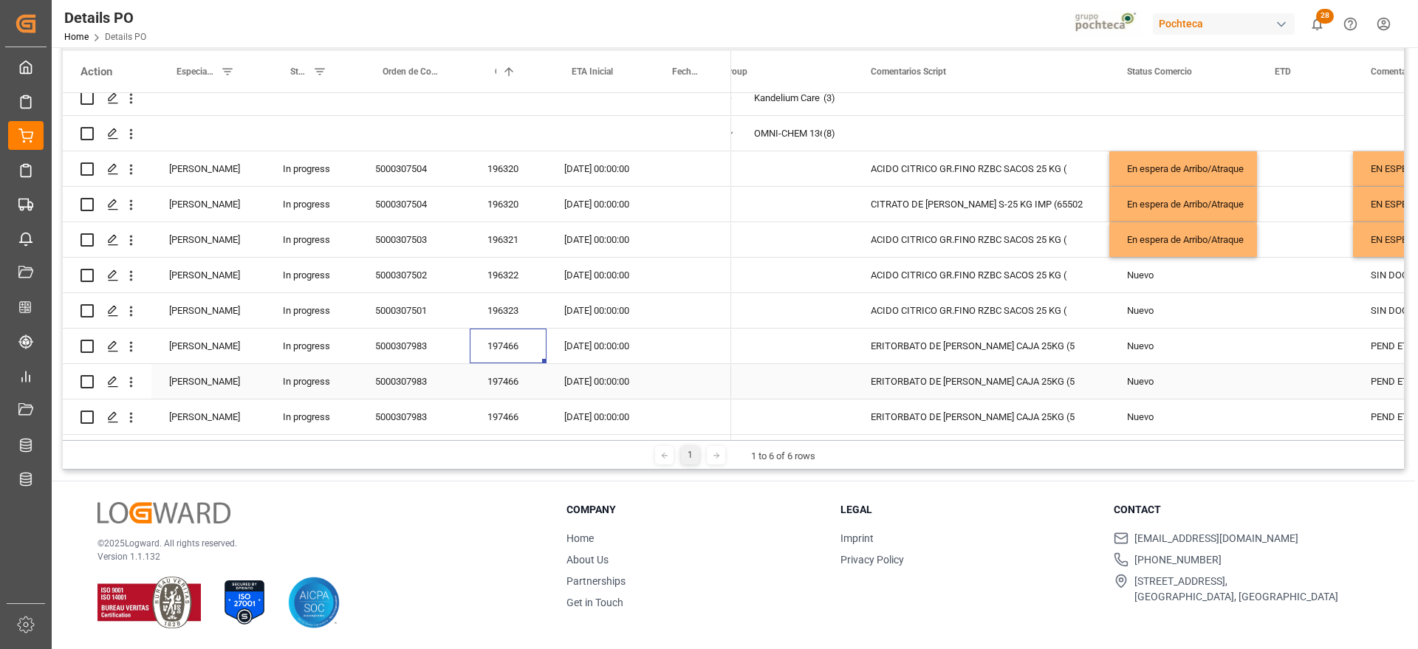
click at [947, 374] on div "ERITORBATO DE SODIO TUOYANG CAJA 25KG (5" at bounding box center [981, 381] width 256 height 35
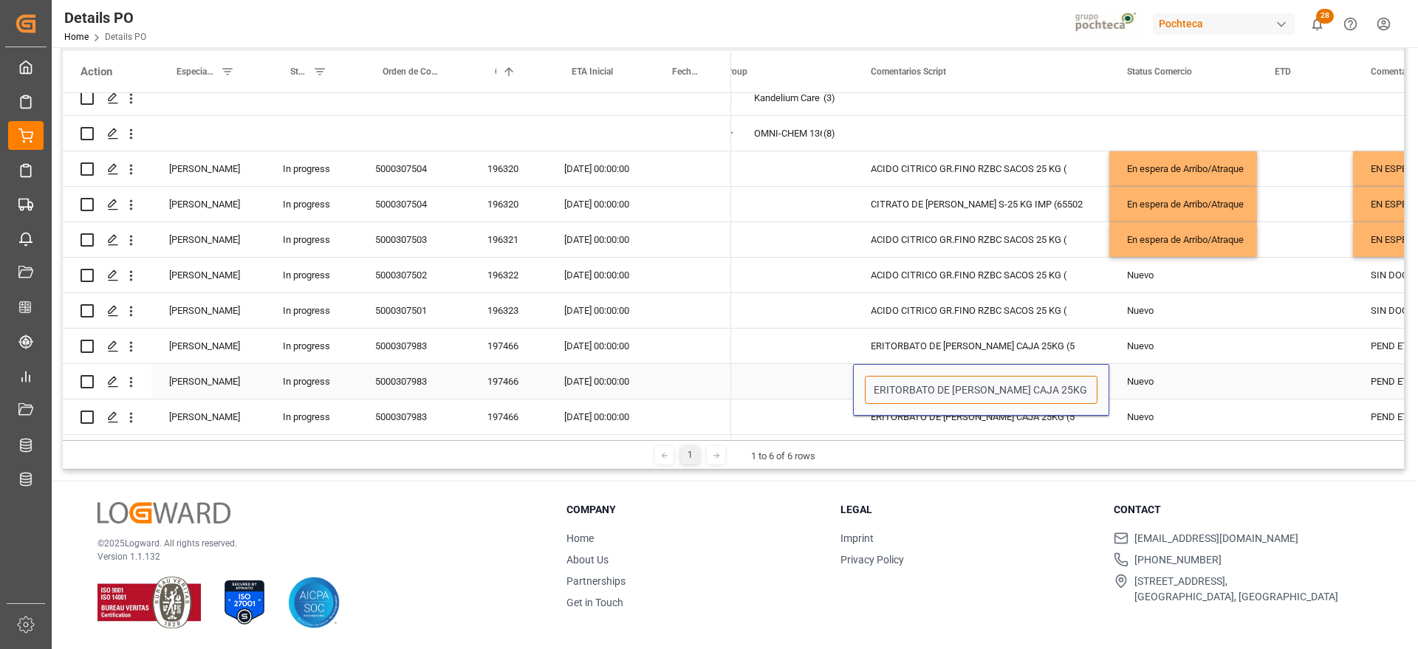
scroll to position [0, 9]
drag, startPoint x: 872, startPoint y: 383, endPoint x: 1093, endPoint y: 373, distance: 221.0
click at [1093, 376] on input "ERITORBATO DE SODIO TUOYANG CAJA 25KG (5" at bounding box center [981, 390] width 233 height 28
paste input "ACIDO LACTICO AL 88% TAM 250 KG IMP("
type input "ACIDO LACTICO AL 88% TAM 250 KG IMP("
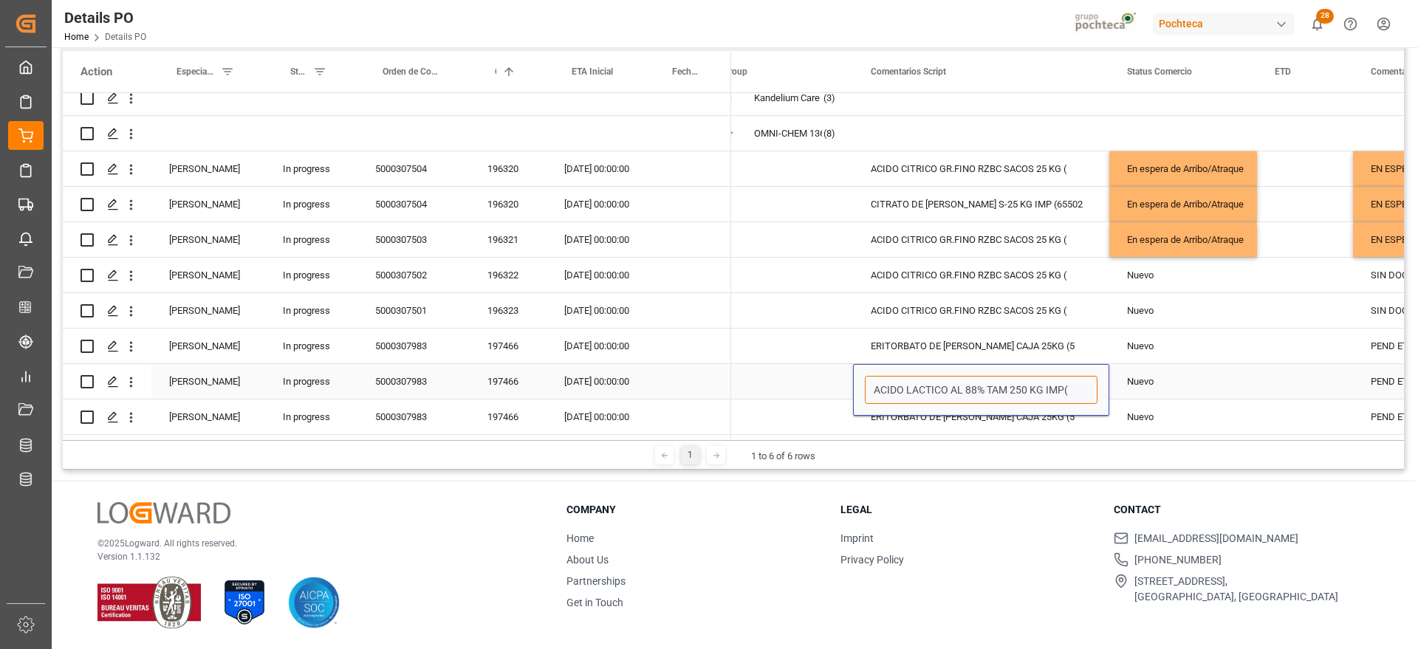
scroll to position [0, 0]
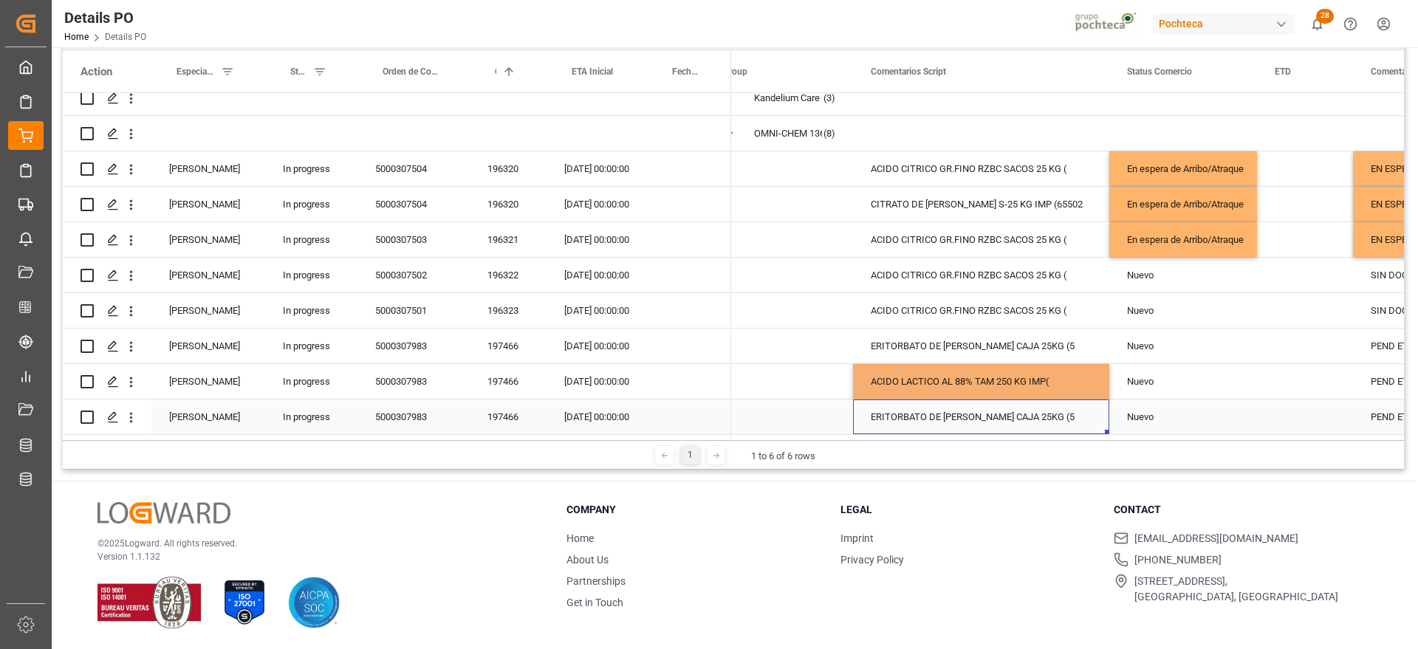
click at [963, 417] on div "ERITORBATO DE SODIO TUOYANG CAJA 25KG (5" at bounding box center [981, 417] width 256 height 35
click at [936, 417] on div "ERITORBATO DE SODIO TUOYANG CAJA 25KG (5" at bounding box center [981, 417] width 256 height 35
drag, startPoint x: 873, startPoint y: 404, endPoint x: 1096, endPoint y: 384, distance: 223.9
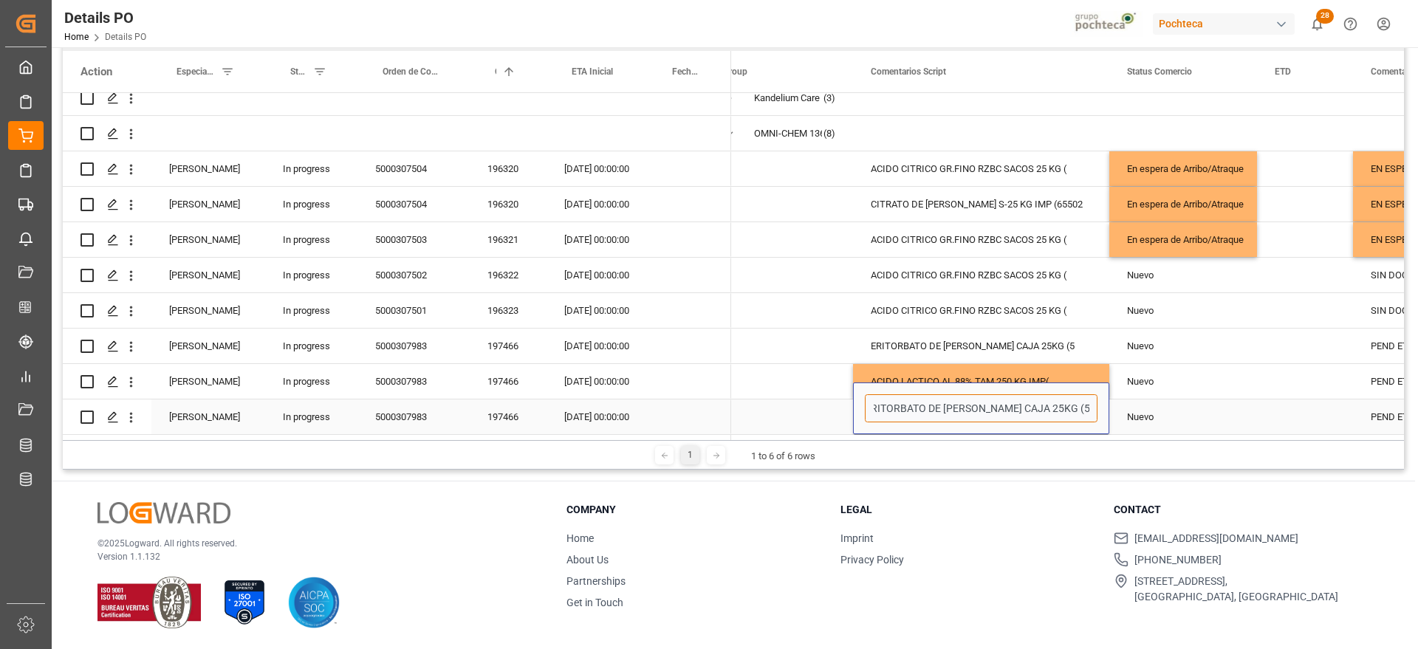
click at [1096, 384] on div "ERITORBATO DE SODIO TUOYANG CAJA 25KG (5" at bounding box center [981, 409] width 256 height 52
paste input "25KG"
type input "ERITORBATO DE SODIO TUOYANG CAJA25KG"
click at [1180, 391] on div "Nuevo" at bounding box center [1183, 382] width 112 height 34
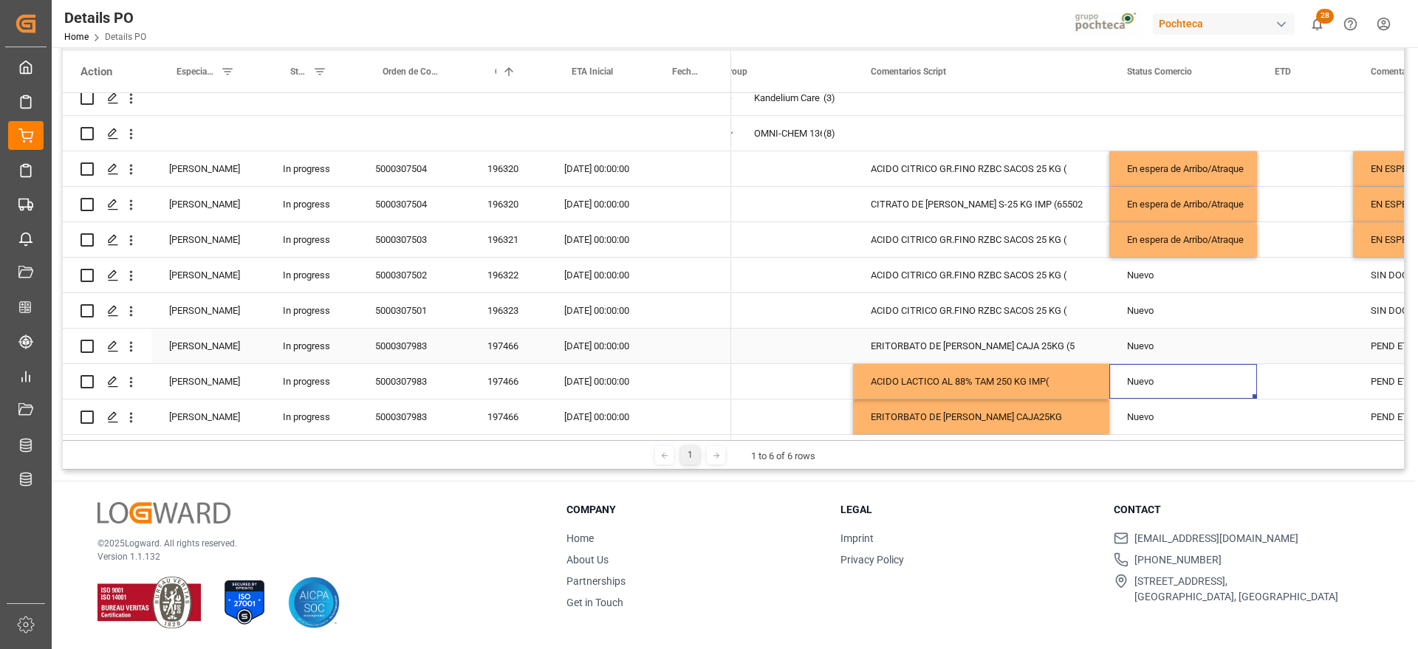
click at [985, 332] on div "ERITORBATO DE SODIO TUOYANG CAJA 25KG (5" at bounding box center [981, 346] width 256 height 35
click at [966, 222] on div "ACIDO CITRICO GR.FINO RZBC SACOS 25 KG (" at bounding box center [981, 239] width 256 height 35
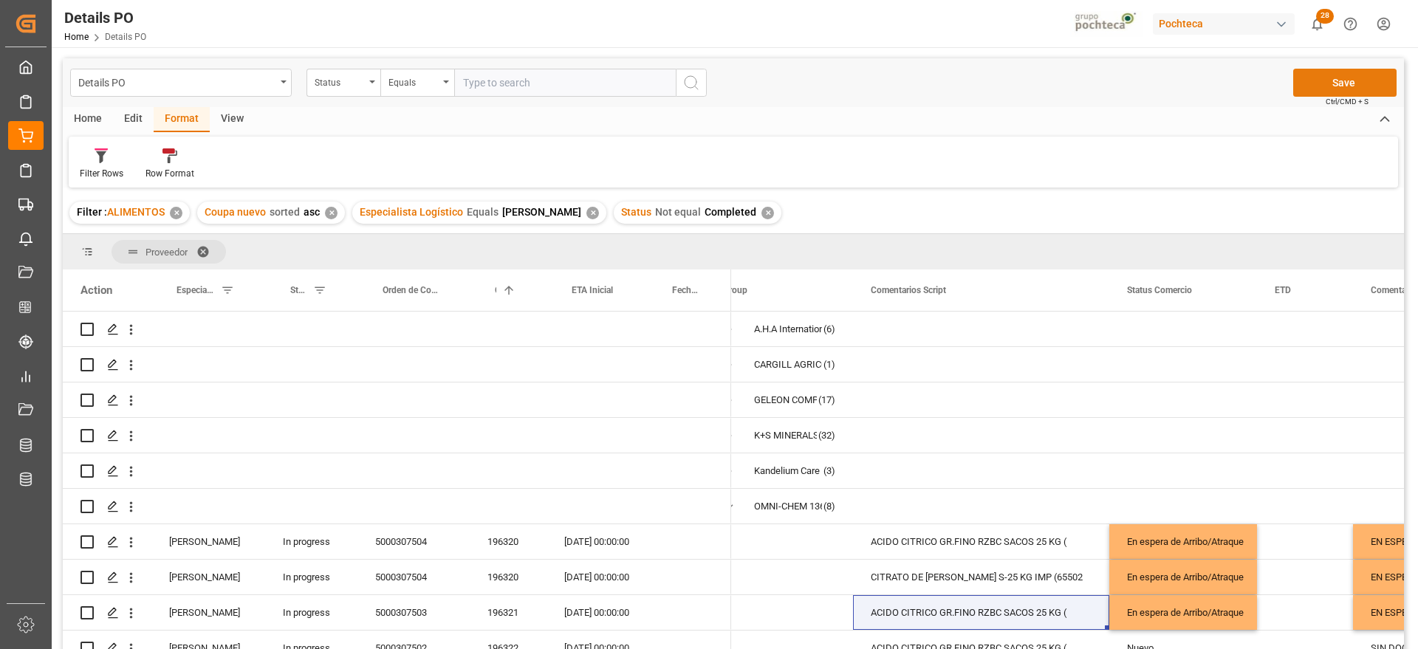
click at [1357, 78] on button "Save" at bounding box center [1344, 83] width 103 height 28
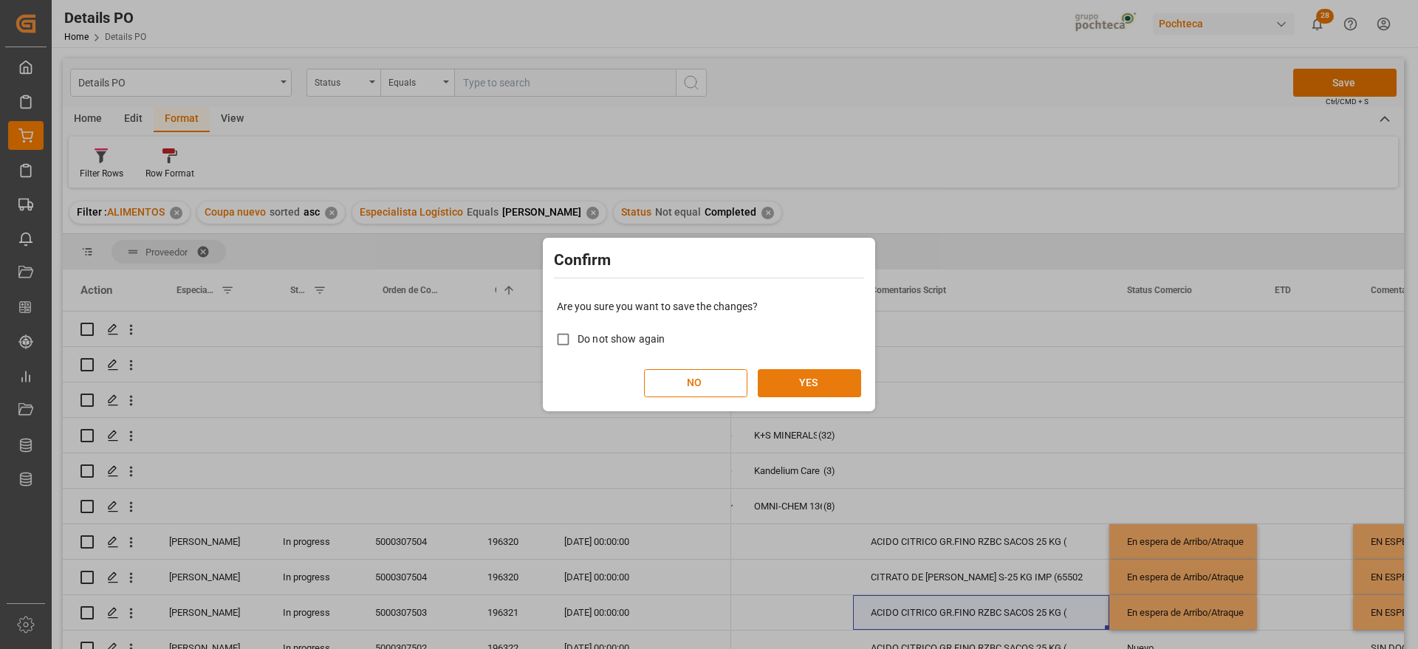
click at [848, 374] on button "YES" at bounding box center [809, 383] width 103 height 28
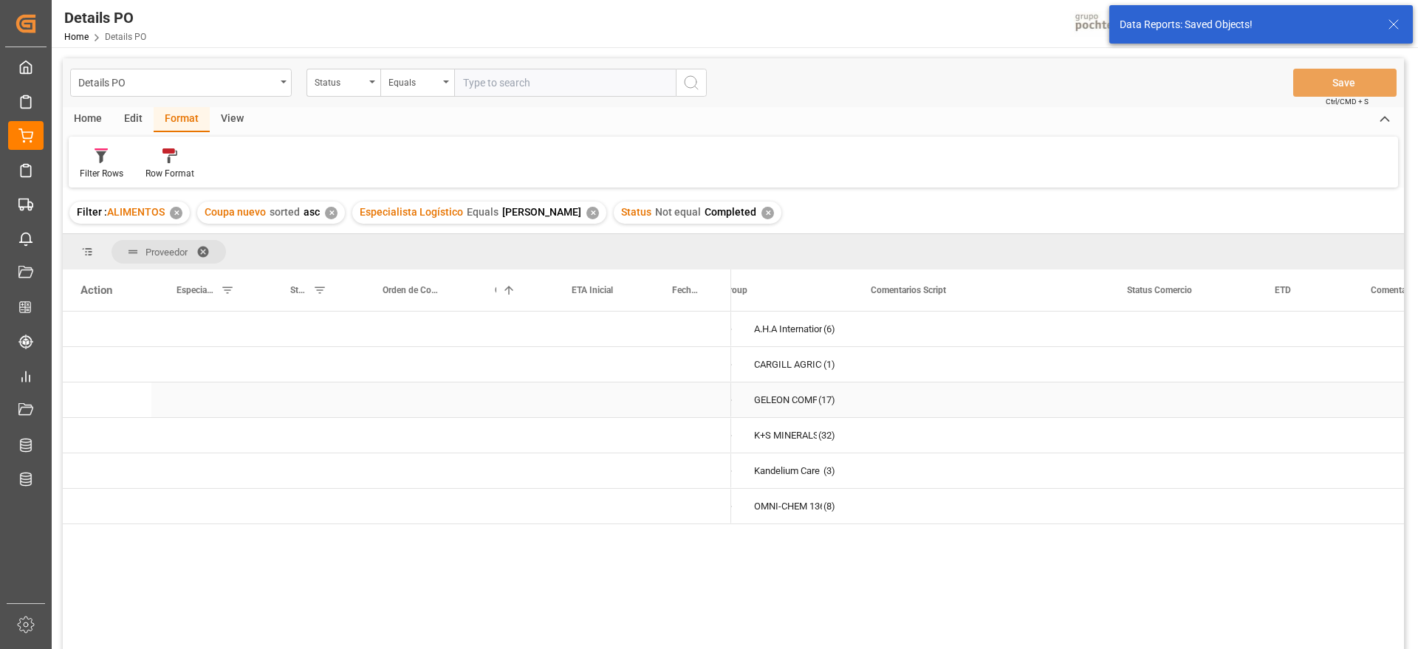
click at [800, 408] on div "GELEON COMPANY SA" at bounding box center [785, 400] width 63 height 34
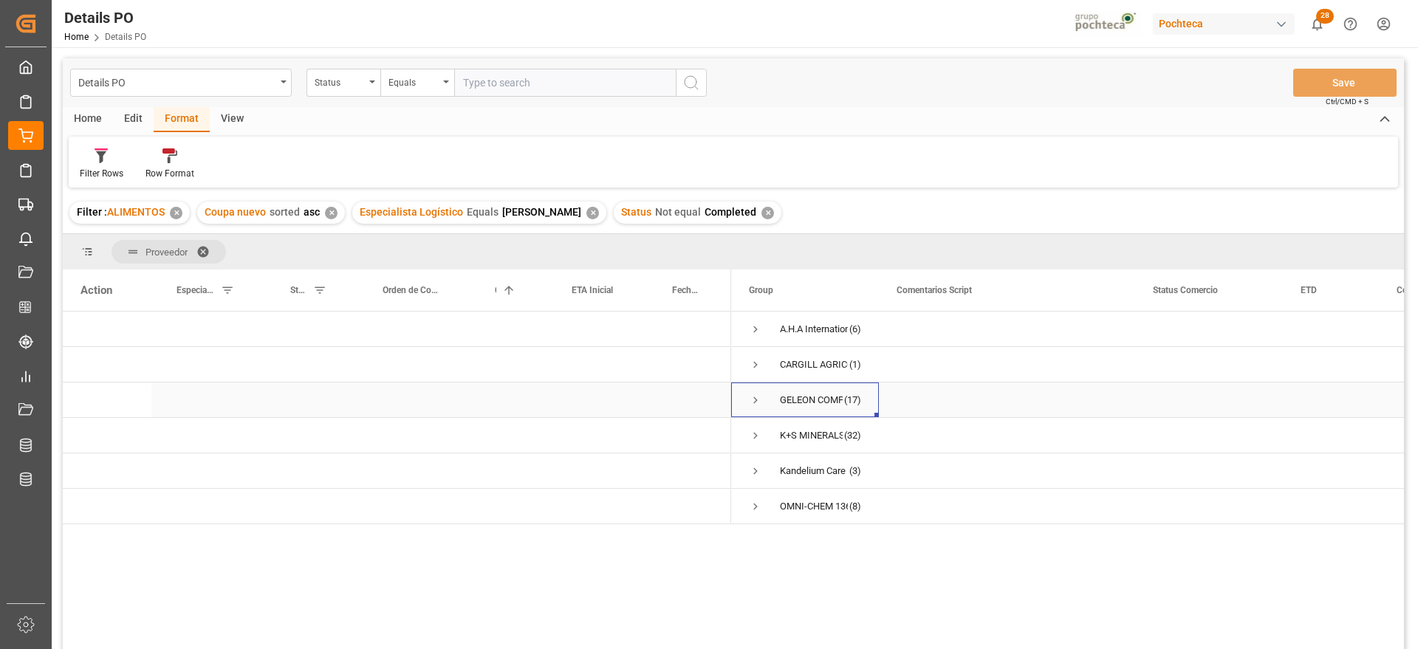
click at [758, 400] on span "Press SPACE to select this row." at bounding box center [755, 400] width 13 height 13
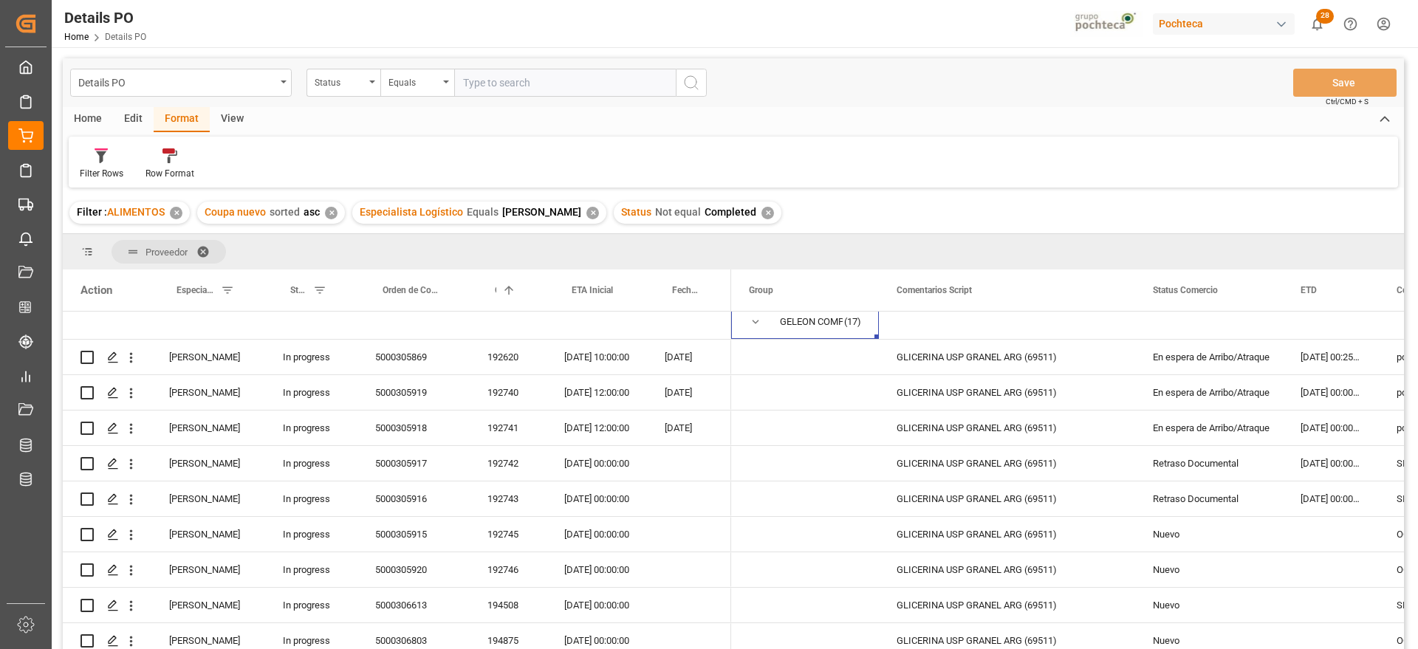
scroll to position [17, 0]
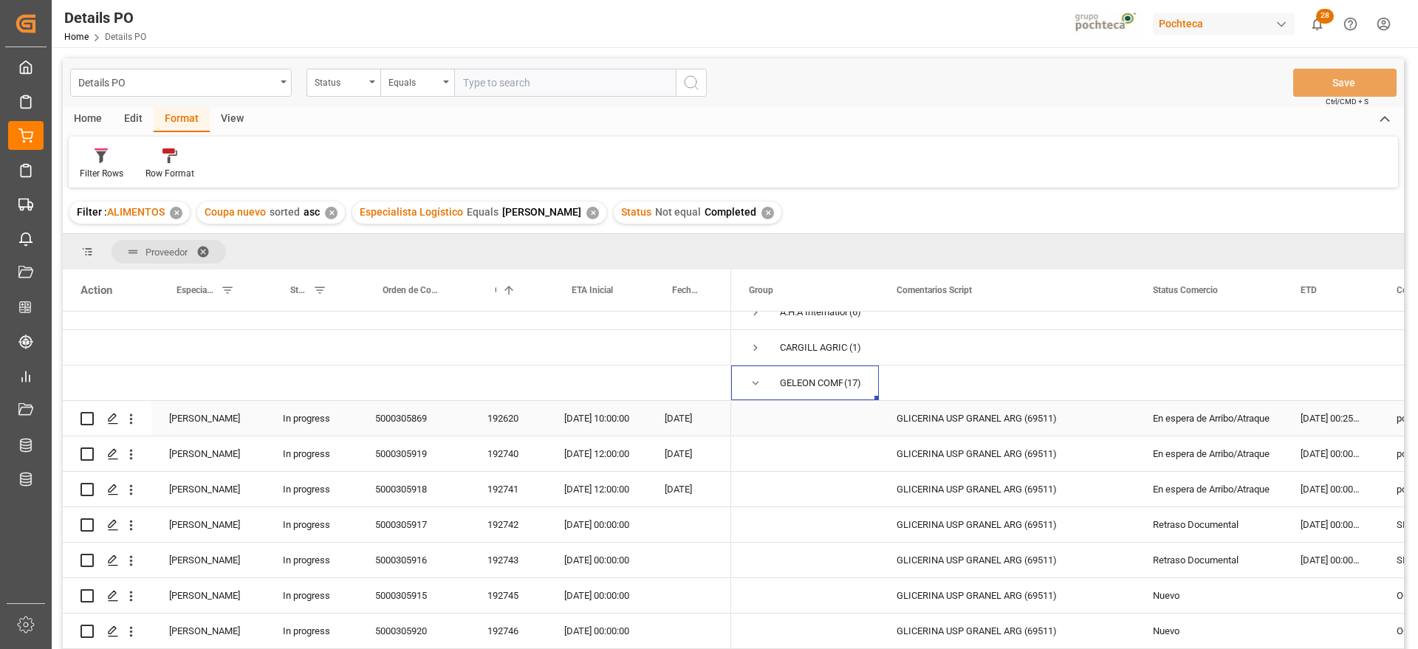
click at [830, 420] on span "Press SPACE to select this row." at bounding box center [805, 418] width 112 height 33
click at [422, 417] on div "5000305869" at bounding box center [413, 418] width 112 height 35
click at [527, 421] on div "192620" at bounding box center [508, 418] width 77 height 35
click at [610, 419] on div "04-10-2025 10:00:00" at bounding box center [596, 418] width 100 height 35
click at [608, 472] on div "13-10-2025 12:00:00" at bounding box center [596, 489] width 100 height 35
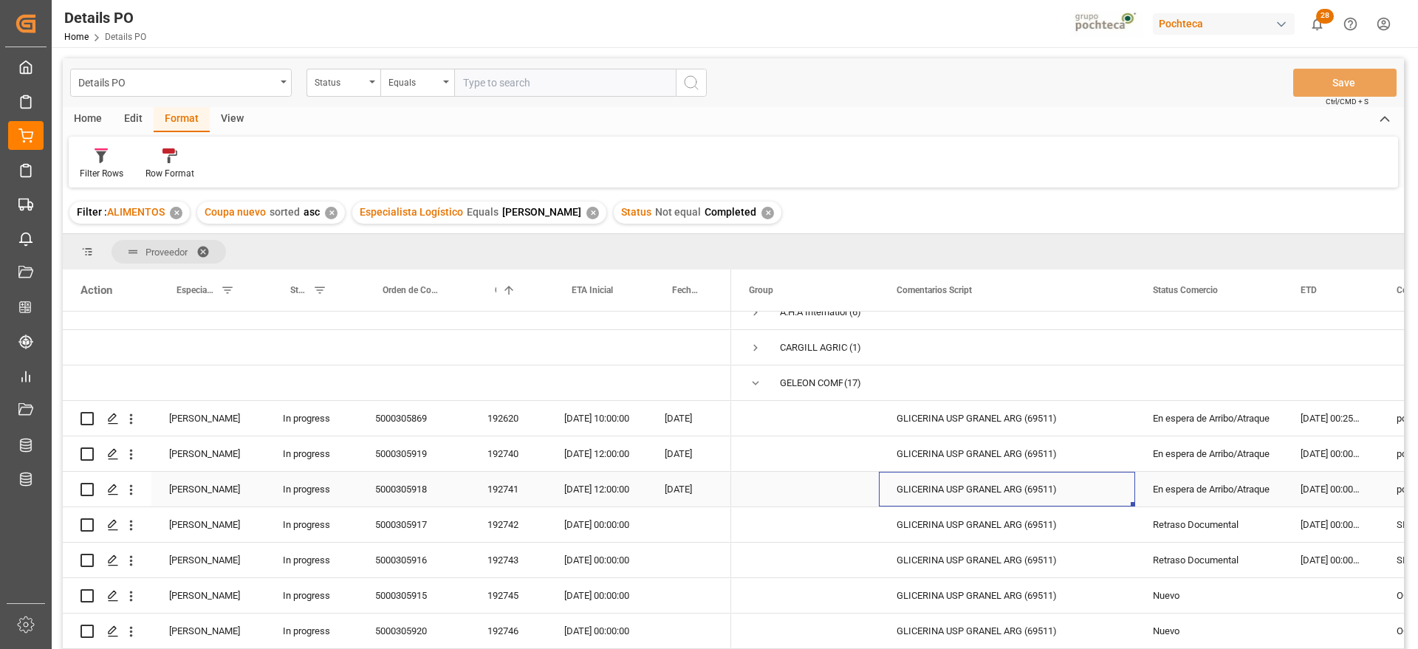
click at [1087, 503] on div "GLICERINA USP GRANEL ARG (69511)" at bounding box center [1007, 489] width 256 height 35
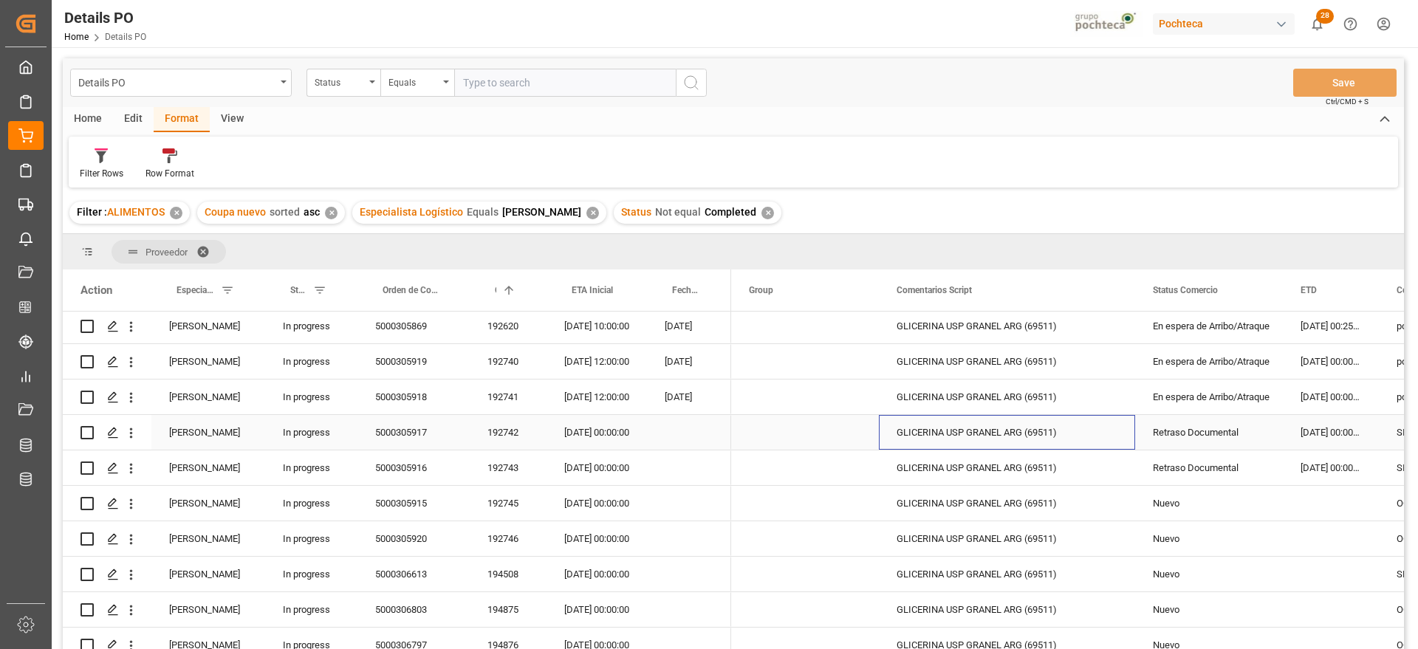
click at [990, 441] on div "GLICERINA USP GRANEL ARG (69511)" at bounding box center [1007, 432] width 256 height 35
click at [496, 439] on div "192742" at bounding box center [508, 432] width 77 height 35
click at [589, 434] on div "22-10-2025 00:00:00" at bounding box center [596, 432] width 100 height 35
click at [600, 468] on div "22-10-2025 00:00:00" at bounding box center [596, 467] width 100 height 35
click at [1199, 408] on div "En espera de Arribo/Atraque" at bounding box center [1209, 397] width 112 height 34
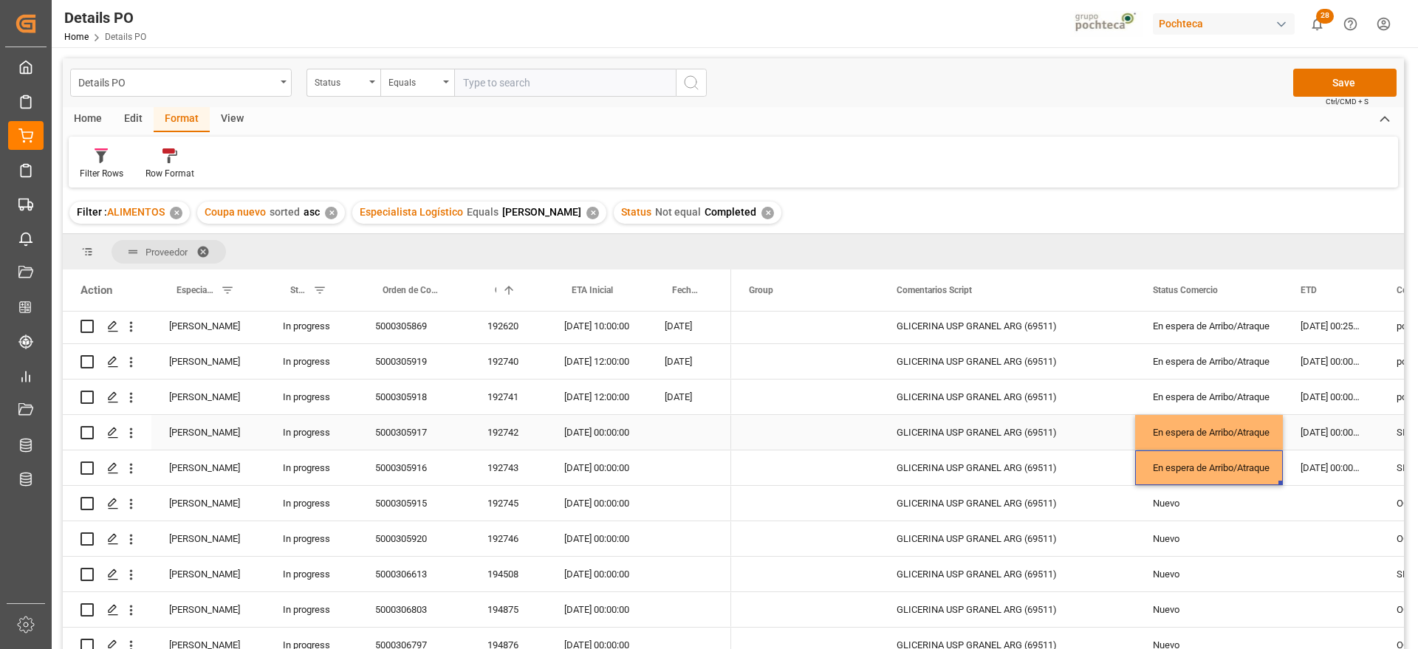
click at [1331, 435] on div "24-09-2025 00:00:00" at bounding box center [1331, 432] width 96 height 35
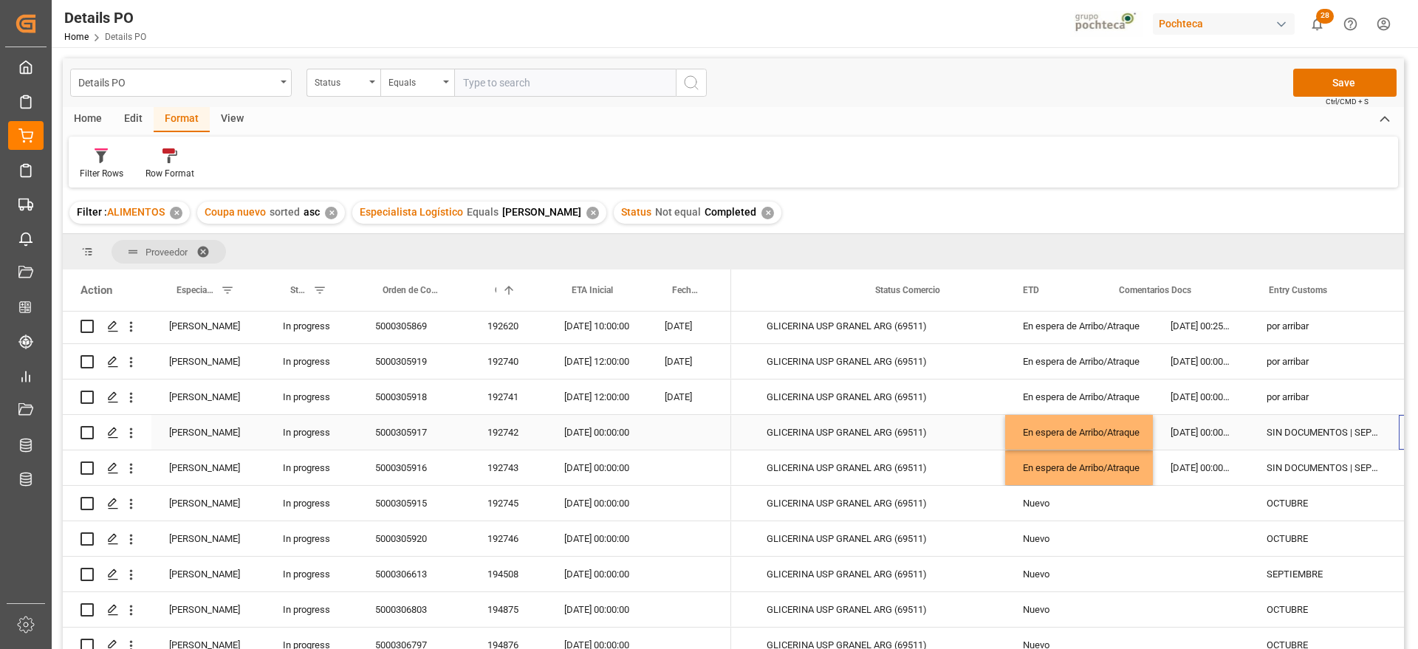
scroll to position [0, 278]
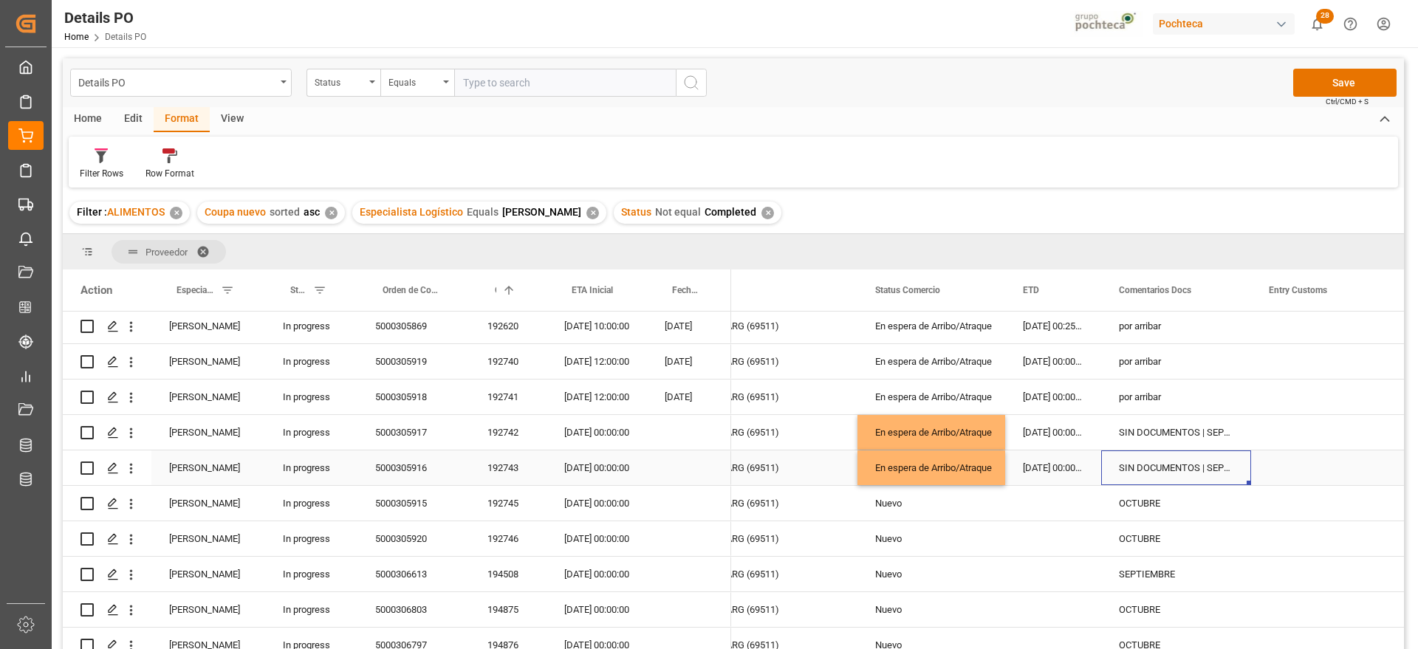
click at [1170, 459] on div "SIN DOCUMENTOS | SEPTIEMBRE" at bounding box center [1176, 467] width 150 height 35
click at [1143, 432] on div "SIN DOCUMENTOS | SEPTIEMBRE" at bounding box center [1176, 432] width 150 height 35
click at [1154, 482] on div "SIN DOCUMENTOS | SEPTIEMBRE" at bounding box center [1176, 467] width 150 height 35
click at [1144, 434] on div "SIN DOCUMENTOS | SEPTIEMBRE" at bounding box center [1176, 432] width 150 height 35
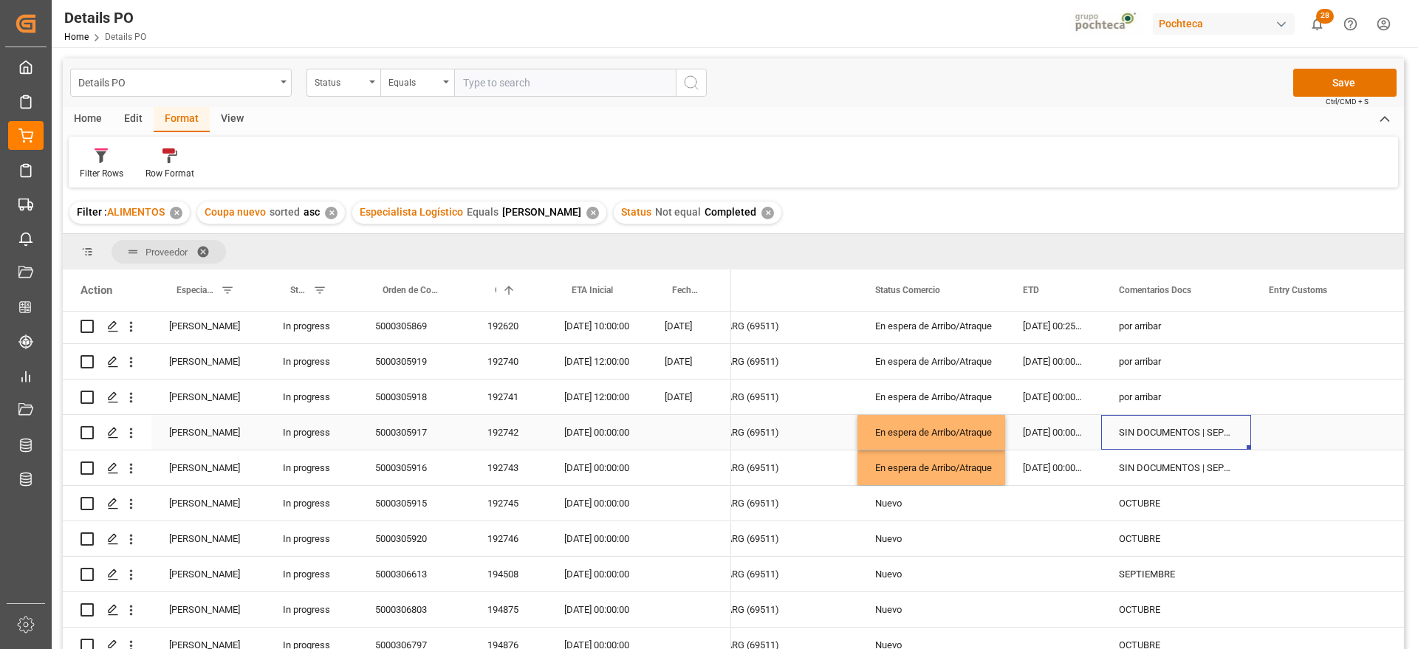
click at [1144, 434] on div "SIN DOCUMENTOS | SEPTIEMBRE" at bounding box center [1176, 432] width 150 height 35
drag, startPoint x: 1120, startPoint y: 436, endPoint x: 1258, endPoint y: 428, distance: 138.3
click at [496, 431] on div "192742" at bounding box center [508, 432] width 77 height 35
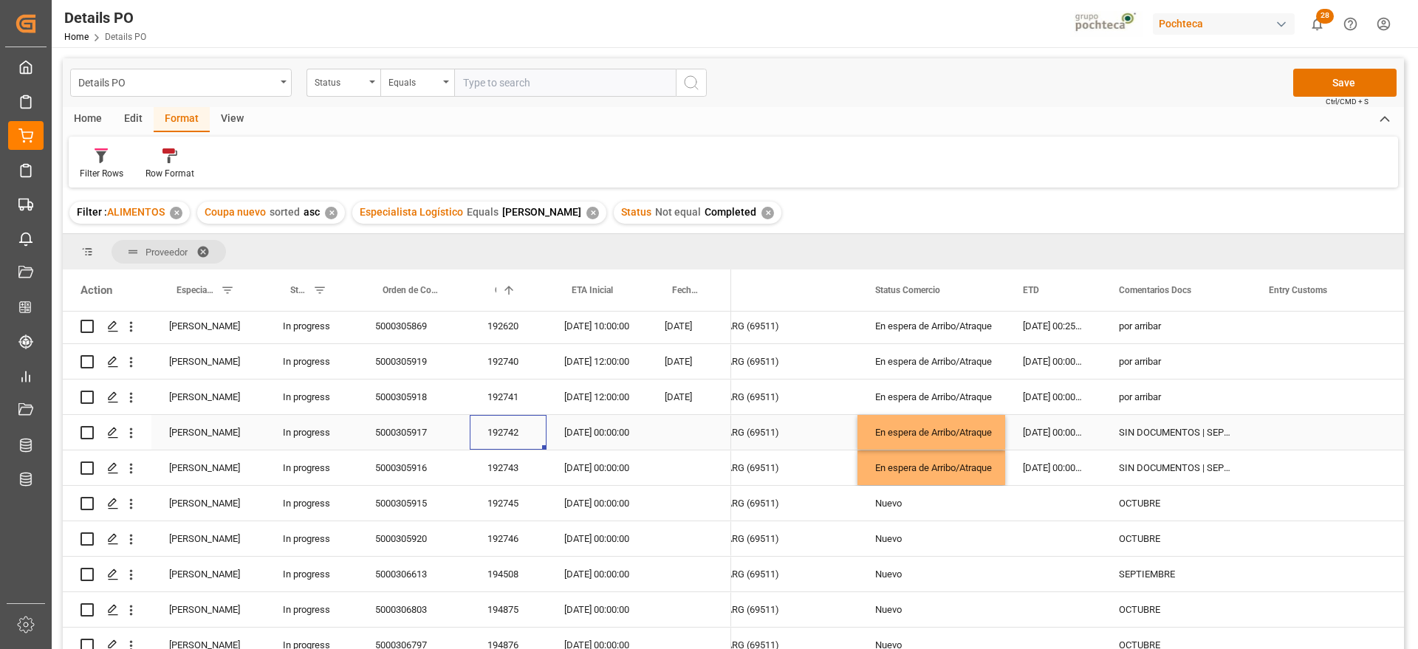
click at [1175, 431] on div "SIN DOCUMENTOS | SEPTIEMBRE" at bounding box center [1176, 432] width 150 height 35
drag, startPoint x: 1121, startPoint y: 440, endPoint x: 1263, endPoint y: 431, distance: 142.1
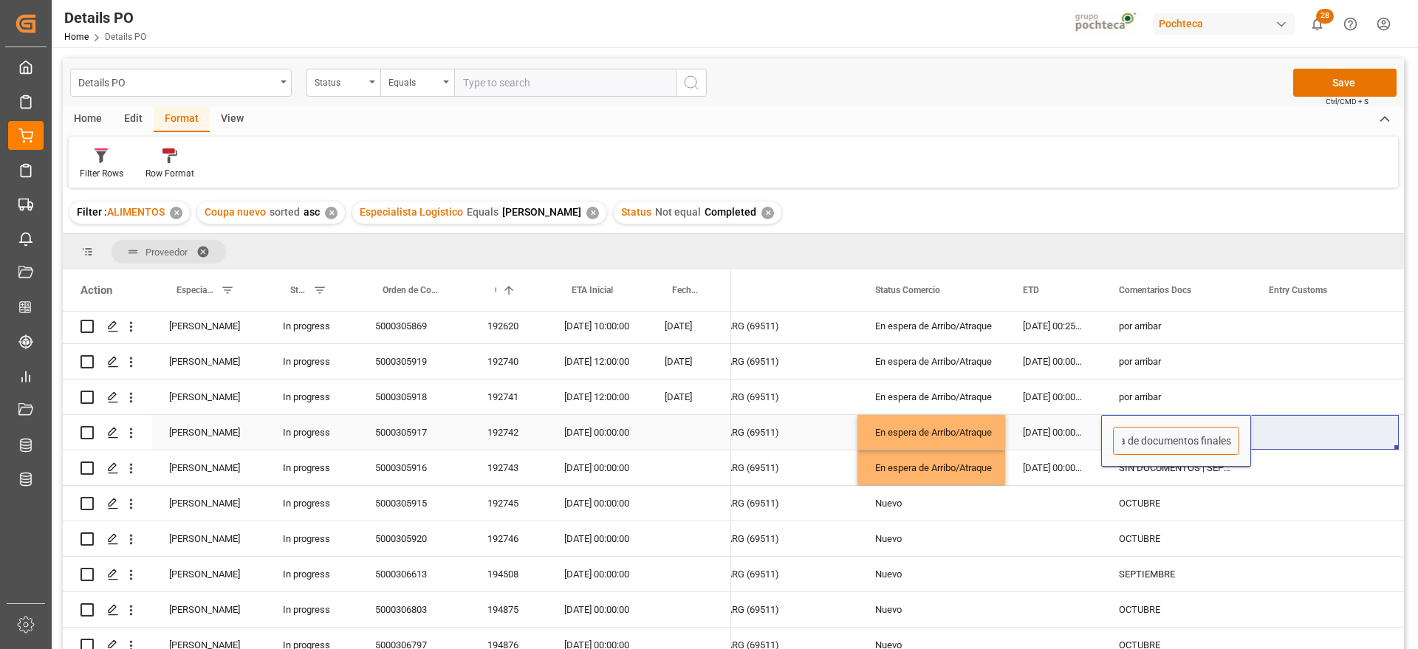
type input "en espera de documentos finales"
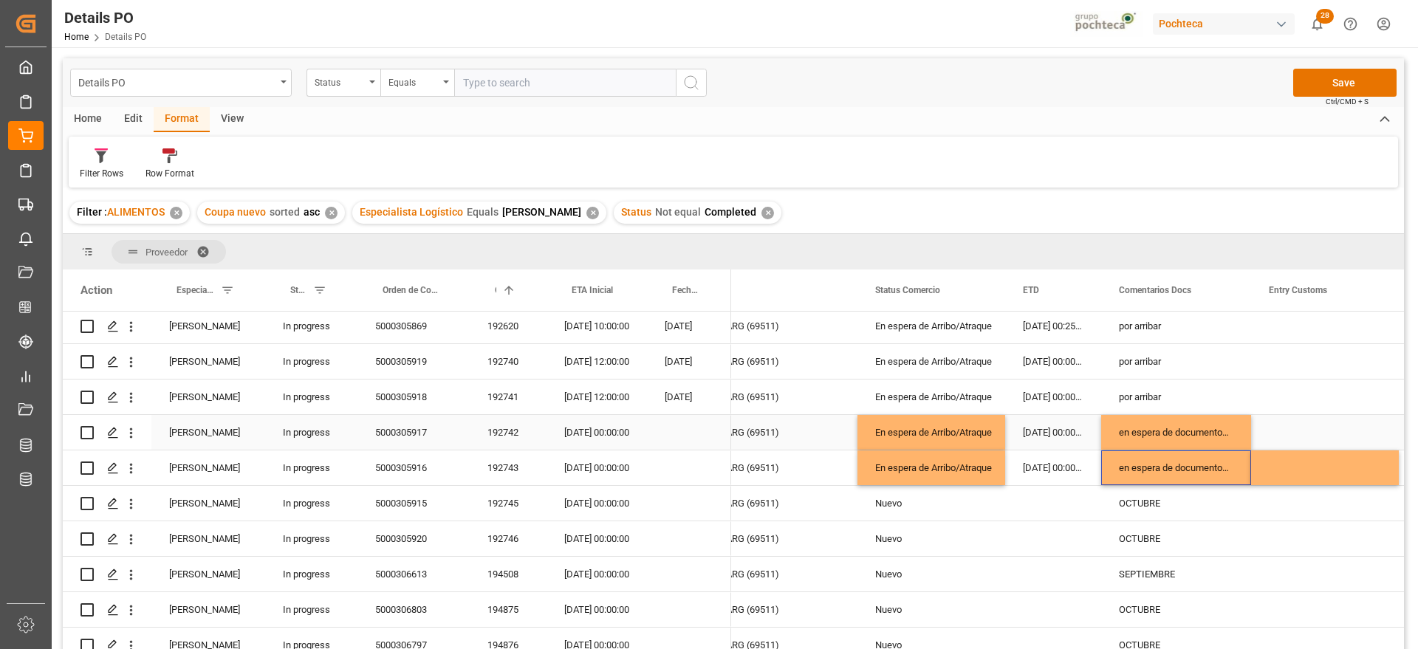
click at [883, 431] on div "En espera de Arribo/Atraque" at bounding box center [931, 433] width 112 height 34
click at [952, 427] on div "En espera de Arribo/Atraque" at bounding box center [931, 433] width 112 height 34
click at [975, 437] on icon "open menu" at bounding box center [978, 442] width 18 height 18
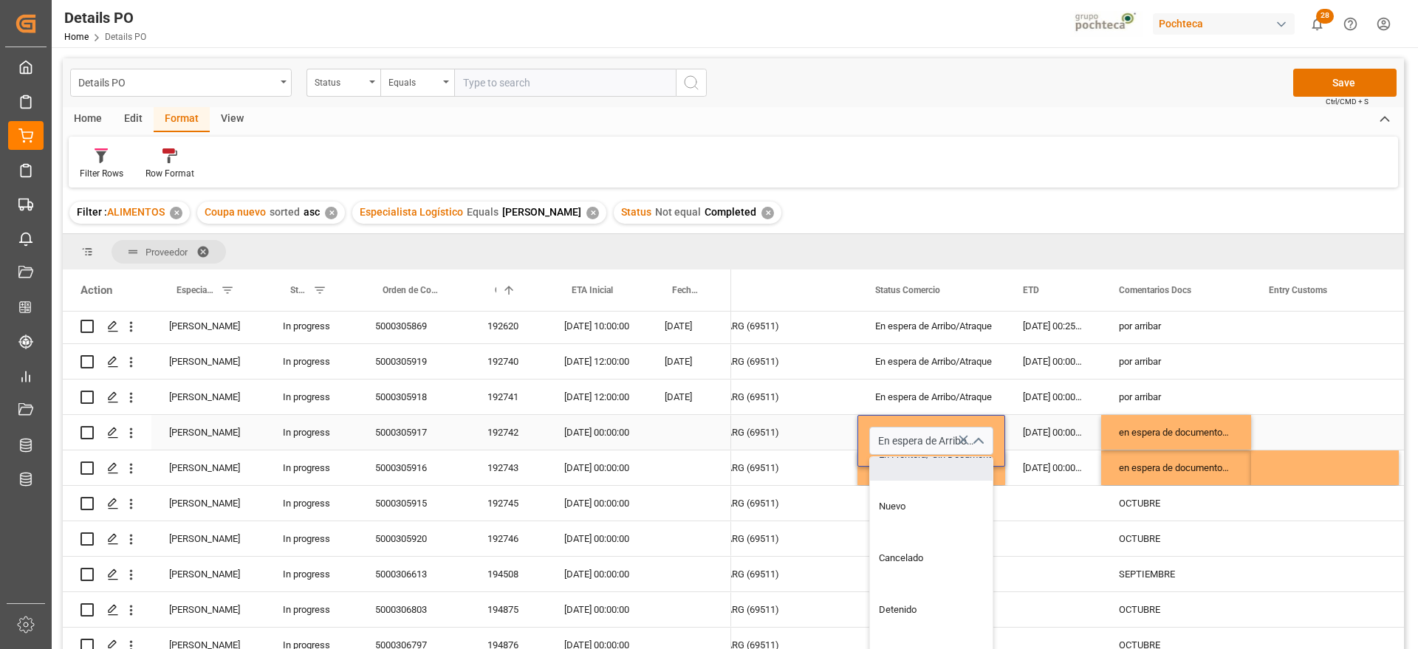
scroll to position [522, 0]
click at [944, 637] on div "Retraso Documental" at bounding box center [940, 638] width 140 height 52
type input "Retraso Documental"
click at [1055, 433] on div "24-09-2025 00:00:00" at bounding box center [1053, 432] width 96 height 35
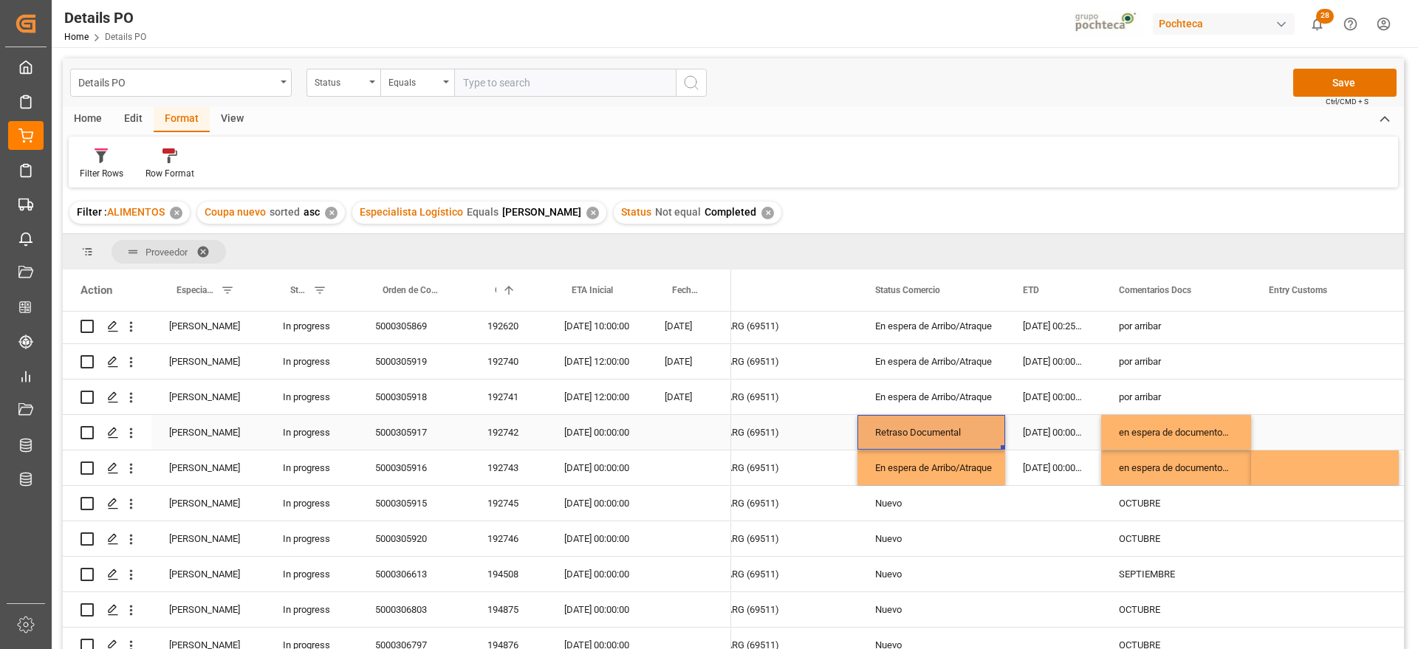
click at [970, 431] on div "Retraso Documental" at bounding box center [931, 433] width 112 height 34
click at [962, 464] on div "En espera de Arribo/Atraque" at bounding box center [931, 468] width 112 height 34
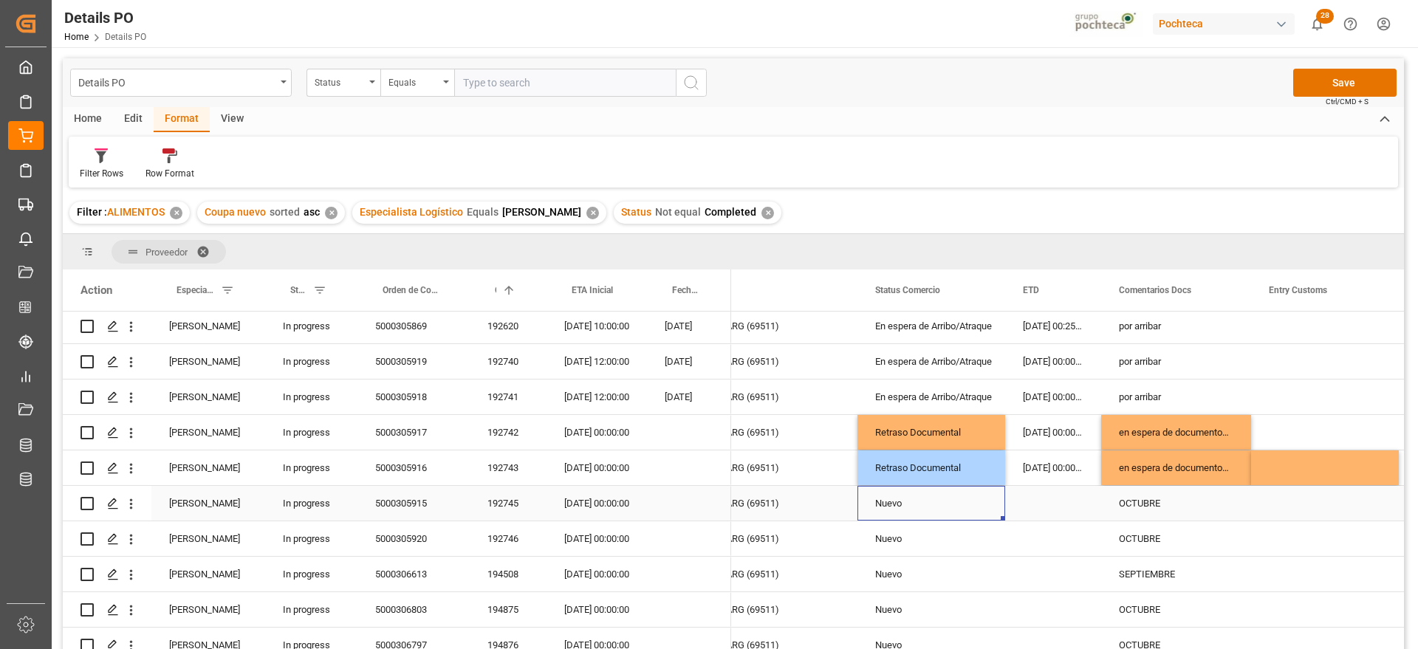
click at [934, 504] on div "Nuevo" at bounding box center [931, 504] width 112 height 34
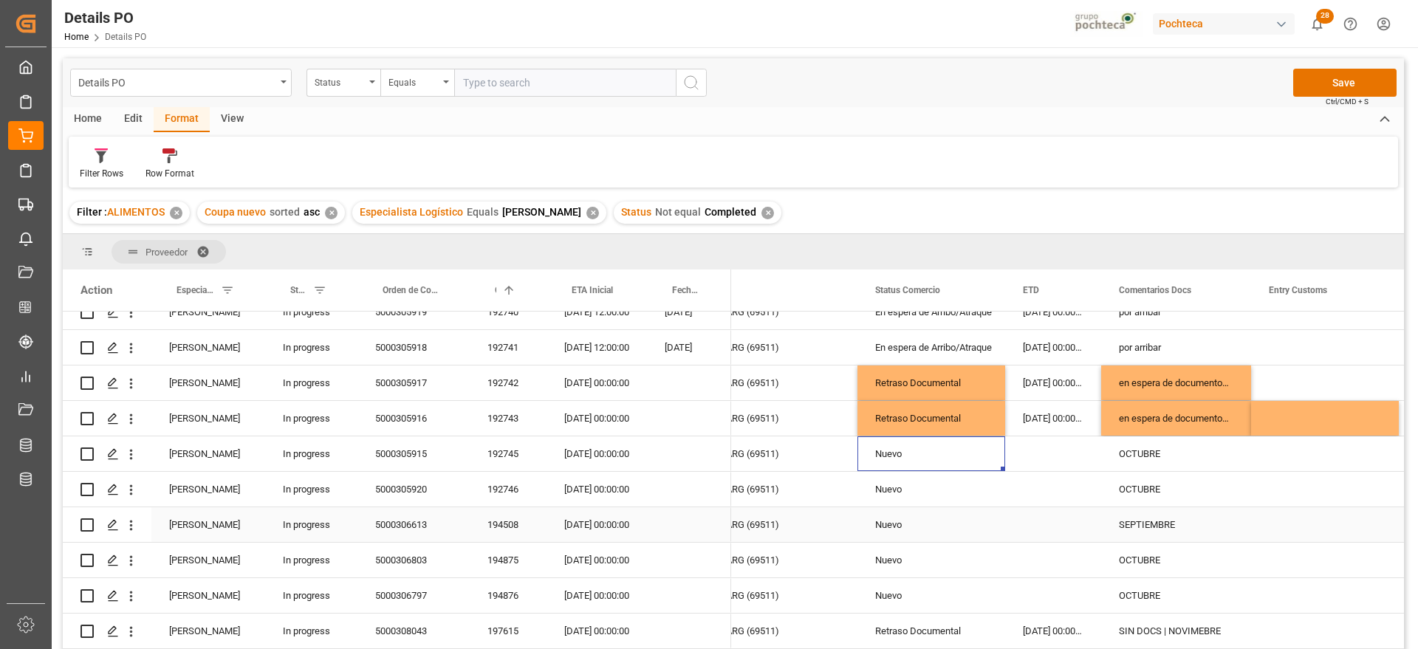
scroll to position [202, 0]
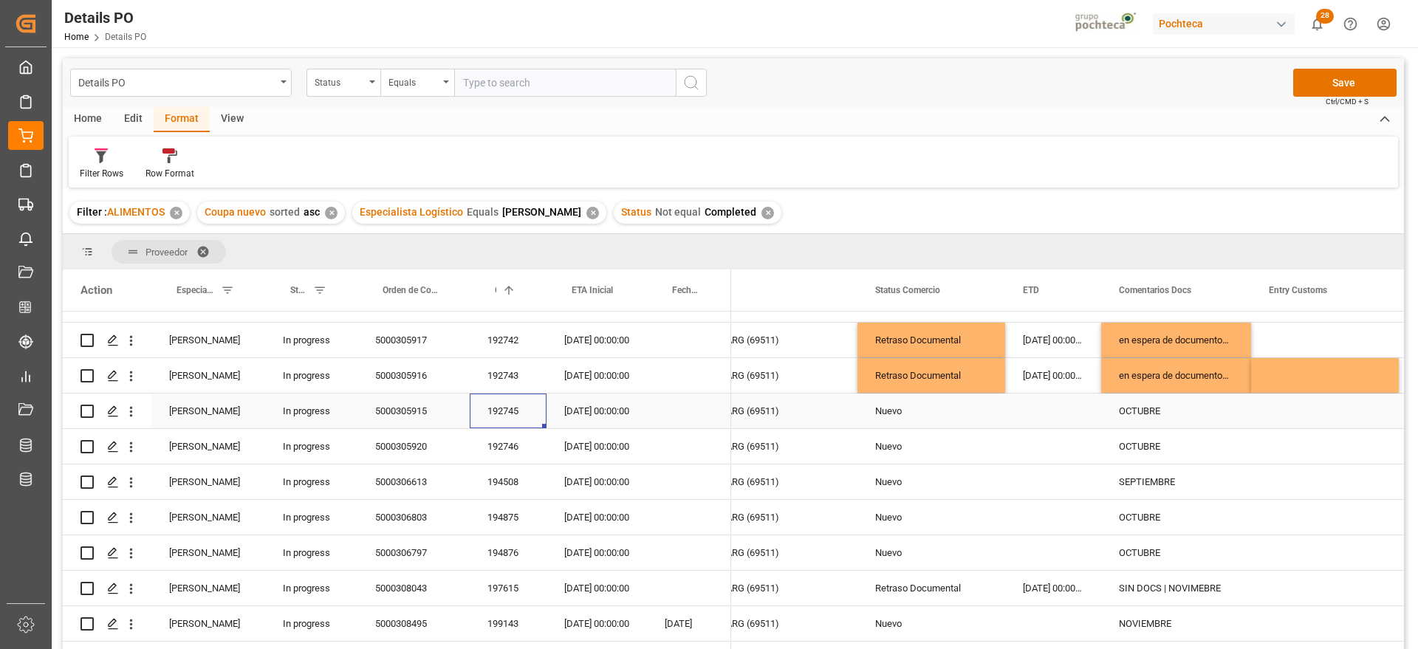
click at [481, 410] on div "192745" at bounding box center [508, 411] width 77 height 35
click at [928, 414] on div "Nuevo" at bounding box center [931, 411] width 112 height 34
click at [977, 448] on div "Nuevo" at bounding box center [931, 447] width 112 height 34
click at [504, 452] on div "192746" at bounding box center [508, 446] width 77 height 35
click at [1066, 488] on div "Press SPACE to select this row." at bounding box center [1053, 481] width 96 height 35
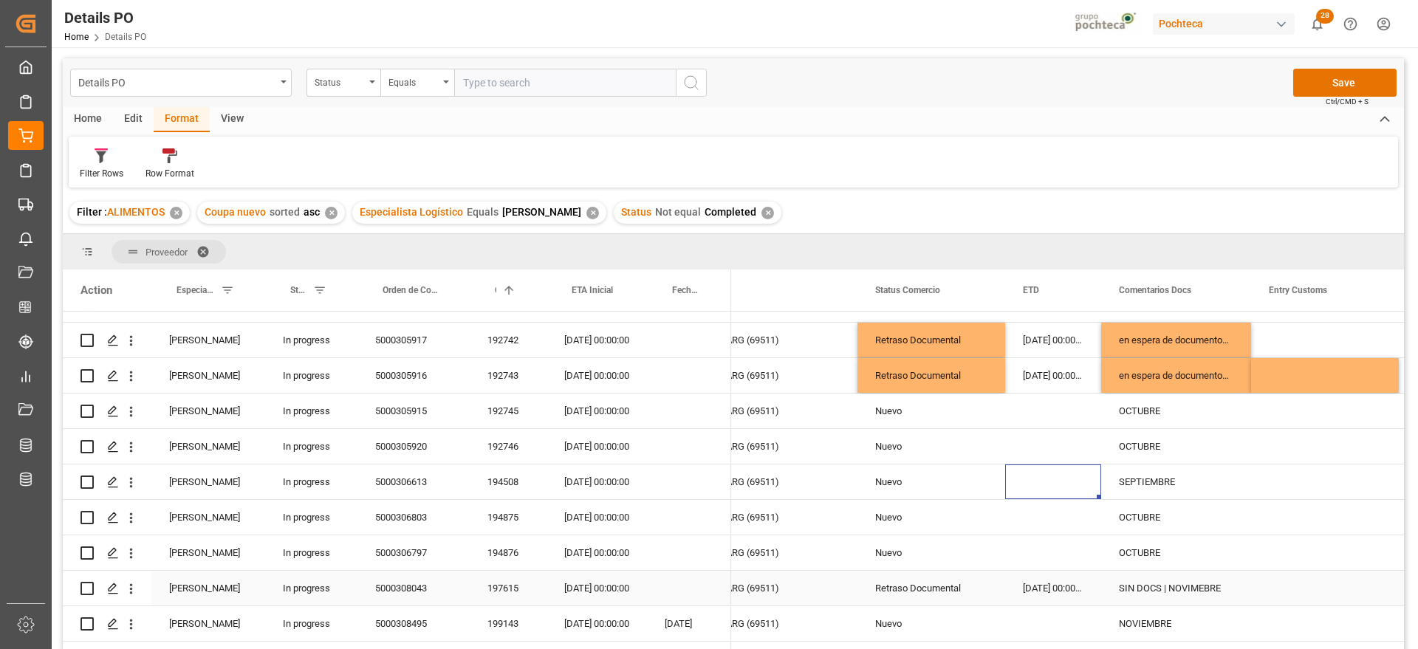
click at [981, 591] on div "Retraso Documental" at bounding box center [931, 589] width 112 height 34
click at [477, 585] on div "197615" at bounding box center [508, 588] width 77 height 35
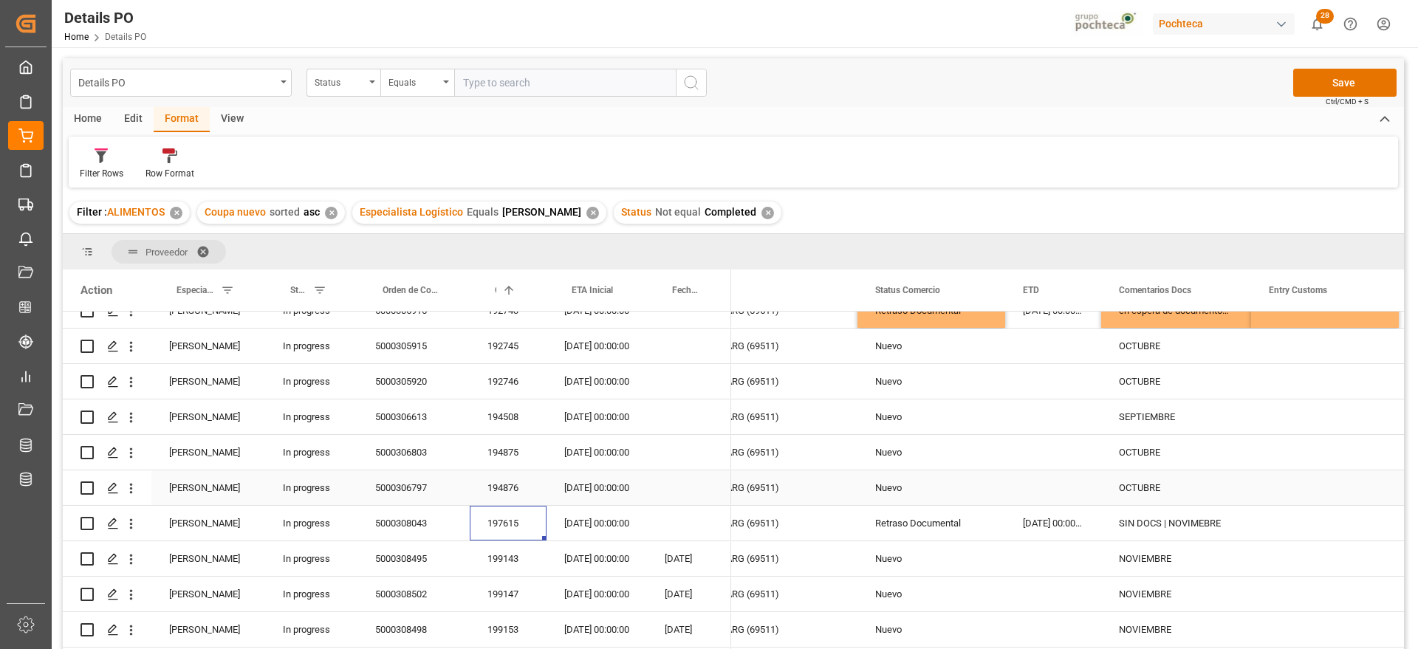
scroll to position [386, 0]
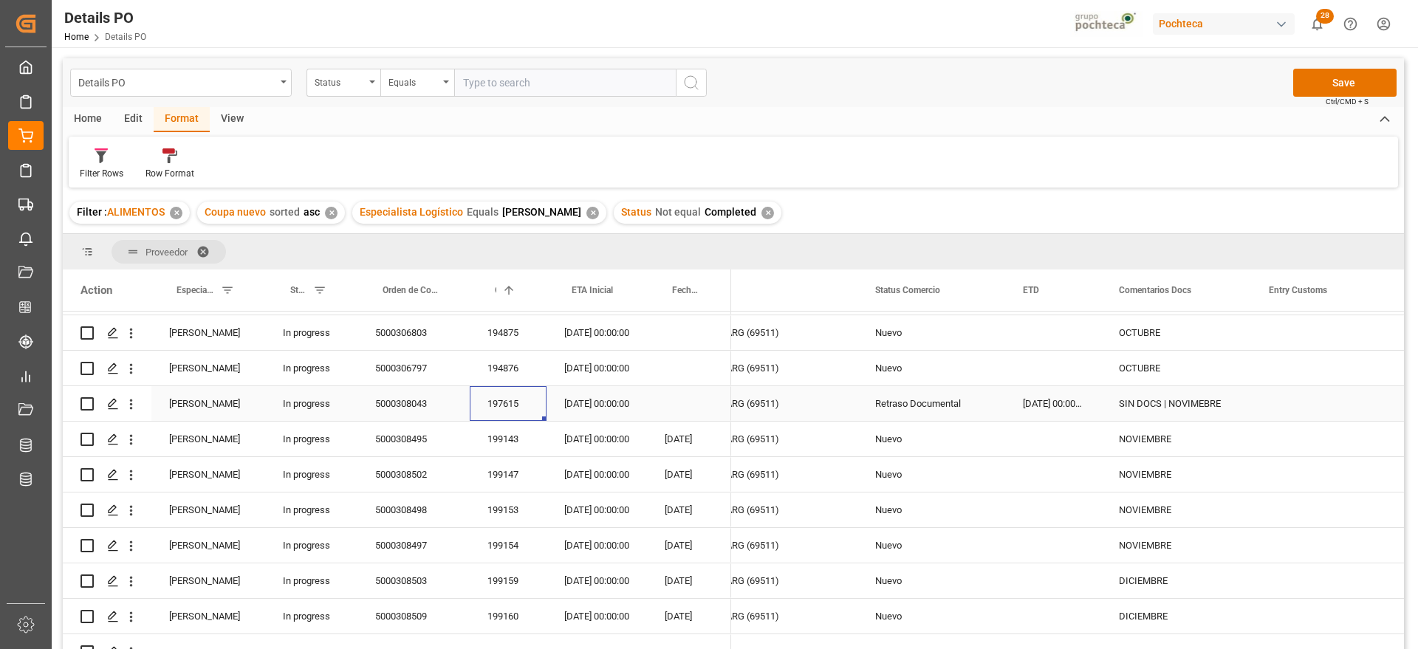
click at [952, 405] on div "Retraso Documental" at bounding box center [931, 404] width 112 height 34
click at [1138, 402] on div "SIN DOCS | NOVIMEBRE" at bounding box center [1176, 403] width 150 height 35
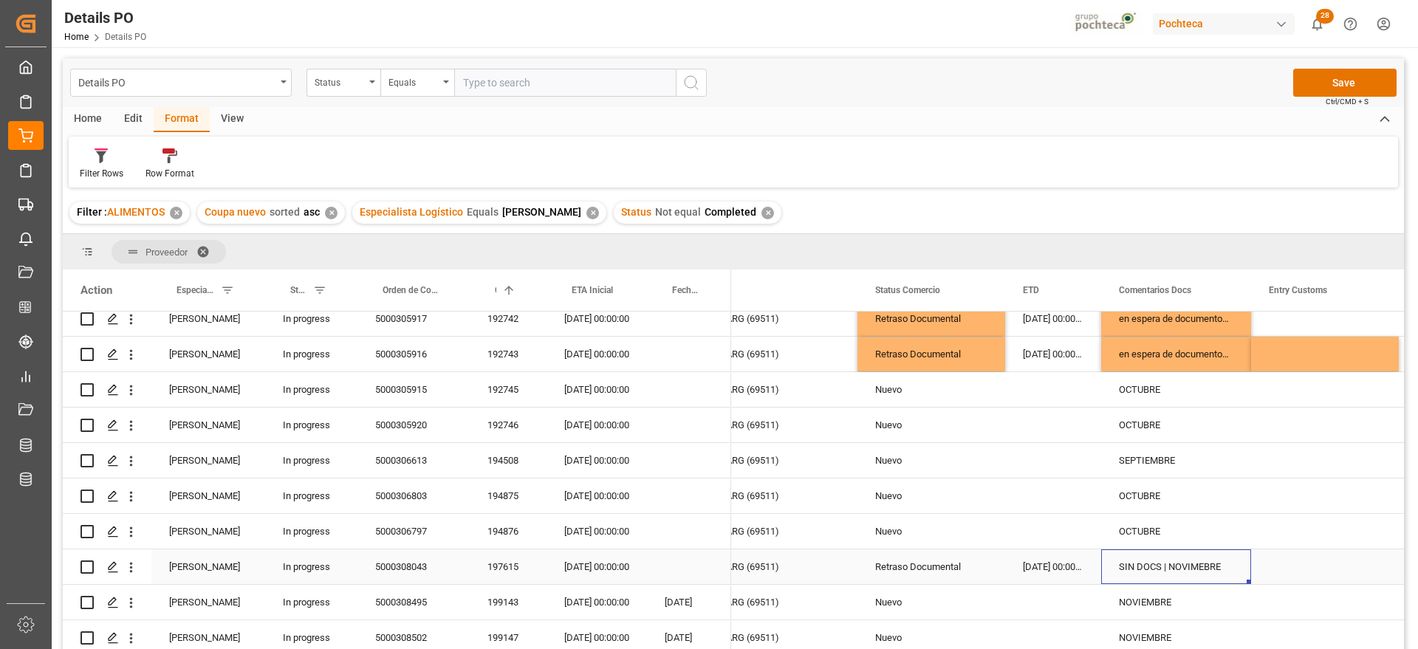
scroll to position [202, 0]
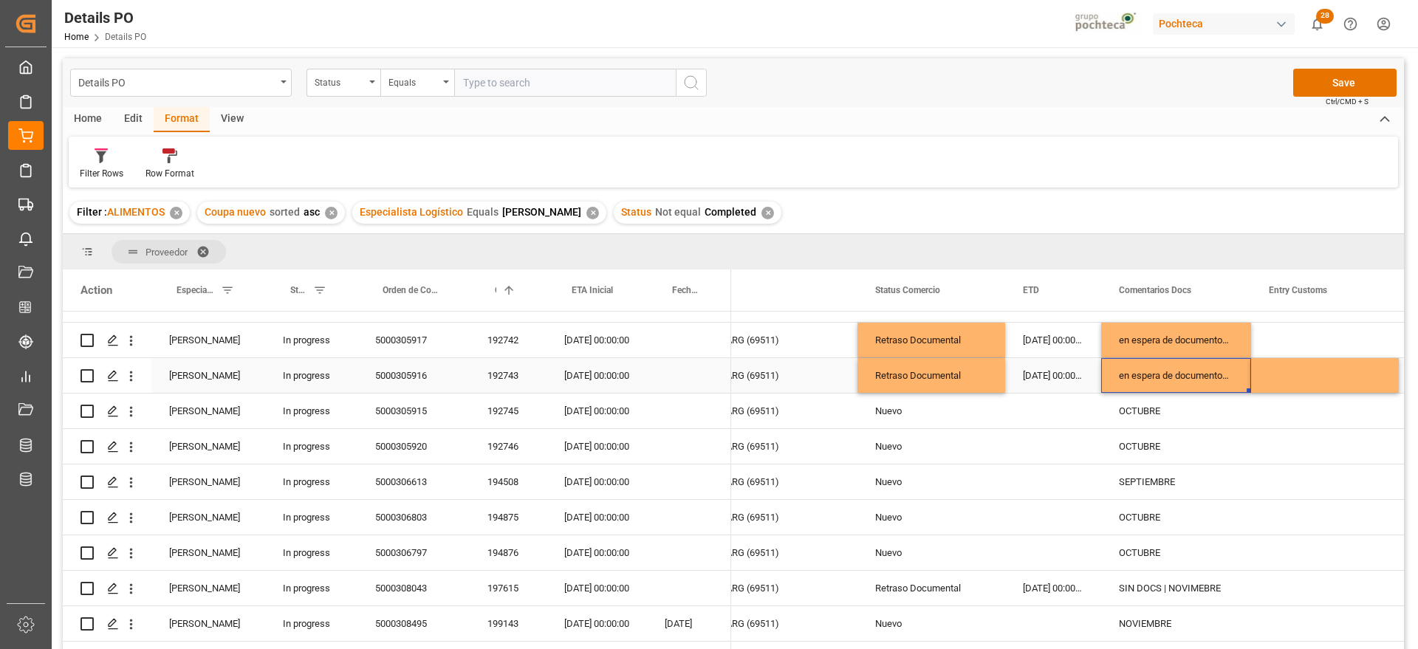
click at [1166, 363] on div "en espera de documentos finales" at bounding box center [1176, 375] width 150 height 35
click at [1168, 574] on div "SIN DOCS | NOVIMEBRE" at bounding box center [1176, 588] width 150 height 35
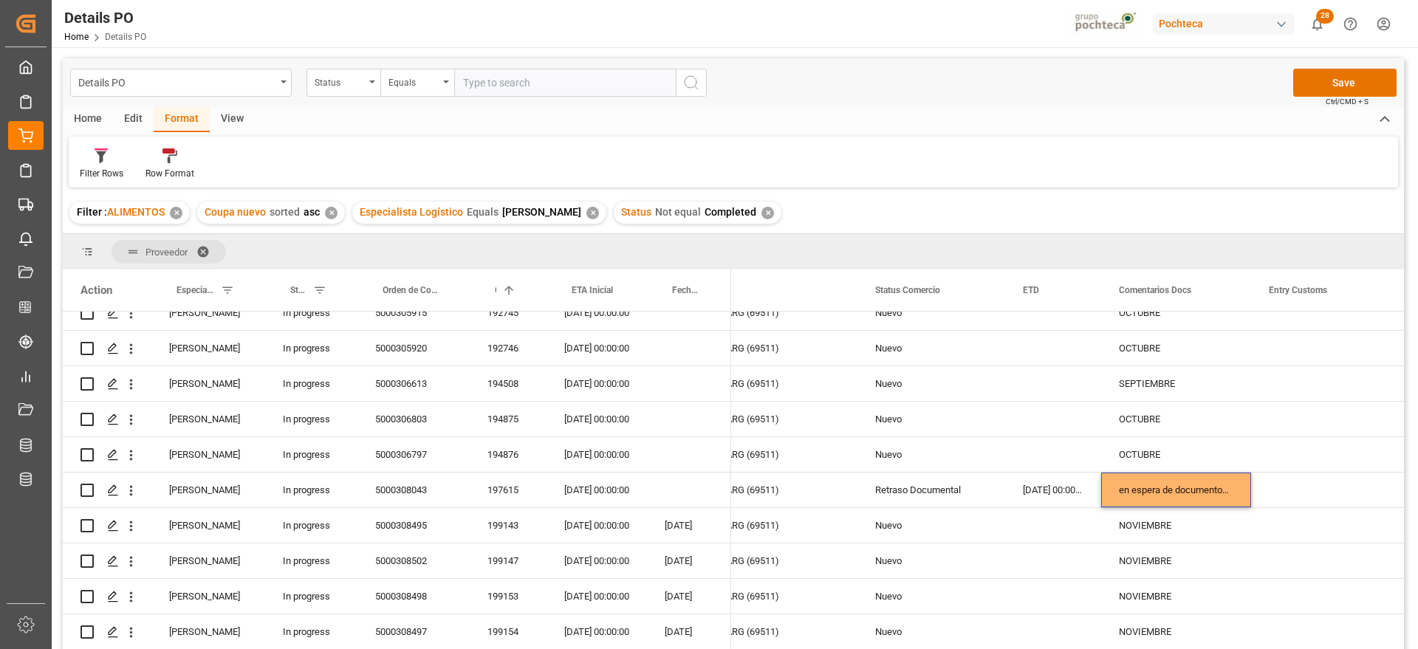
scroll to position [17, 0]
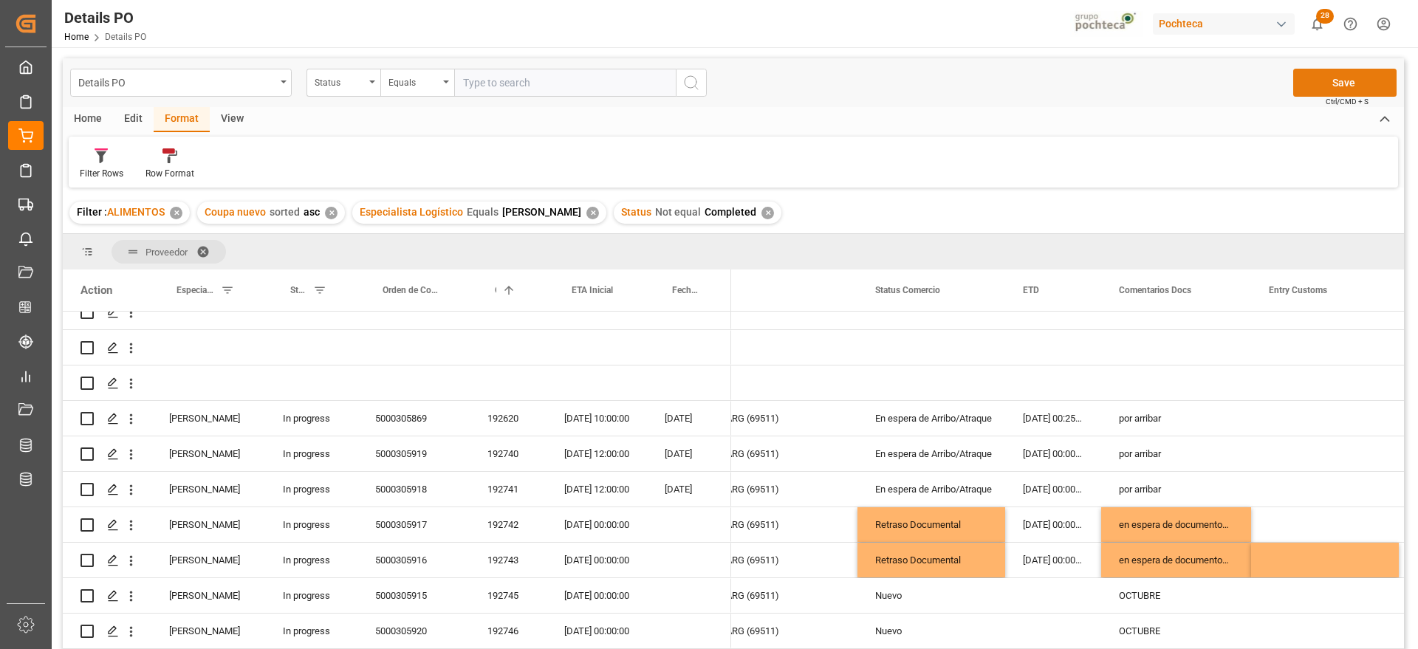
click at [1348, 82] on button "Save" at bounding box center [1344, 83] width 103 height 28
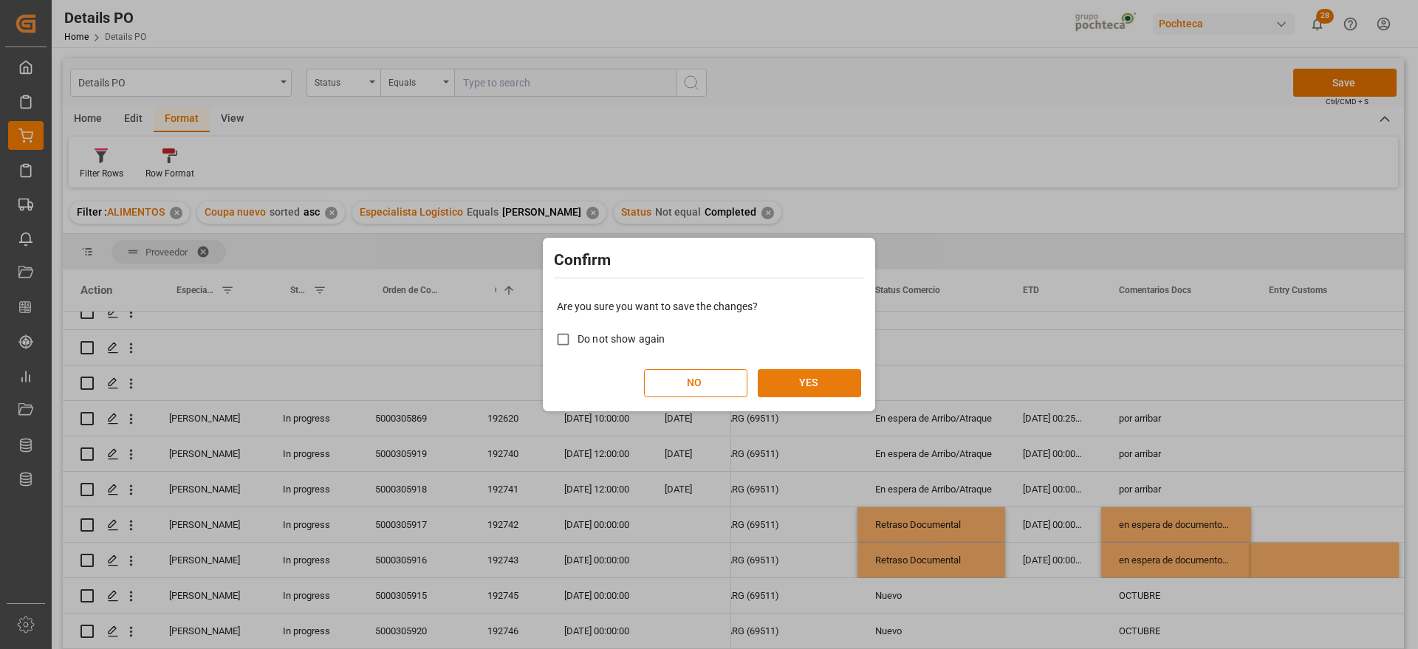
click at [840, 384] on button "YES" at bounding box center [809, 383] width 103 height 28
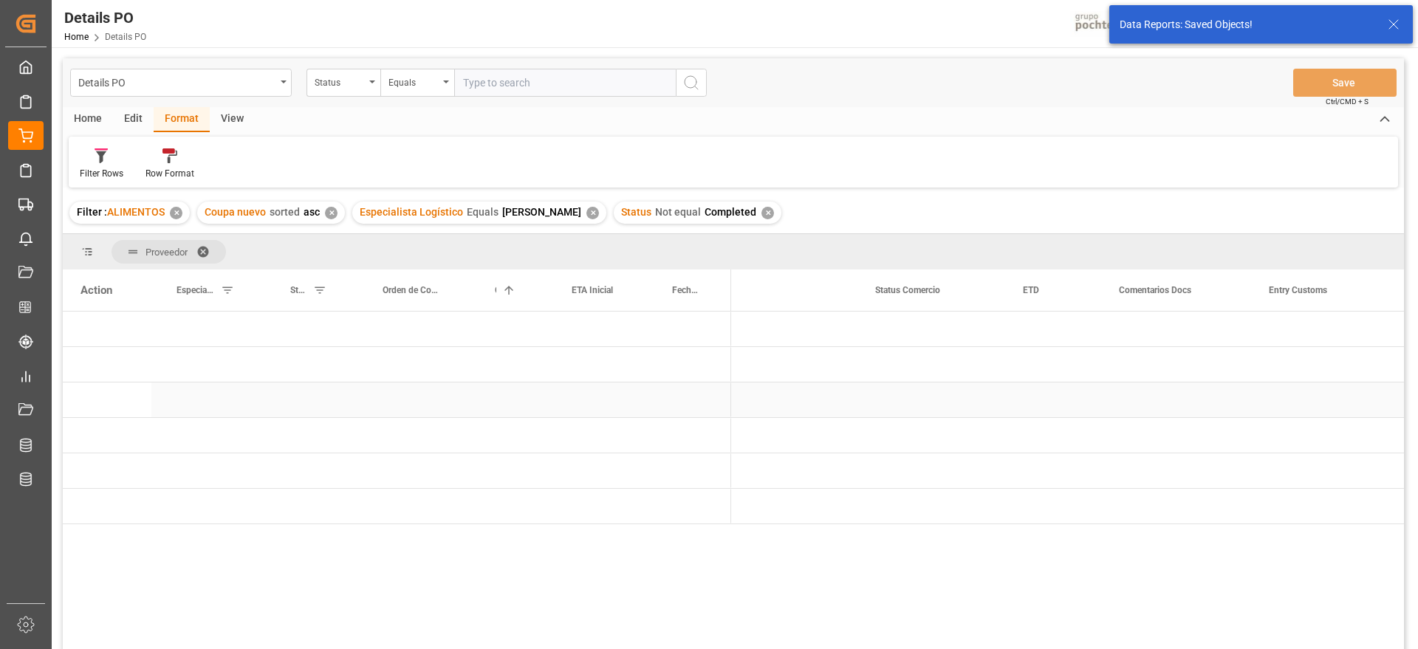
scroll to position [0, 0]
click at [627, 467] on div "Press SPACE to select this row." at bounding box center [596, 470] width 100 height 35
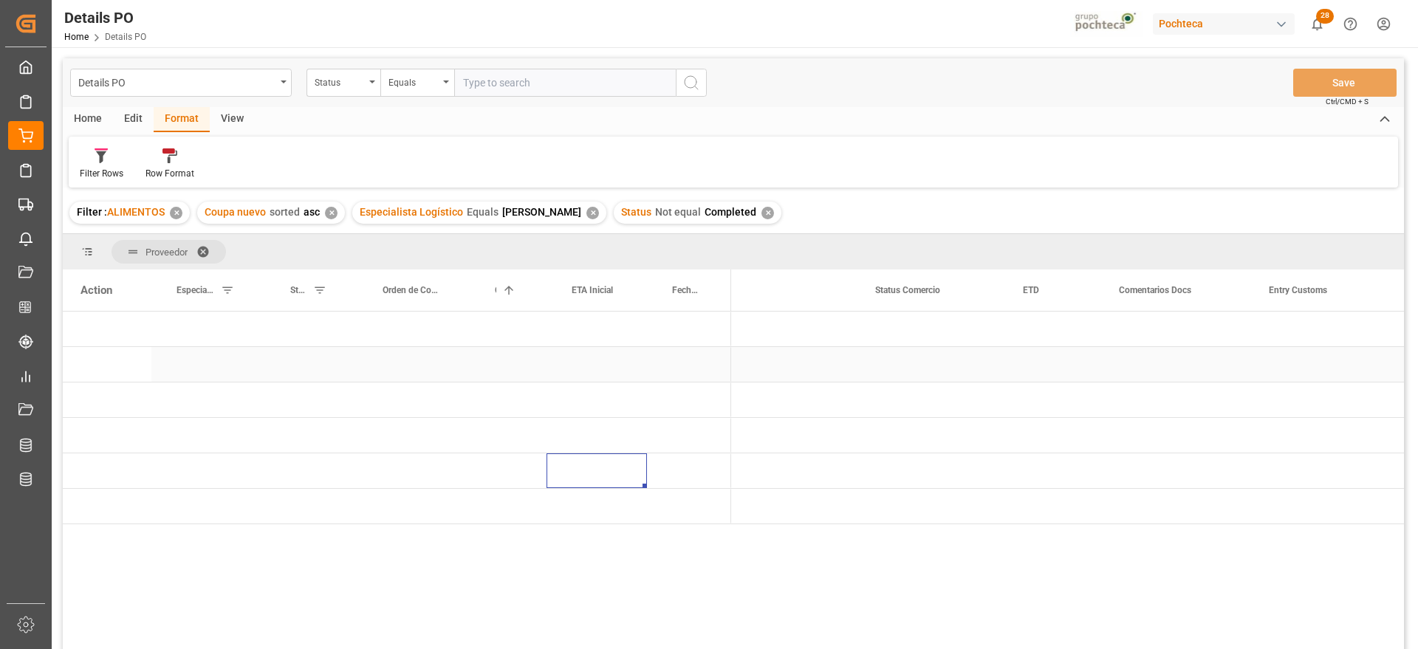
click at [529, 369] on div "Press SPACE to select this row." at bounding box center [508, 364] width 77 height 35
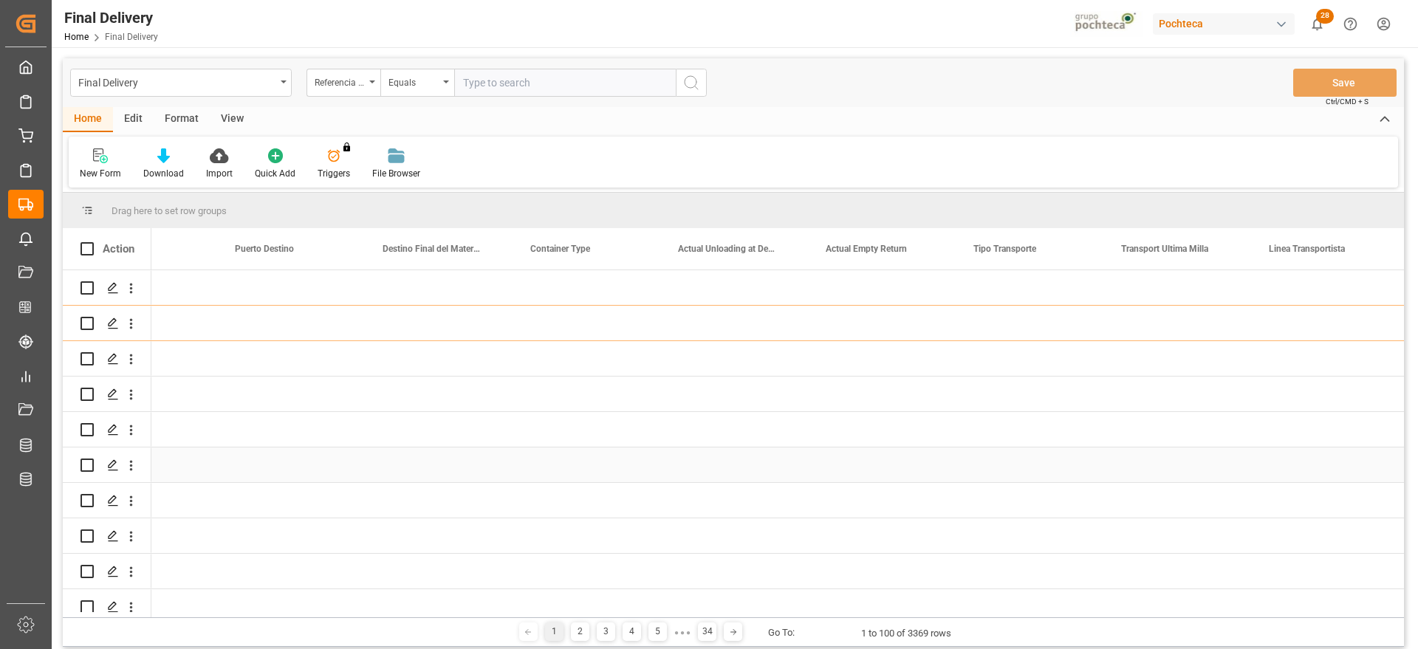
scroll to position [0, 4808]
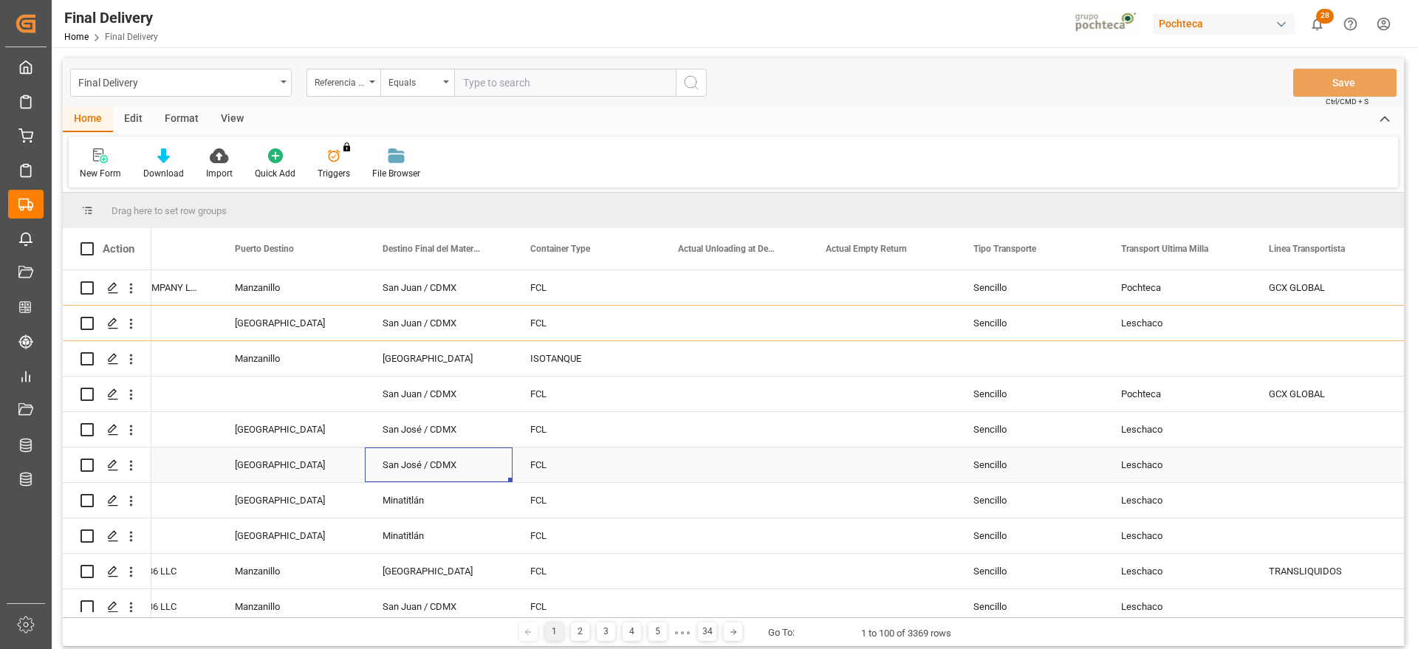
click at [450, 469] on div "San José / CDMX" at bounding box center [439, 465] width 148 height 35
click at [453, 468] on div "San José / CDMX" at bounding box center [439, 465] width 148 height 35
click at [438, 402] on div "San Juan / CDMX" at bounding box center [439, 394] width 148 height 35
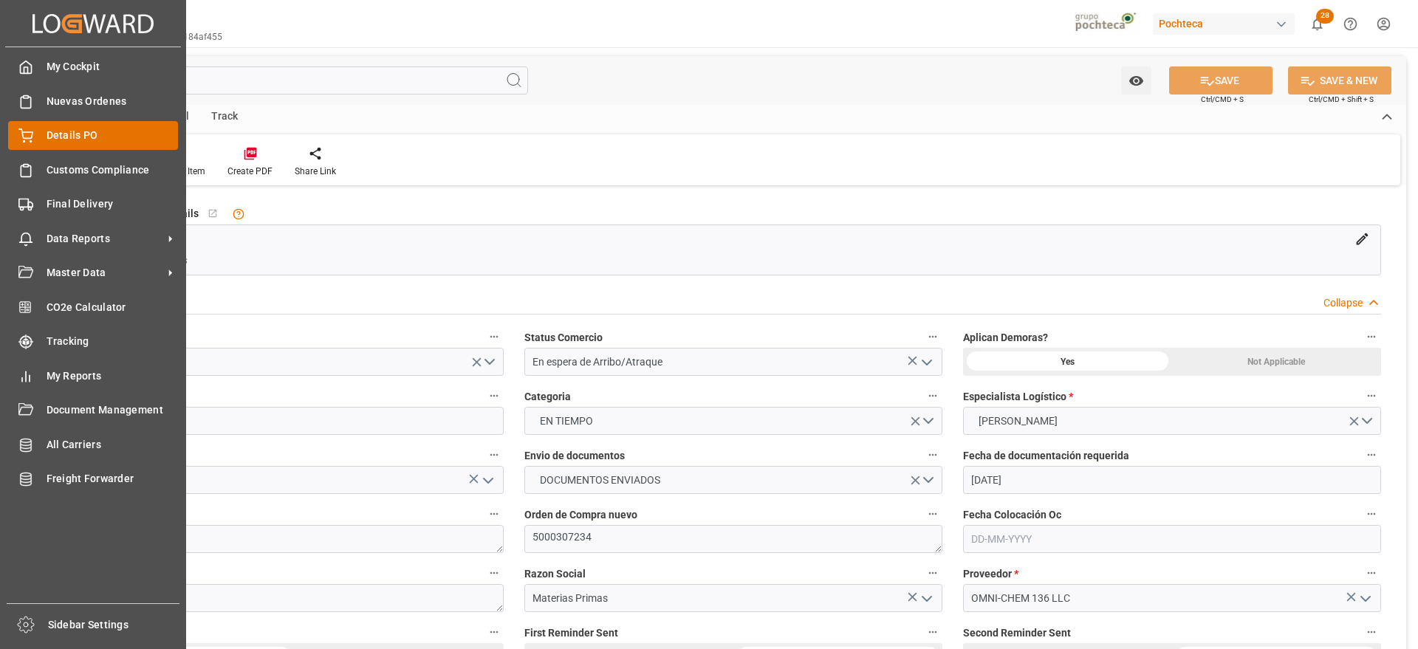
click at [82, 138] on span "Details PO" at bounding box center [113, 136] width 132 height 16
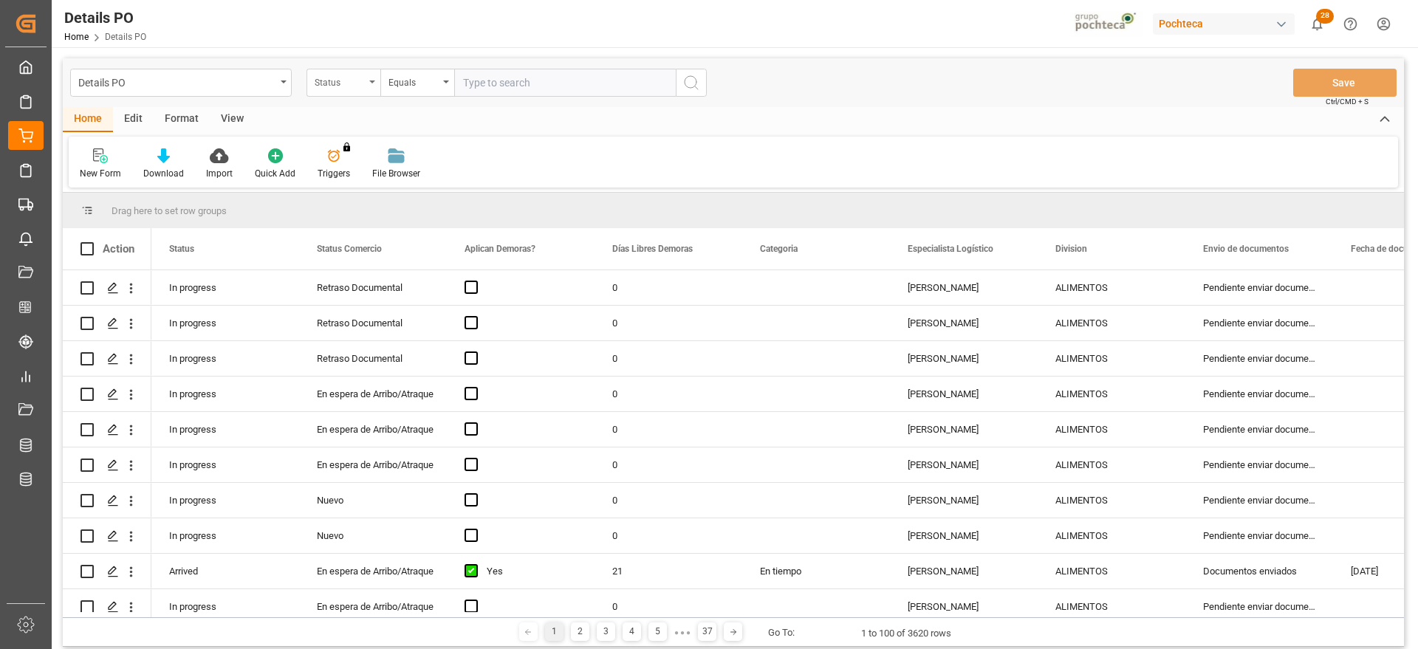
click at [331, 88] on div "Status" at bounding box center [340, 80] width 50 height 17
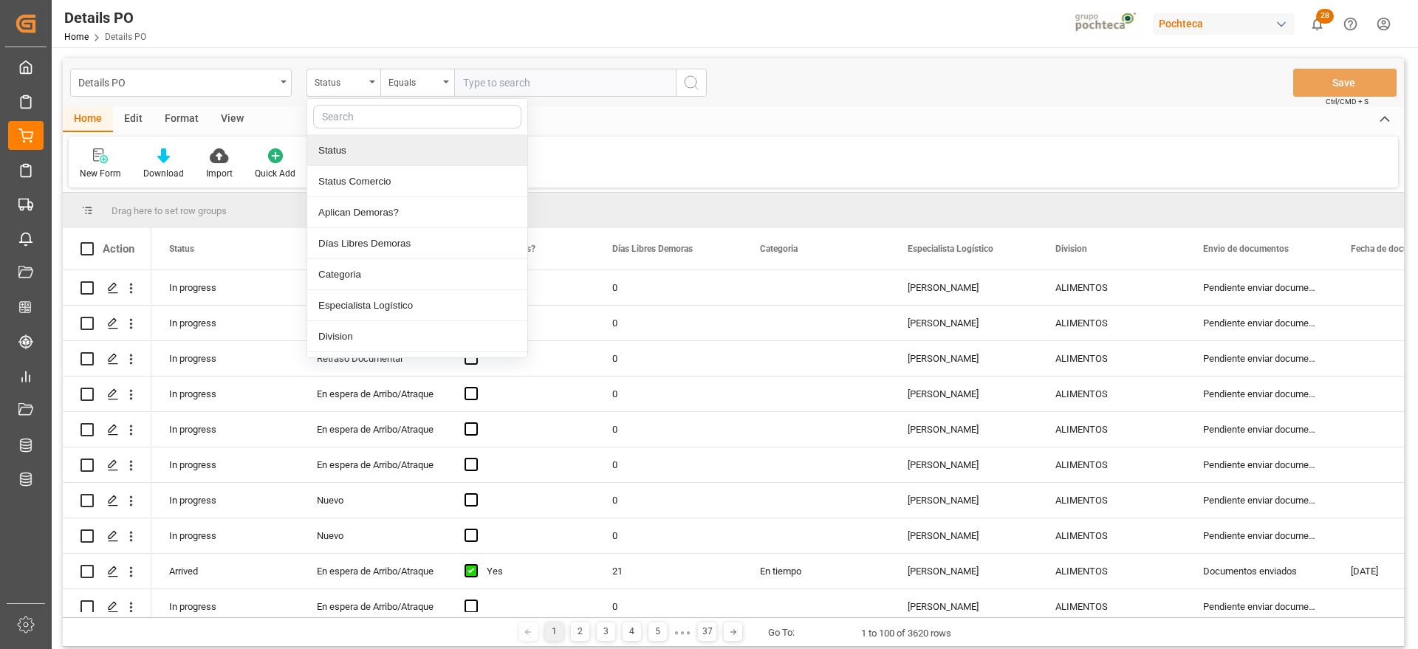
click at [356, 114] on input "text" at bounding box center [417, 117] width 208 height 24
type input "ref"
click at [376, 158] on div "Referencia Leschaco" at bounding box center [417, 150] width 220 height 31
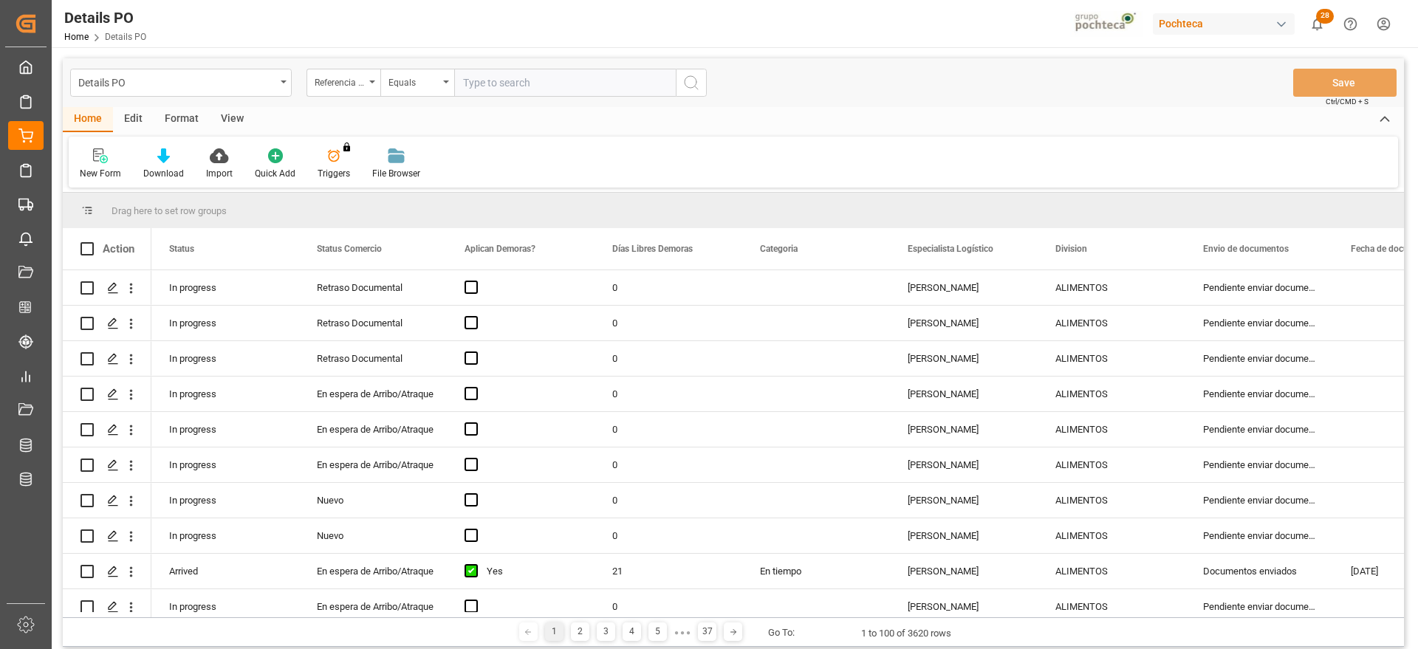
click at [510, 90] on input "text" at bounding box center [565, 83] width 222 height 28
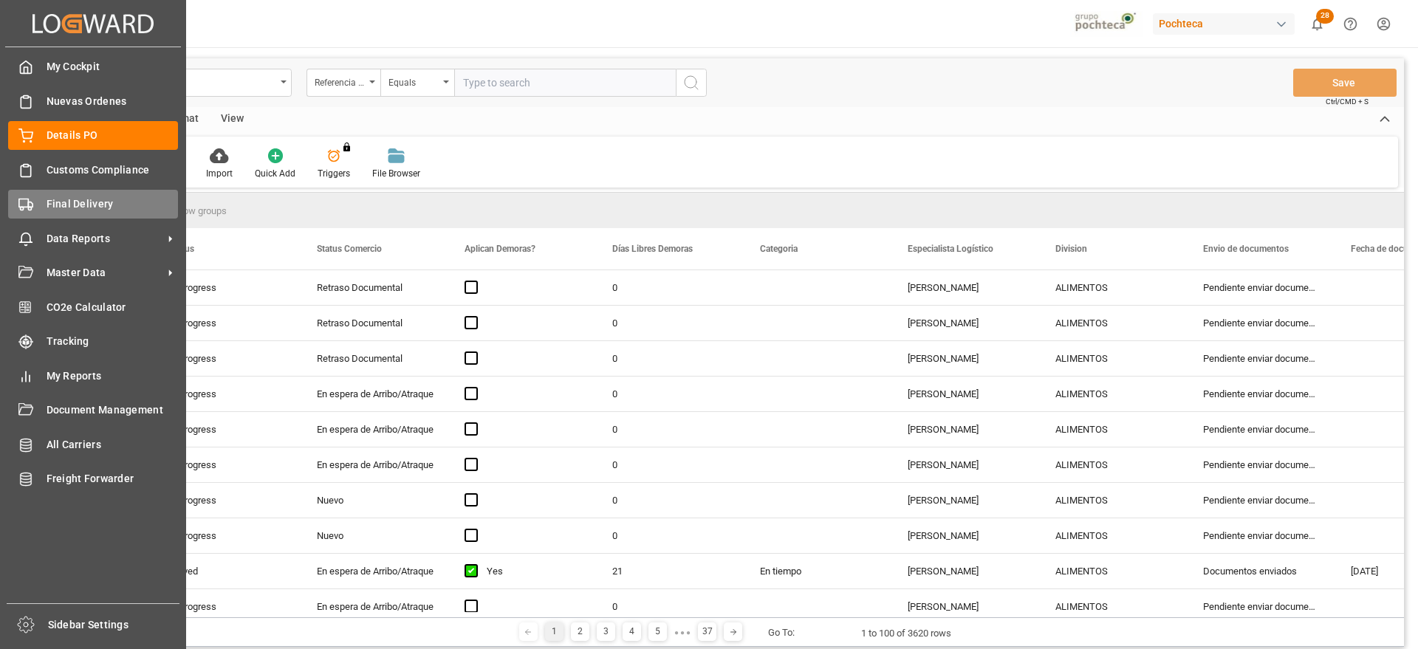
click at [70, 197] on span "Final Delivery" at bounding box center [113, 204] width 132 height 16
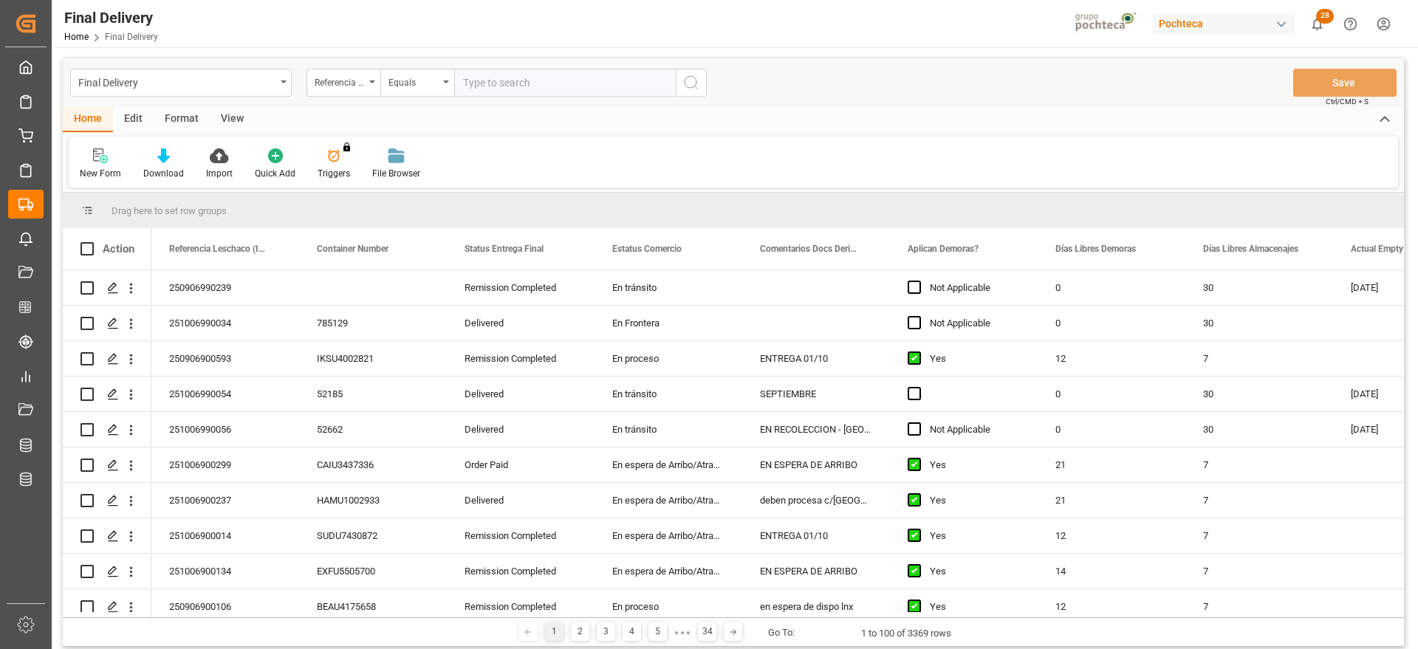
click at [507, 83] on input "text" at bounding box center [565, 83] width 222 height 28
paste input "251006900014"
type input "251006900014"
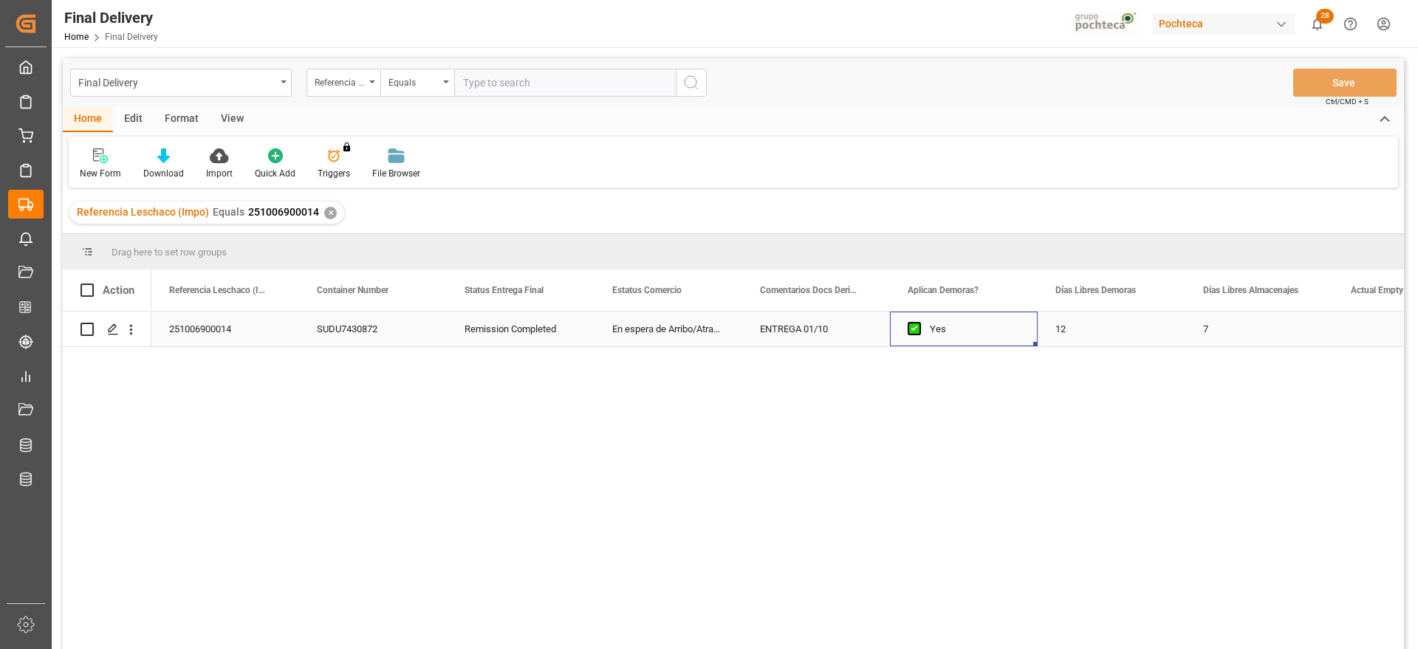
click at [1035, 343] on div "Yes" at bounding box center [964, 329] width 148 height 35
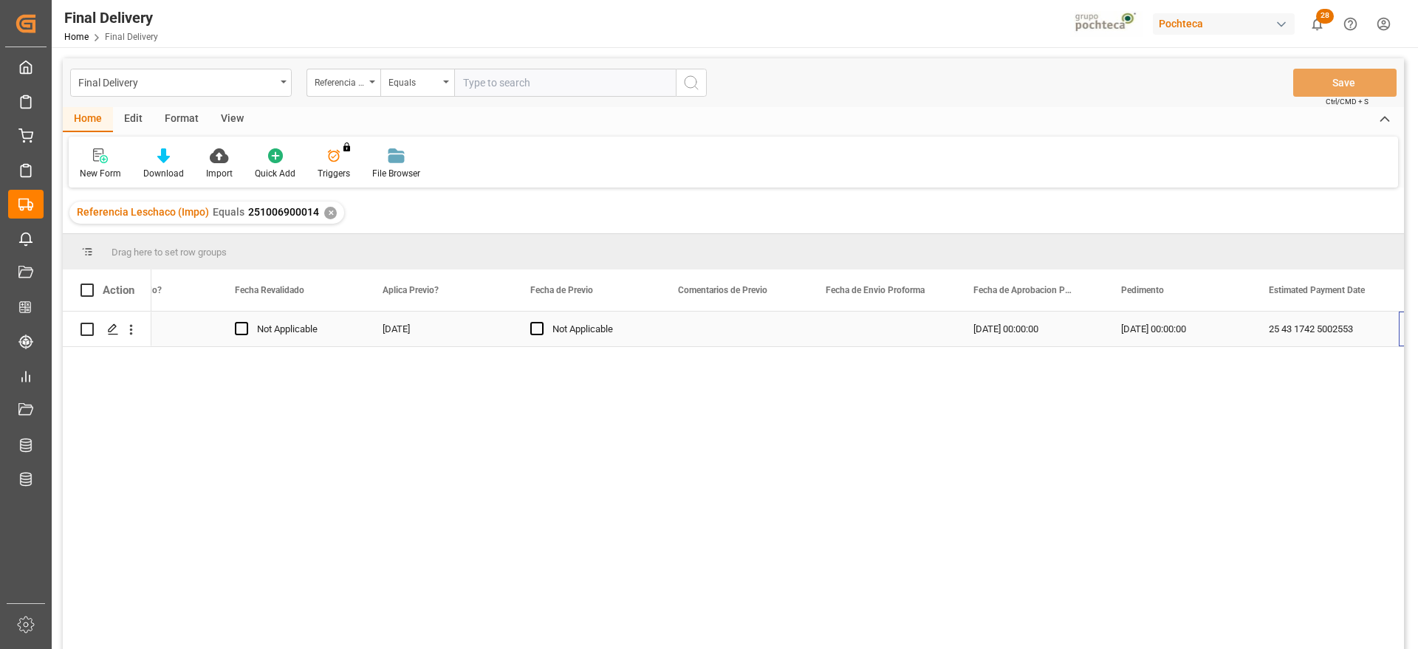
scroll to position [0, 2445]
click at [580, 335] on div "Press SPACE to select this row." at bounding box center [586, 329] width 148 height 35
click at [571, 332] on div "Press SPACE to select this row." at bounding box center [586, 329] width 148 height 35
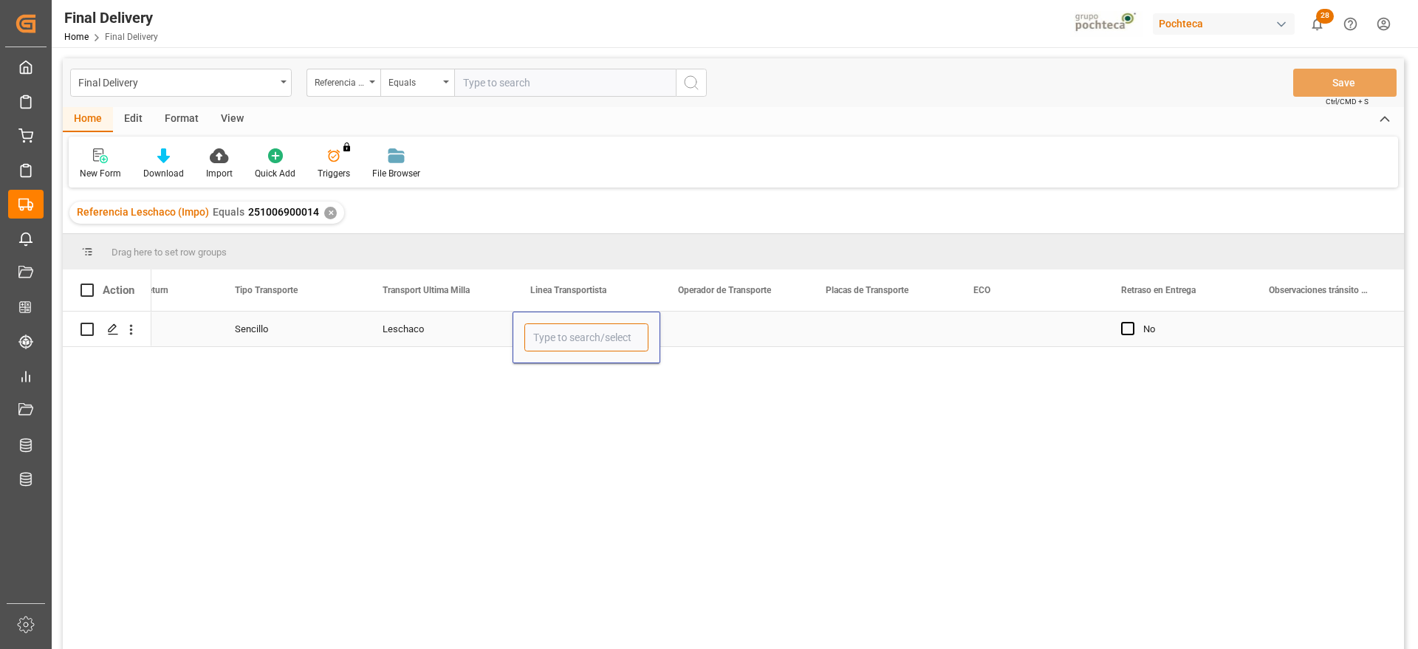
click at [630, 335] on input "Press SPACE to select this row." at bounding box center [586, 337] width 124 height 28
click at [626, 337] on icon "open menu" at bounding box center [633, 338] width 18 height 18
click at [555, 331] on input "Press SPACE to select this row." at bounding box center [586, 337] width 124 height 28
click at [586, 388] on div "DON TRUCKING" at bounding box center [586, 380] width 123 height 52
type input "DON TRUCKING"
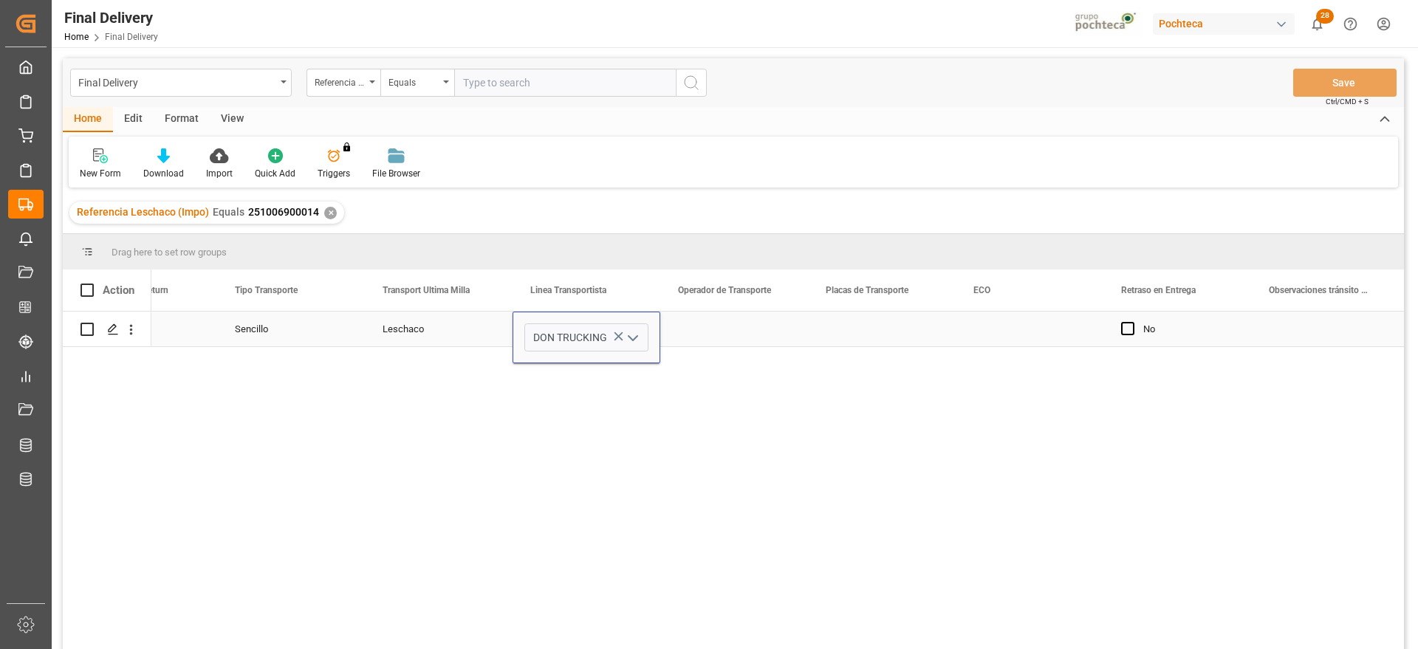
click at [711, 325] on div "Press SPACE to select this row." at bounding box center [734, 329] width 148 height 35
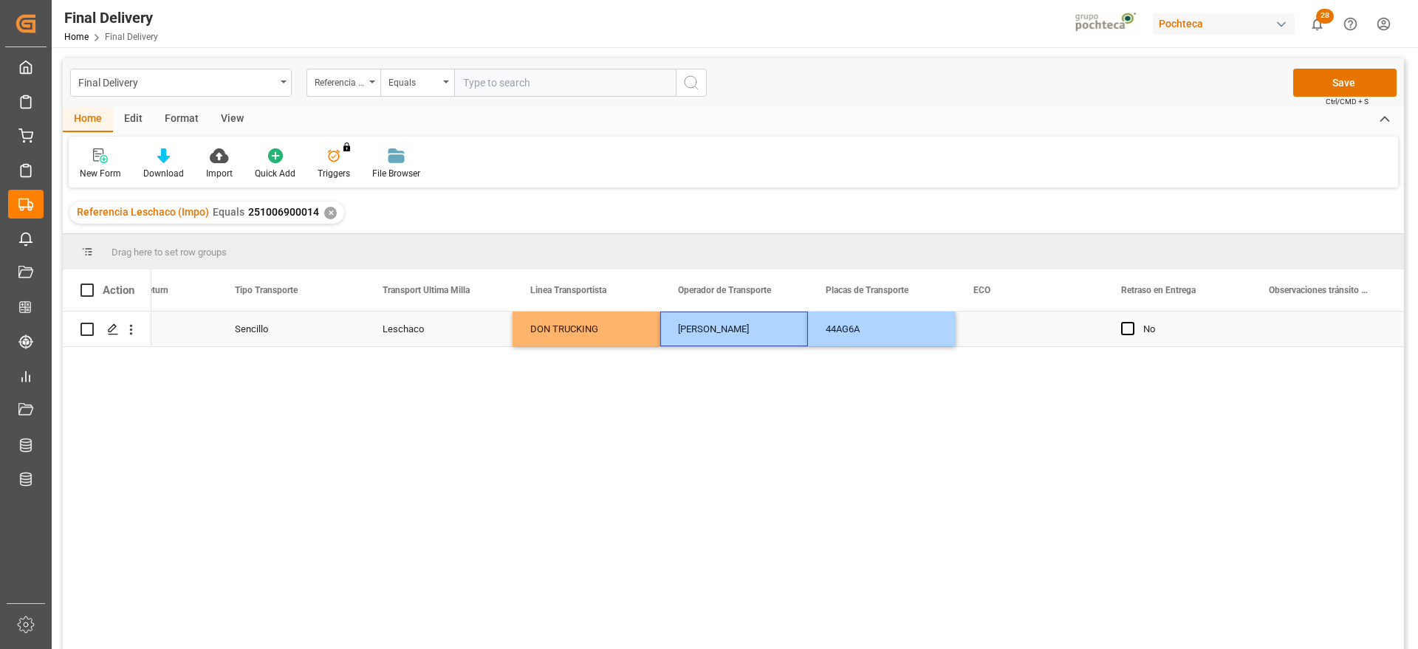
click at [992, 335] on div "Press SPACE to select this row." at bounding box center [1030, 329] width 148 height 35
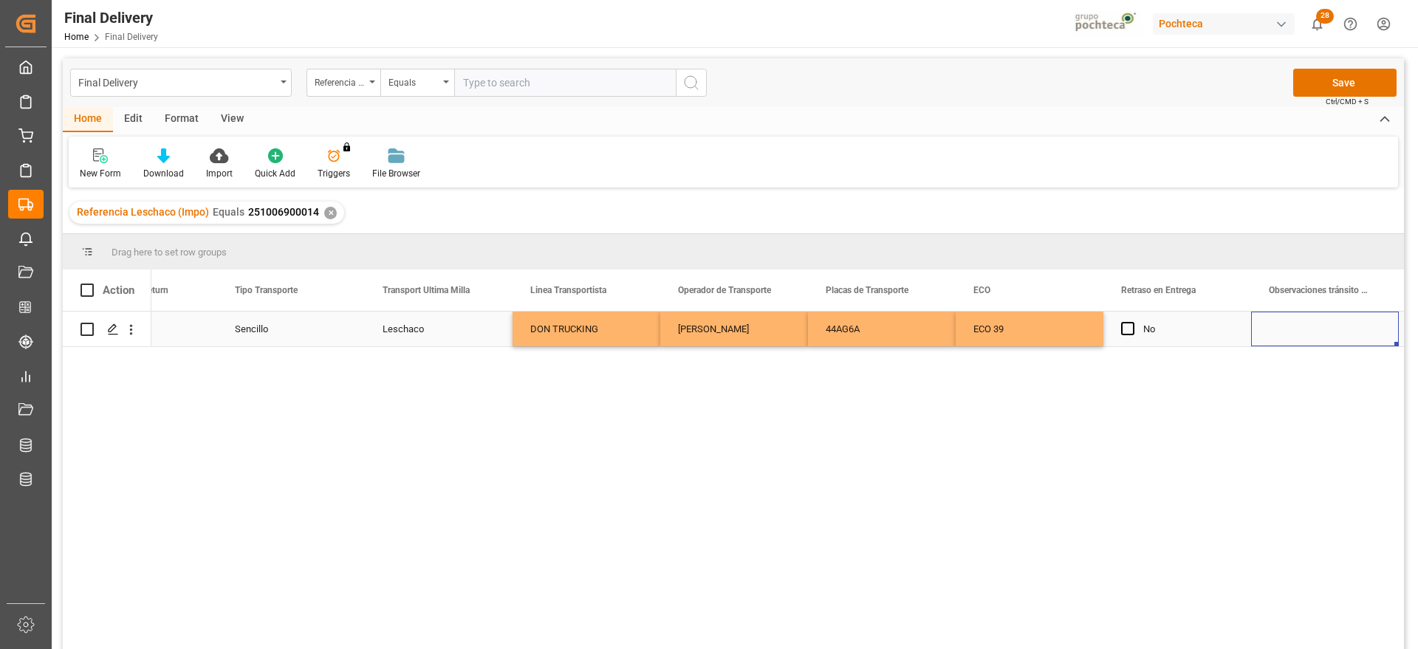
click at [1260, 319] on div "Press SPACE to select this row." at bounding box center [1325, 329] width 148 height 35
click at [1305, 78] on button "Save" at bounding box center [1344, 83] width 103 height 28
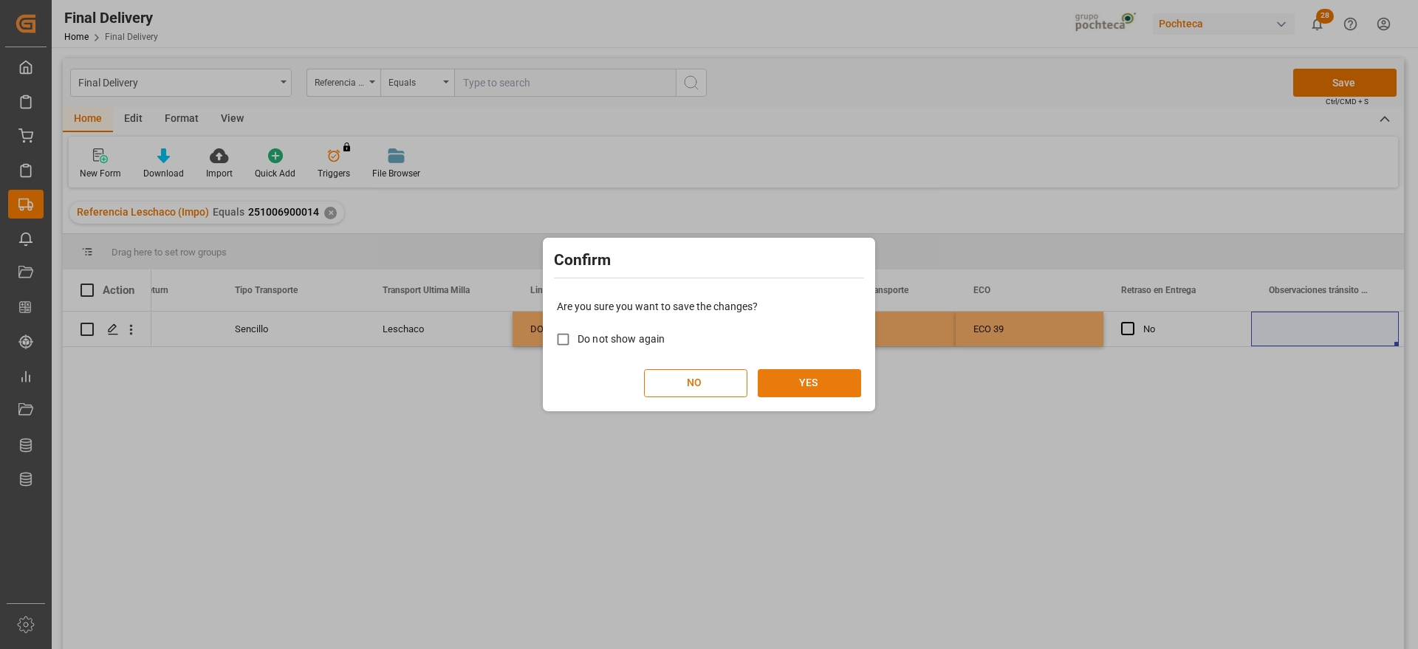
click at [844, 385] on button "YES" at bounding box center [809, 383] width 103 height 28
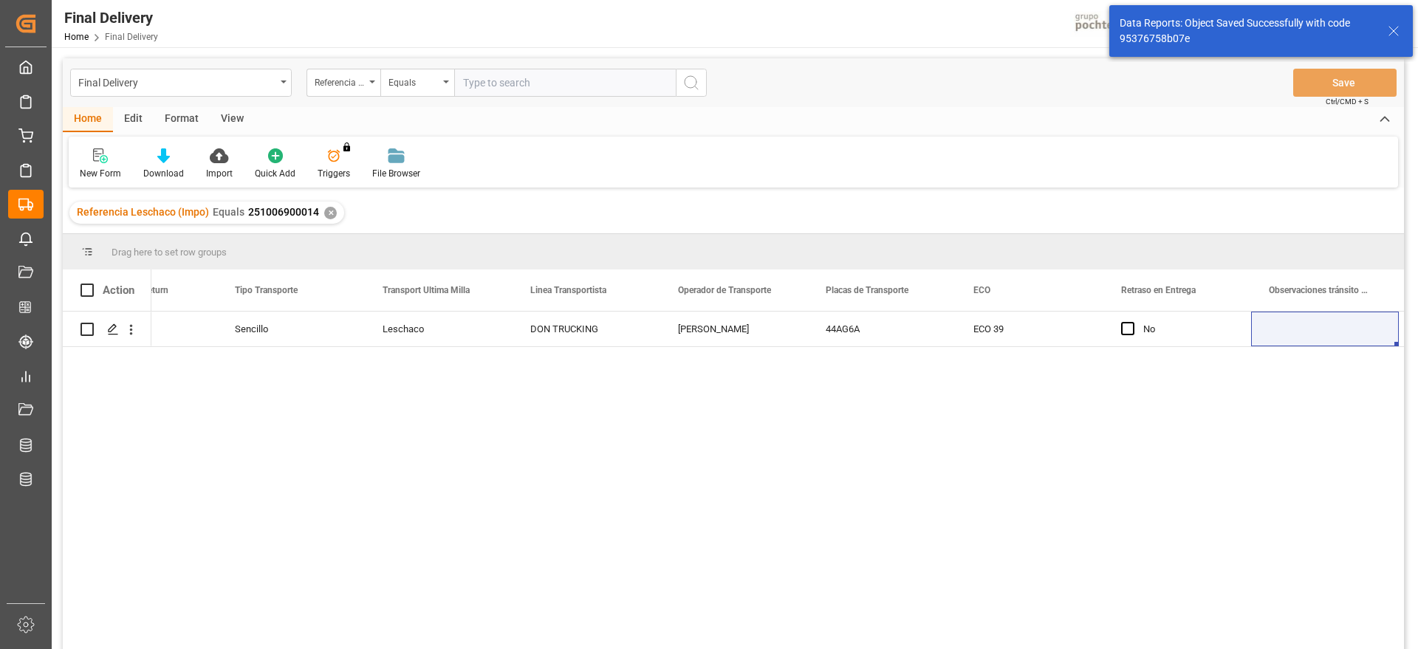
click at [329, 212] on div "✕" at bounding box center [330, 213] width 13 height 13
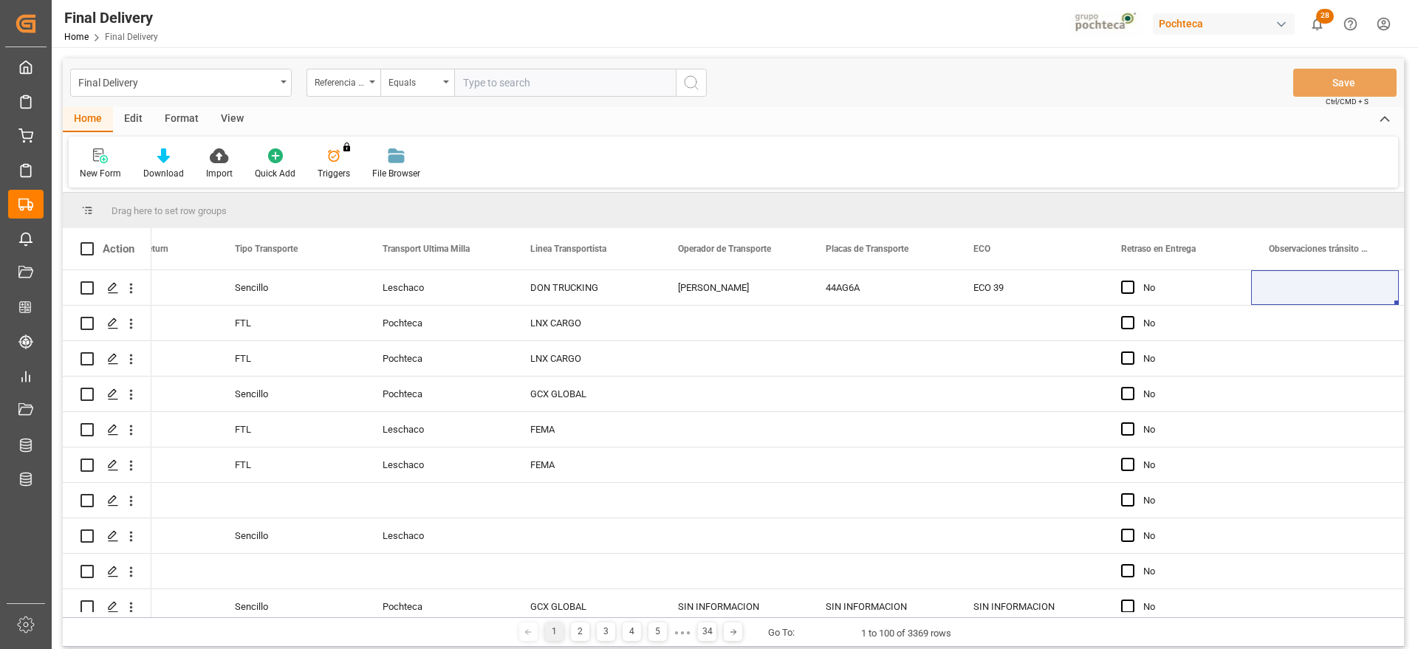
click at [558, 82] on input "text" at bounding box center [565, 83] width 222 height 28
paste input "251006900134"
type input "251006900134"
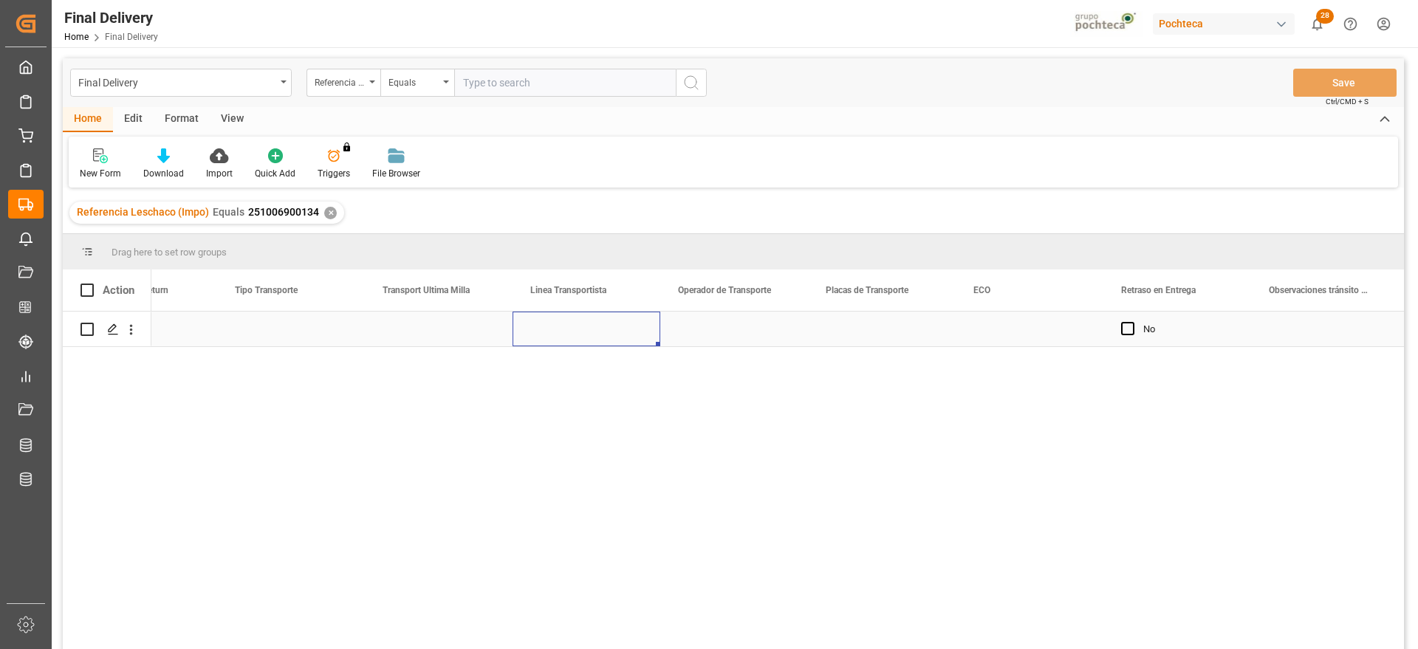
click at [576, 332] on div "Press SPACE to select this row." at bounding box center [586, 329] width 148 height 35
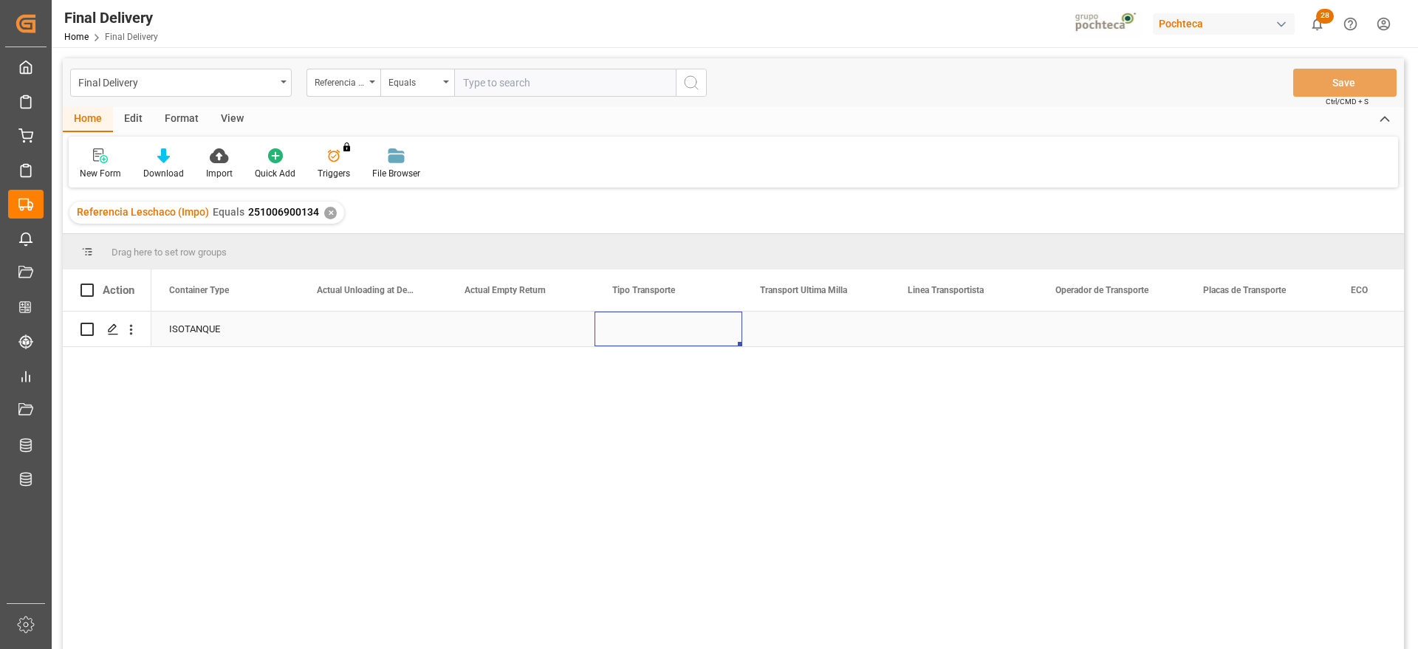
click at [681, 315] on div "Press SPACE to select this row." at bounding box center [668, 329] width 148 height 35
click at [714, 342] on button "Select" at bounding box center [668, 337] width 124 height 28
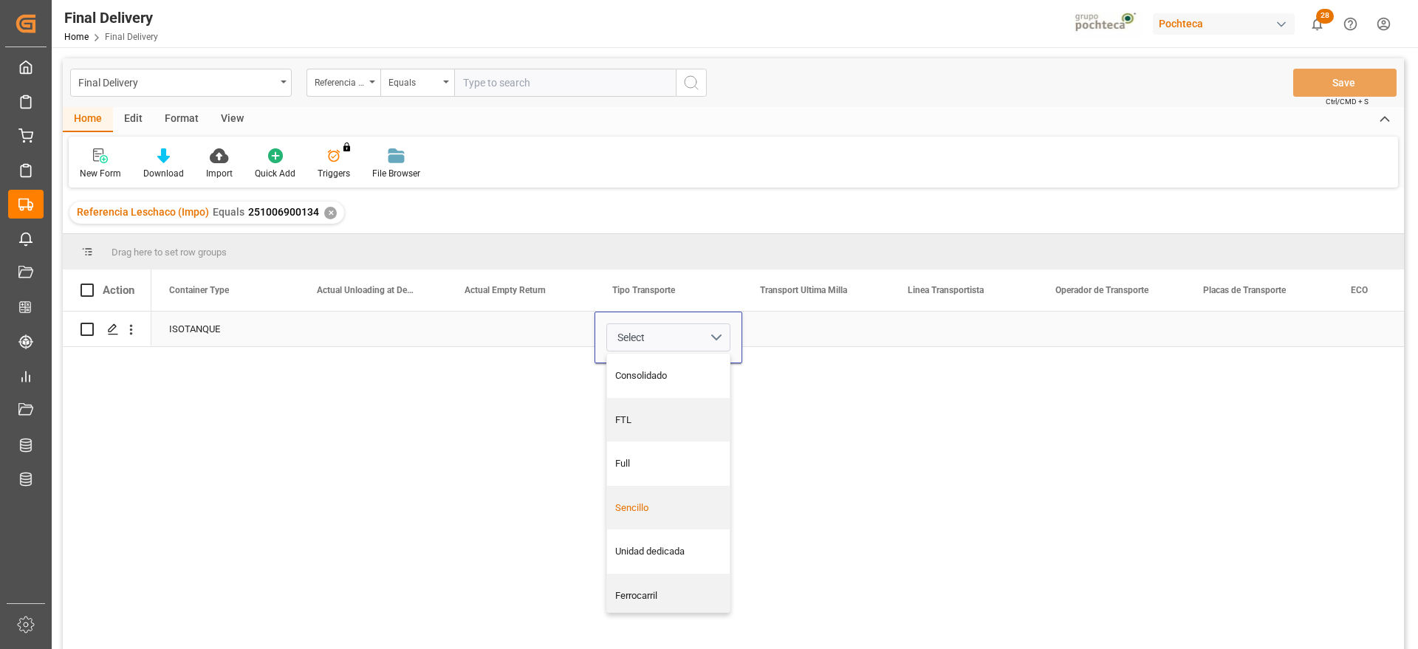
click at [662, 504] on div "Sencillo" at bounding box center [668, 508] width 107 height 15
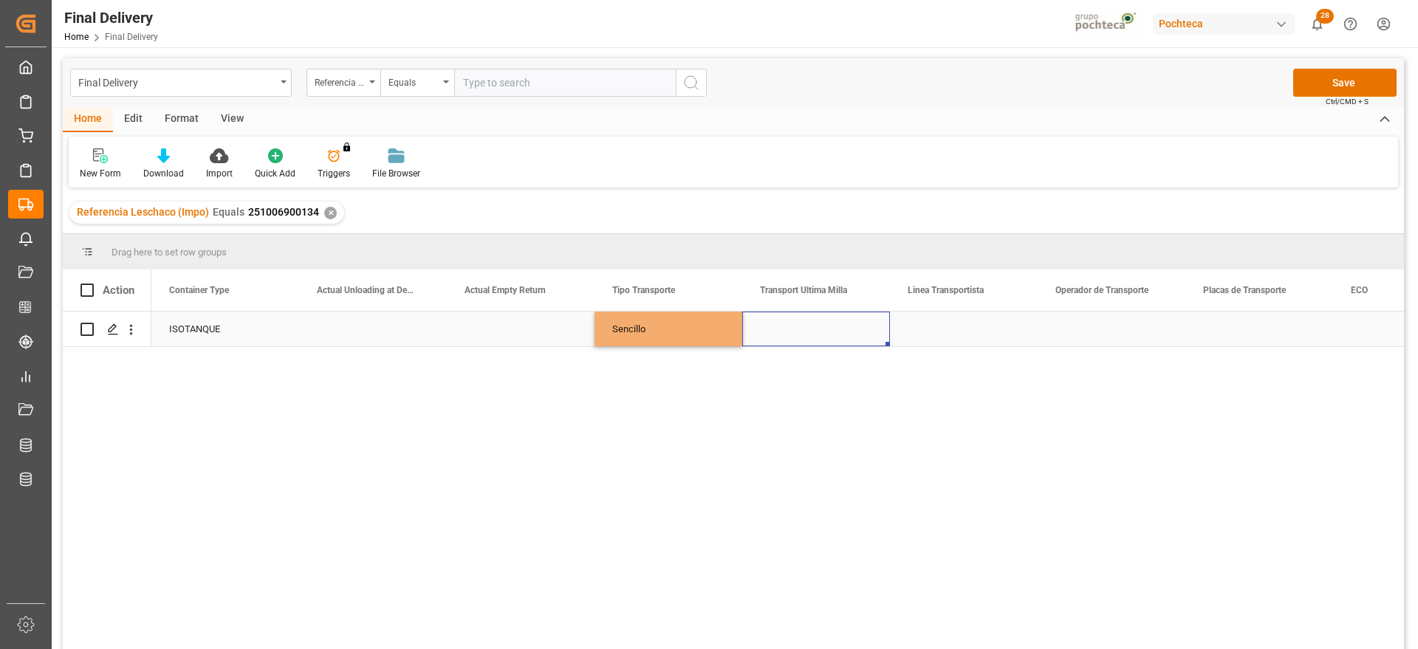
click at [852, 329] on div "Press SPACE to select this row." at bounding box center [816, 329] width 148 height 35
click at [879, 335] on div "Select" at bounding box center [816, 338] width 148 height 52
click at [870, 334] on button "Select" at bounding box center [816, 337] width 124 height 28
click at [823, 375] on div "Leschaco" at bounding box center [816, 375] width 107 height 15
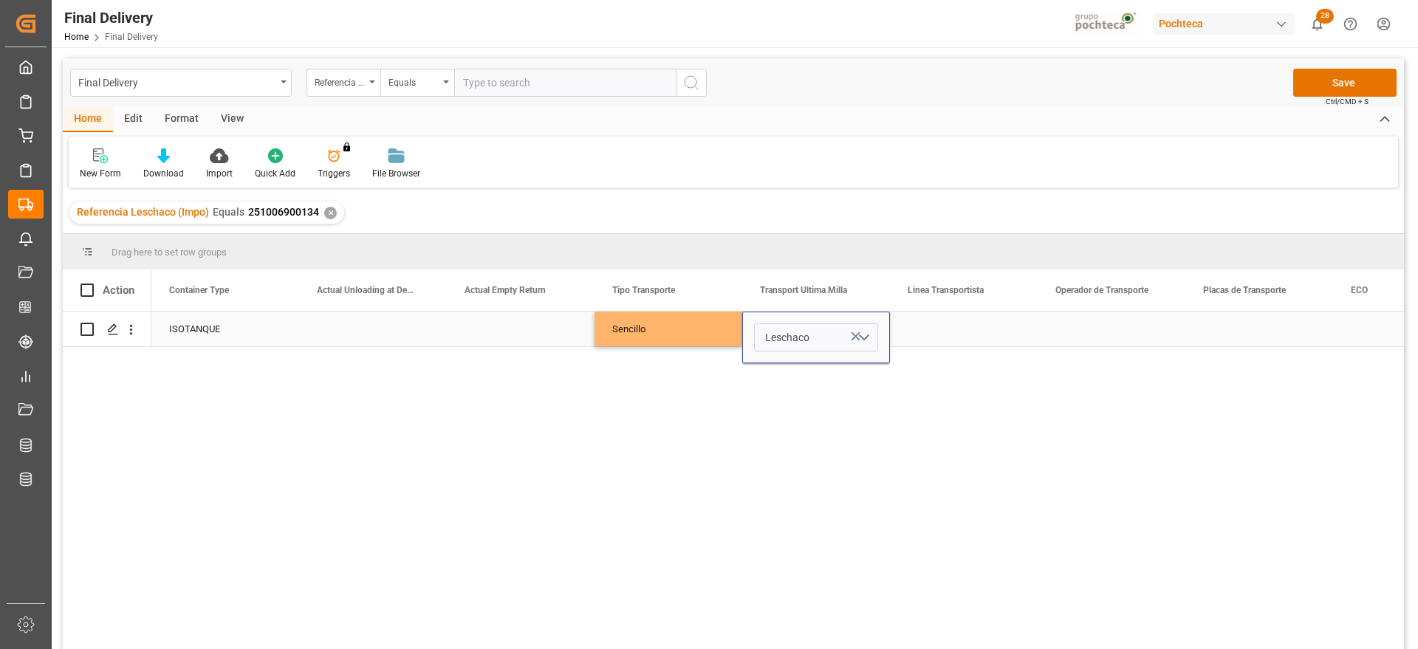
click at [933, 342] on div "Press SPACE to select this row." at bounding box center [964, 329] width 148 height 35
click at [969, 337] on div "Press SPACE to select this row." at bounding box center [964, 329] width 148 height 35
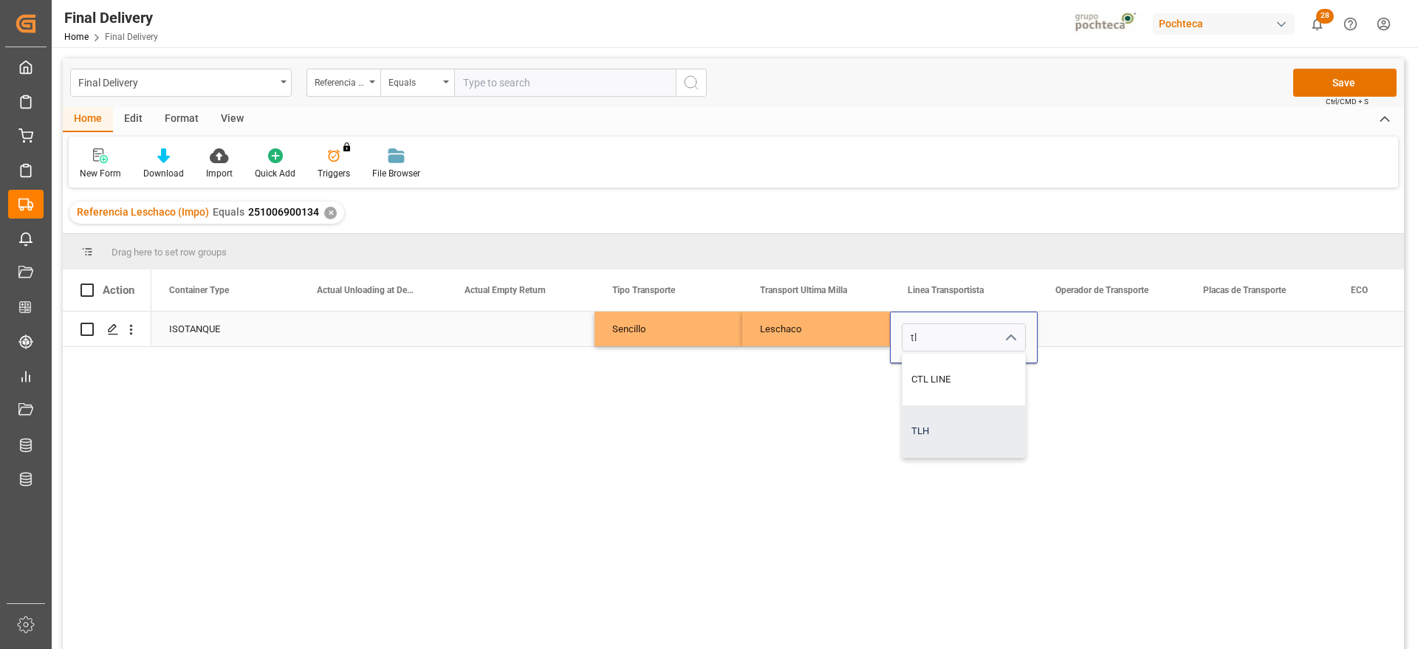
click at [947, 436] on div "TLH" at bounding box center [963, 431] width 123 height 52
type input "TLH"
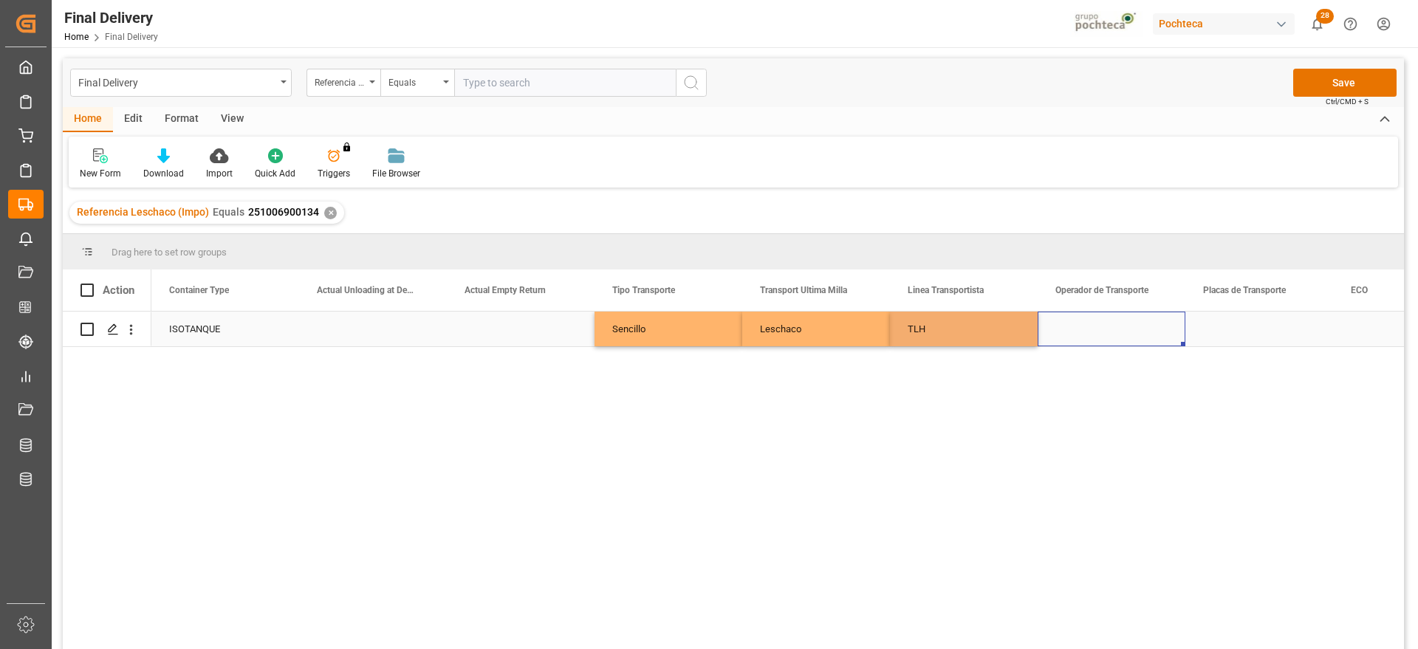
click at [1104, 332] on div "Press SPACE to select this row." at bounding box center [1112, 329] width 148 height 35
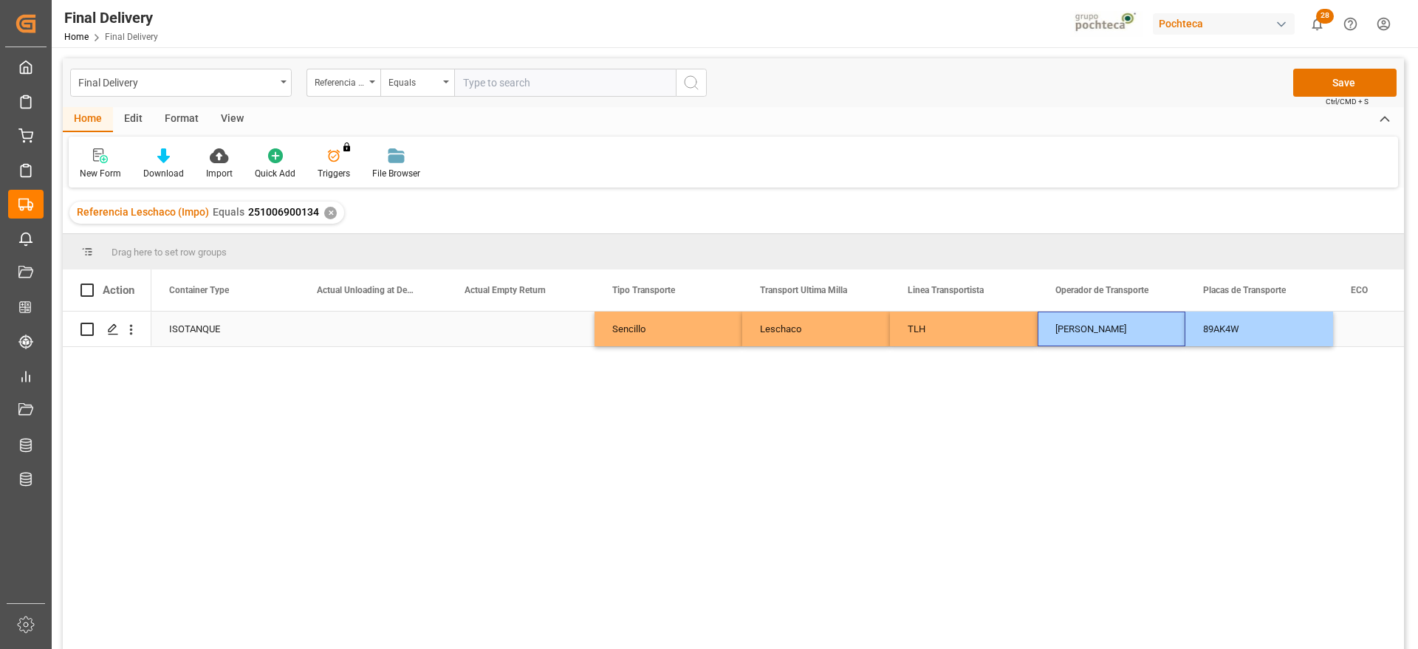
click at [1362, 323] on div "Press SPACE to select this row." at bounding box center [1407, 329] width 148 height 35
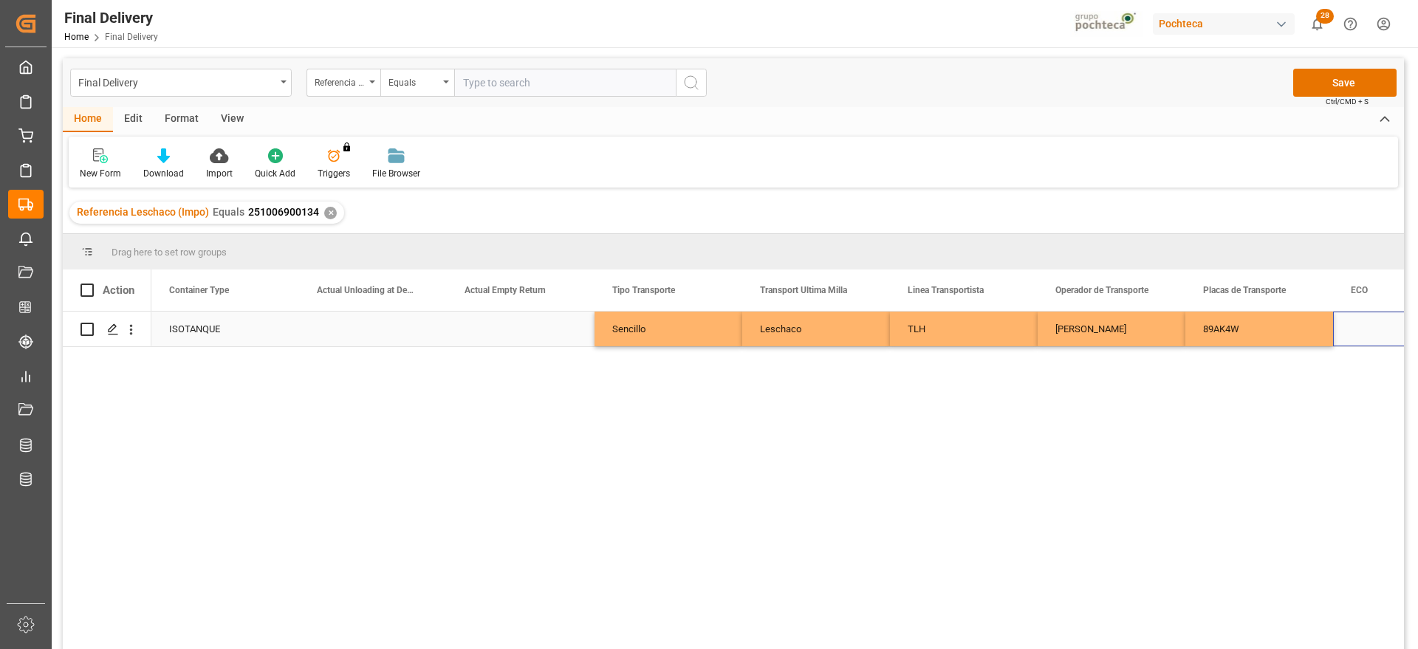
click at [1346, 319] on div "Press SPACE to select this row." at bounding box center [1407, 329] width 148 height 35
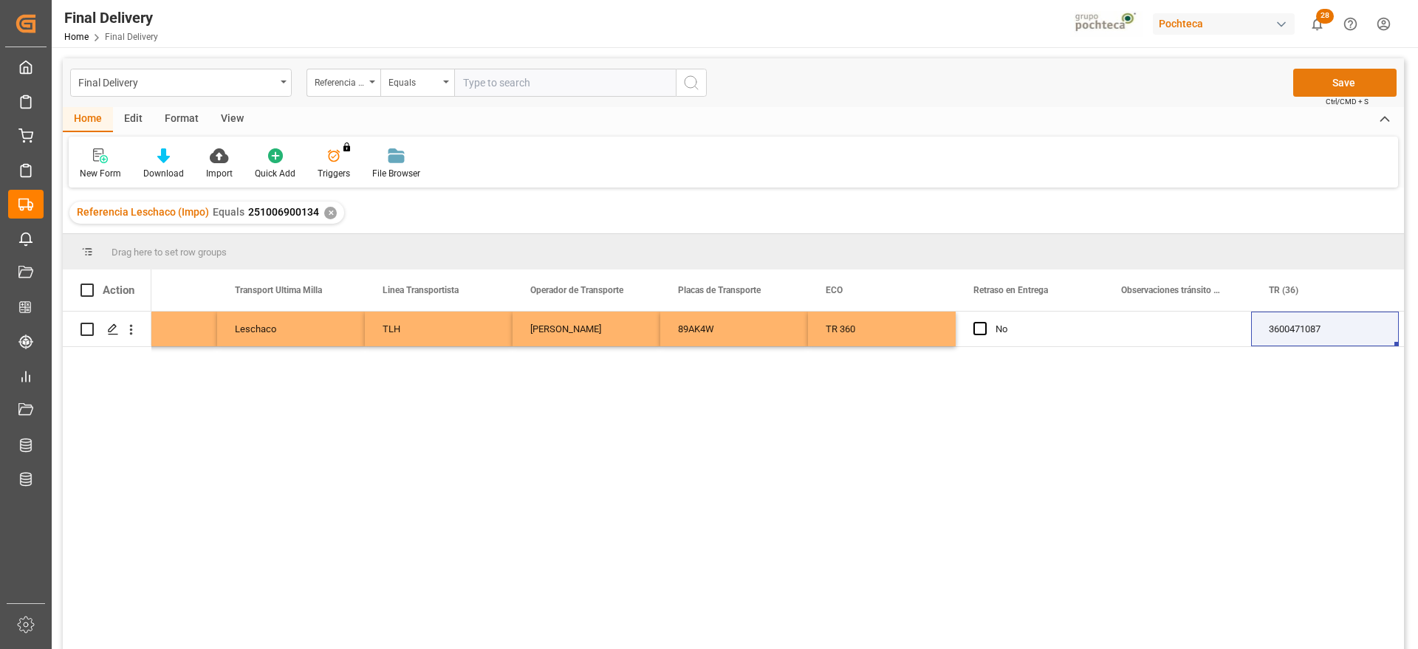
click at [1344, 76] on button "Save" at bounding box center [1344, 83] width 103 height 28
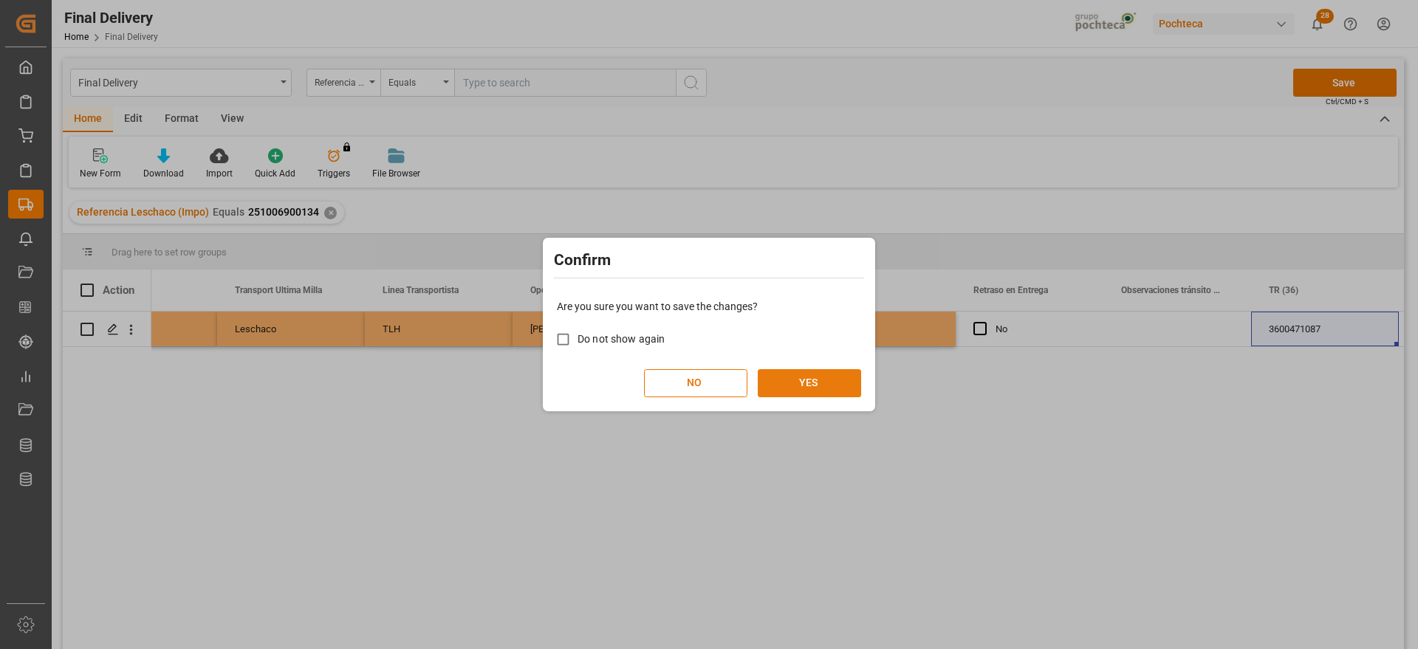
drag, startPoint x: 837, startPoint y: 376, endPoint x: 831, endPoint y: 381, distance: 7.8
click at [835, 376] on button "YES" at bounding box center [809, 383] width 103 height 28
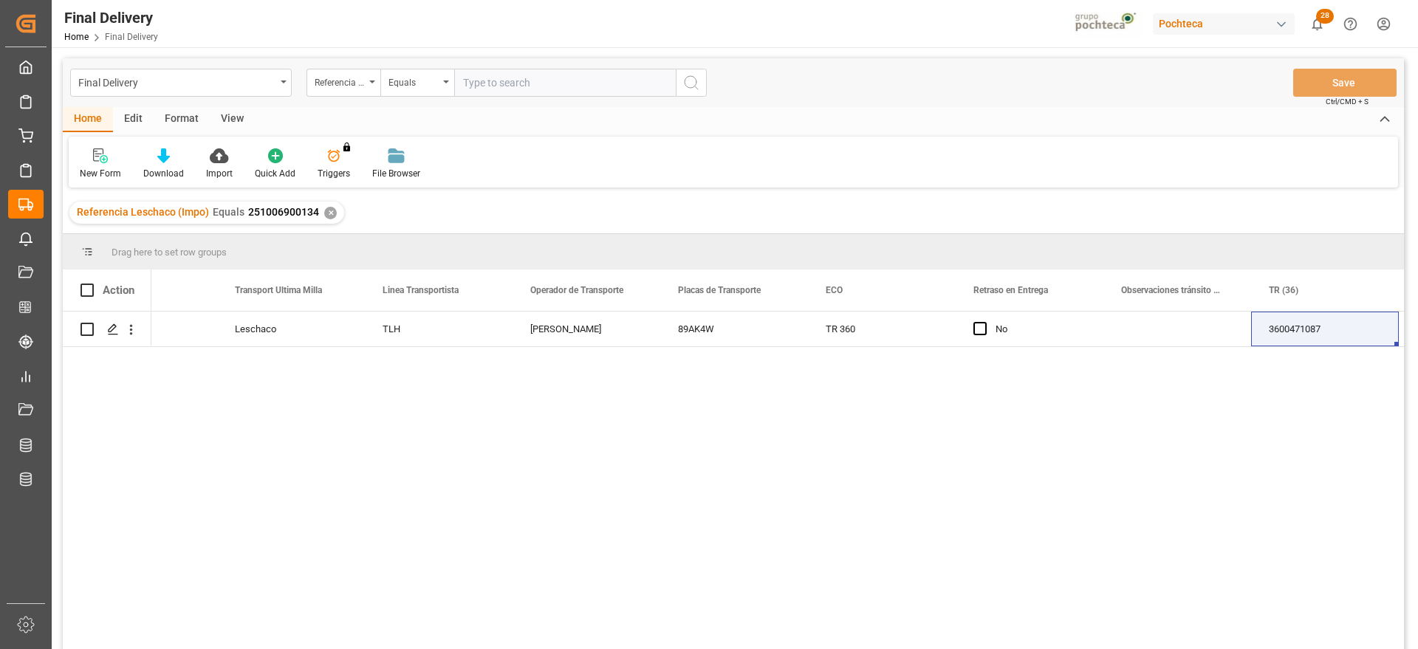
click at [324, 210] on div "✕" at bounding box center [330, 213] width 13 height 13
